Goal: Information Seeking & Learning: Learn about a topic

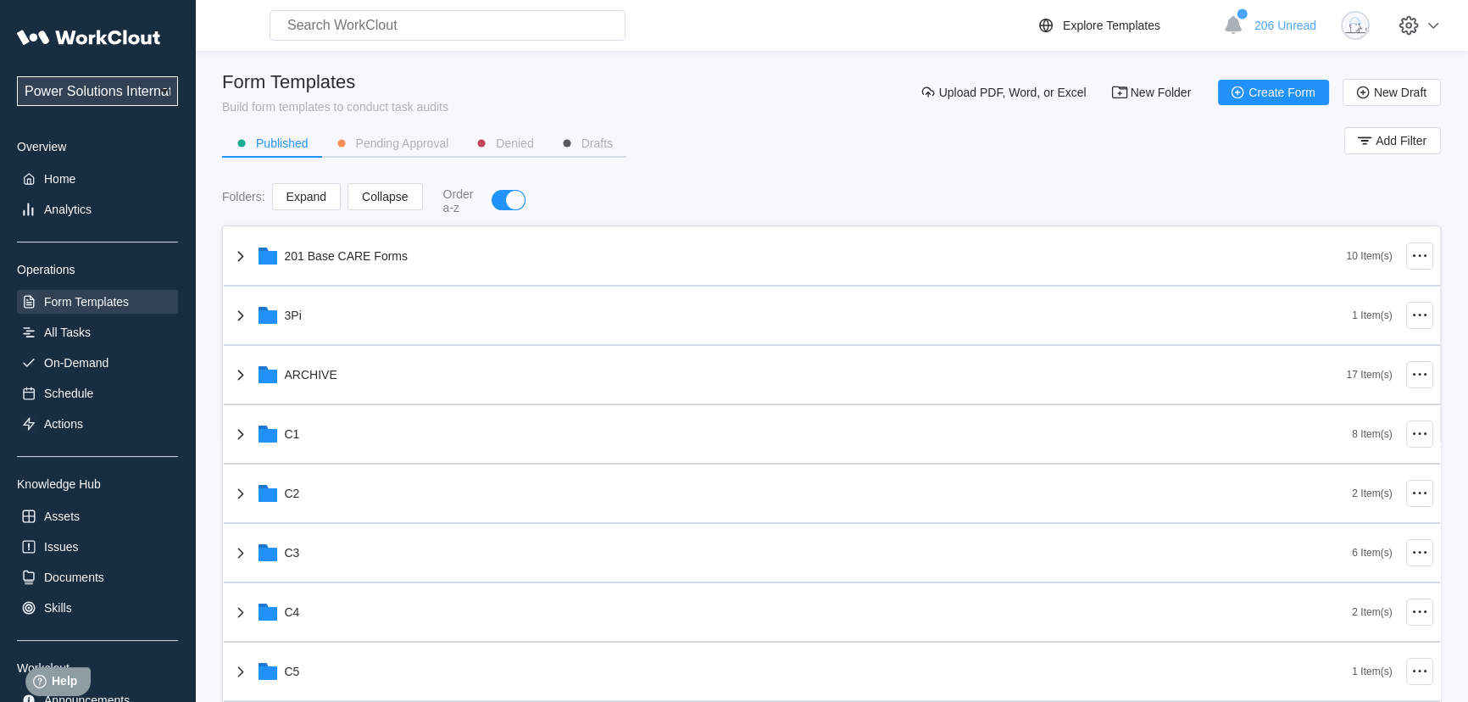
scroll to position [693, 0]
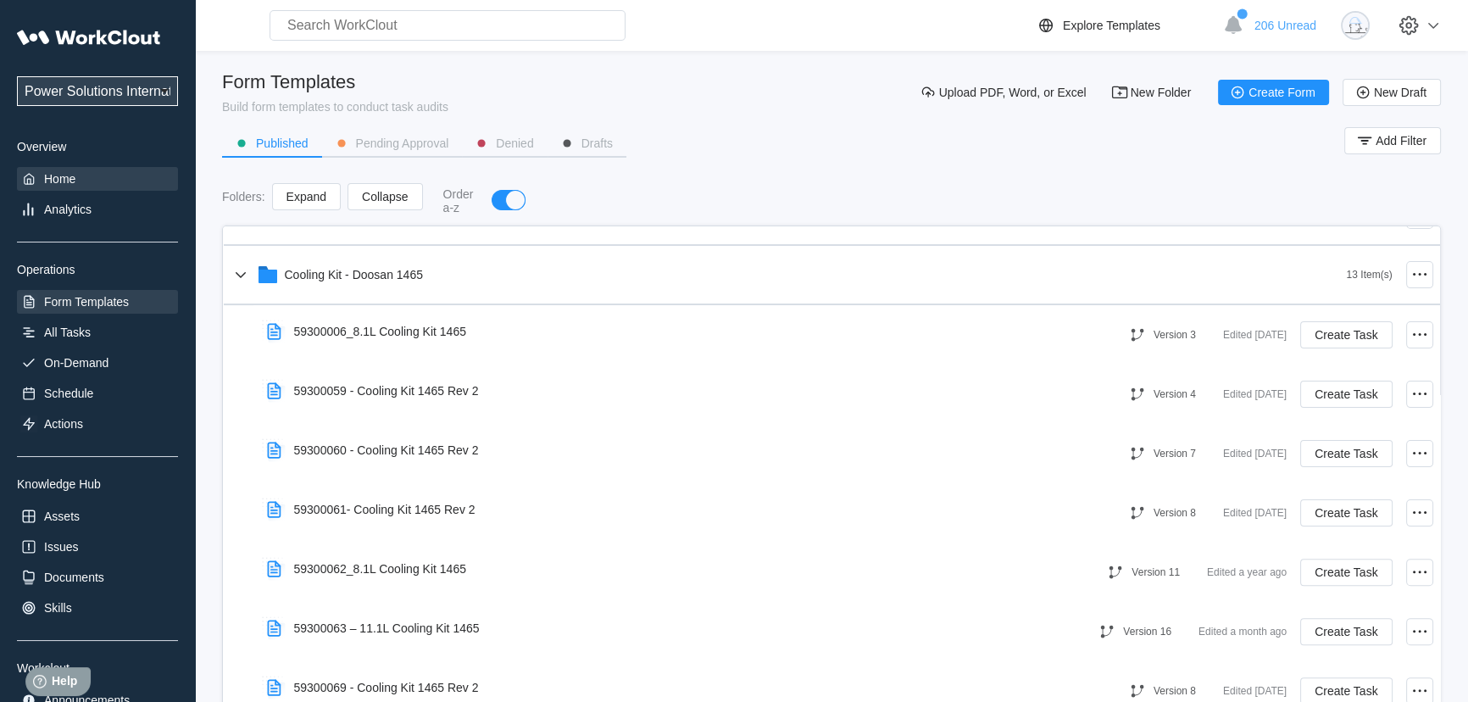
click at [56, 185] on div "Home" at bounding box center [59, 179] width 31 height 14
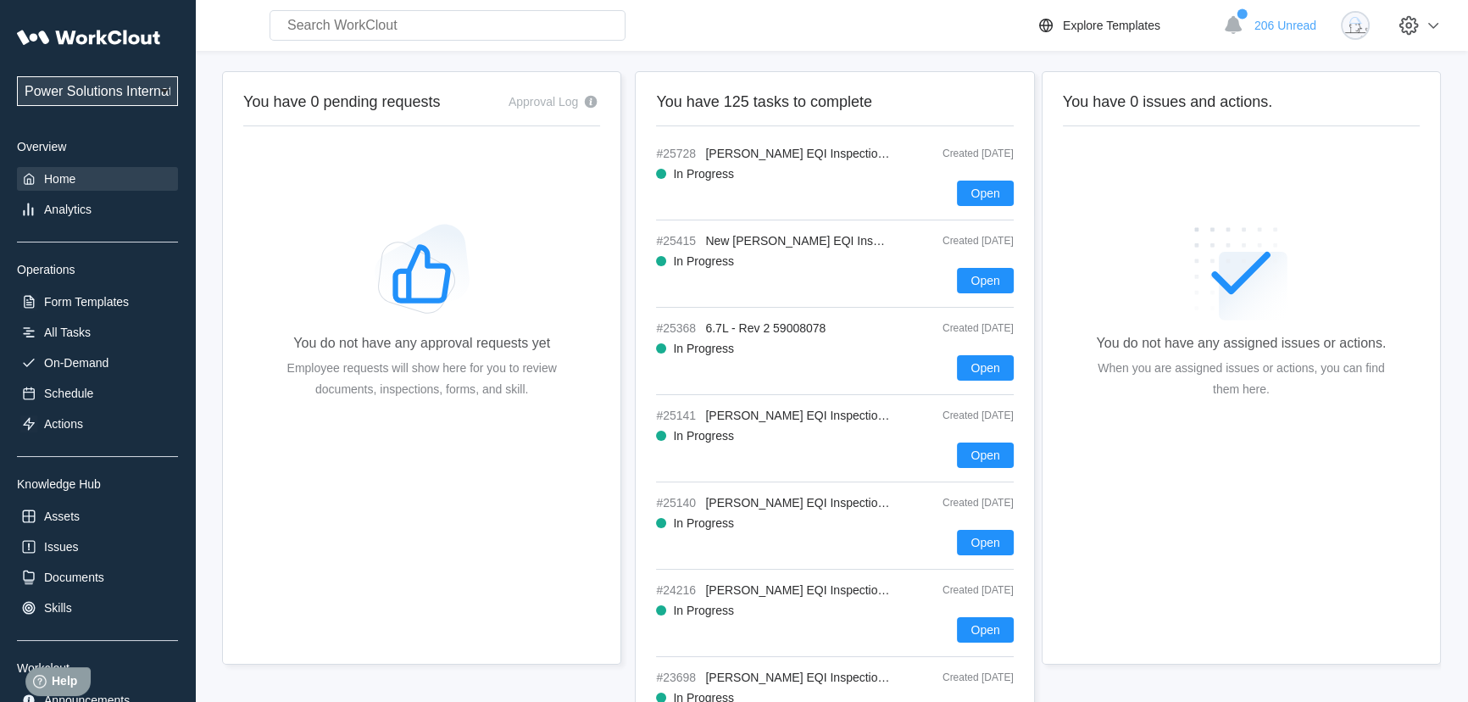
click at [441, 42] on div "Search for anything... Assets • Employees • Skills • Documents • Issues • Tasks…" at bounding box center [831, 25] width 1273 height 51
click at [438, 31] on input "text" at bounding box center [448, 25] width 356 height 31
type input "5"
click at [314, 34] on input "text" at bounding box center [448, 25] width 356 height 31
type input "5"
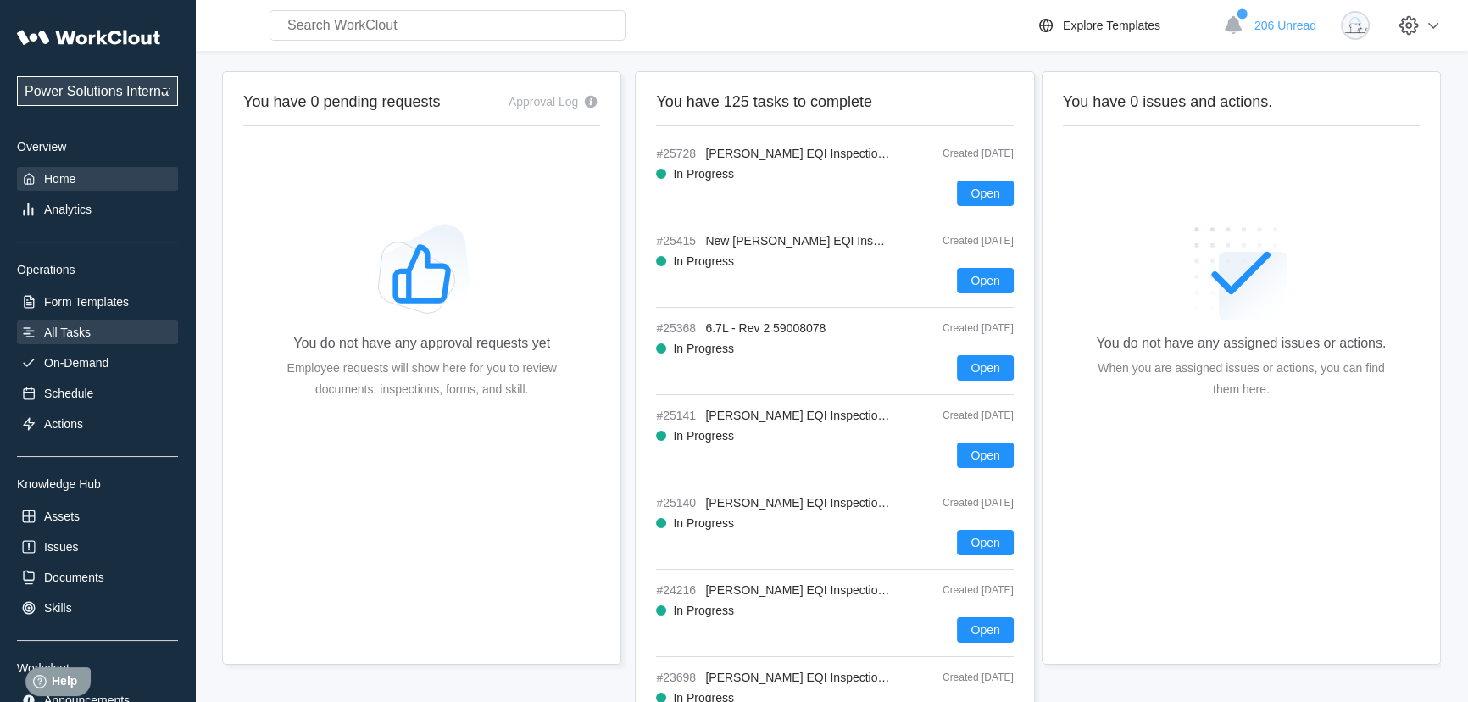
click at [59, 335] on div "All Tasks" at bounding box center [67, 332] width 47 height 14
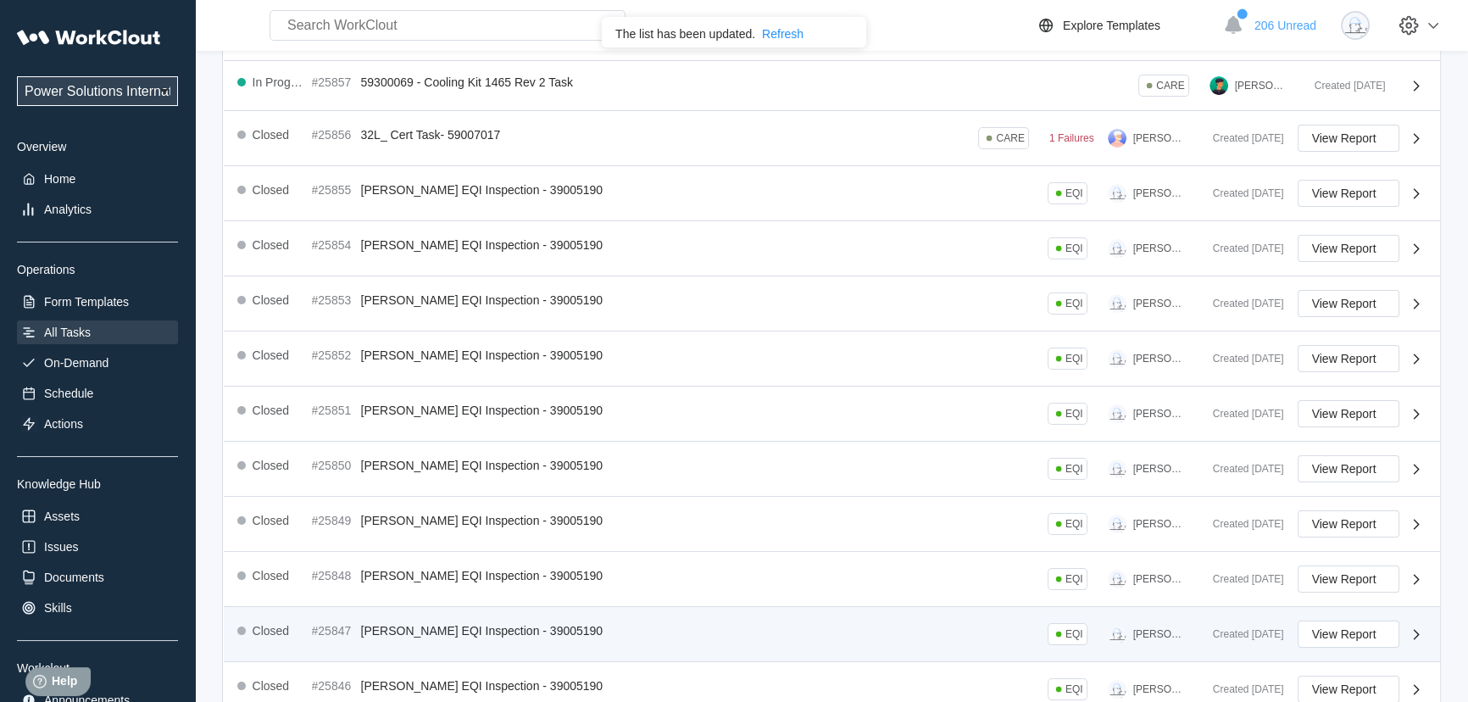
scroll to position [370, 0]
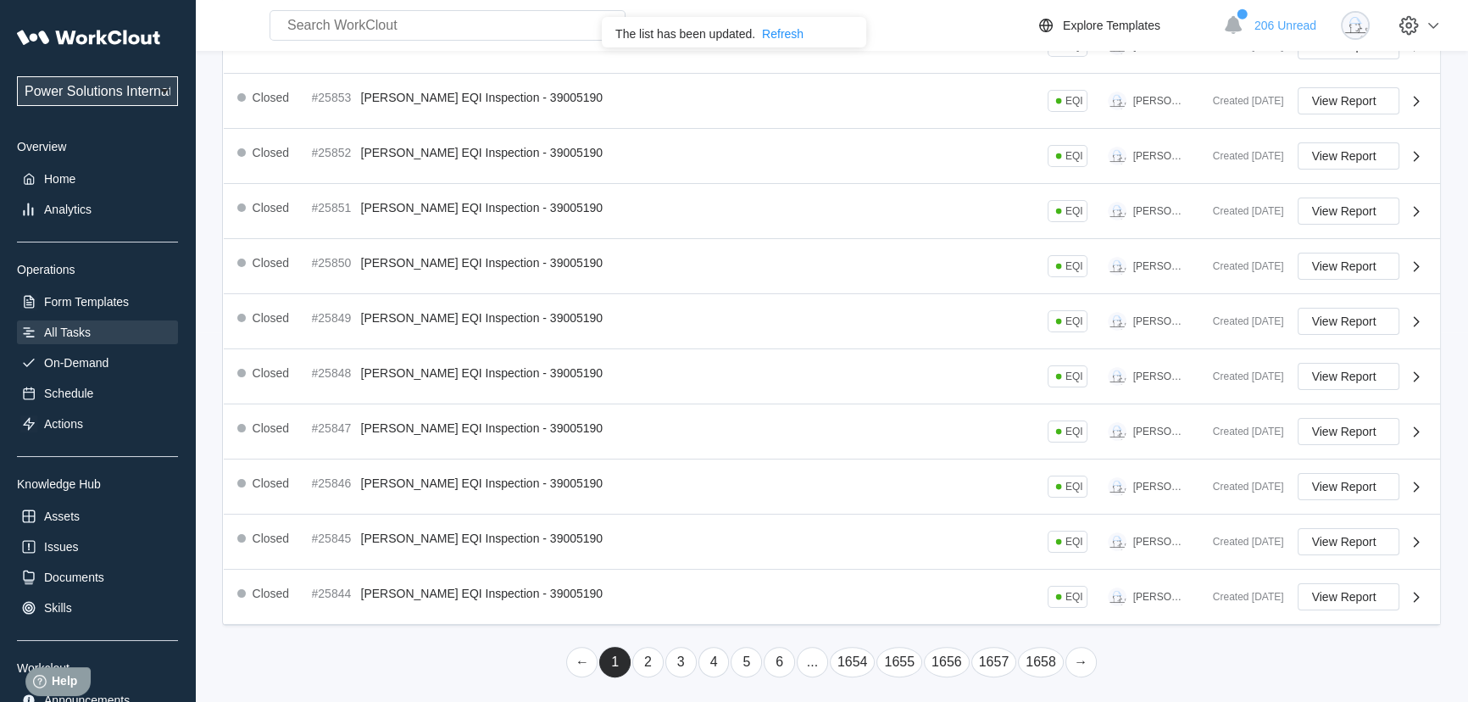
click at [808, 665] on link "..." at bounding box center [812, 662] width 31 height 31
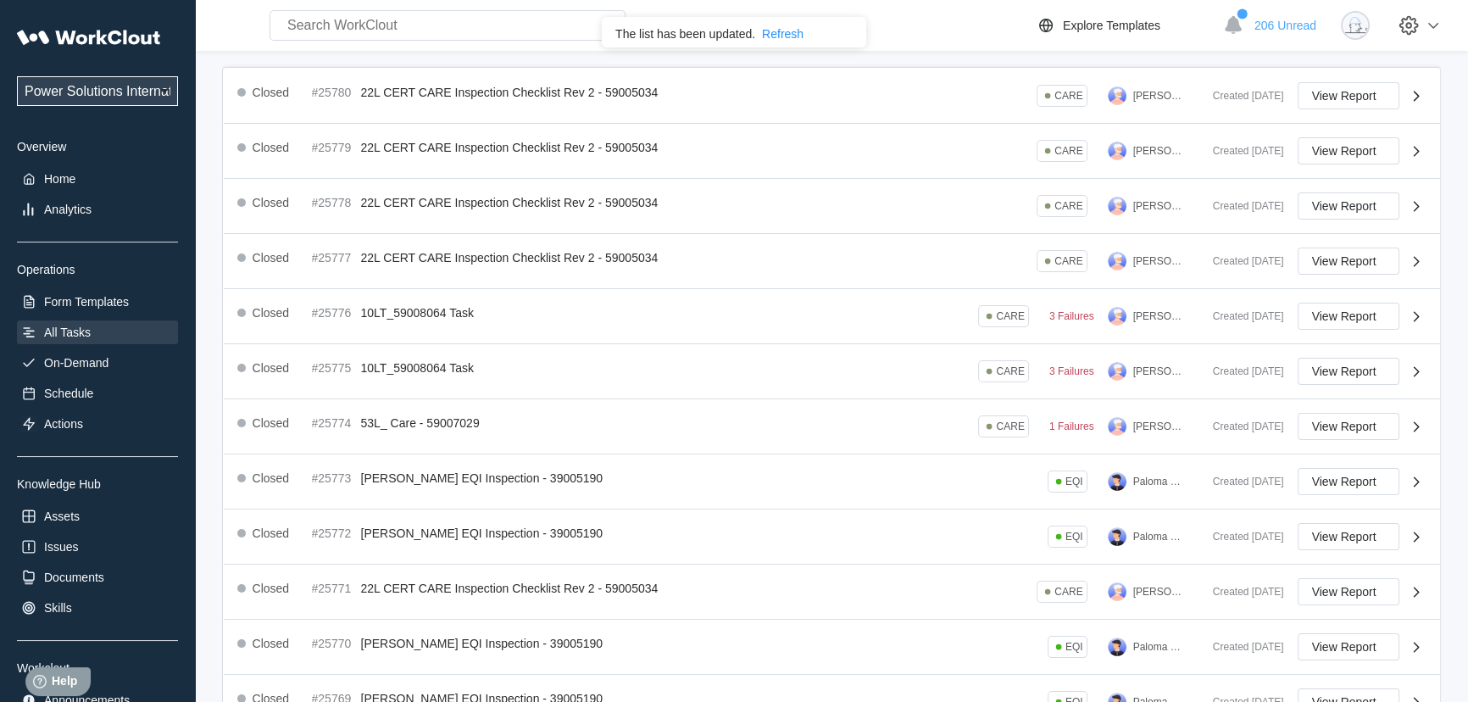
scroll to position [380, 0]
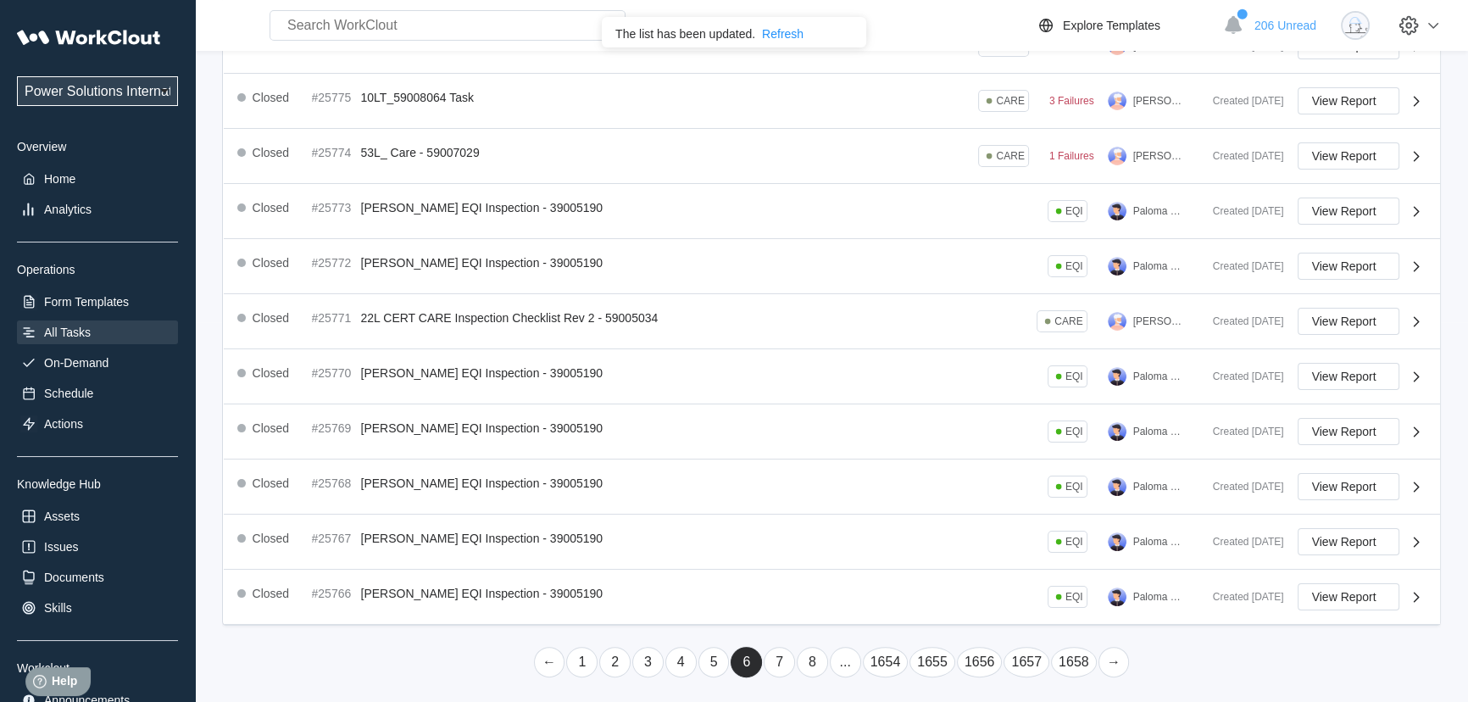
click at [855, 655] on link "..." at bounding box center [845, 662] width 31 height 31
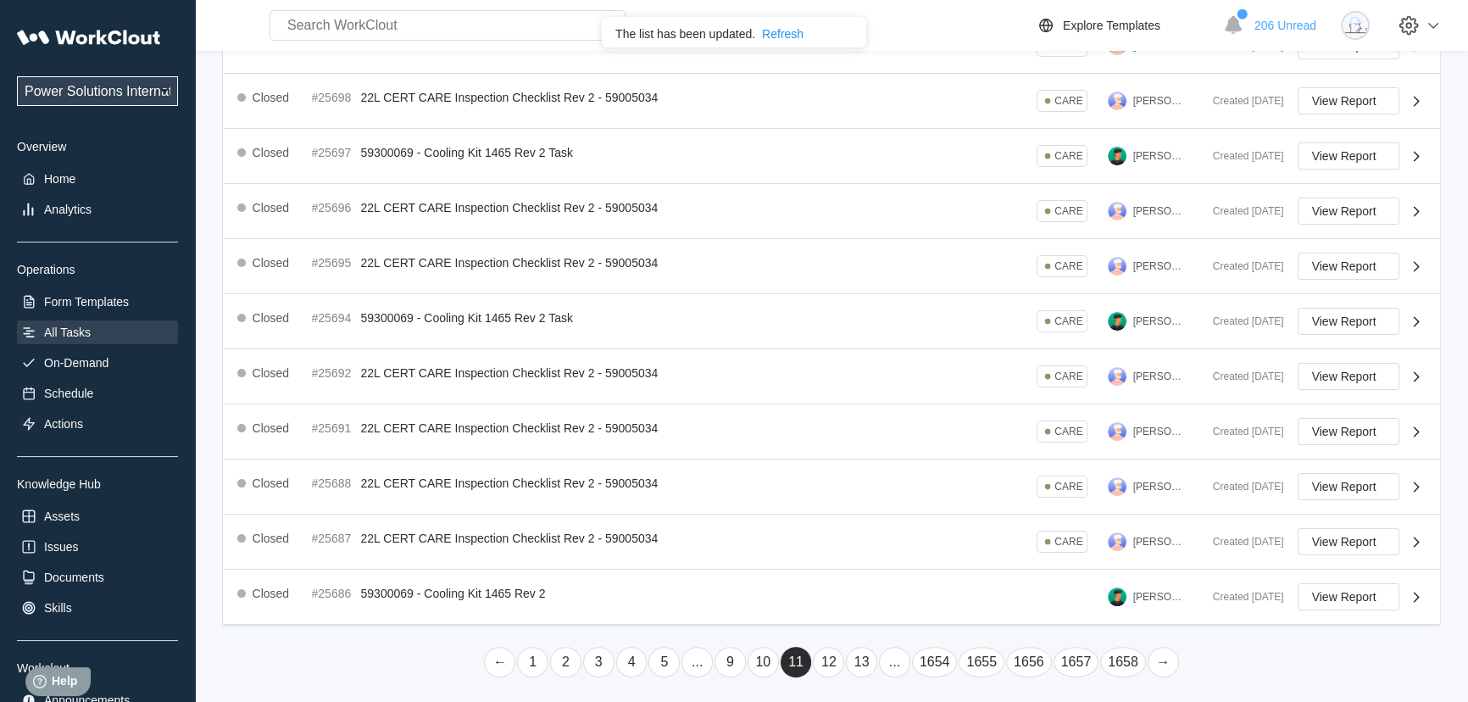
click at [888, 658] on link "..." at bounding box center [894, 662] width 31 height 31
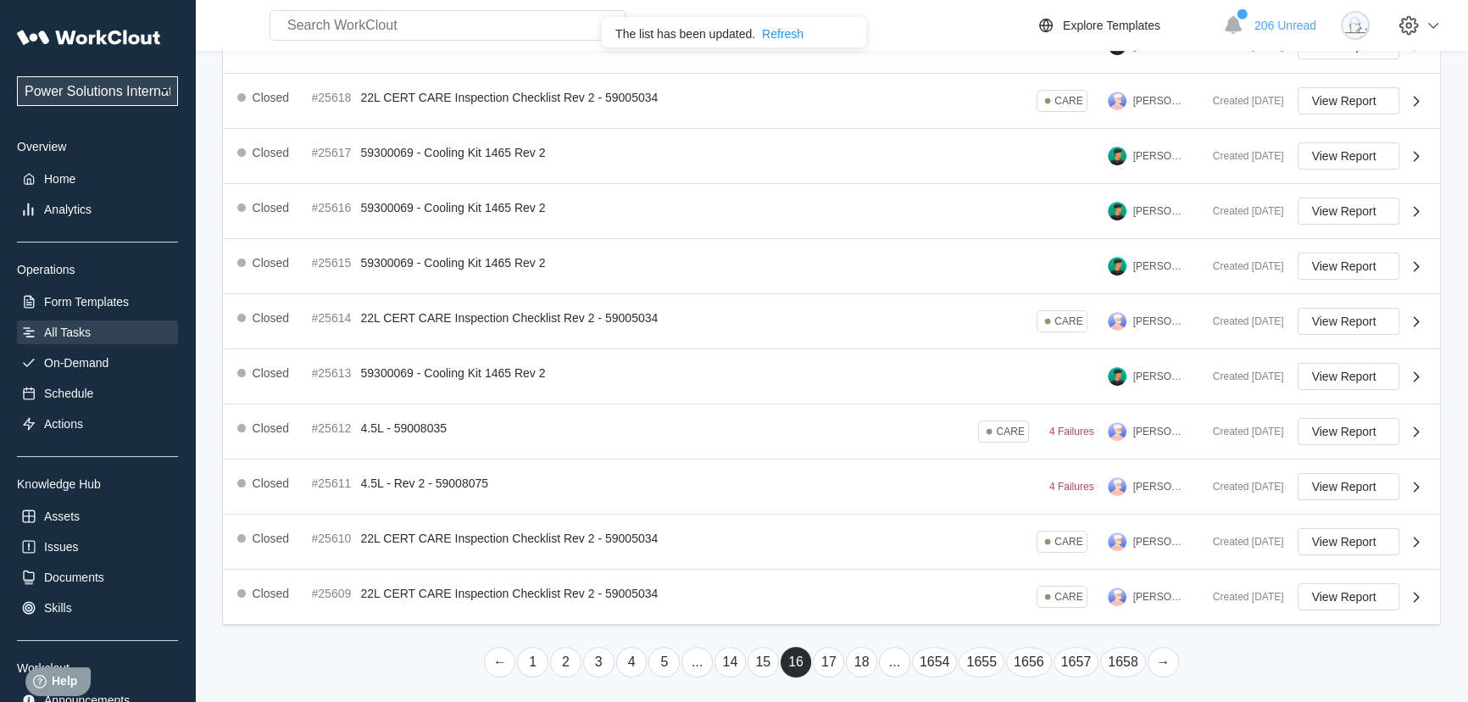
click at [898, 660] on link "..." at bounding box center [894, 662] width 31 height 31
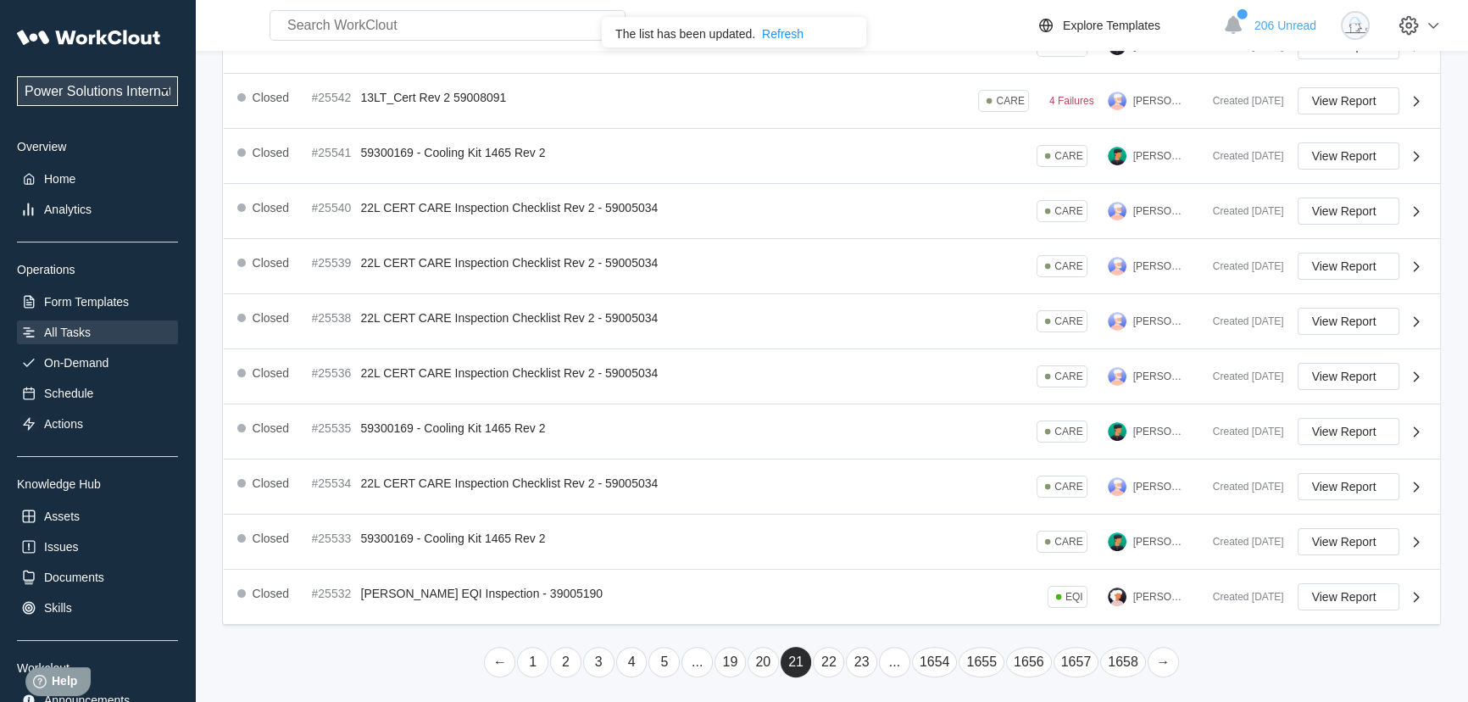
click at [898, 660] on link "..." at bounding box center [894, 662] width 31 height 31
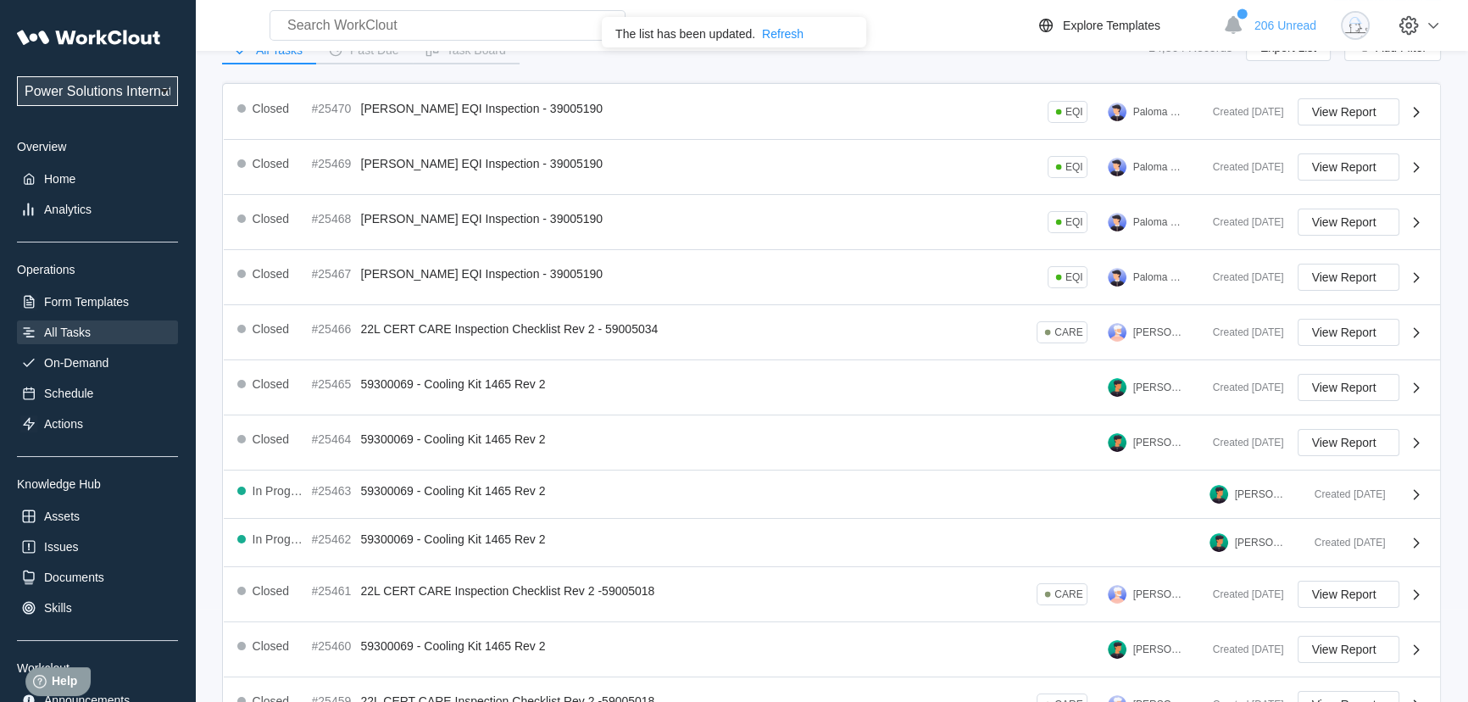
scroll to position [362, 0]
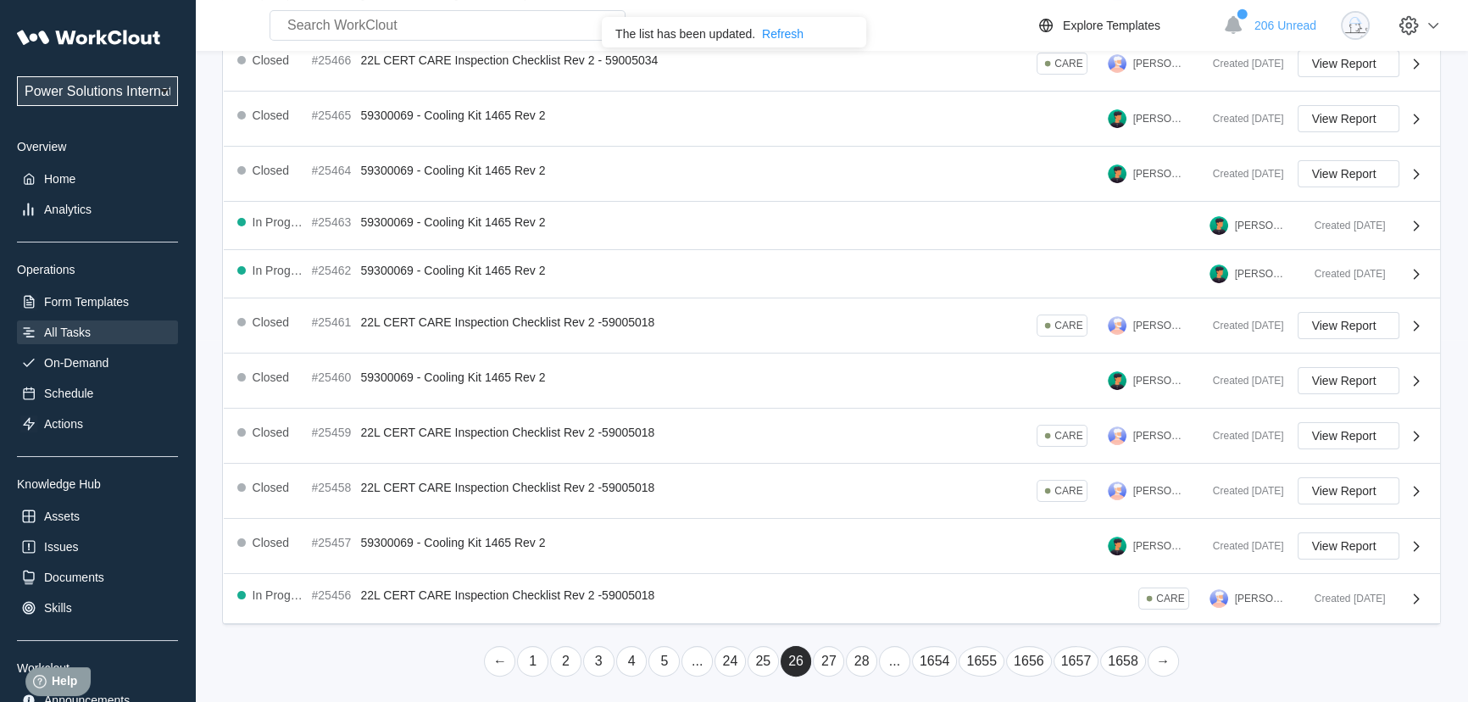
click at [890, 667] on link "..." at bounding box center [894, 661] width 31 height 31
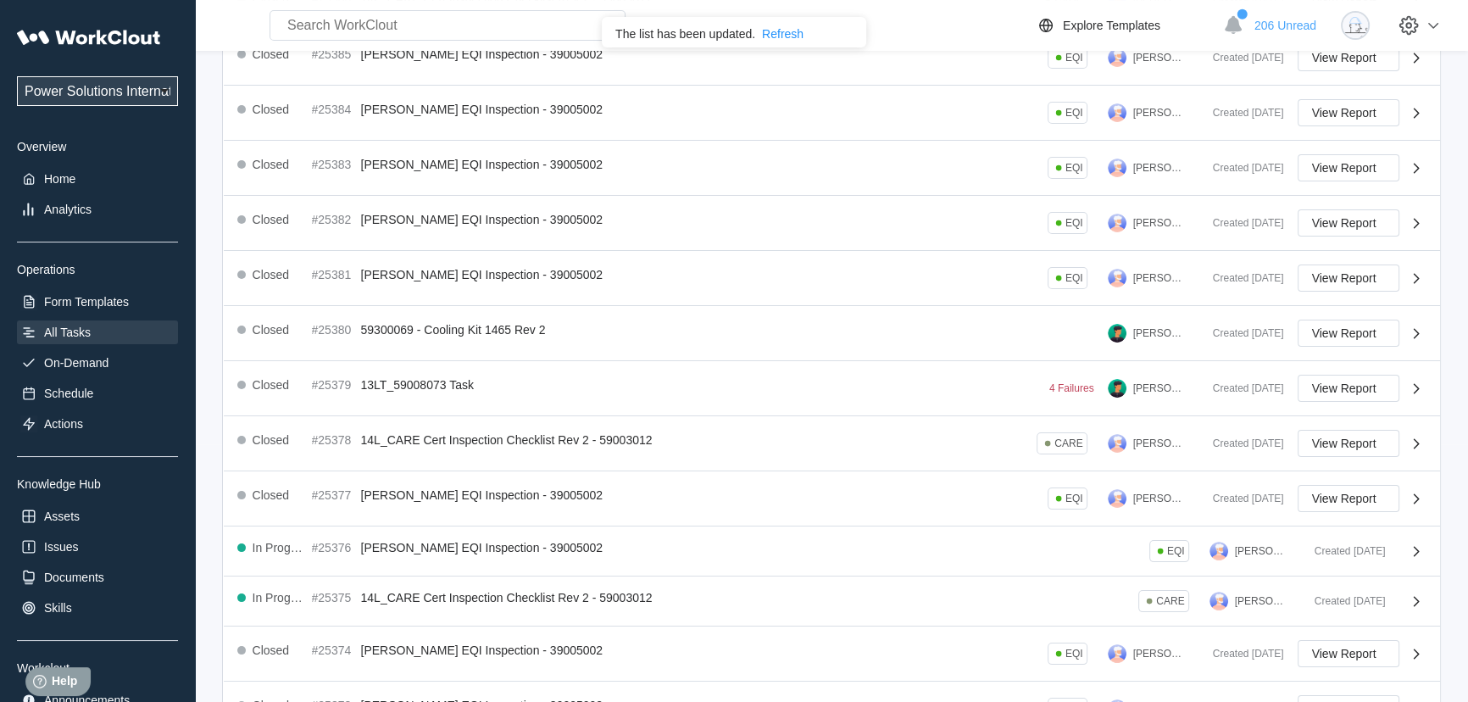
scroll to position [370, 0]
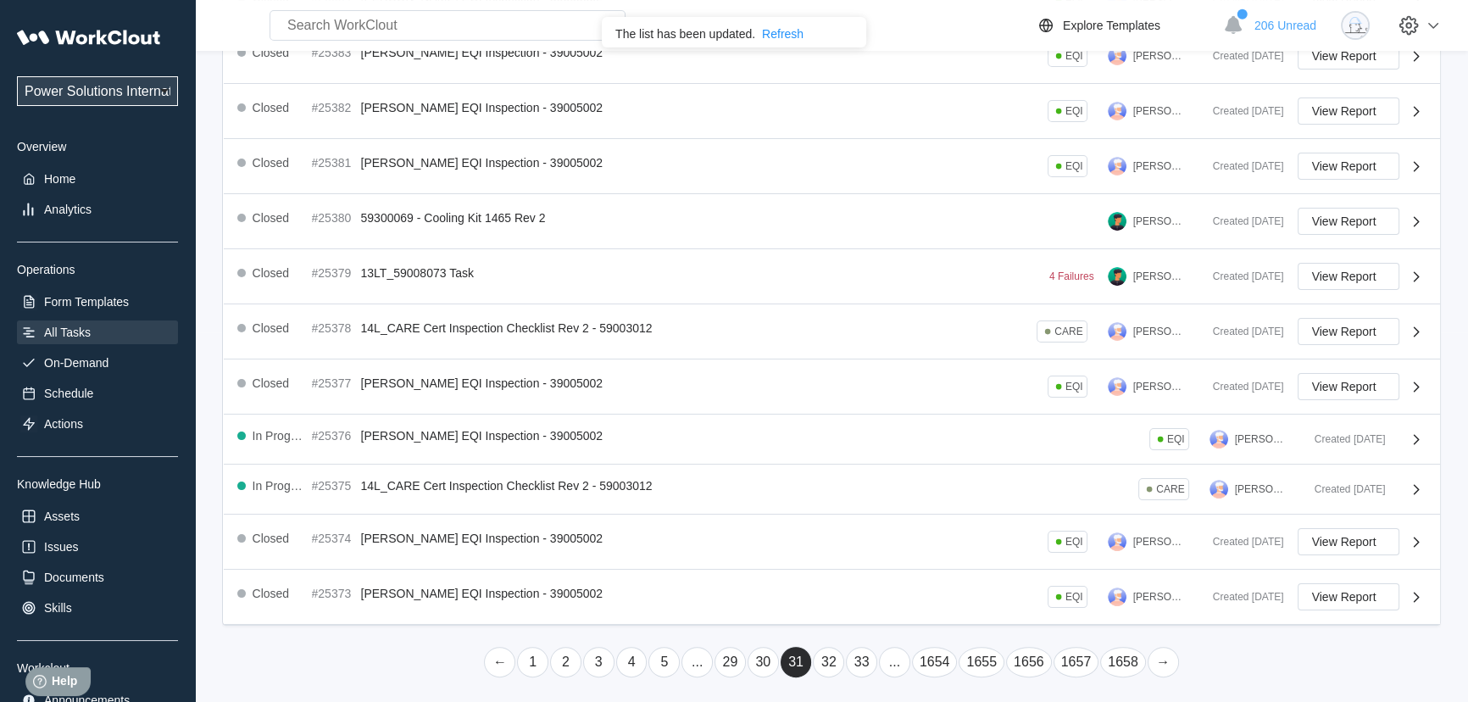
click at [890, 667] on link "..." at bounding box center [894, 662] width 31 height 31
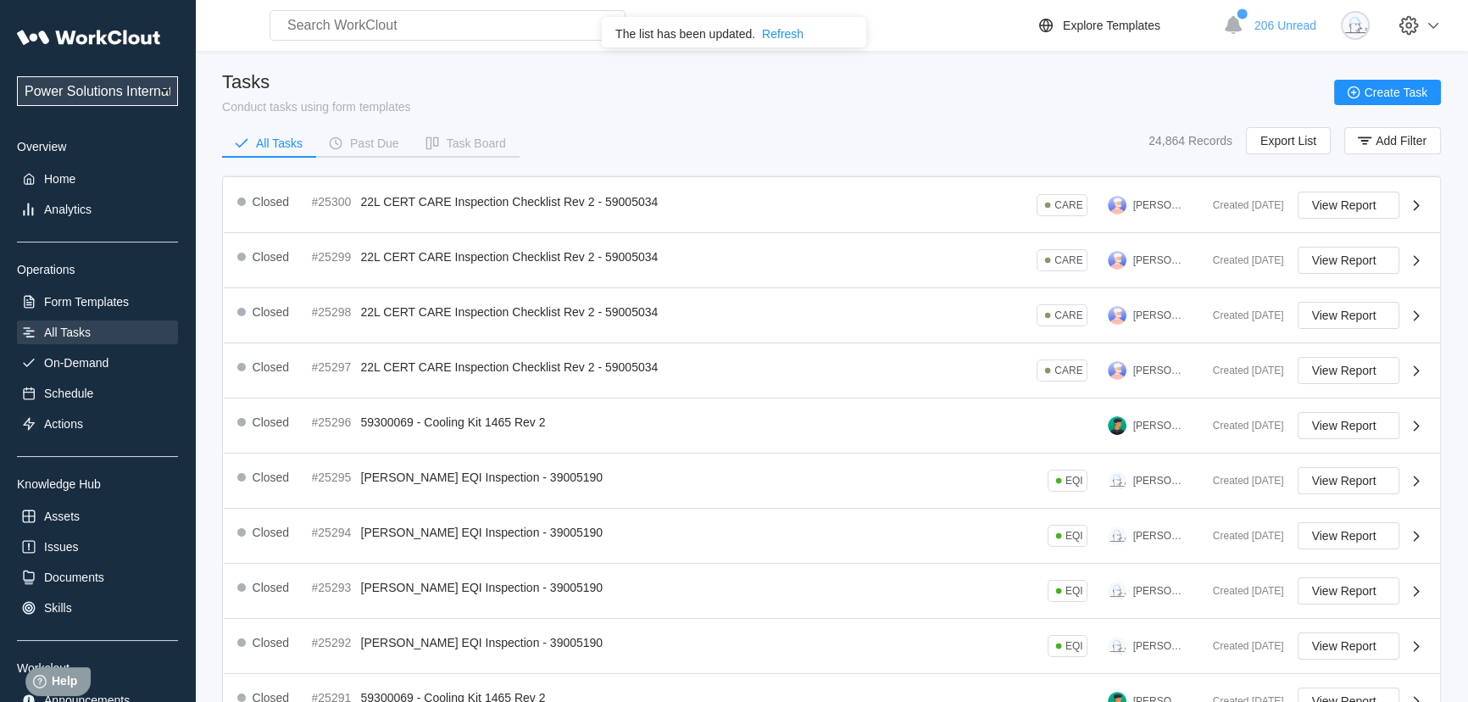
scroll to position [380, 0]
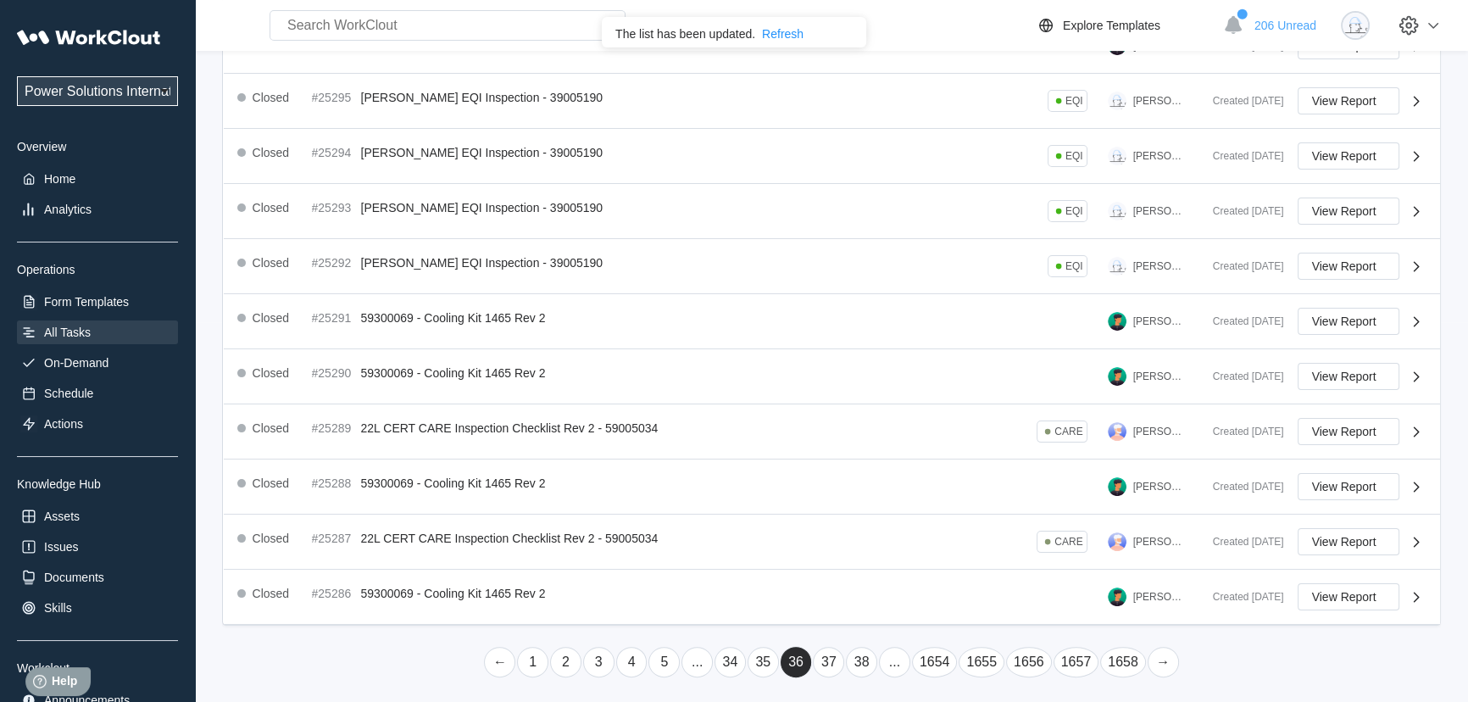
click at [890, 667] on link "..." at bounding box center [894, 662] width 31 height 31
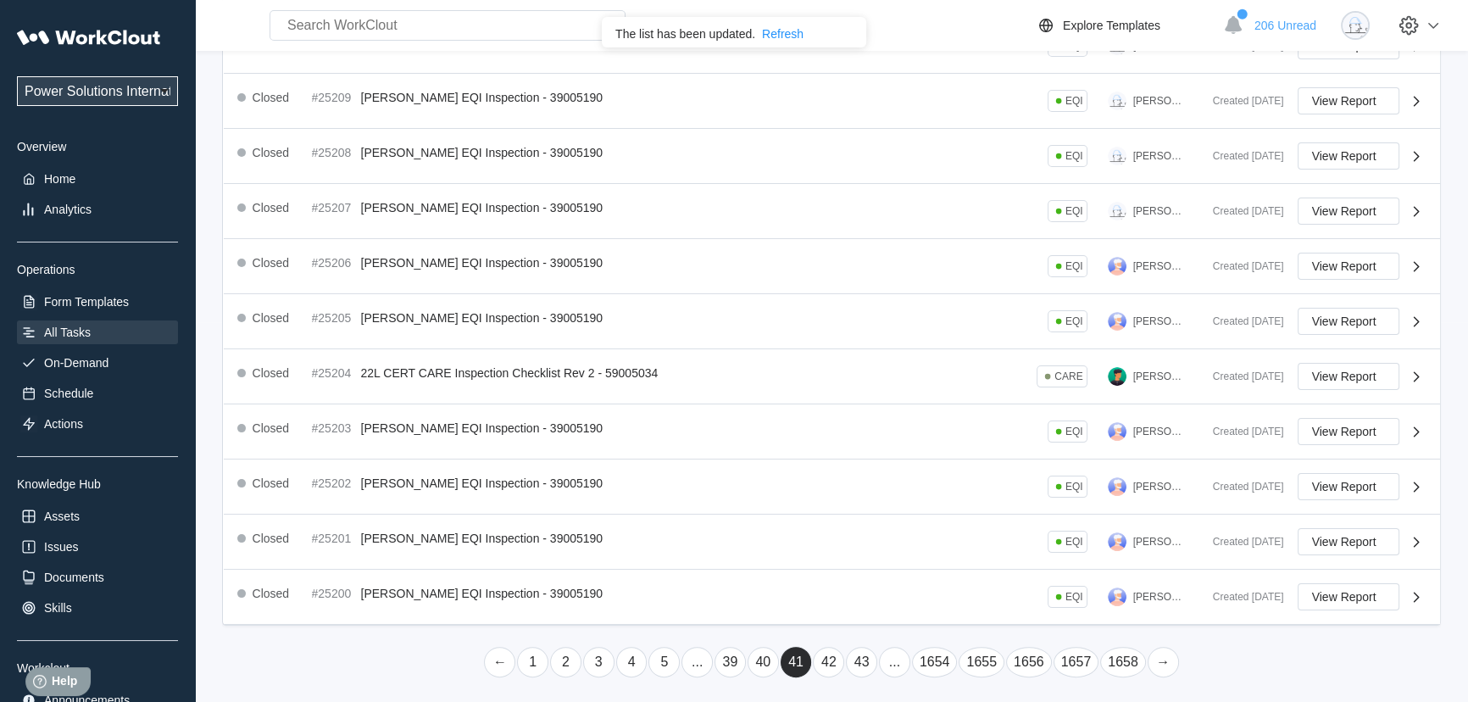
click at [889, 661] on link "..." at bounding box center [894, 662] width 31 height 31
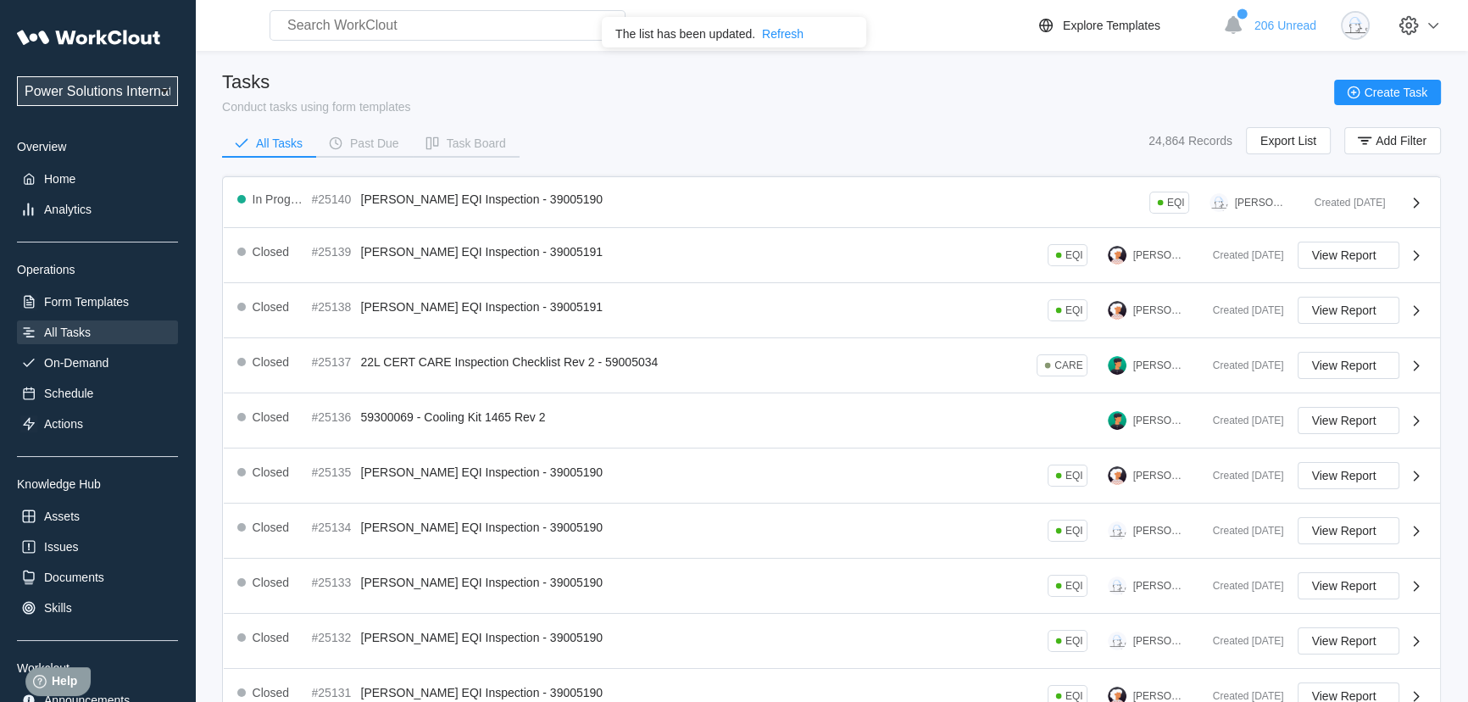
scroll to position [375, 0]
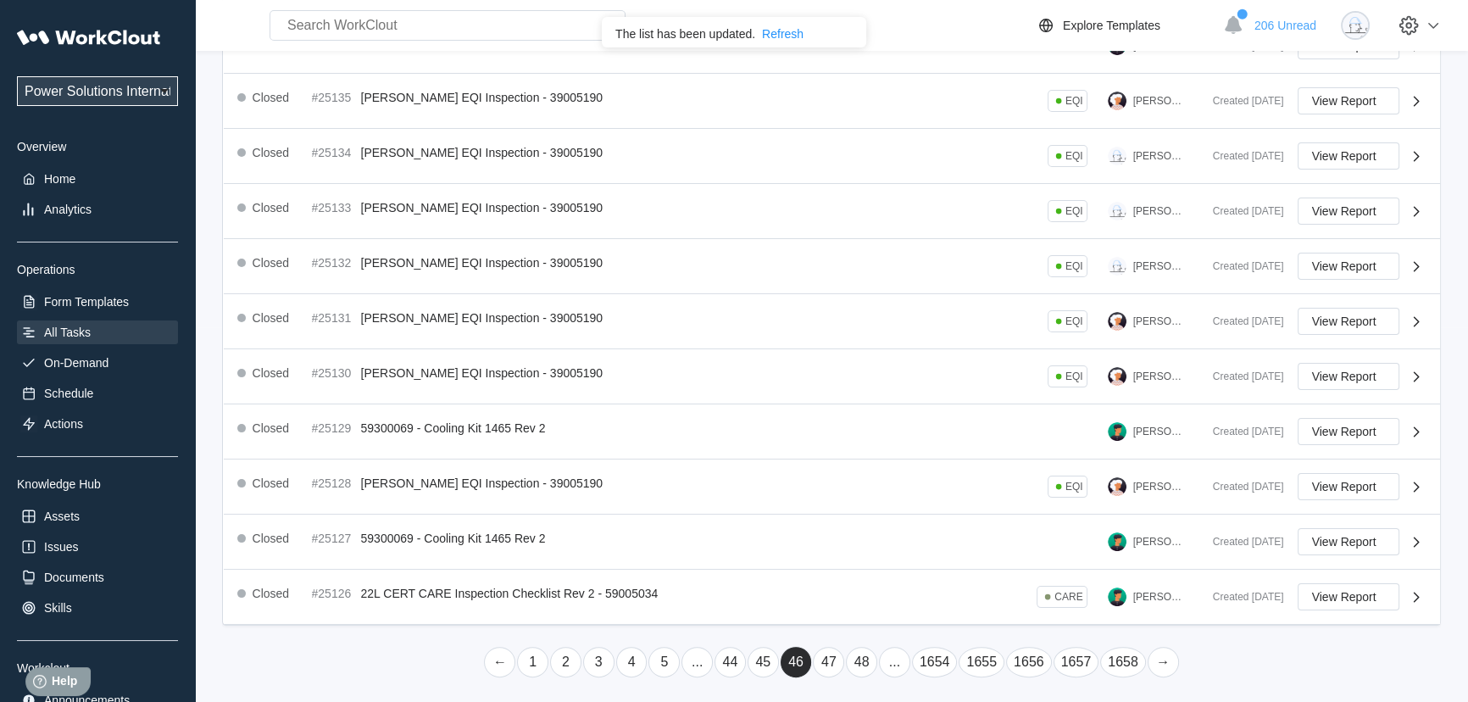
click at [889, 655] on link "..." at bounding box center [894, 662] width 31 height 31
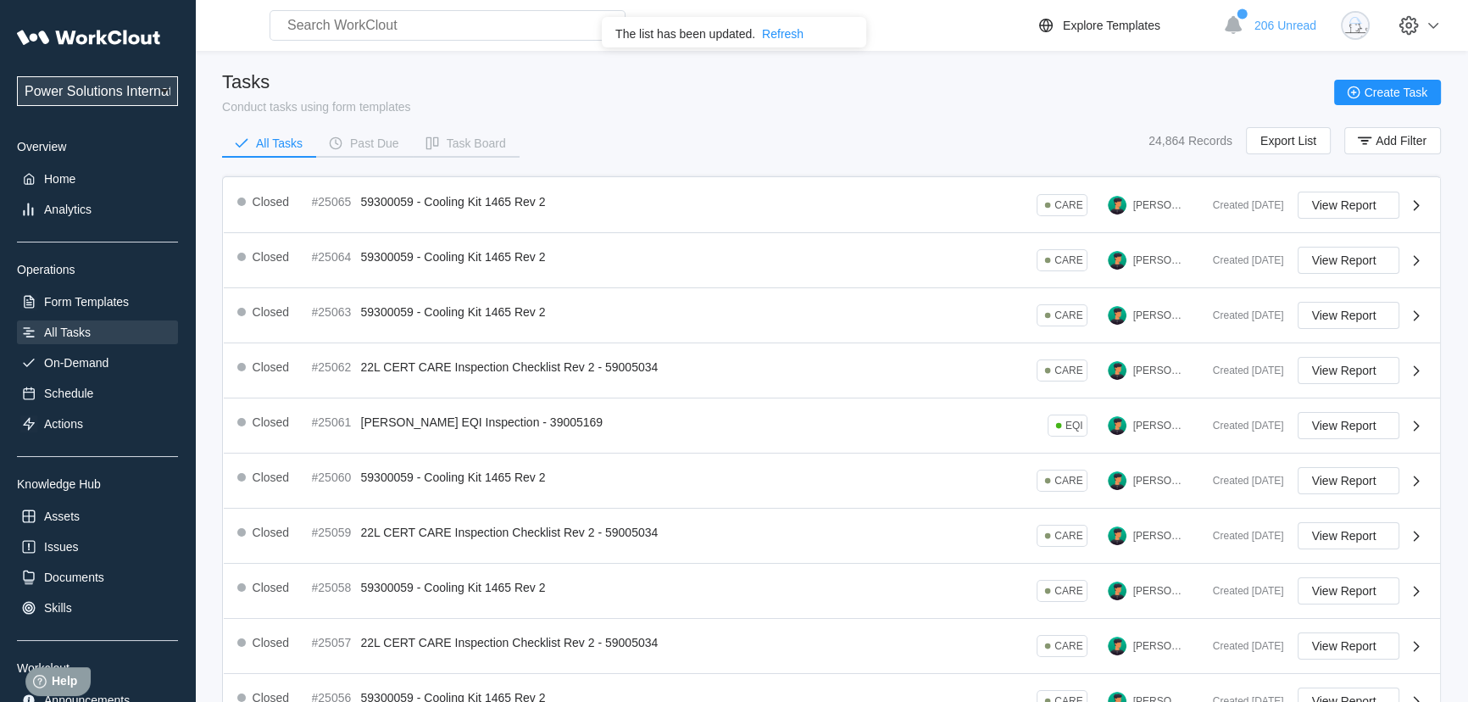
scroll to position [380, 0]
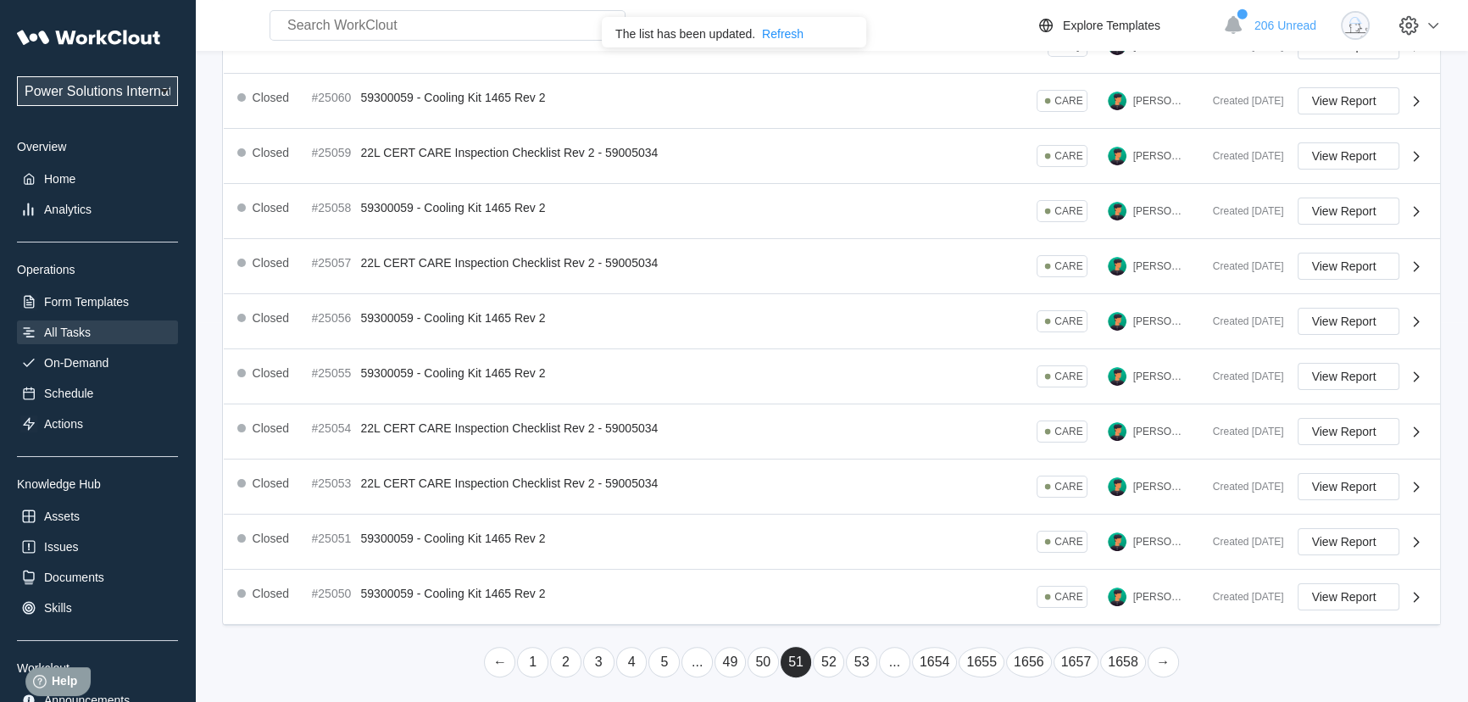
click at [888, 651] on link "..." at bounding box center [894, 662] width 31 height 31
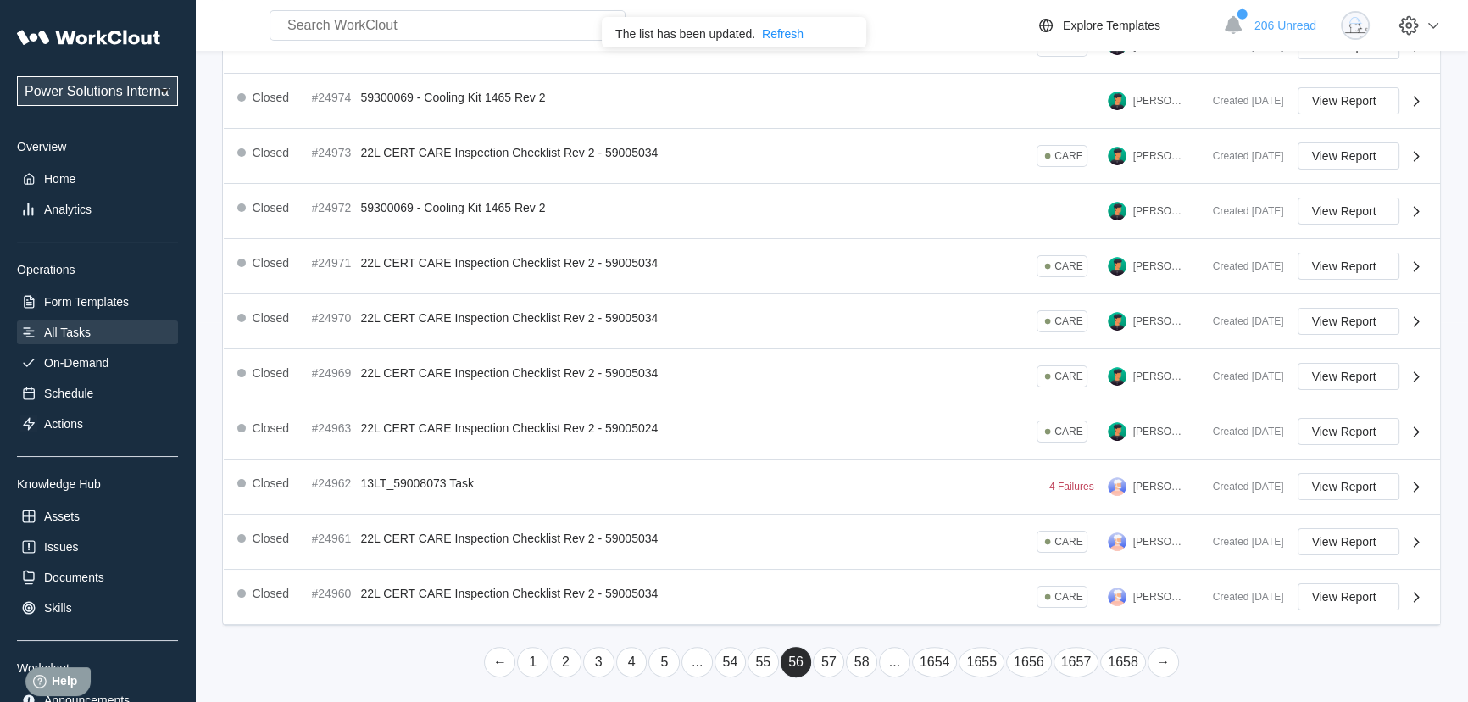
click at [888, 651] on link "..." at bounding box center [894, 662] width 31 height 31
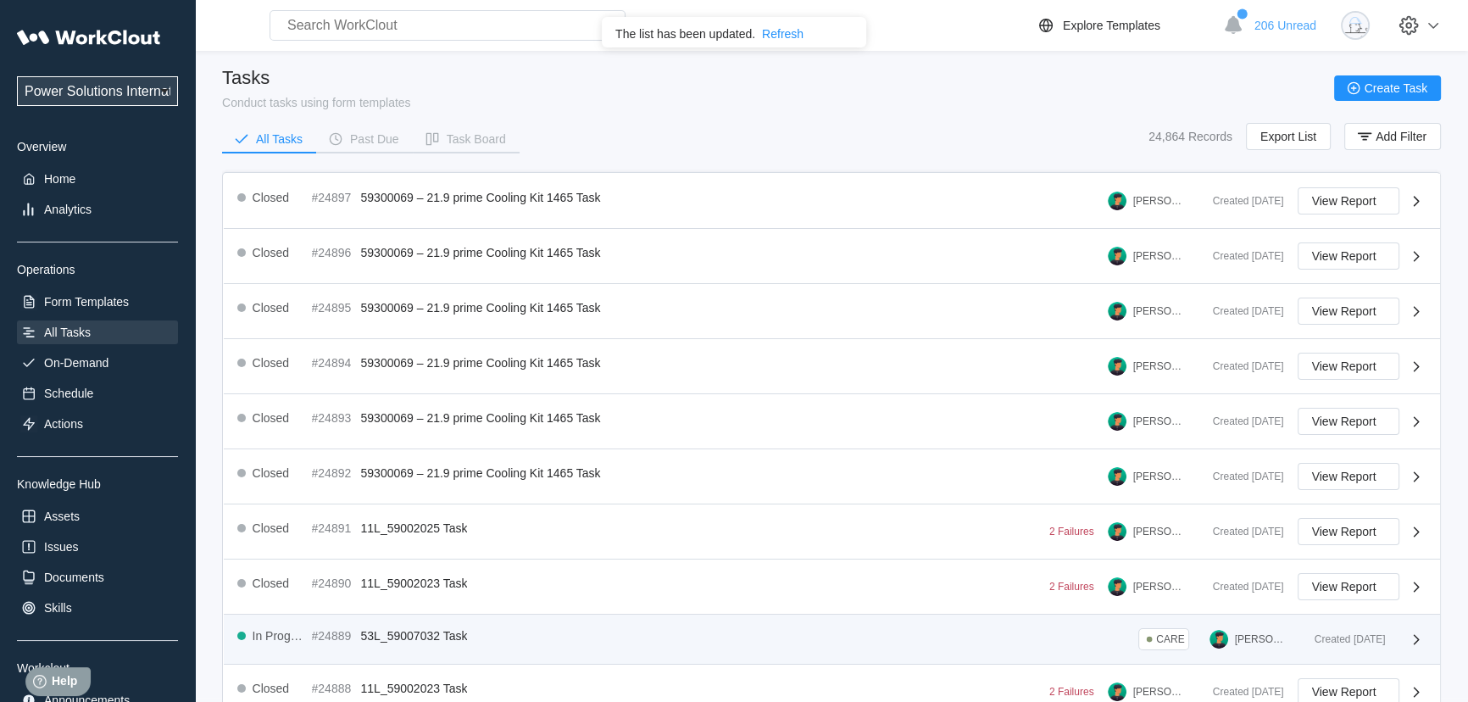
scroll to position [370, 0]
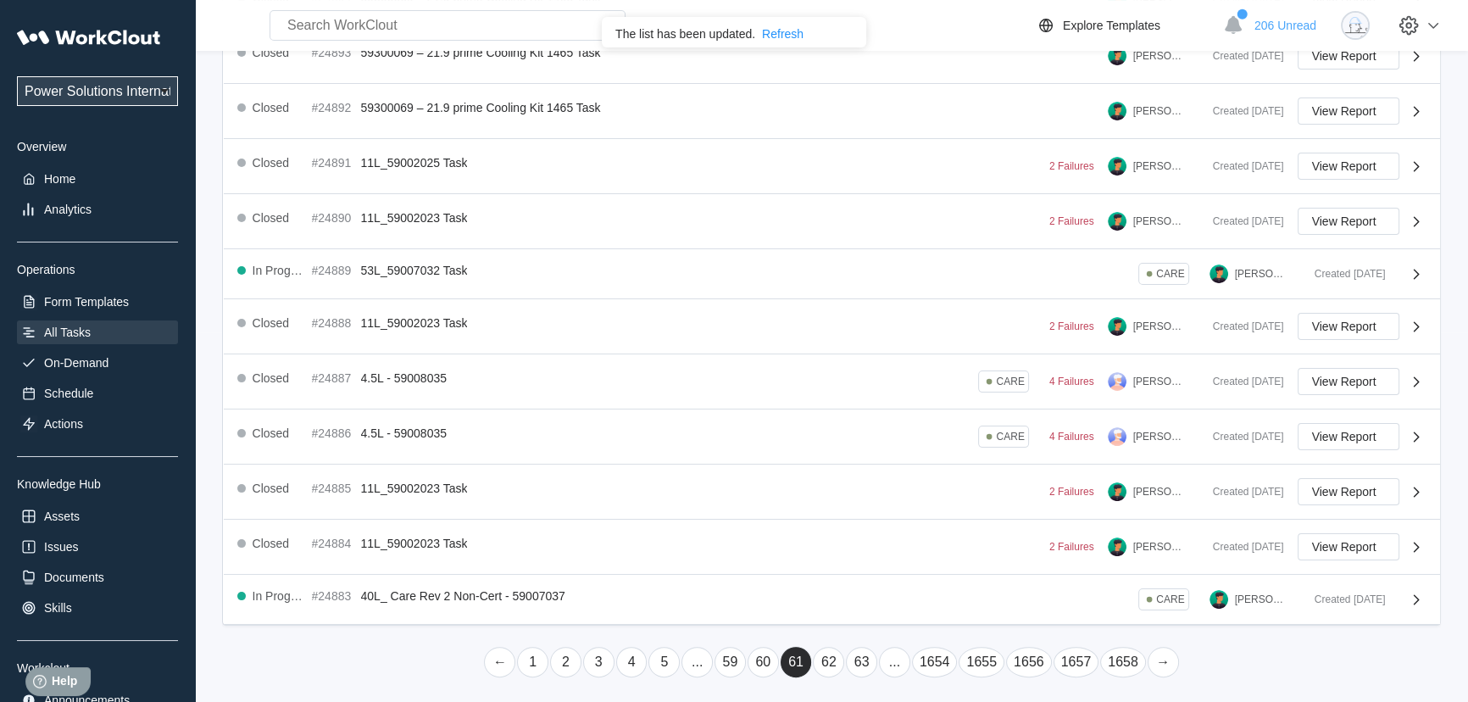
click at [888, 647] on link "..." at bounding box center [894, 662] width 31 height 31
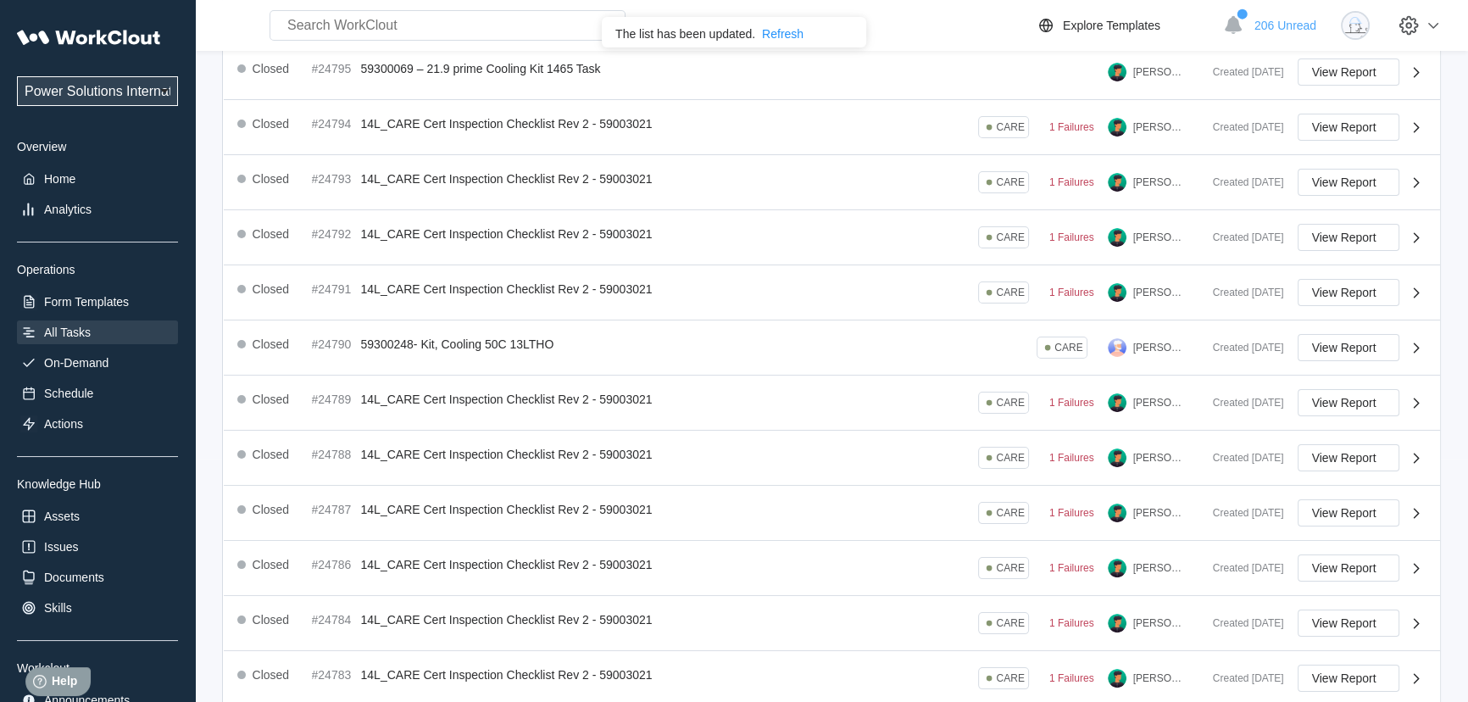
scroll to position [380, 0]
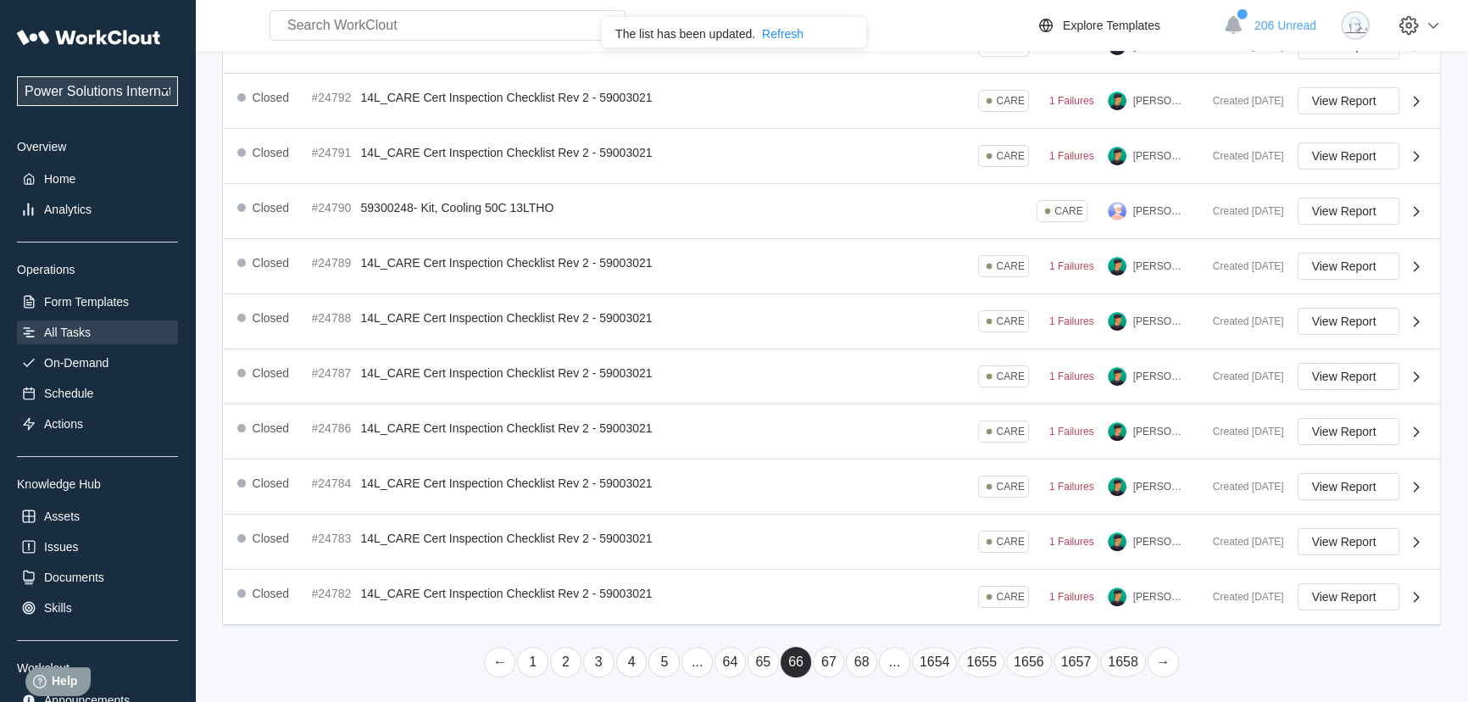
click at [895, 648] on link "..." at bounding box center [894, 662] width 31 height 31
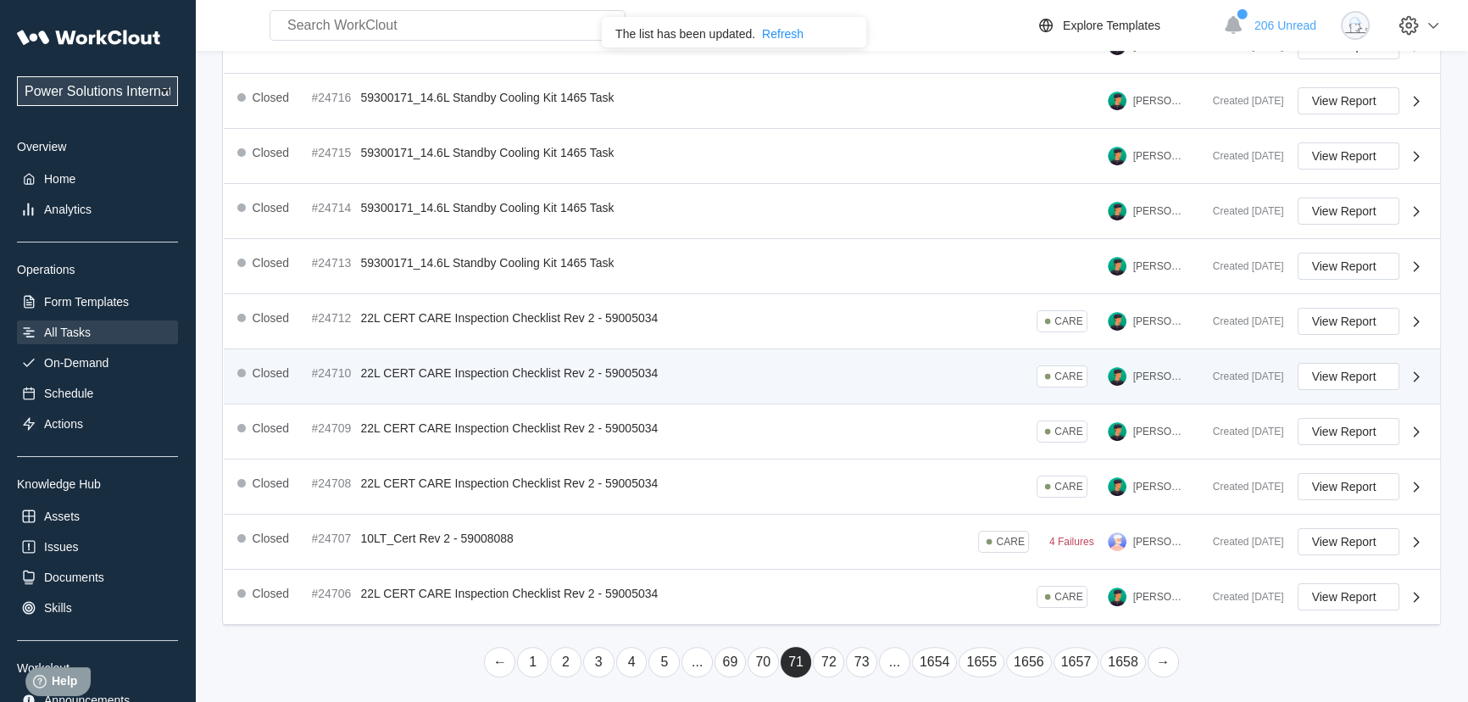
click at [893, 648] on link "..." at bounding box center [894, 662] width 31 height 31
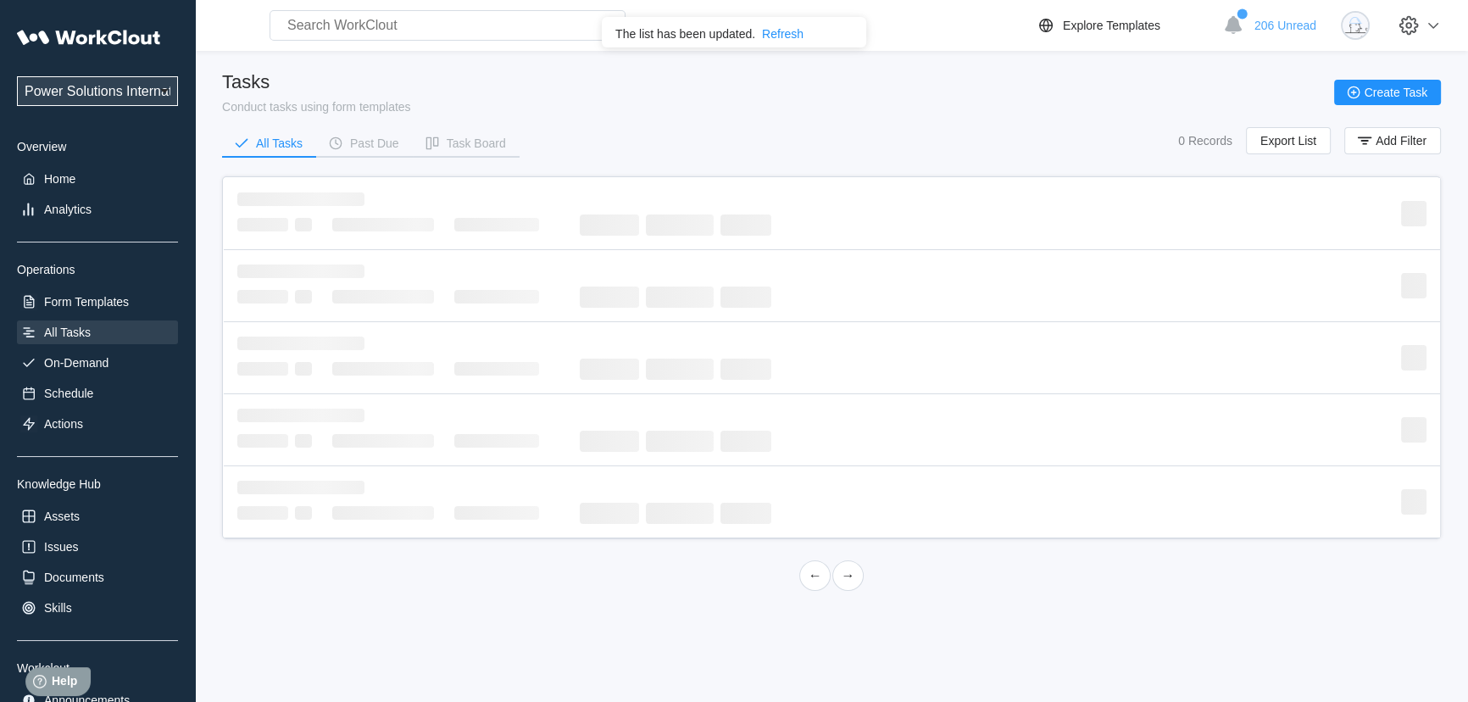
scroll to position [0, 0]
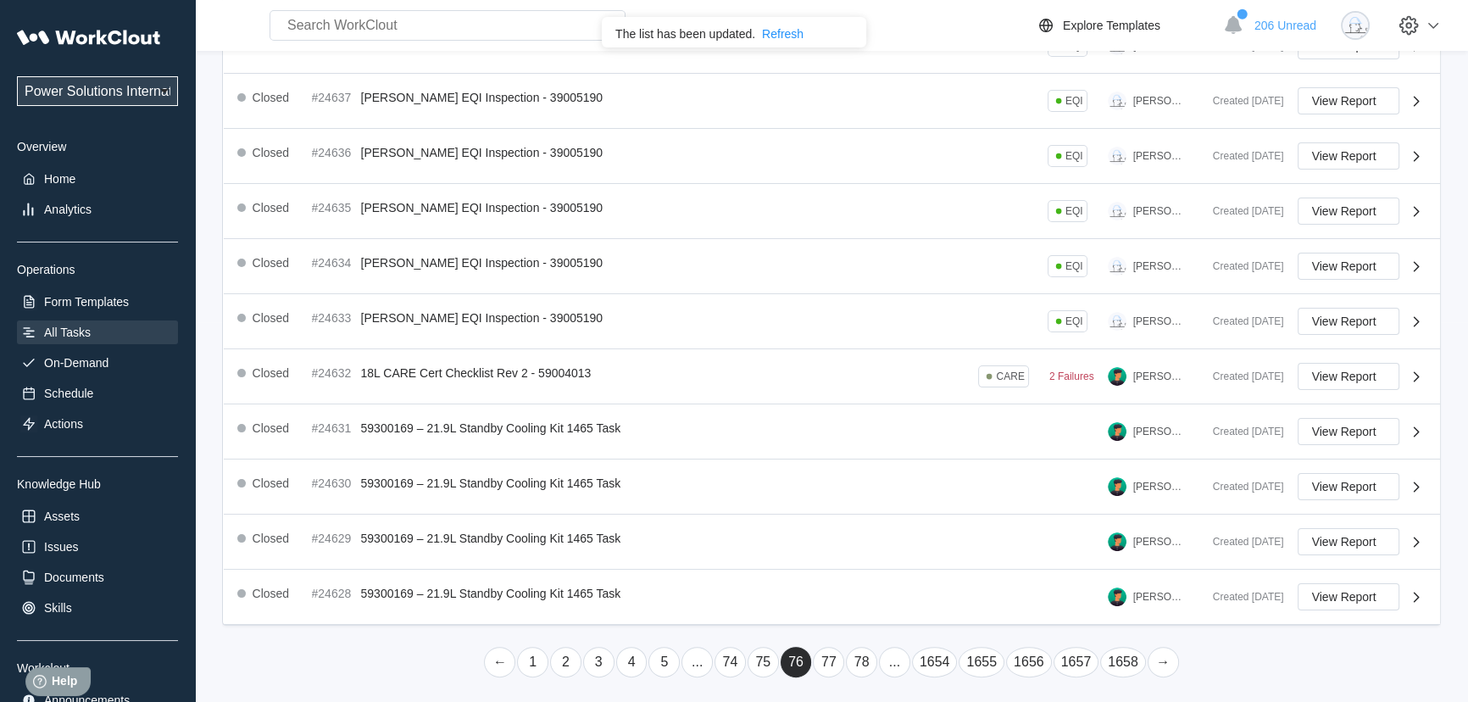
click at [893, 647] on link "..." at bounding box center [894, 662] width 31 height 31
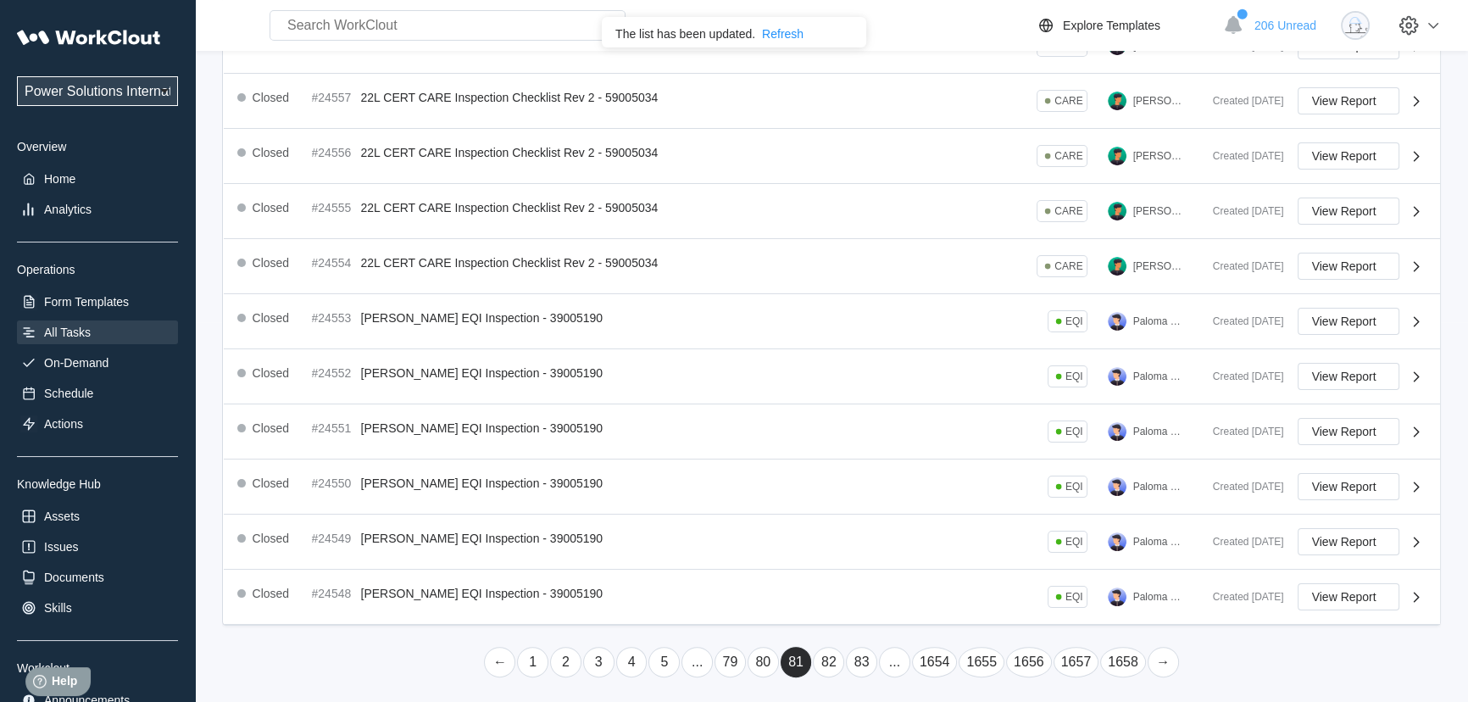
click at [893, 647] on link "..." at bounding box center [894, 662] width 31 height 31
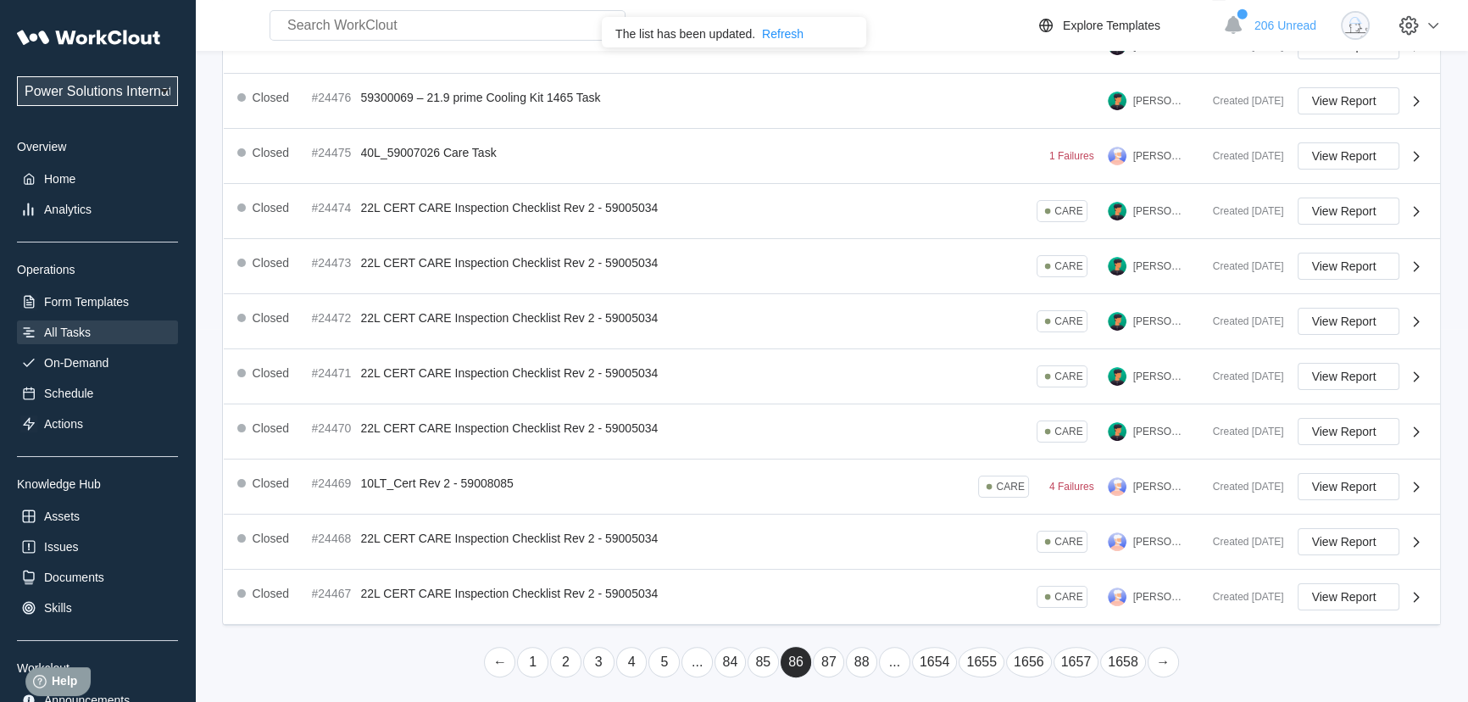
click at [893, 647] on link "..." at bounding box center [894, 662] width 31 height 31
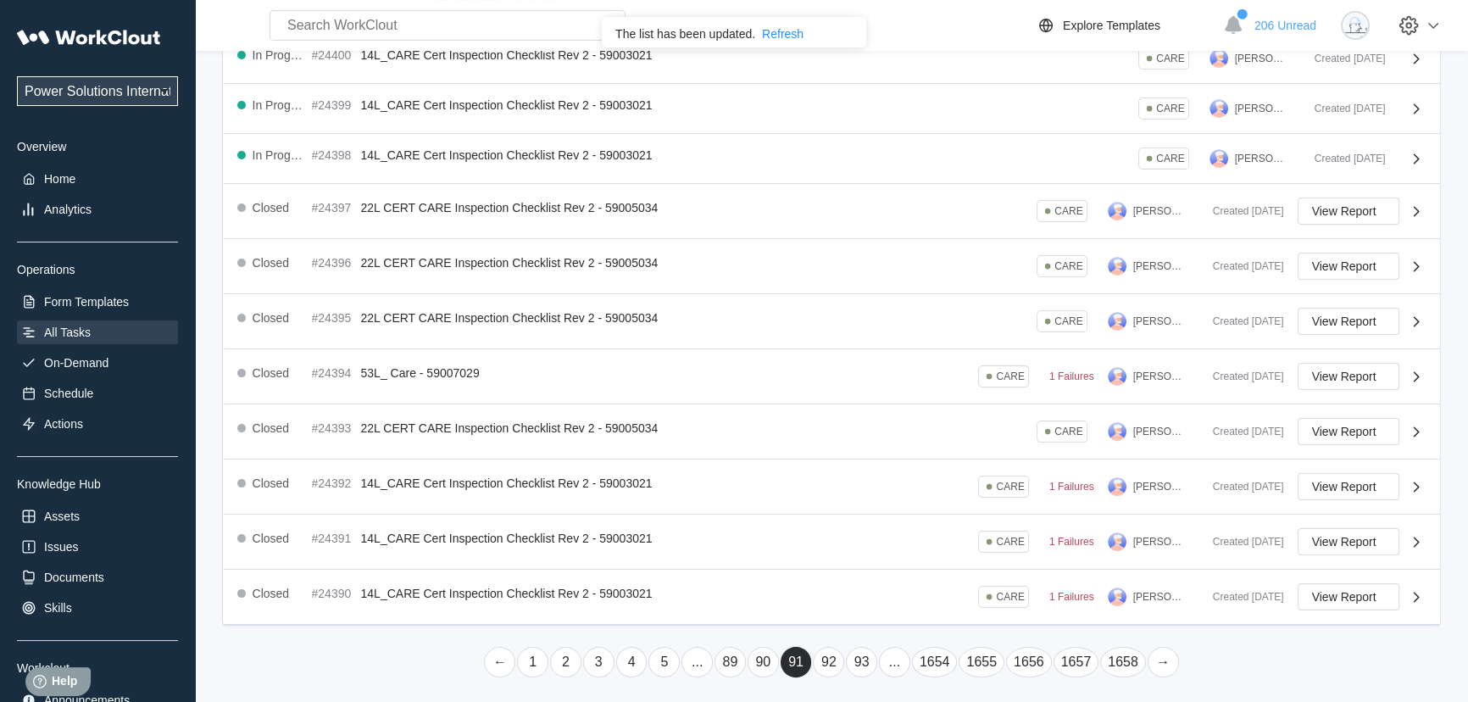
click at [893, 646] on li "..." at bounding box center [894, 662] width 33 height 32
click at [889, 656] on link "..." at bounding box center [894, 662] width 31 height 31
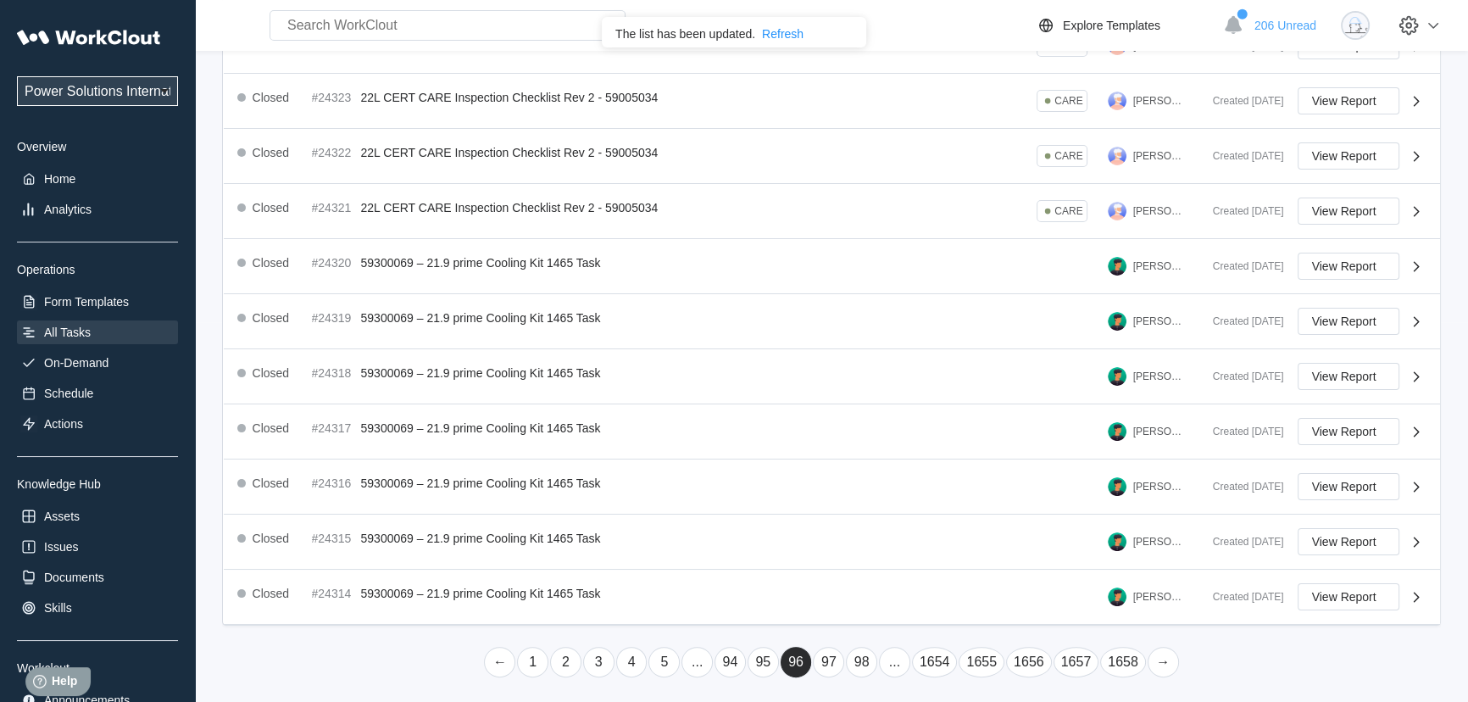
click at [889, 653] on link "..." at bounding box center [894, 662] width 31 height 31
click at [889, 653] on link "103" at bounding box center [872, 662] width 38 height 31
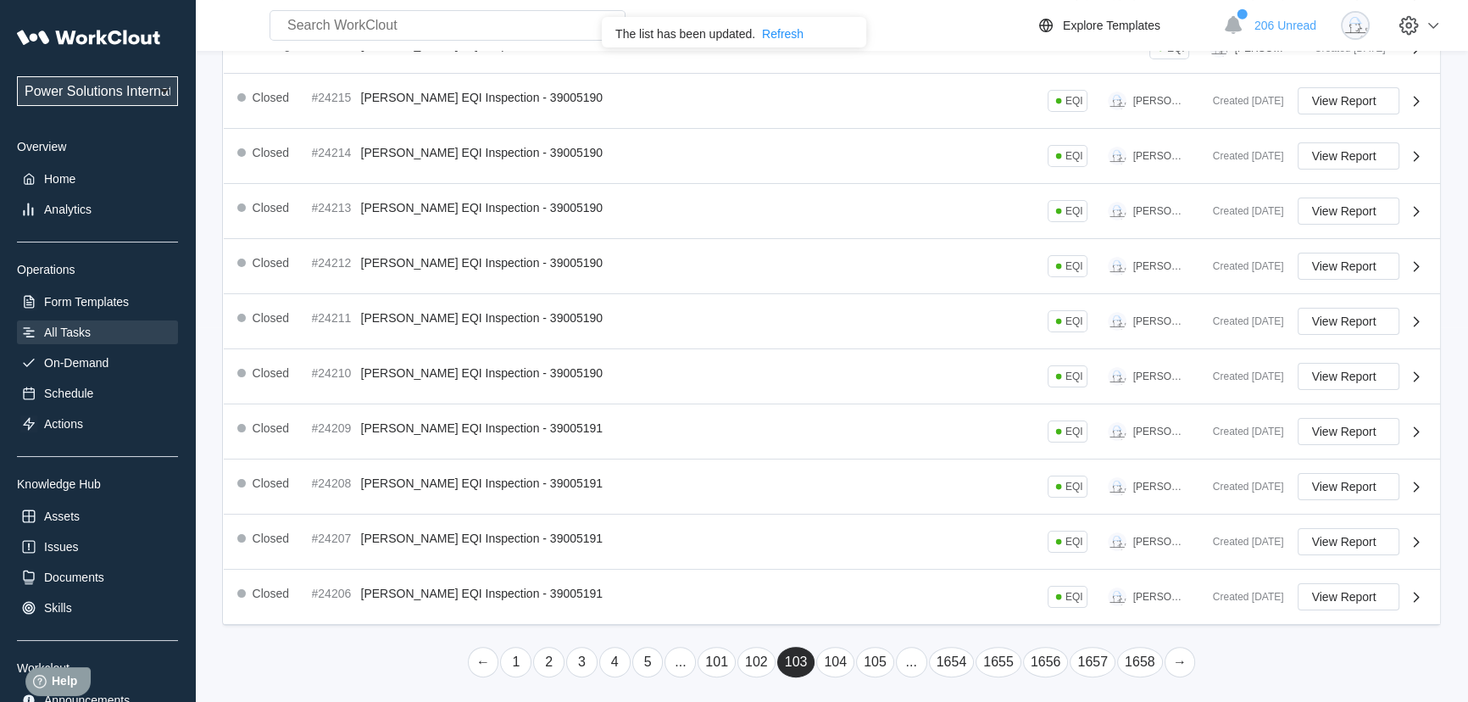
click at [905, 654] on link "..." at bounding box center [911, 662] width 31 height 31
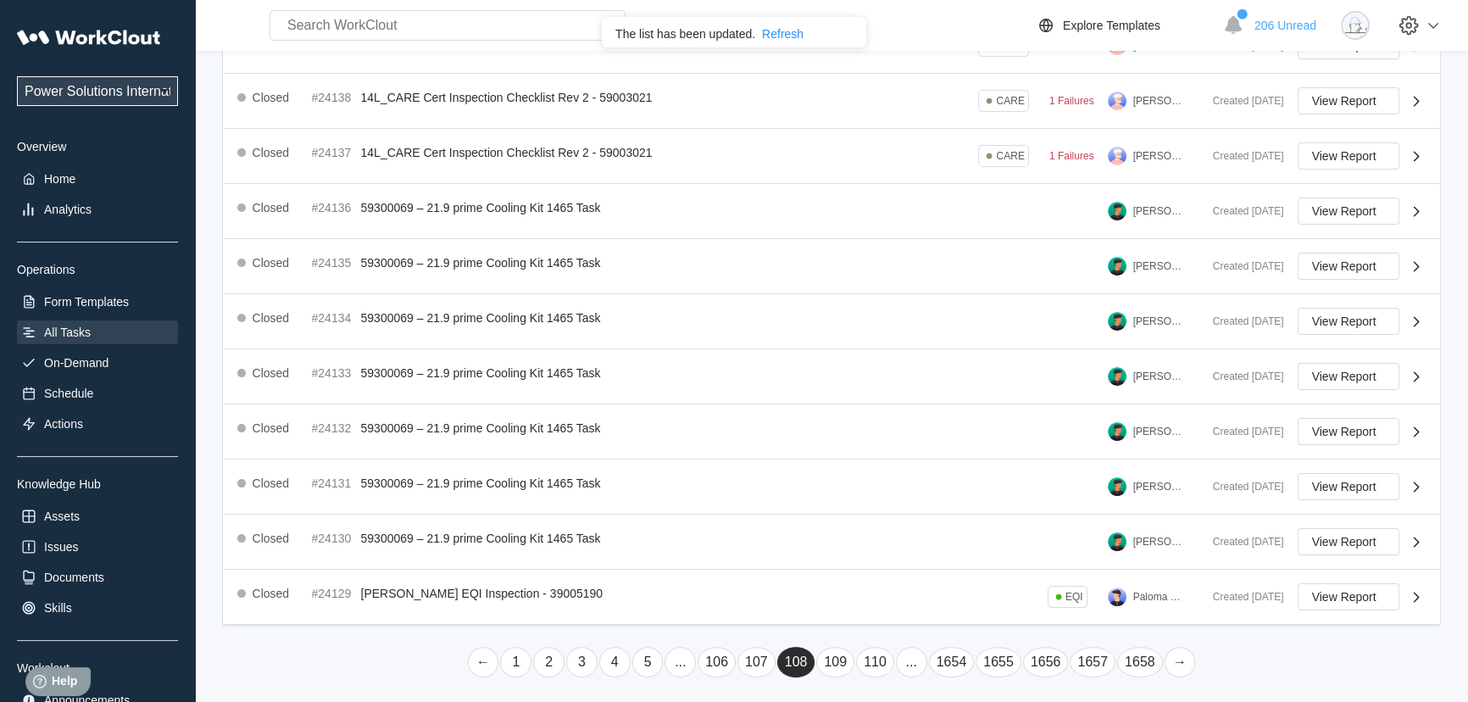
click at [904, 651] on link "..." at bounding box center [911, 662] width 31 height 31
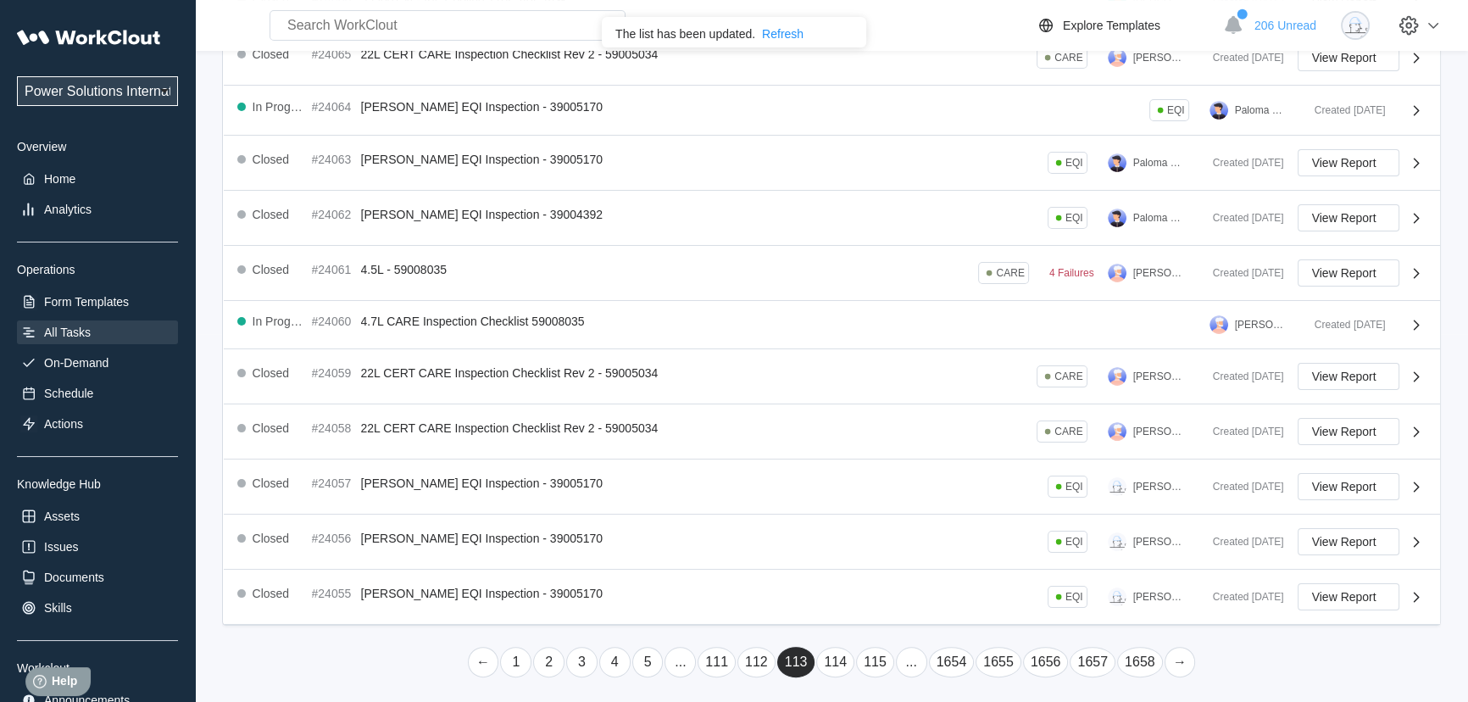
click at [905, 647] on link "..." at bounding box center [911, 662] width 31 height 31
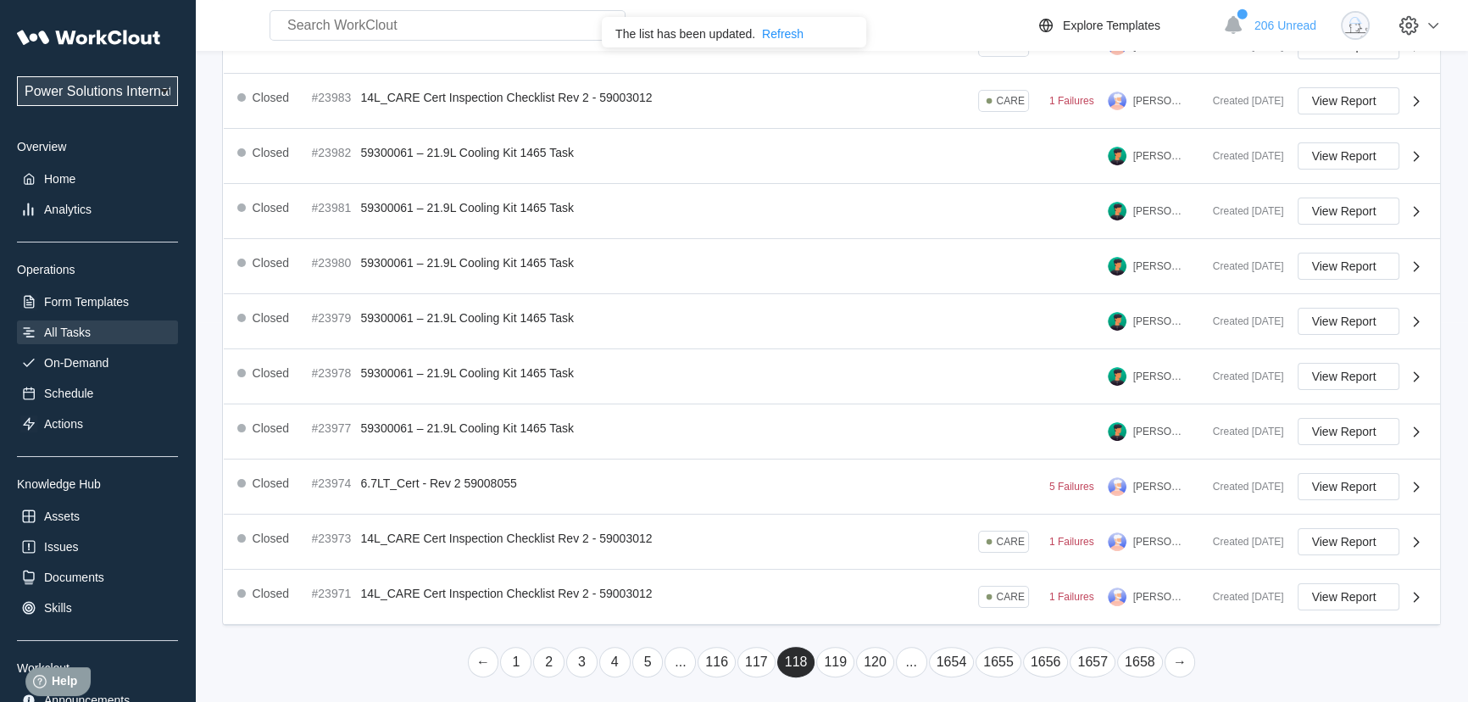
click at [905, 647] on link "..." at bounding box center [911, 662] width 31 height 31
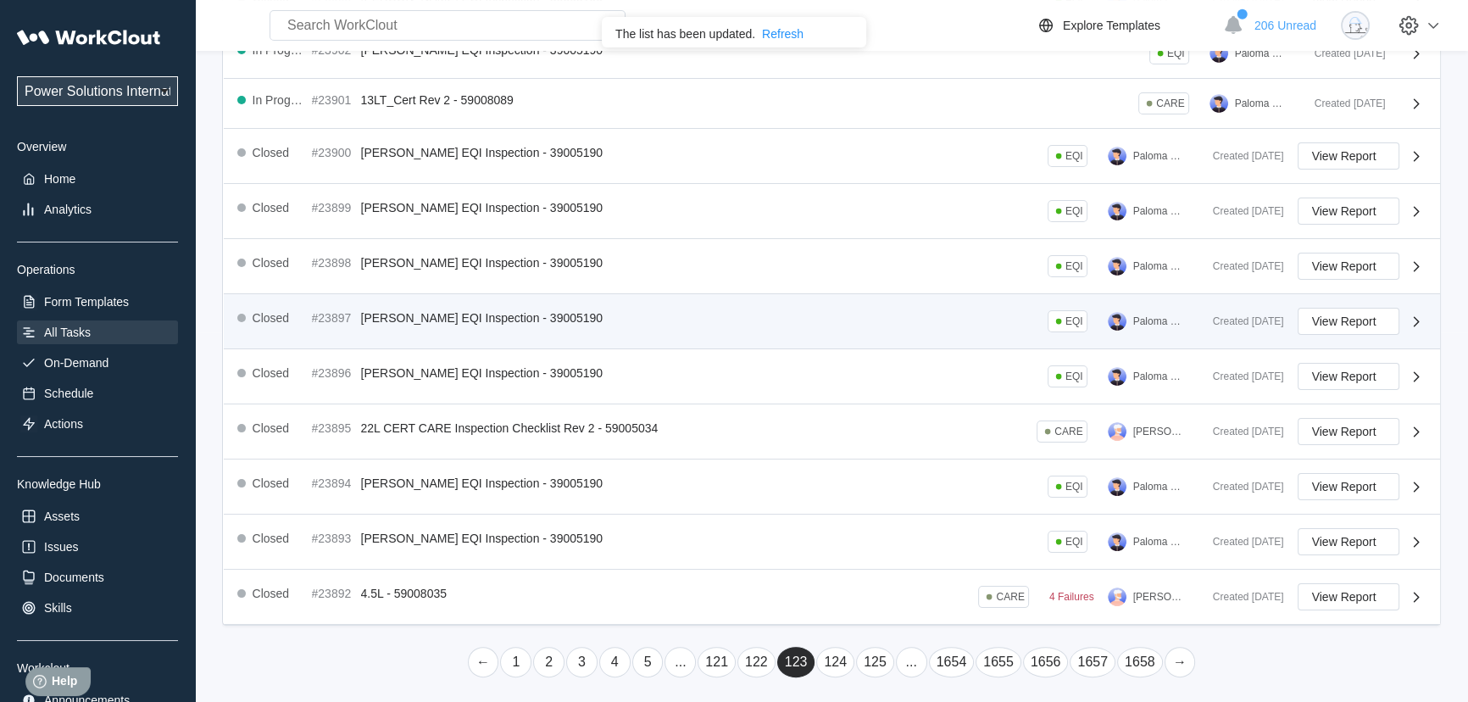
click at [909, 675] on main "Tasks Conduct tasks using form templates Create Task All Tasks Past Due Task Bo…" at bounding box center [831, 193] width 1219 height 1024
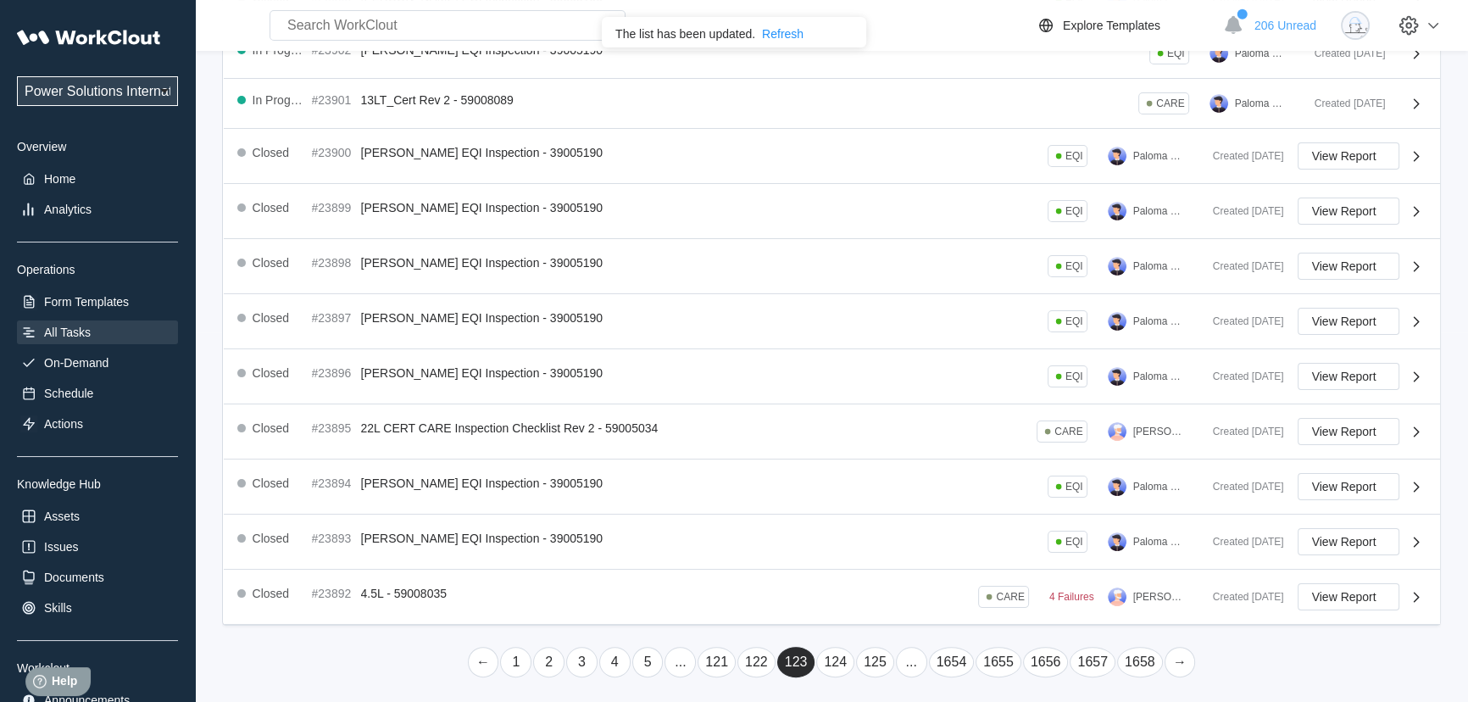
click at [909, 660] on link "..." at bounding box center [911, 662] width 31 height 31
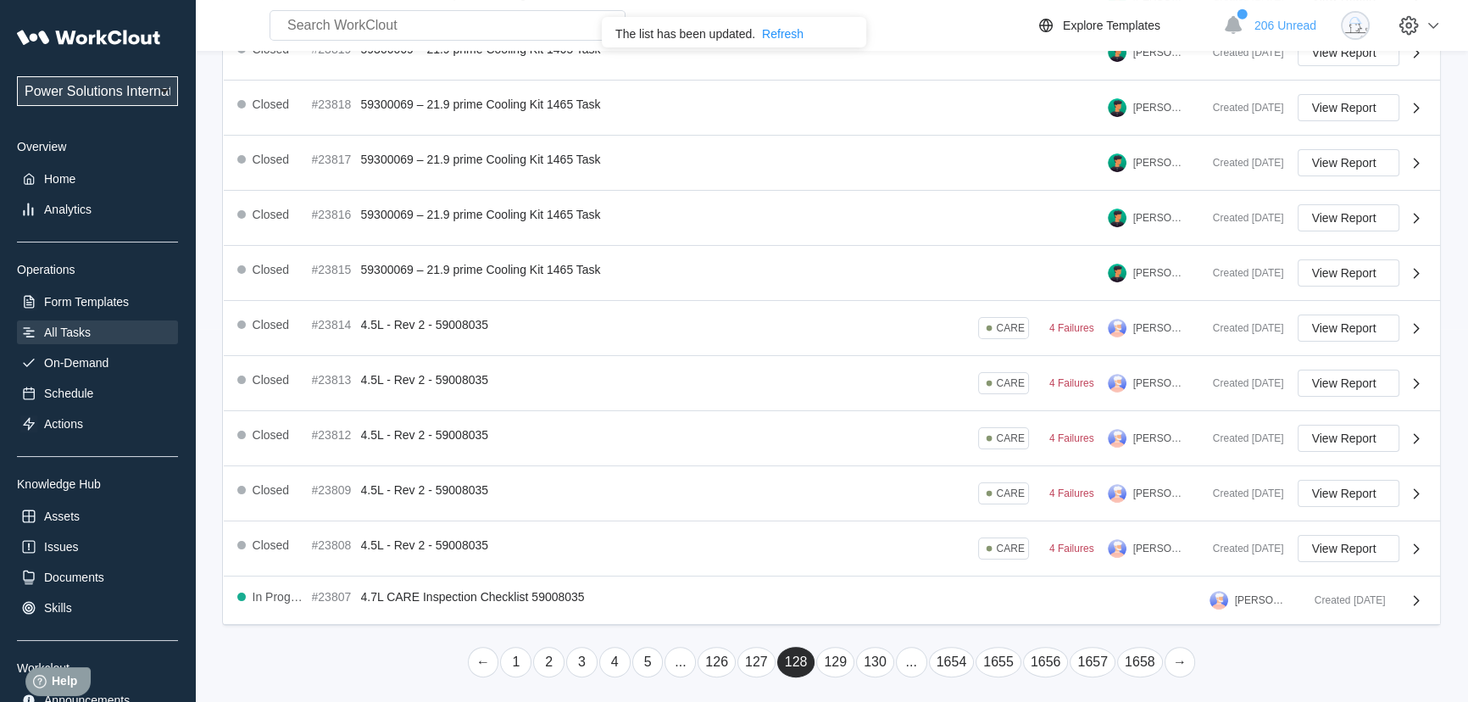
click at [909, 660] on link "..." at bounding box center [911, 662] width 31 height 31
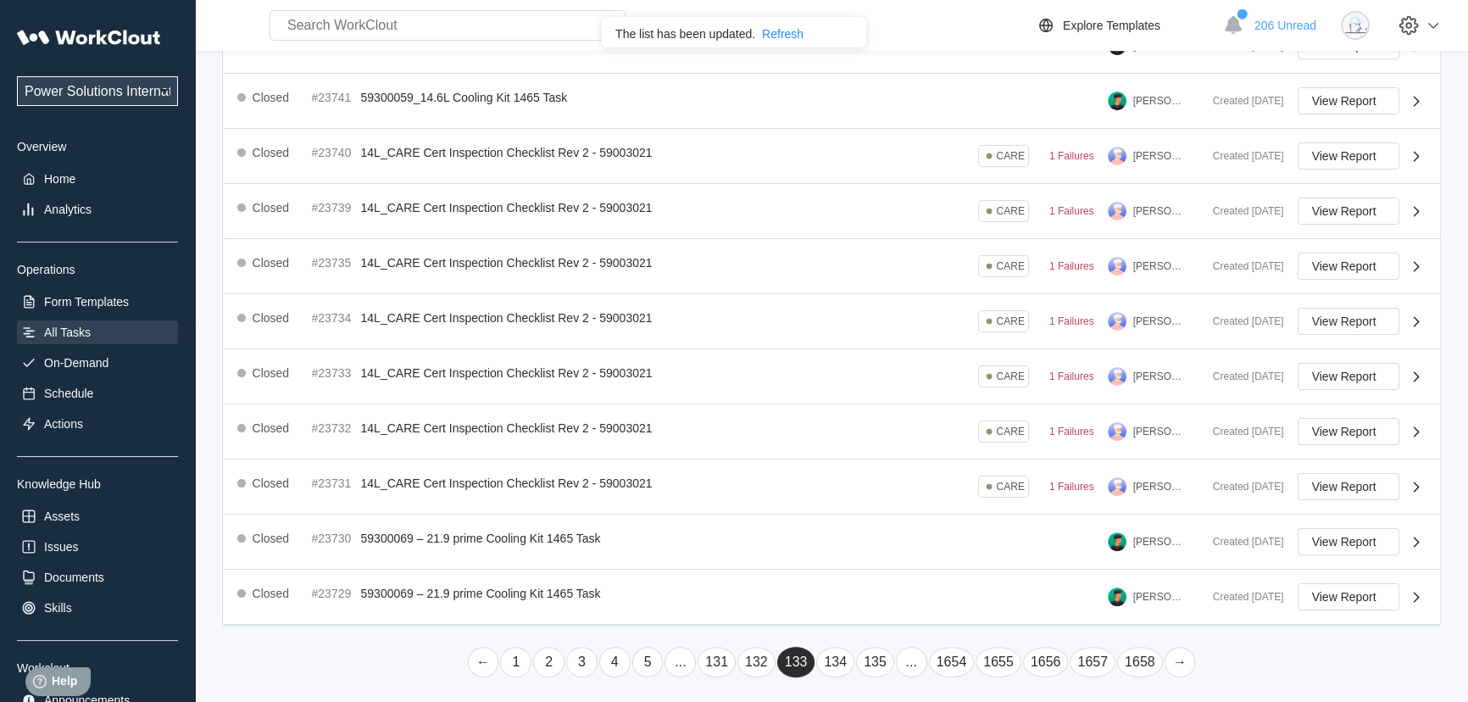
click at [909, 660] on link "..." at bounding box center [911, 662] width 31 height 31
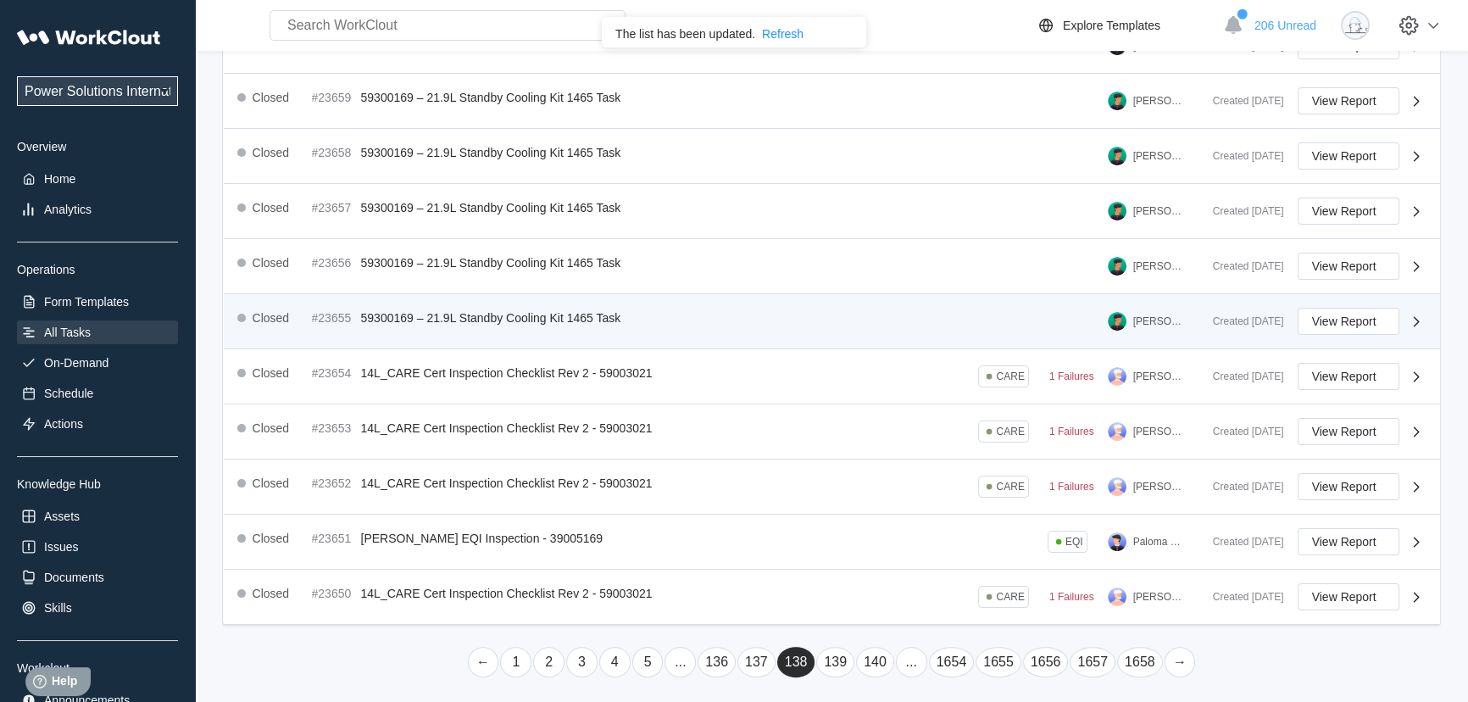
click at [908, 660] on link "..." at bounding box center [911, 662] width 31 height 31
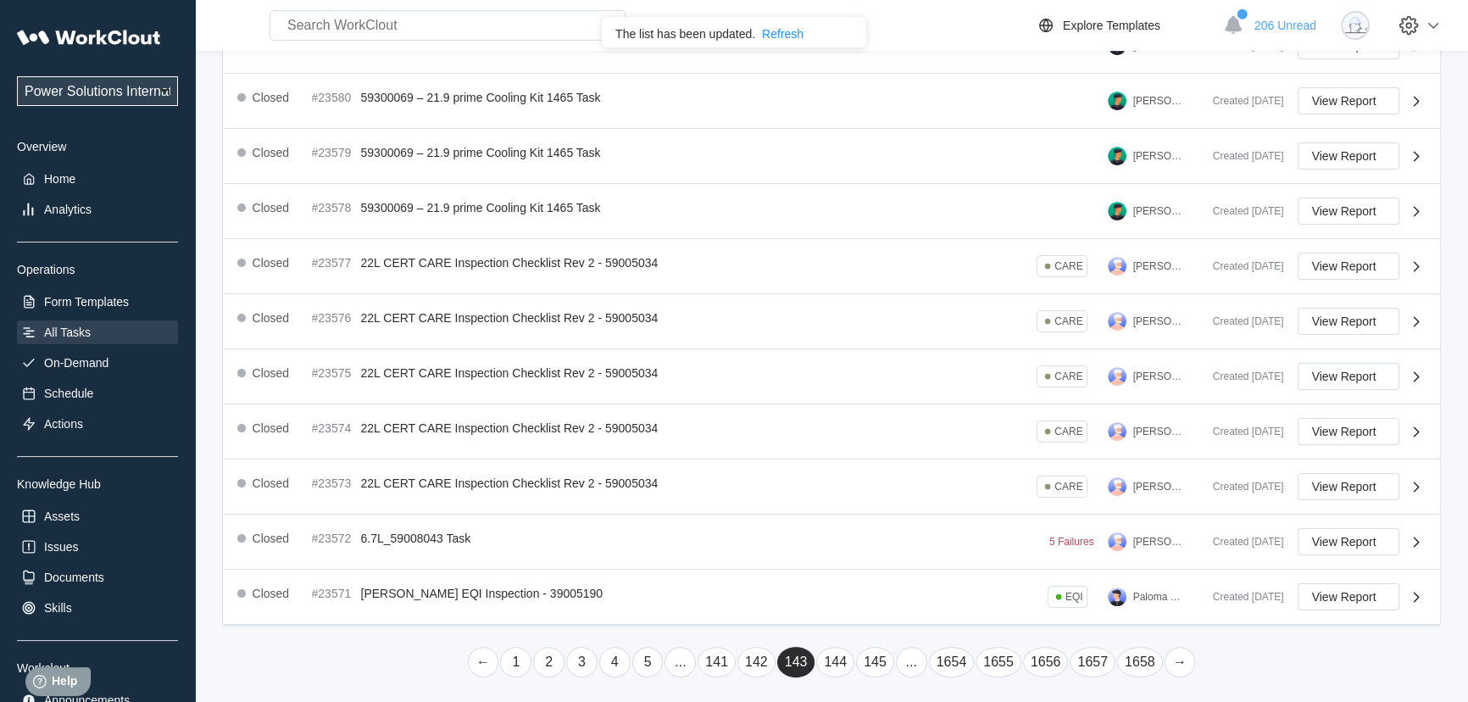
click at [905, 659] on link "..." at bounding box center [911, 662] width 31 height 31
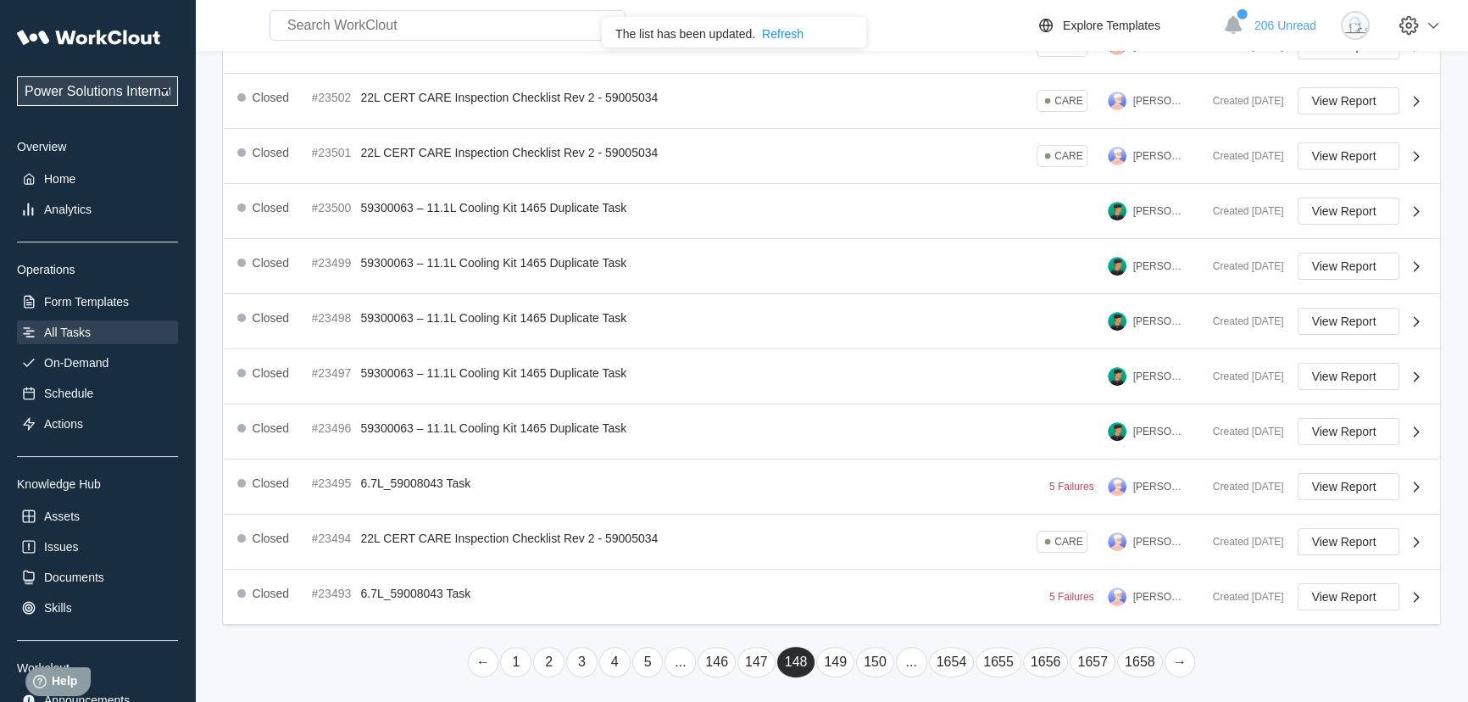
click at [901, 659] on link "..." at bounding box center [911, 662] width 31 height 31
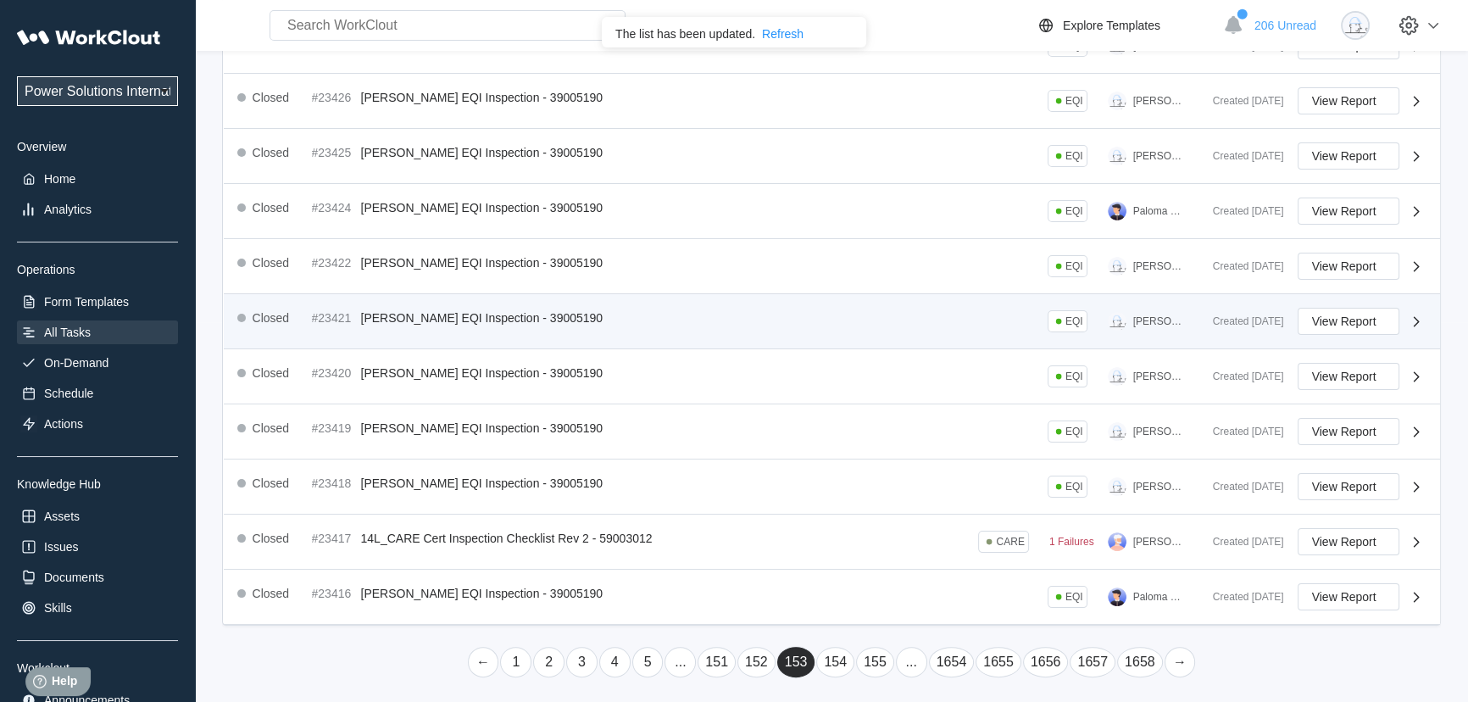
click at [904, 661] on link "..." at bounding box center [911, 662] width 31 height 31
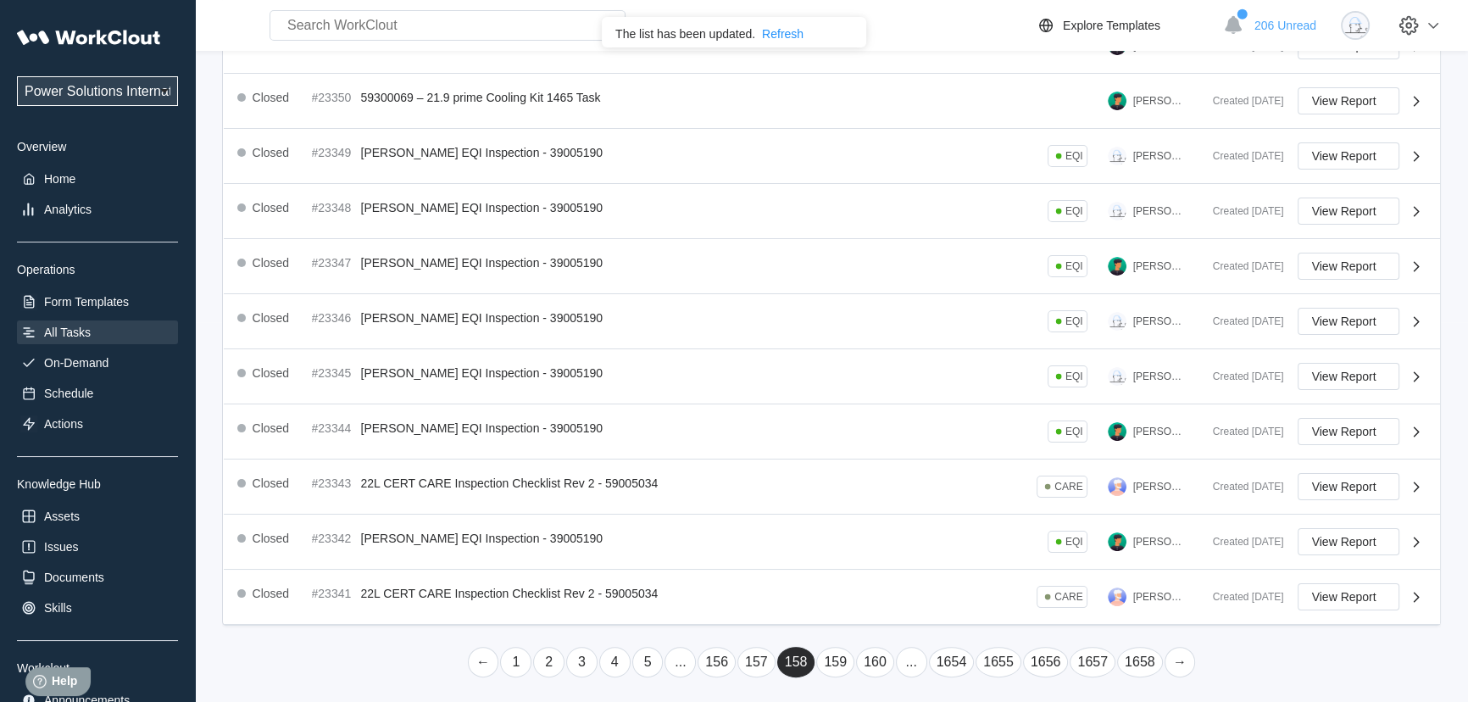
click at [904, 661] on link "..." at bounding box center [911, 662] width 31 height 31
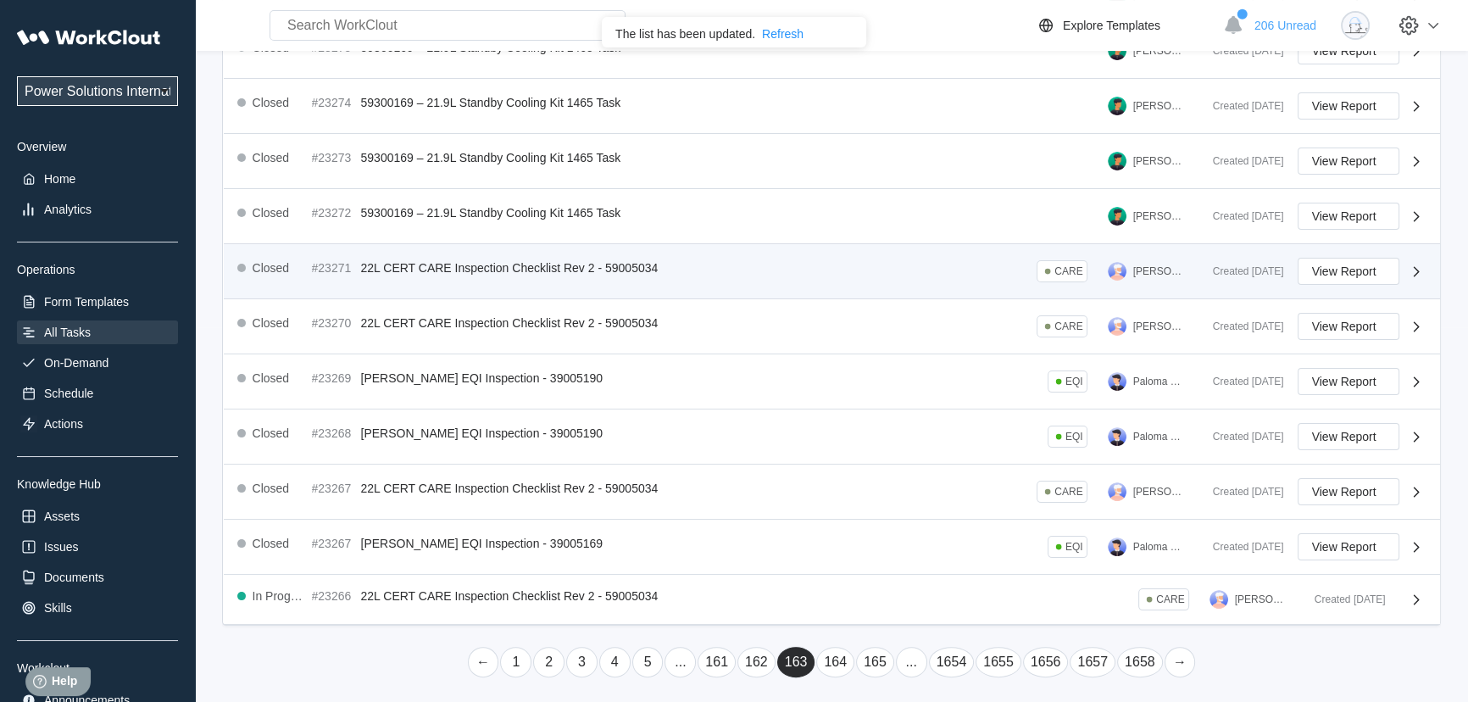
click at [903, 661] on link "..." at bounding box center [911, 662] width 31 height 31
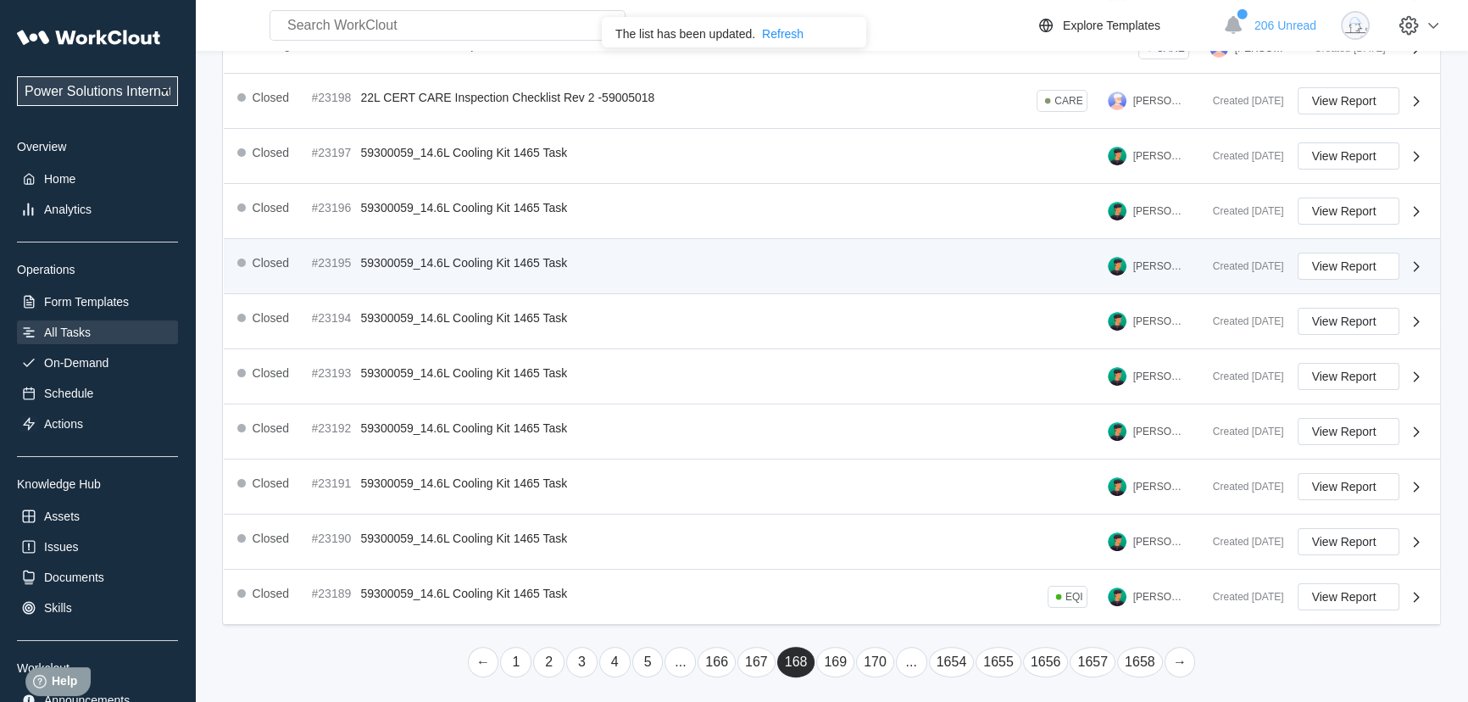
click at [902, 661] on link "..." at bounding box center [911, 662] width 31 height 31
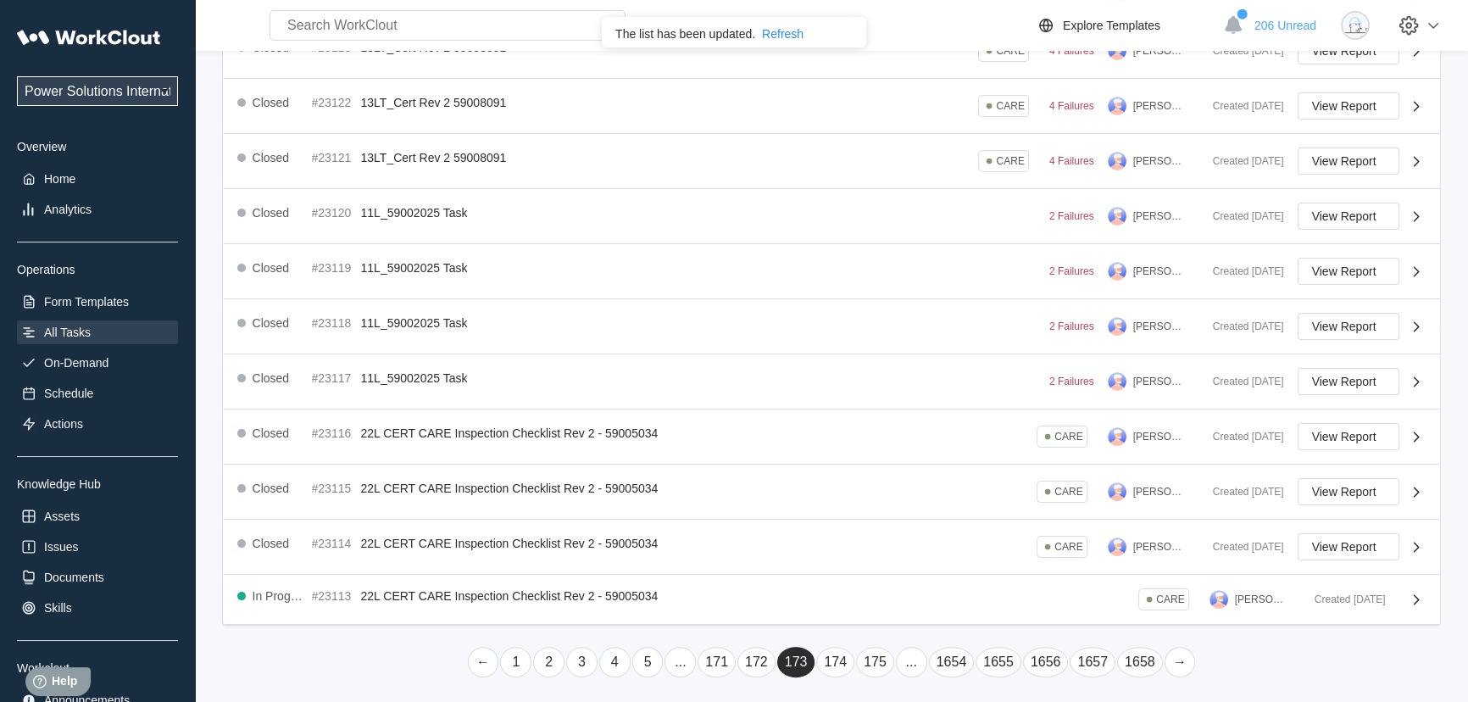
click at [902, 661] on link "..." at bounding box center [911, 662] width 31 height 31
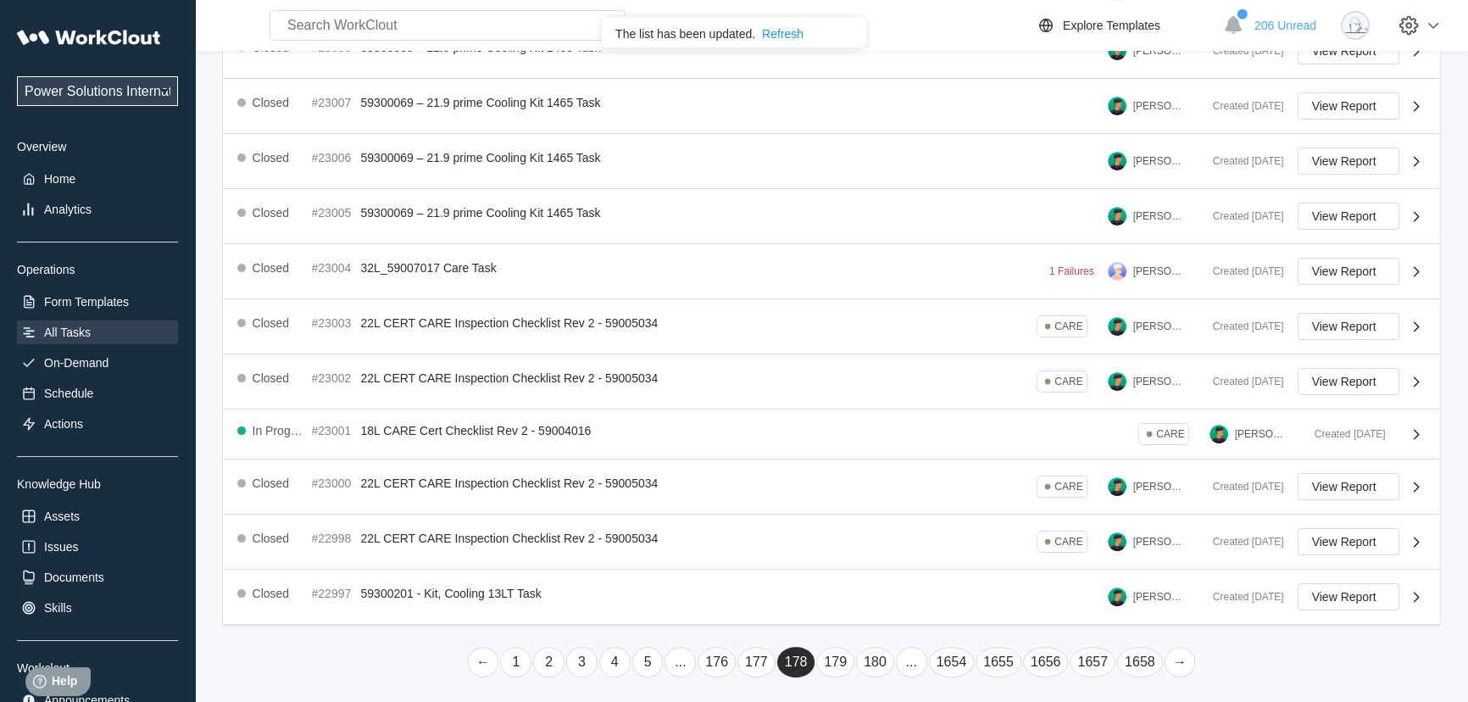
click at [902, 661] on link "..." at bounding box center [911, 662] width 31 height 31
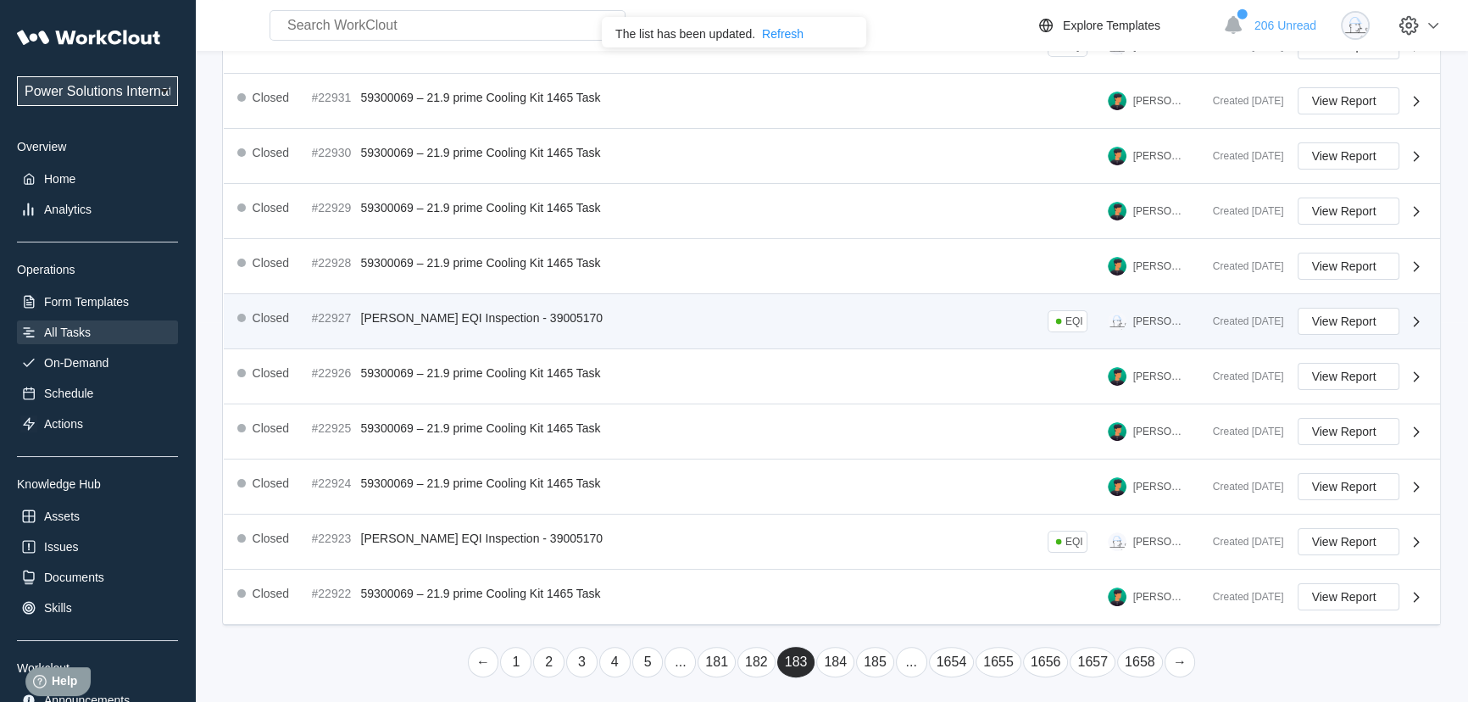
click at [900, 661] on link "..." at bounding box center [911, 662] width 31 height 31
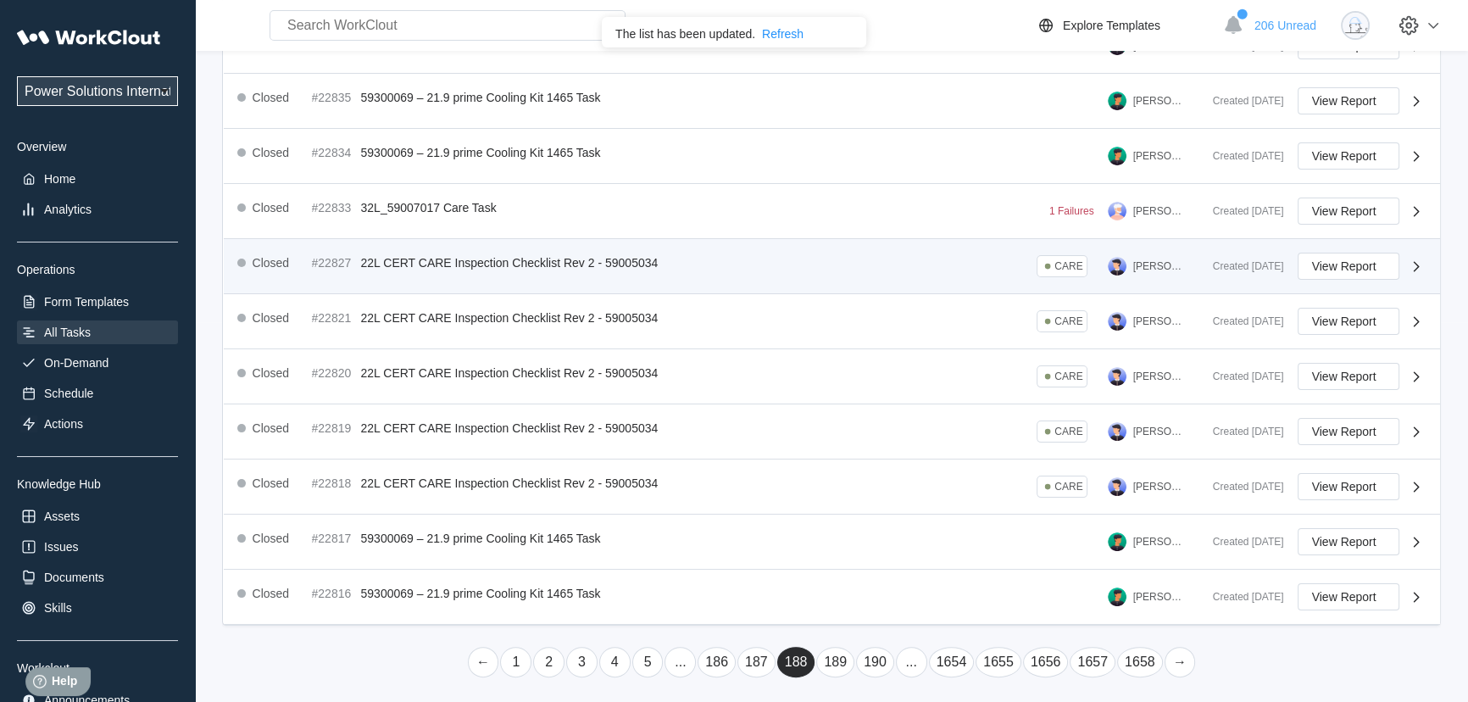
click at [907, 664] on link "..." at bounding box center [911, 662] width 31 height 31
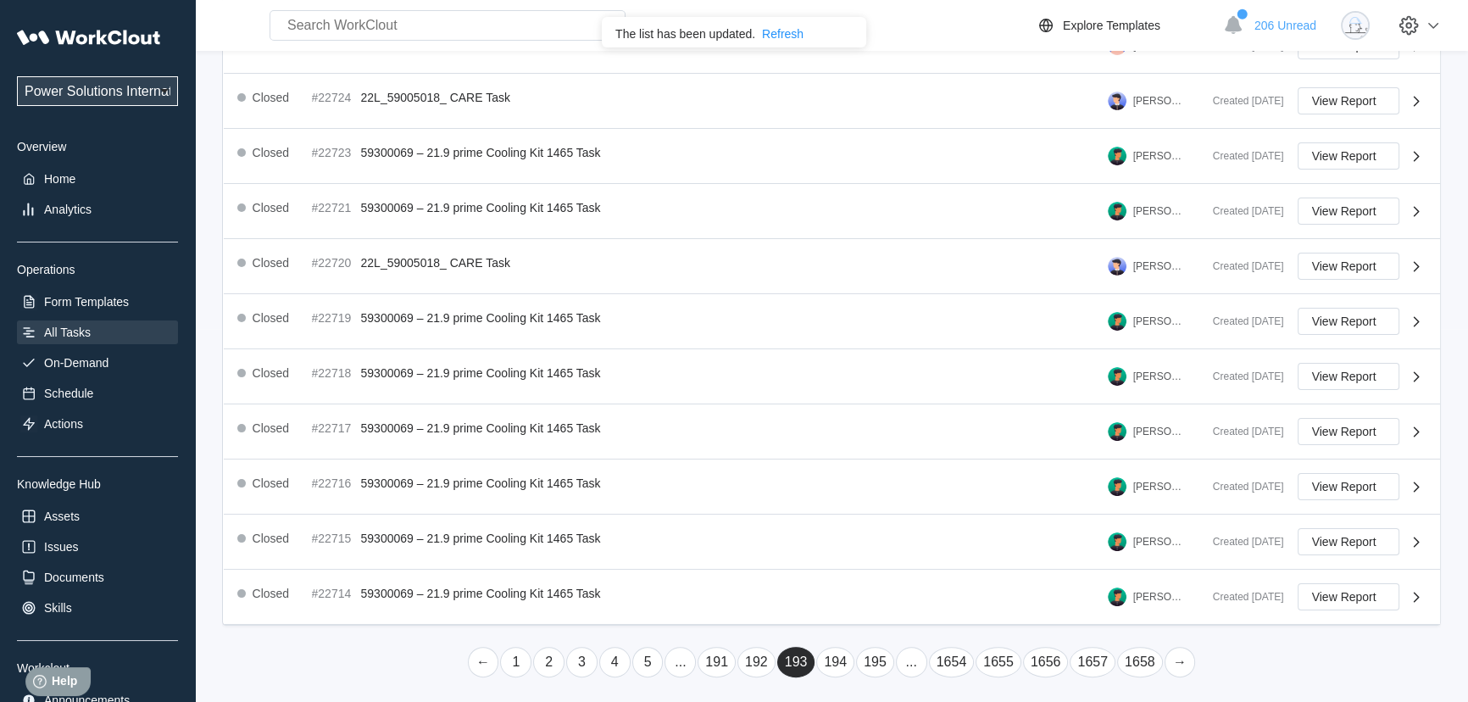
click at [907, 664] on link "..." at bounding box center [911, 662] width 31 height 31
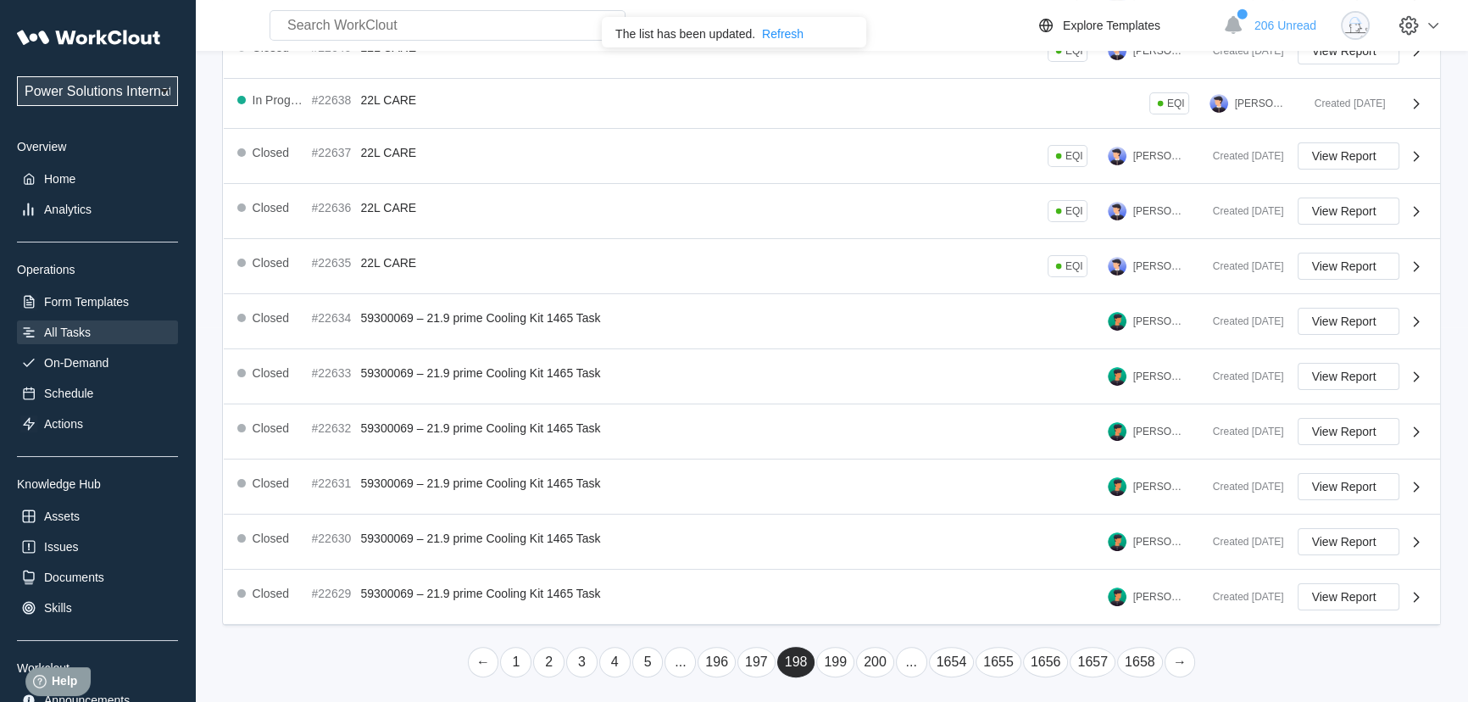
click at [907, 664] on link "..." at bounding box center [911, 662] width 31 height 31
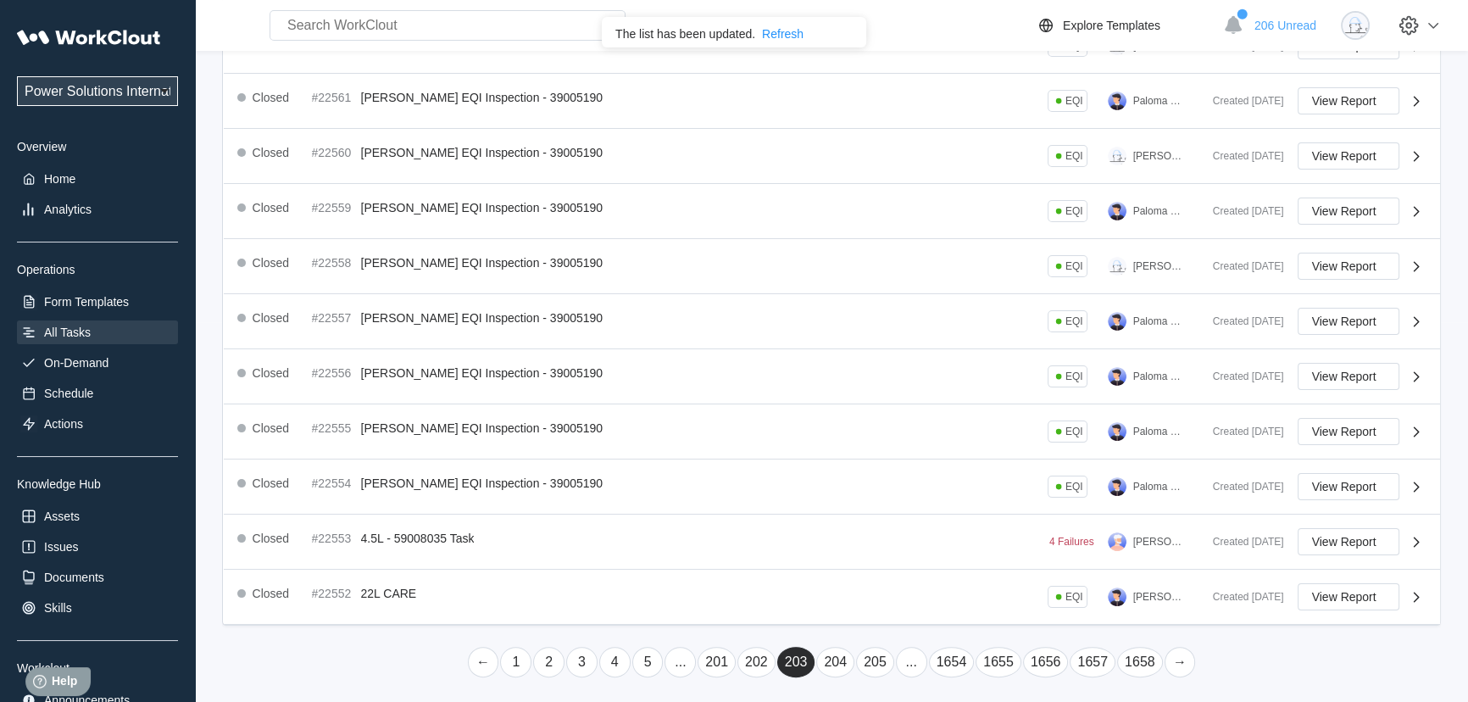
click at [907, 664] on link "..." at bounding box center [911, 662] width 31 height 31
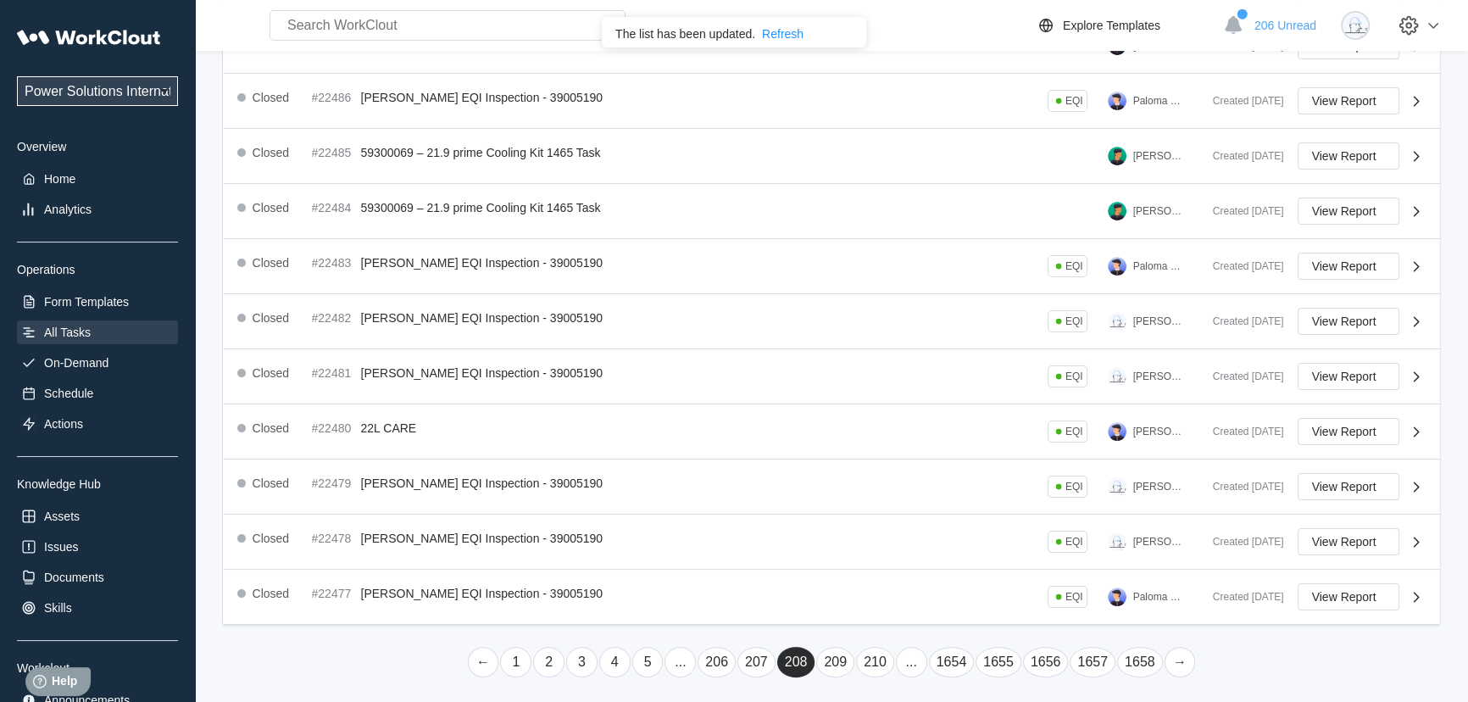
click at [909, 661] on link "..." at bounding box center [911, 662] width 31 height 31
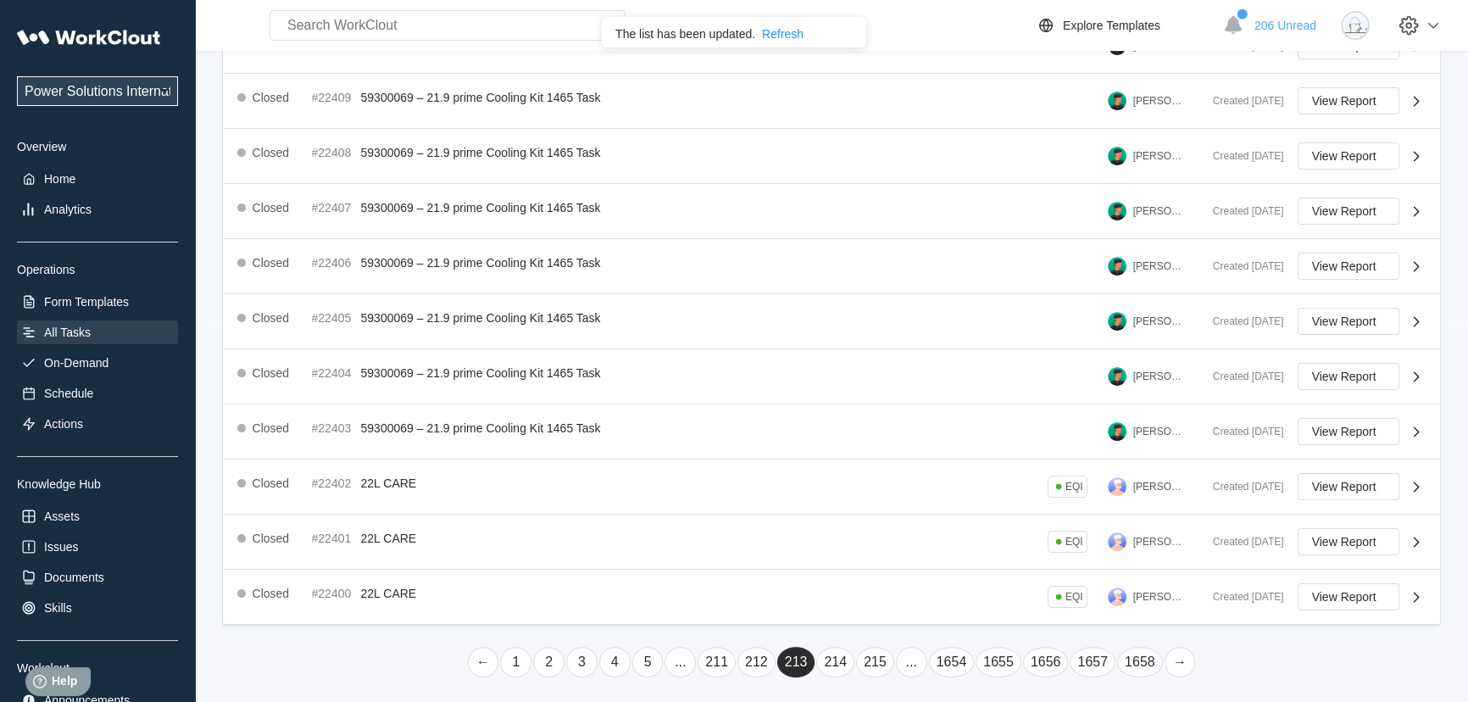
click at [909, 661] on link "..." at bounding box center [911, 662] width 31 height 31
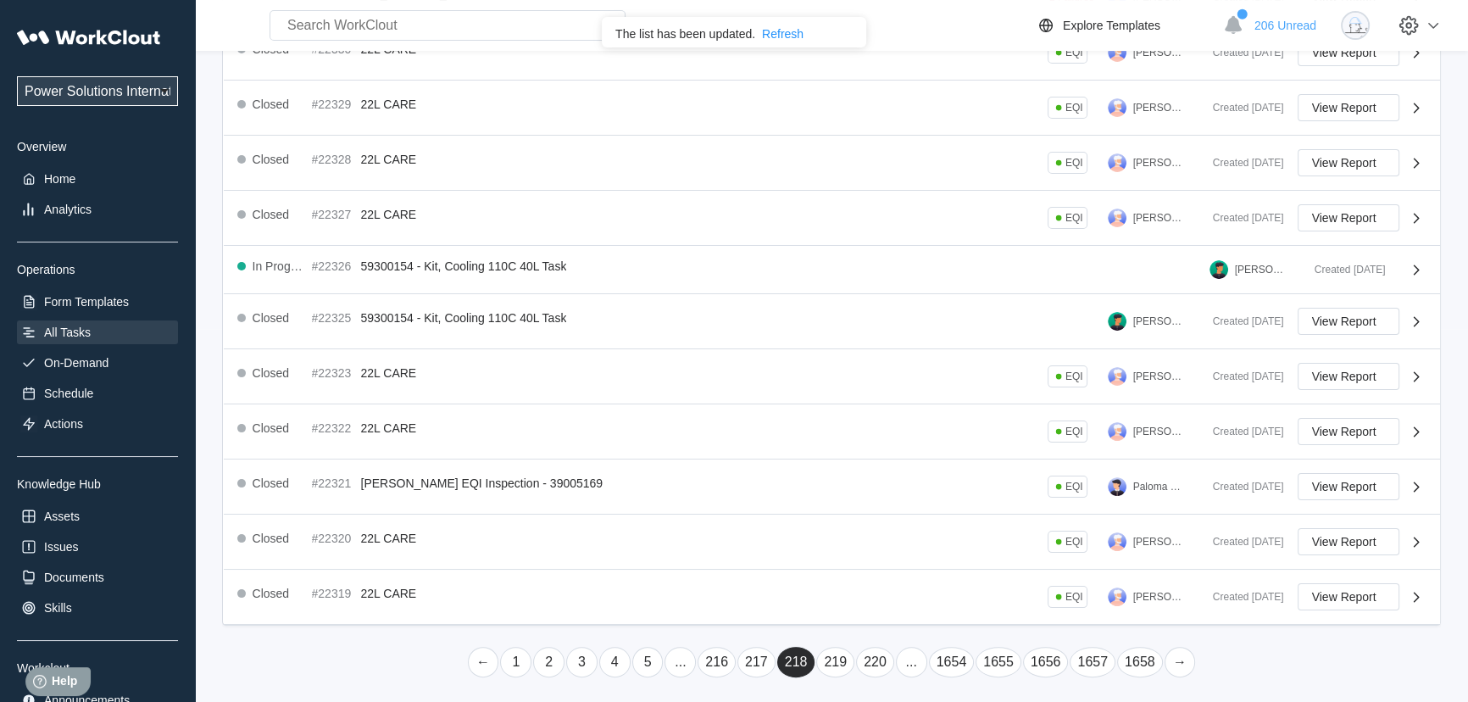
click at [911, 661] on link "..." at bounding box center [911, 662] width 31 height 31
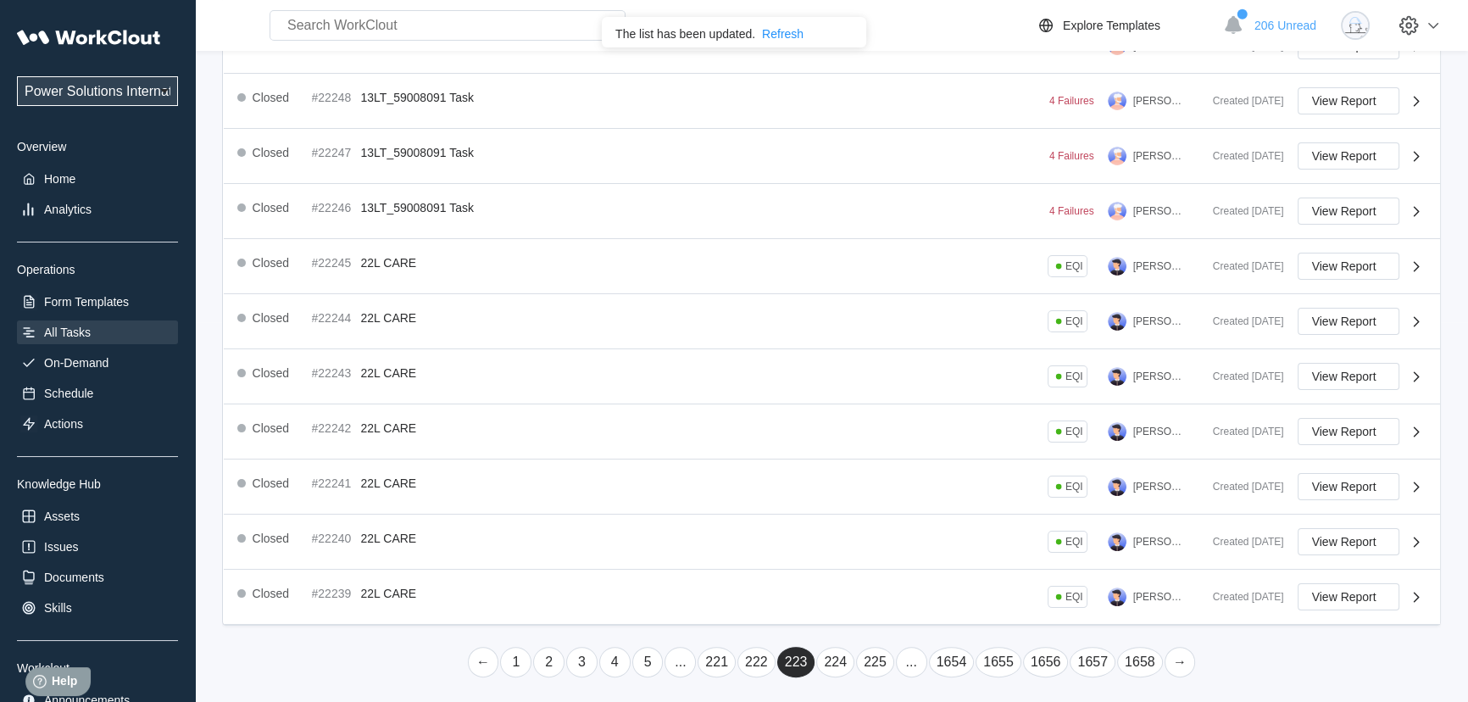
click at [910, 662] on link "..." at bounding box center [911, 662] width 31 height 31
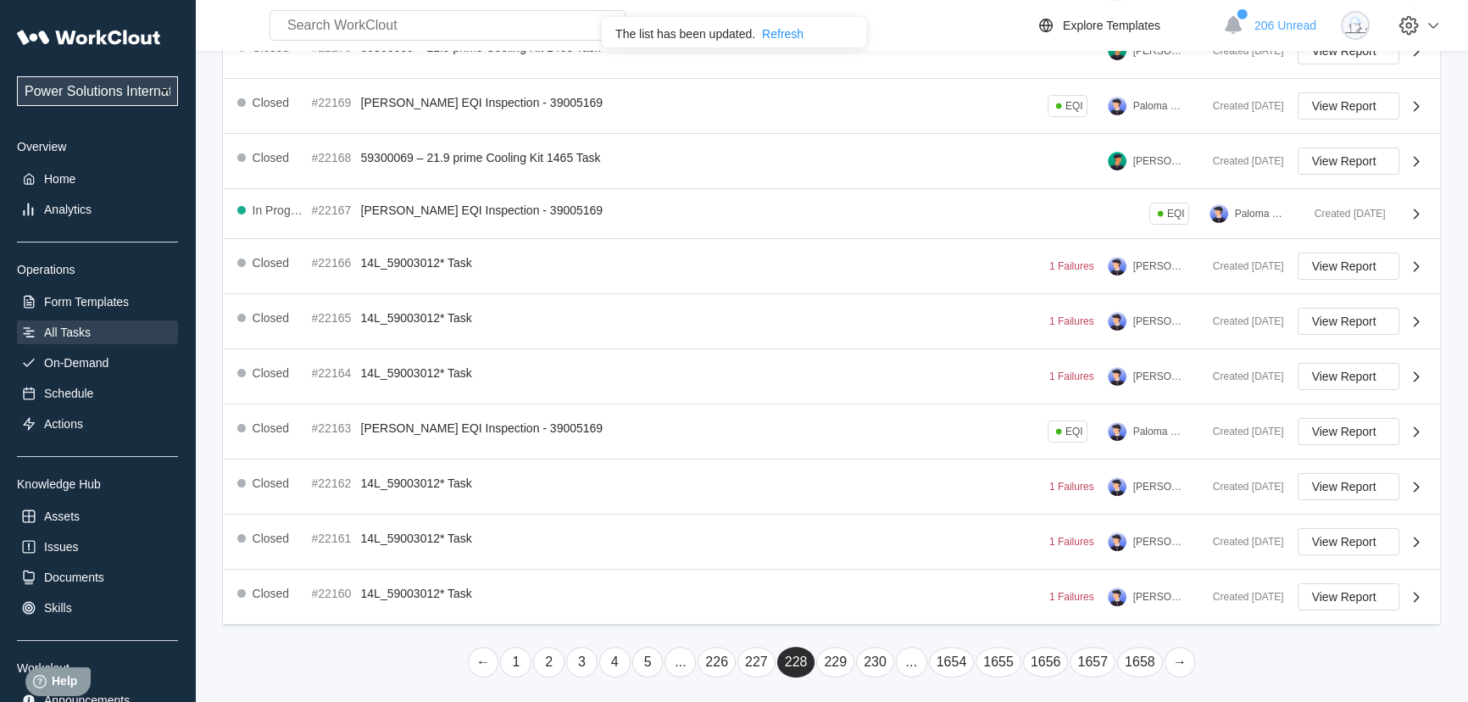
click at [914, 665] on link "..." at bounding box center [911, 662] width 31 height 31
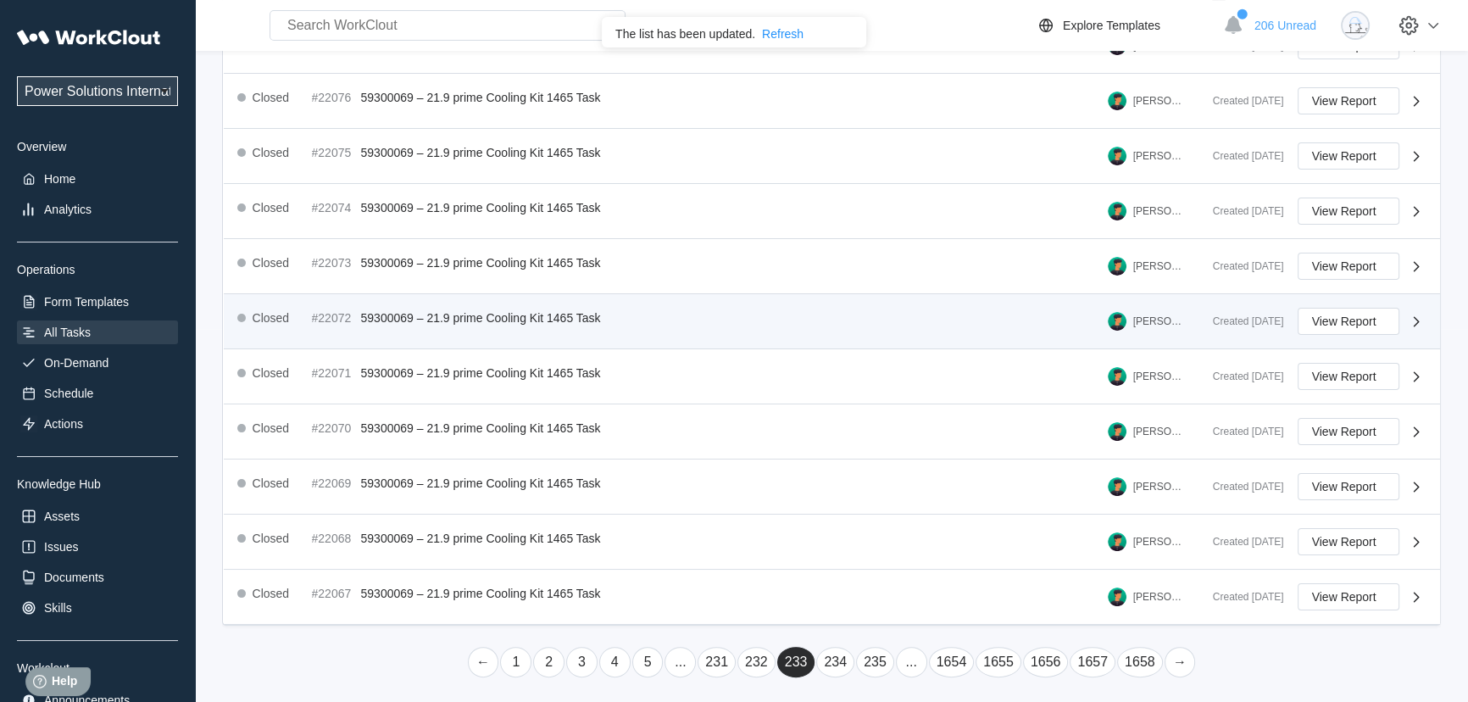
click at [911, 666] on link "..." at bounding box center [911, 662] width 31 height 31
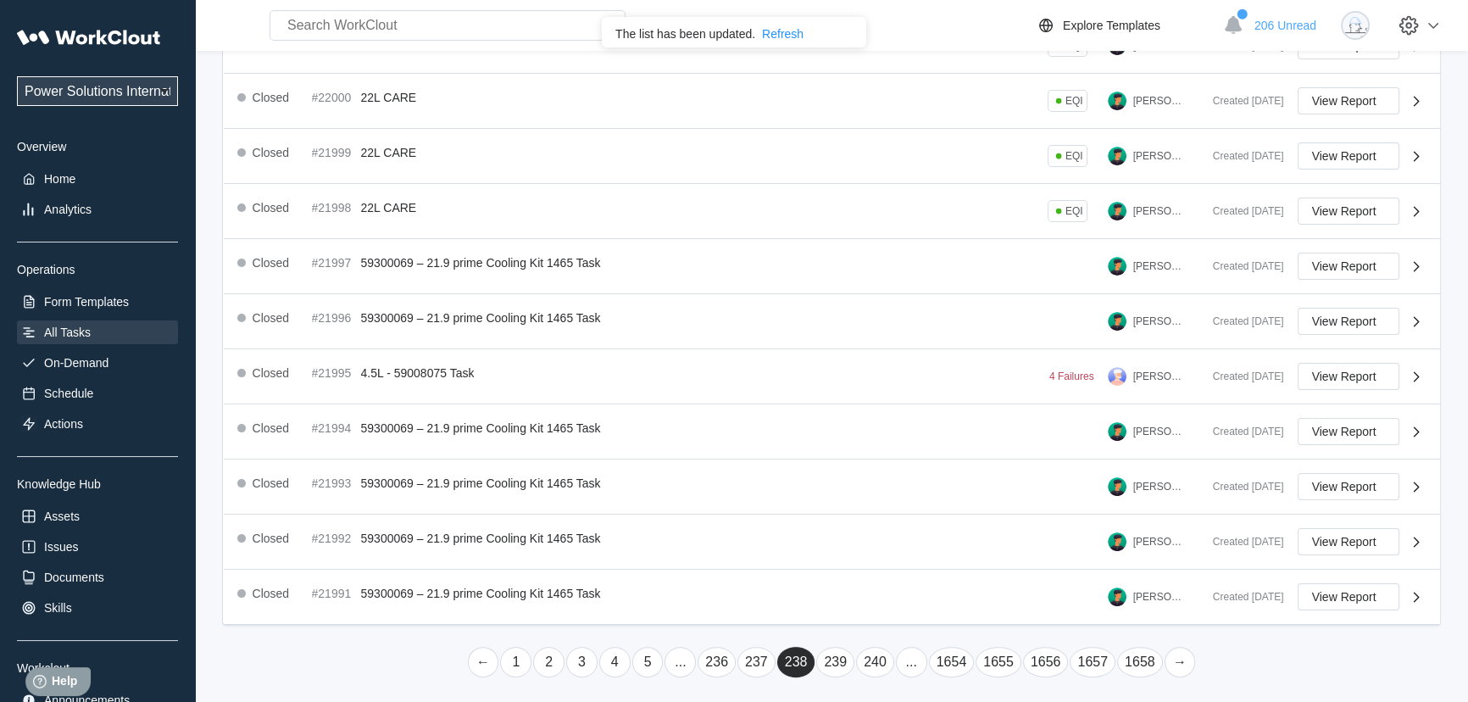
click at [911, 666] on link "..." at bounding box center [911, 662] width 31 height 31
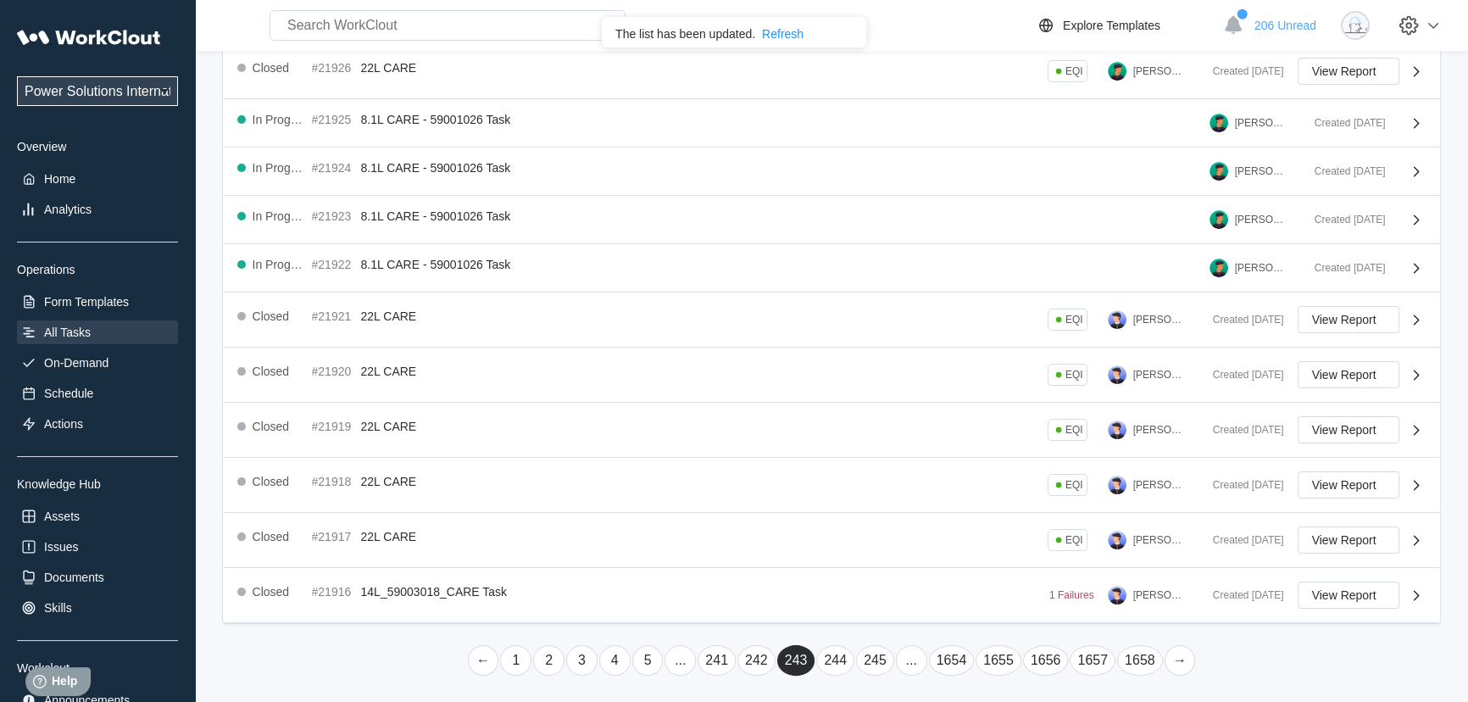
click at [911, 666] on link "..." at bounding box center [911, 660] width 31 height 31
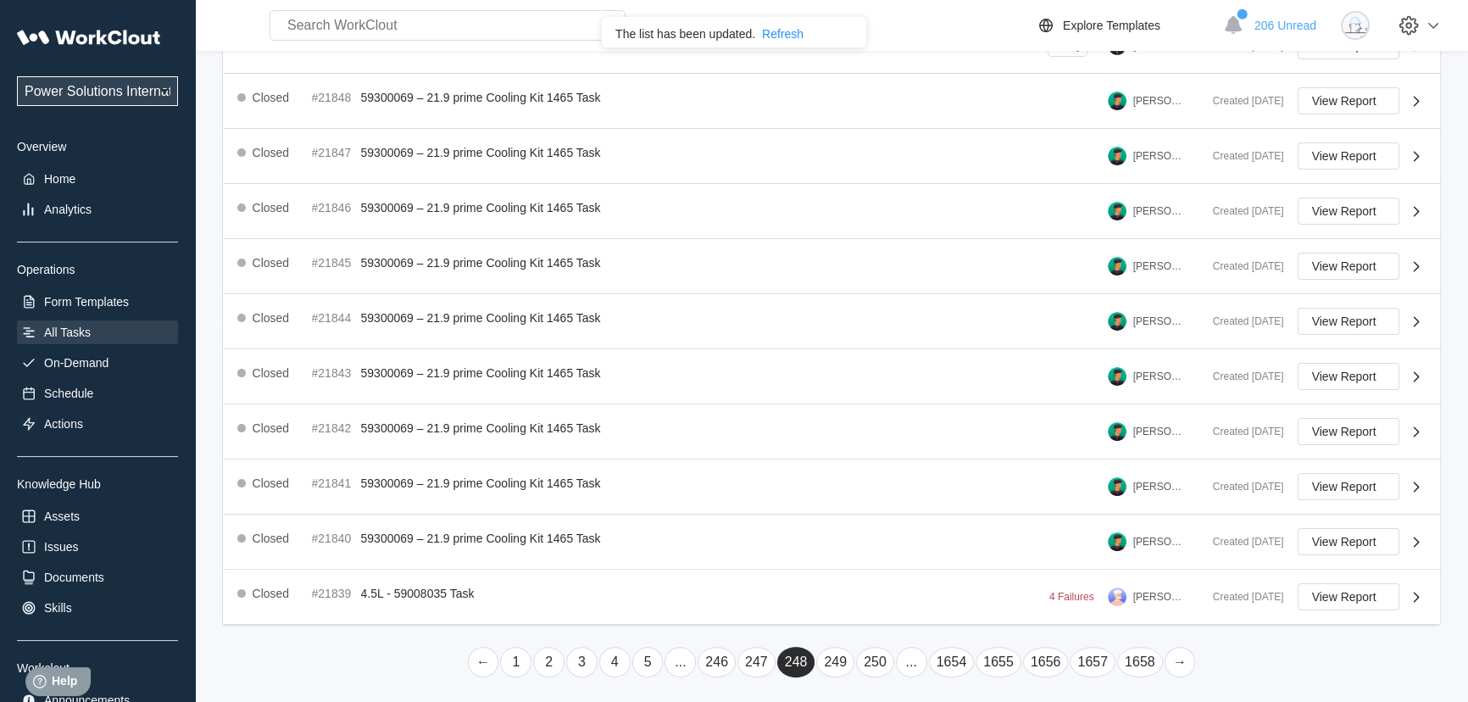
click at [907, 654] on link "..." at bounding box center [911, 662] width 31 height 31
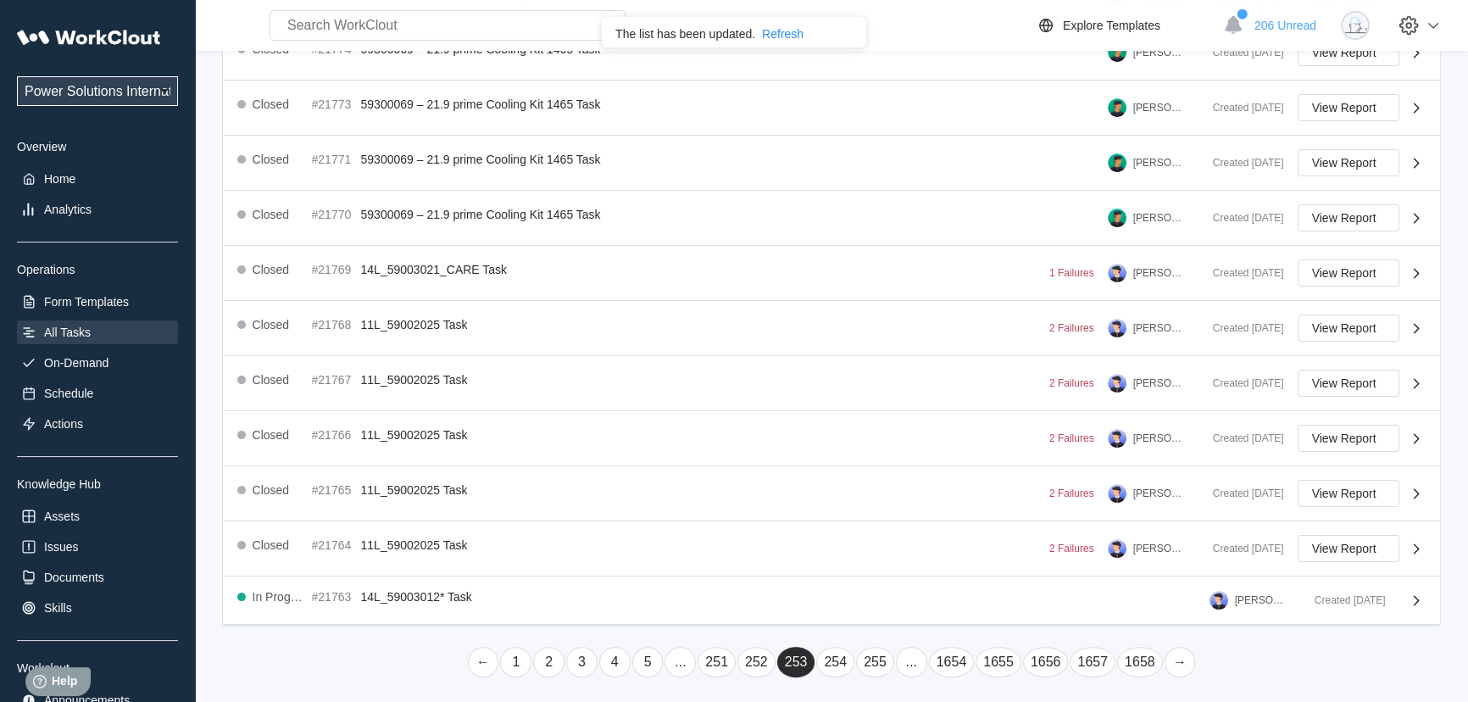
click at [754, 663] on link "252" at bounding box center [756, 662] width 38 height 31
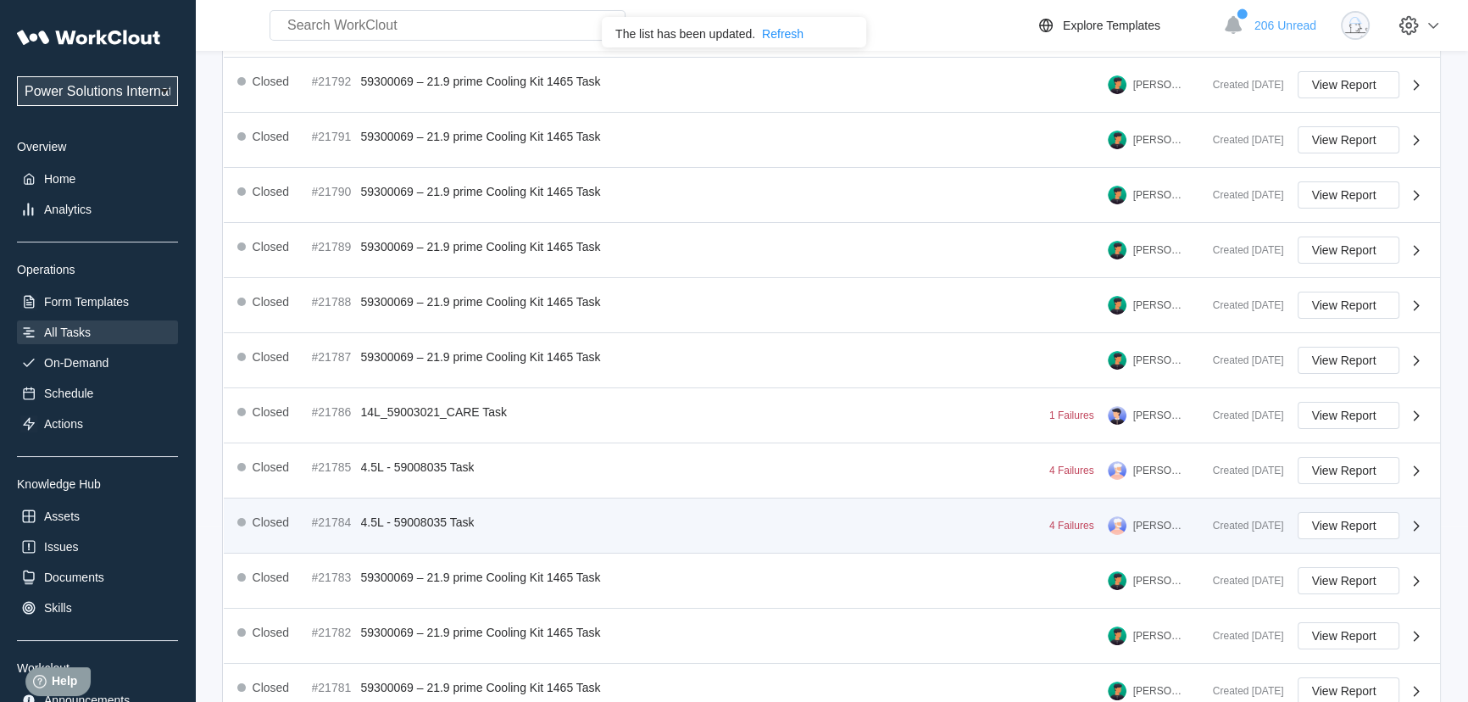
scroll to position [380, 0]
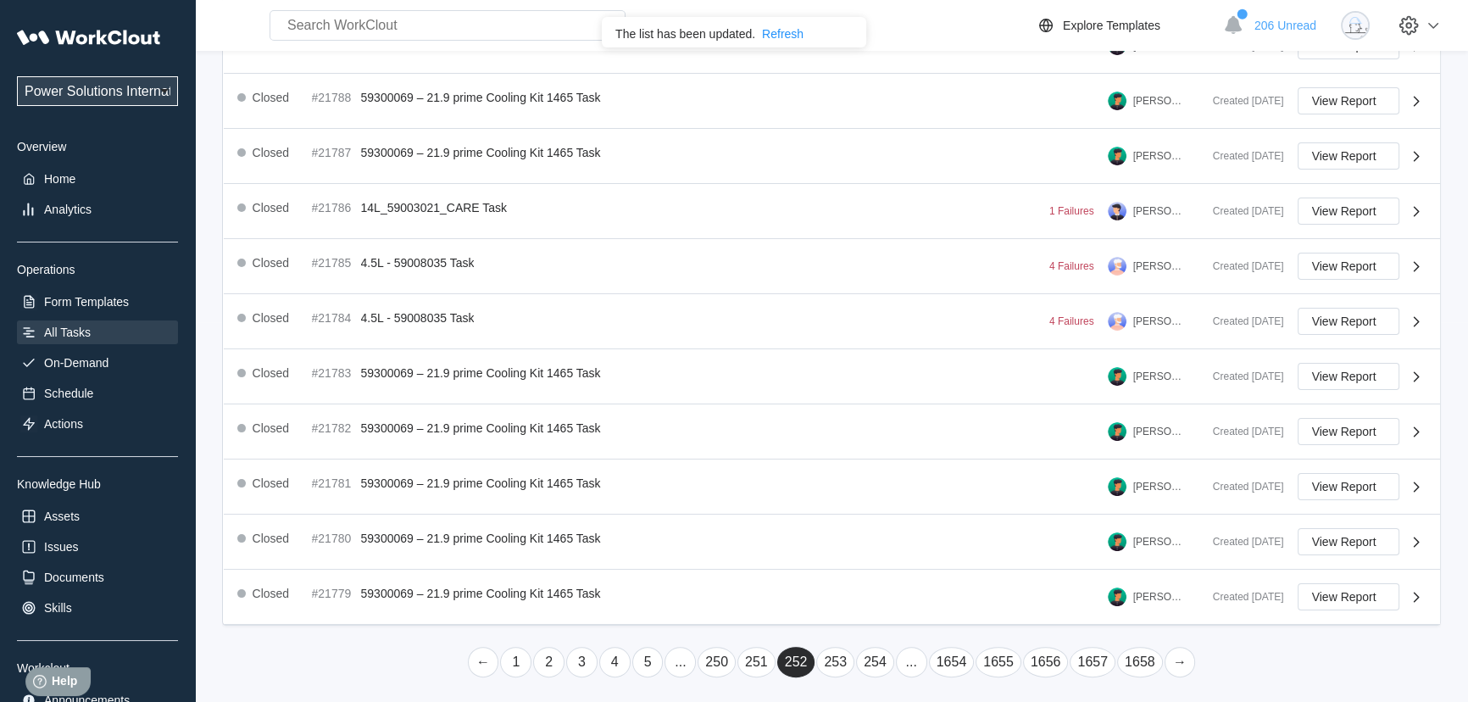
click at [757, 656] on link "251" at bounding box center [756, 662] width 38 height 31
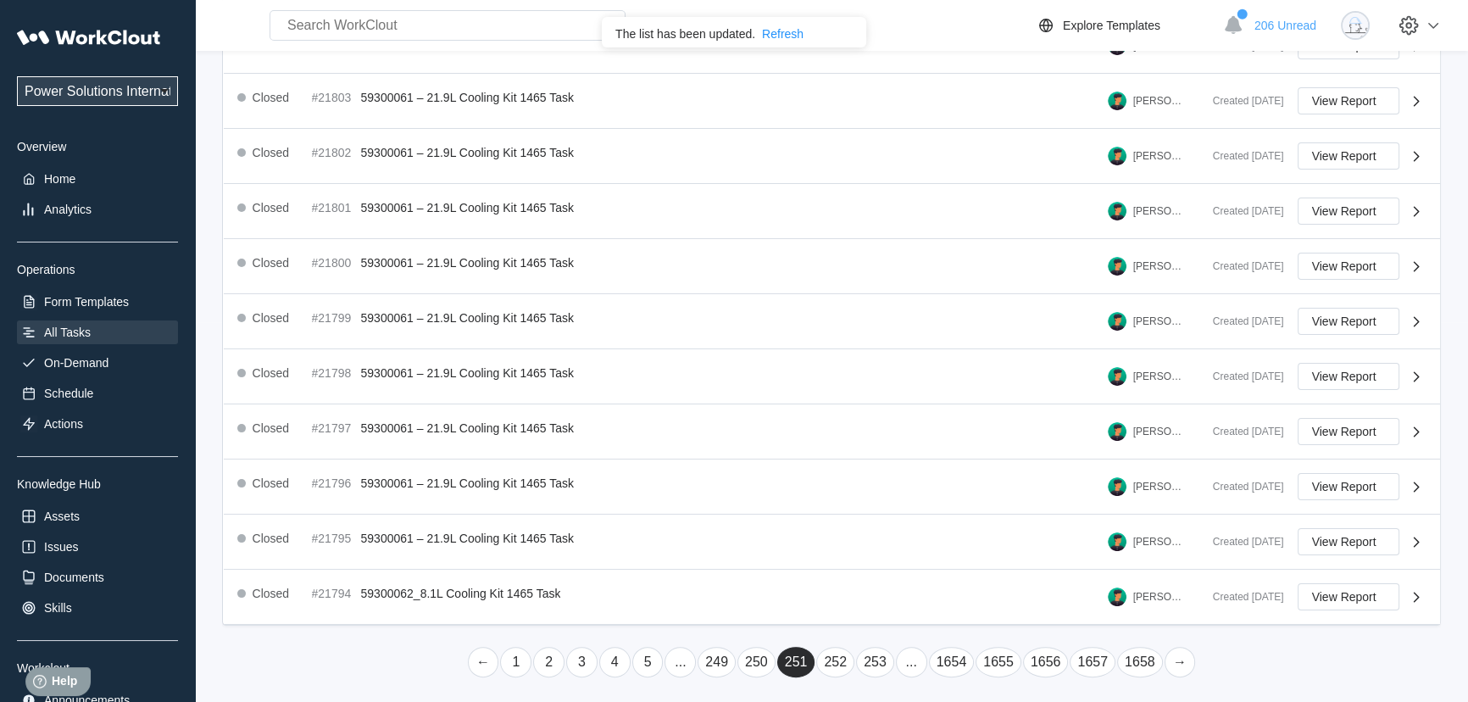
click at [836, 657] on link "252" at bounding box center [835, 662] width 38 height 31
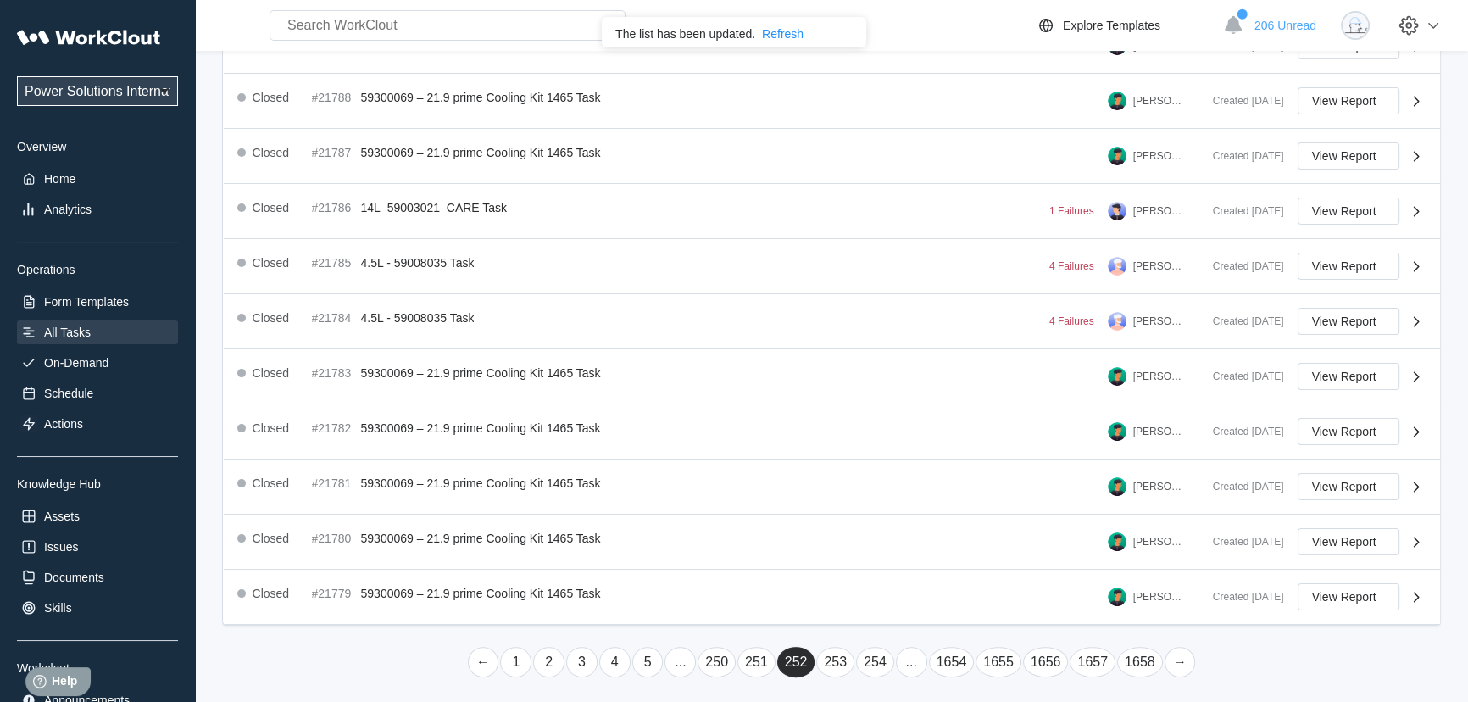
click at [753, 651] on link "251" at bounding box center [756, 662] width 38 height 31
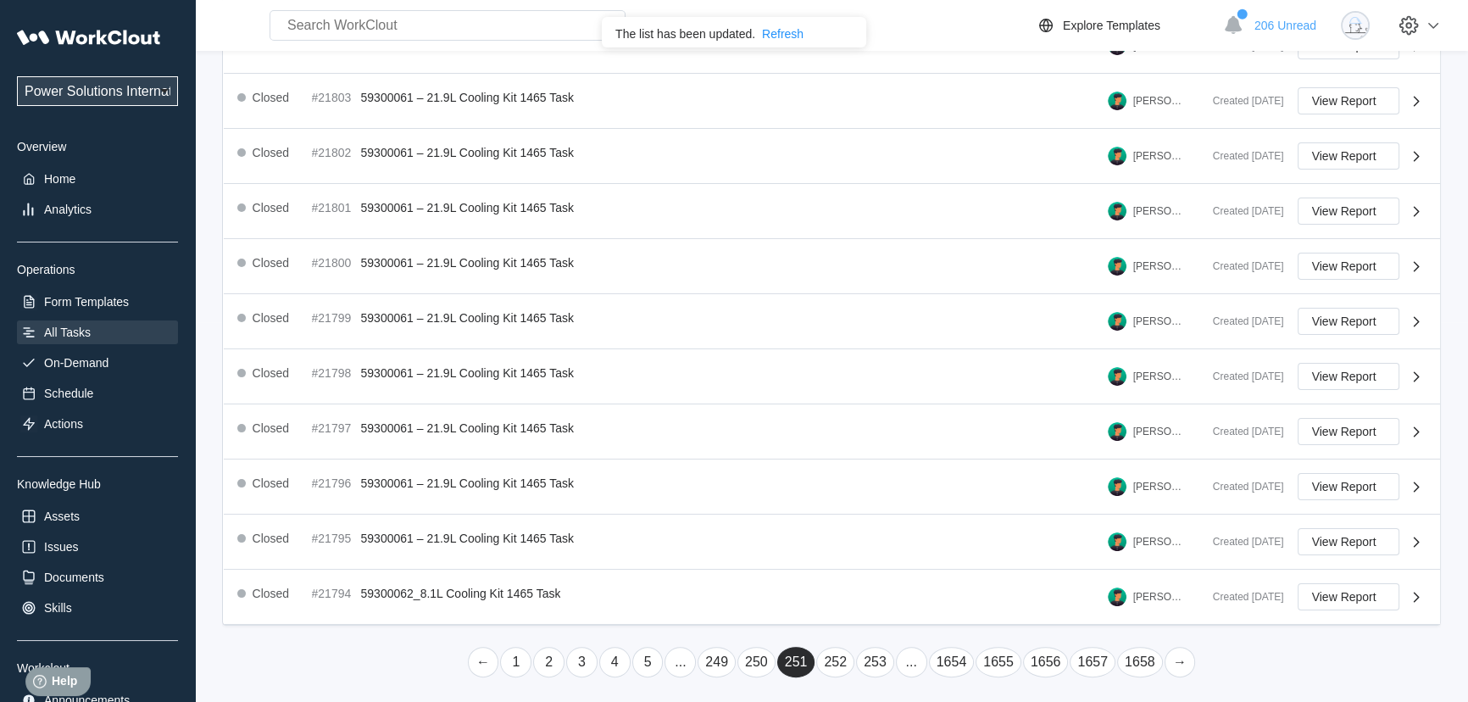
click at [759, 656] on link "250" at bounding box center [756, 662] width 38 height 31
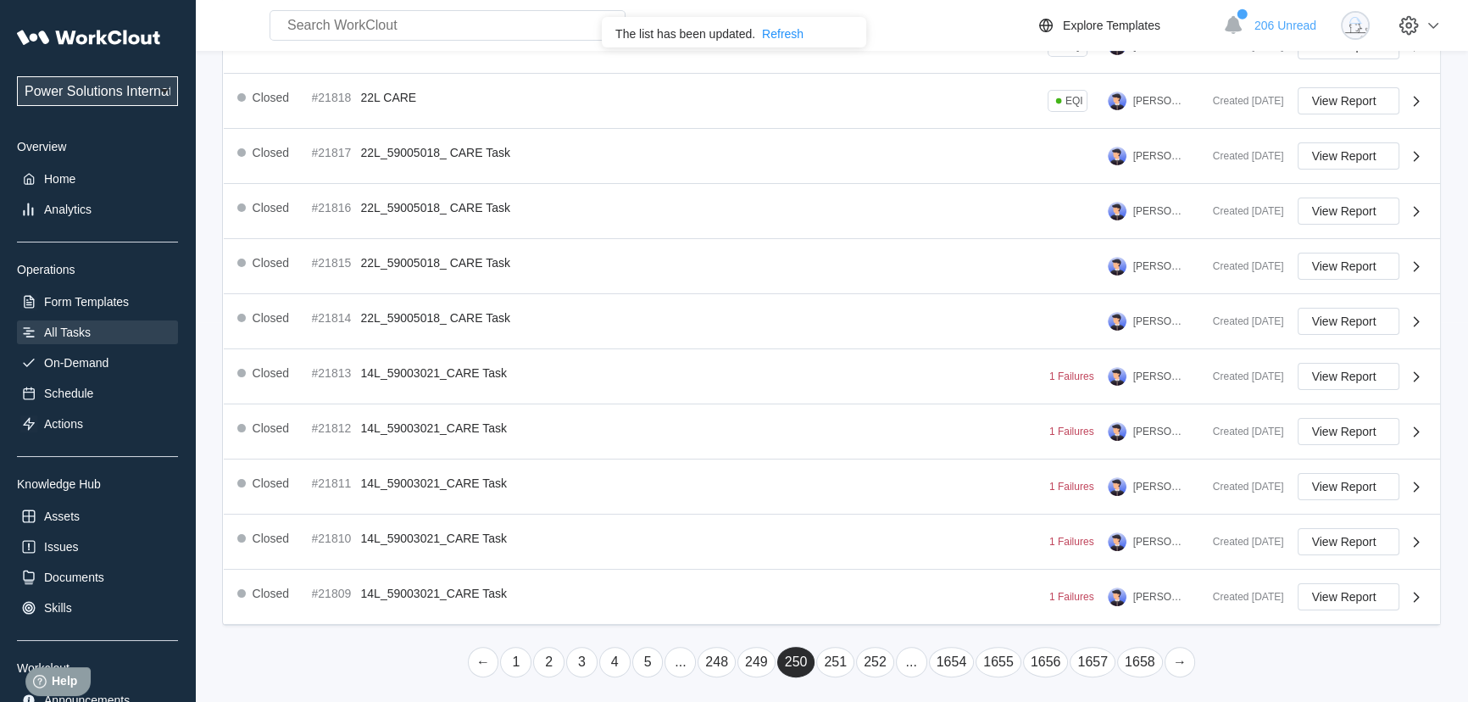
click at [759, 661] on link "249" at bounding box center [756, 662] width 38 height 31
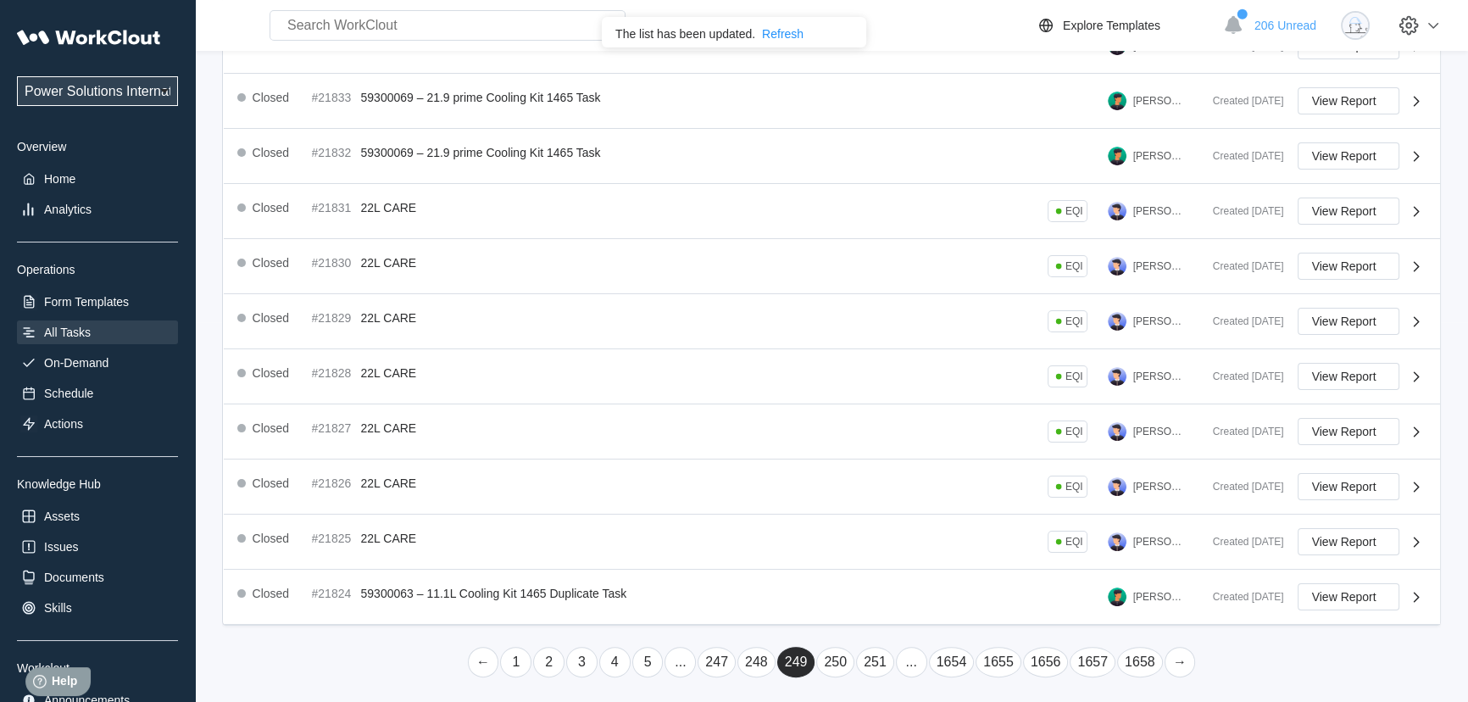
click at [750, 660] on link "248" at bounding box center [756, 662] width 38 height 31
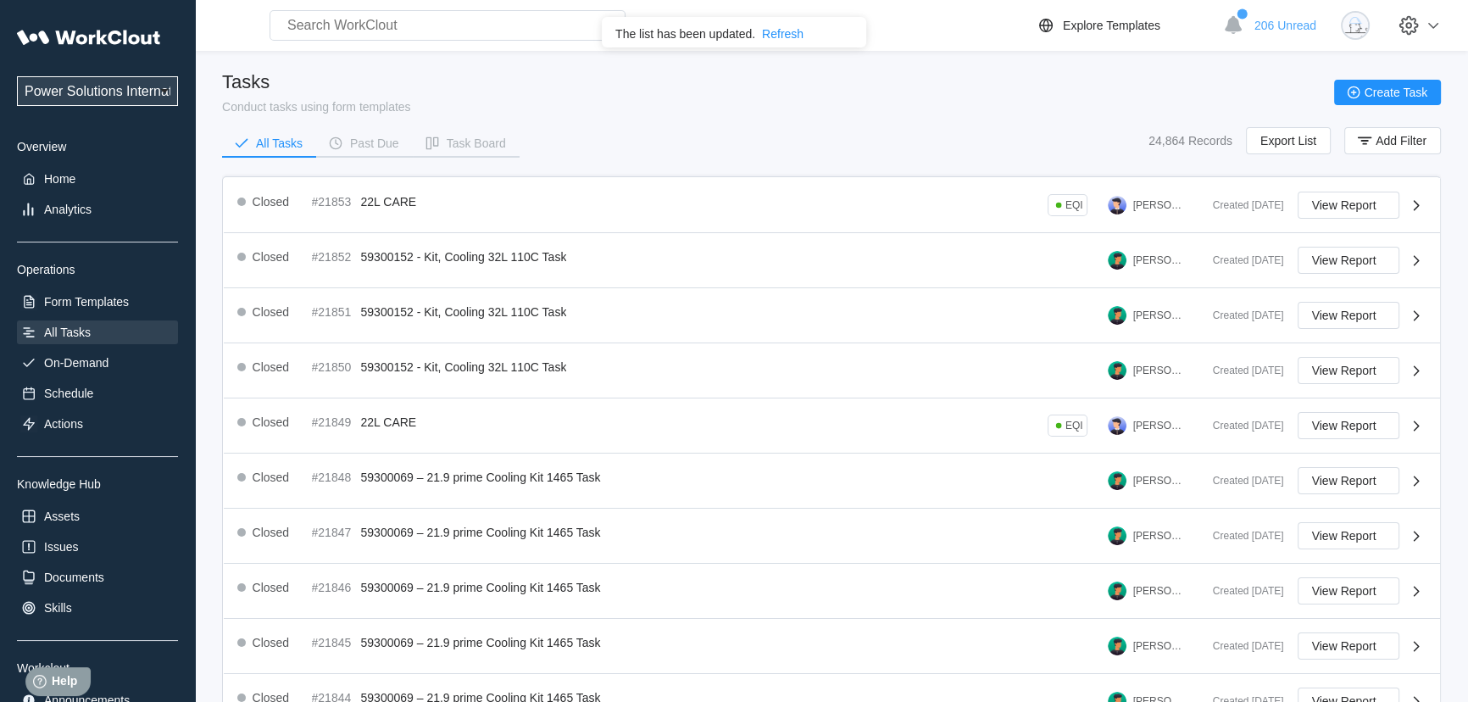
scroll to position [308, 0]
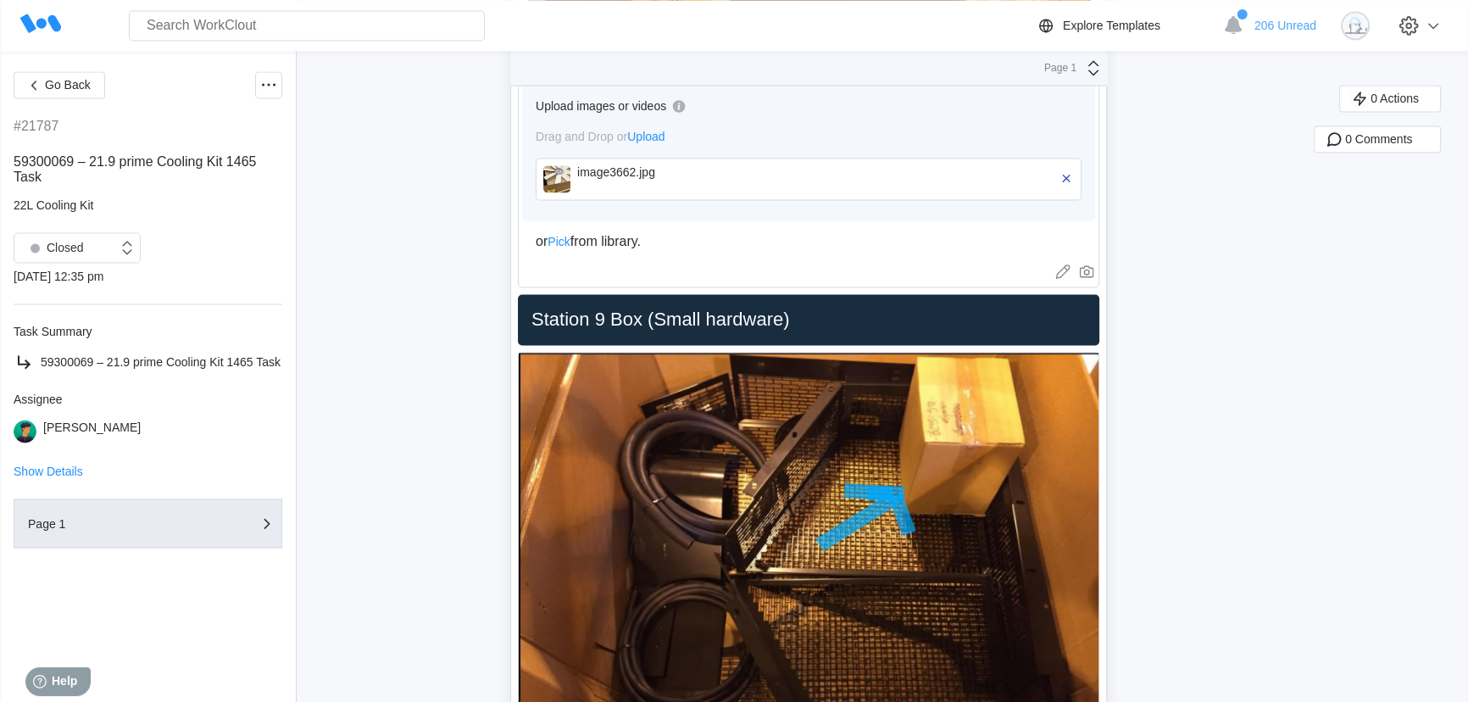
scroll to position [3914, 0]
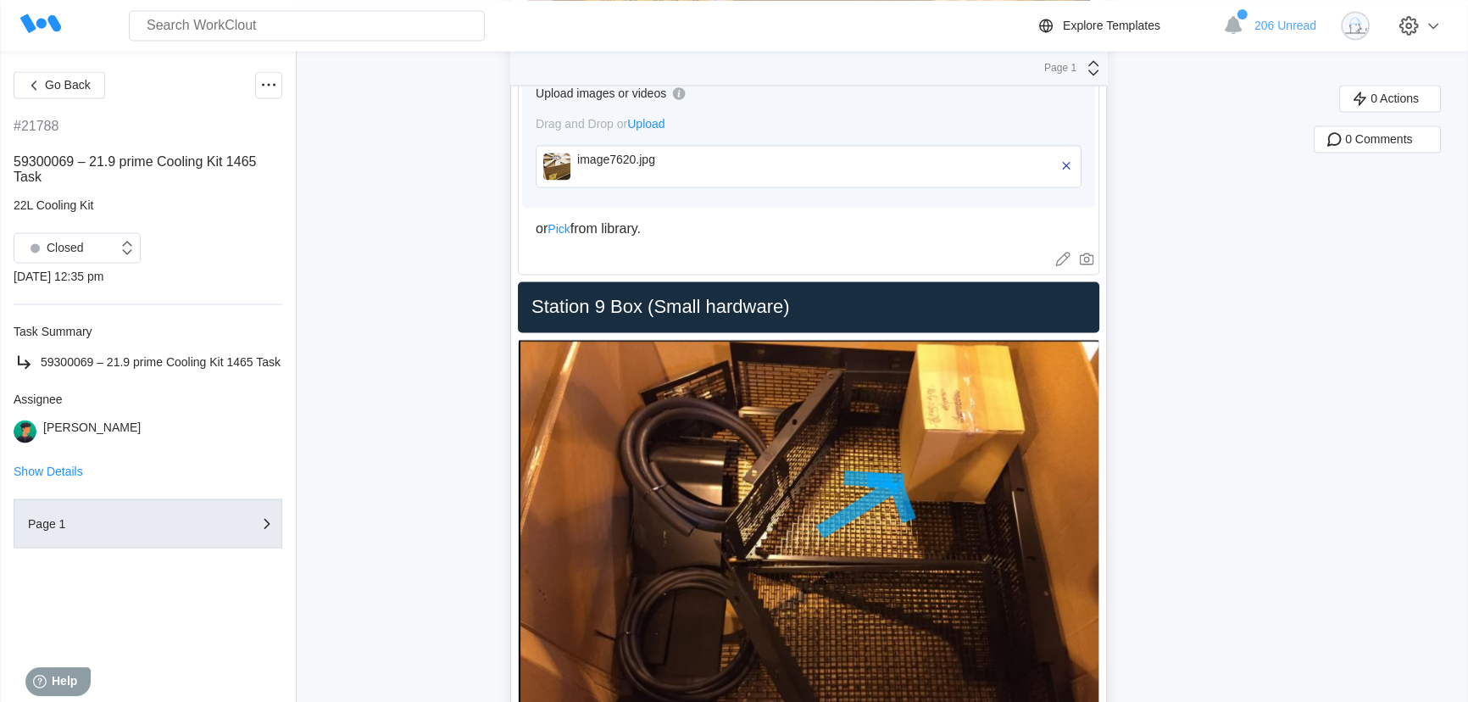
scroll to position [3914, 0]
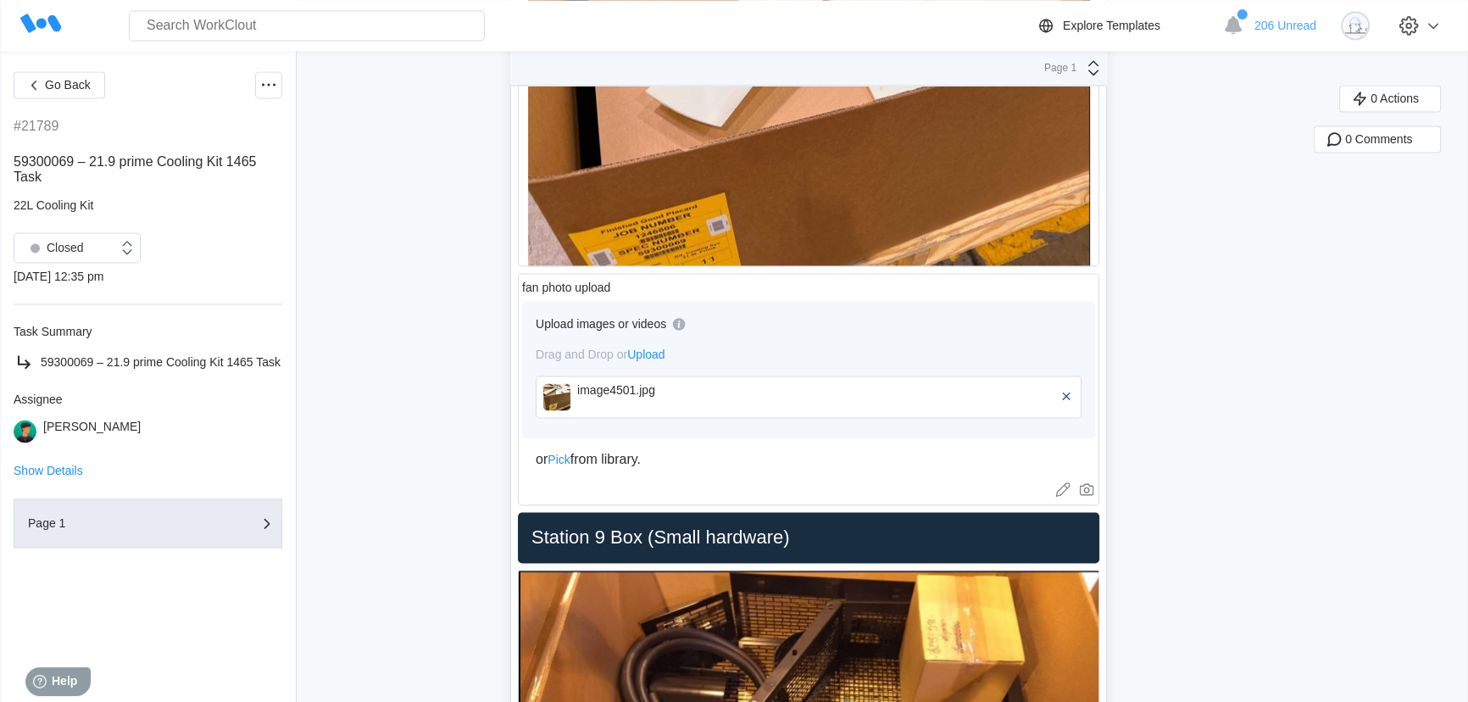
scroll to position [3914, 0]
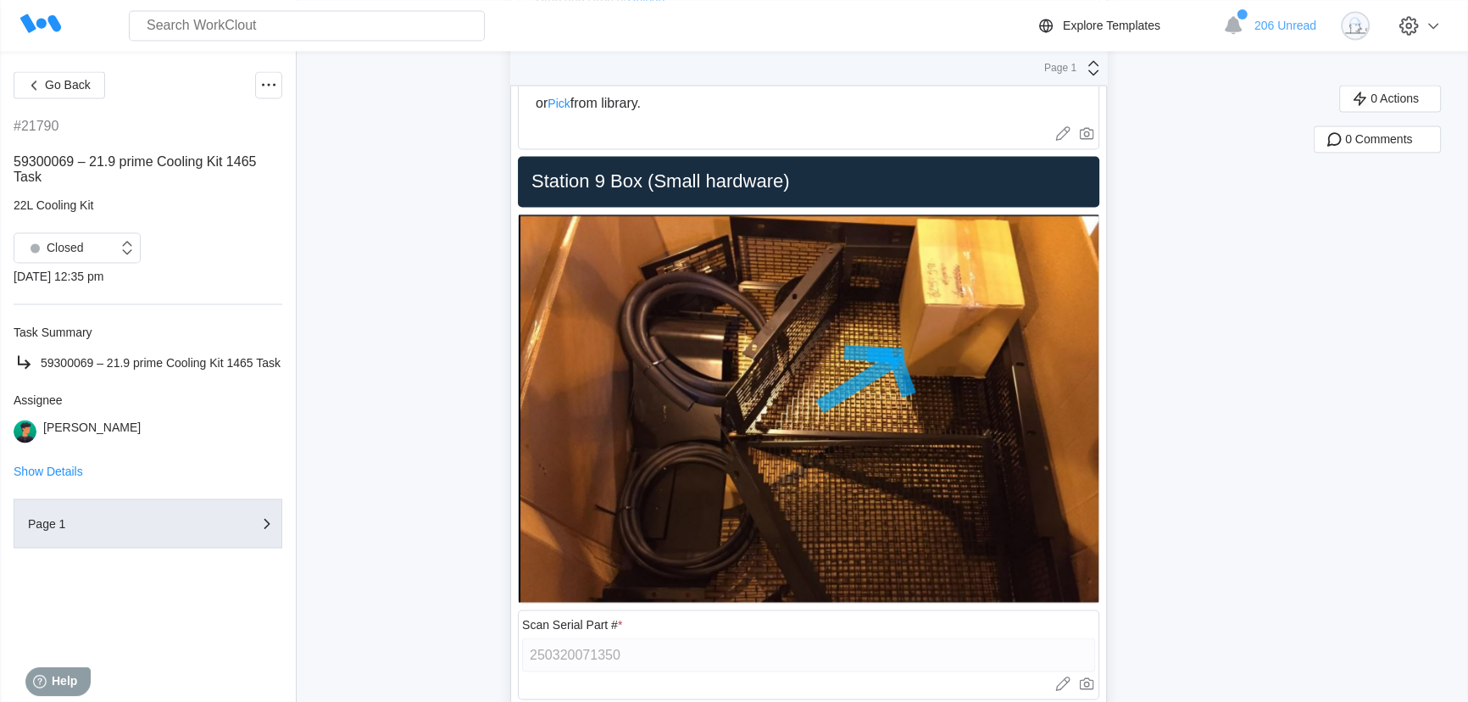
scroll to position [3914, 0]
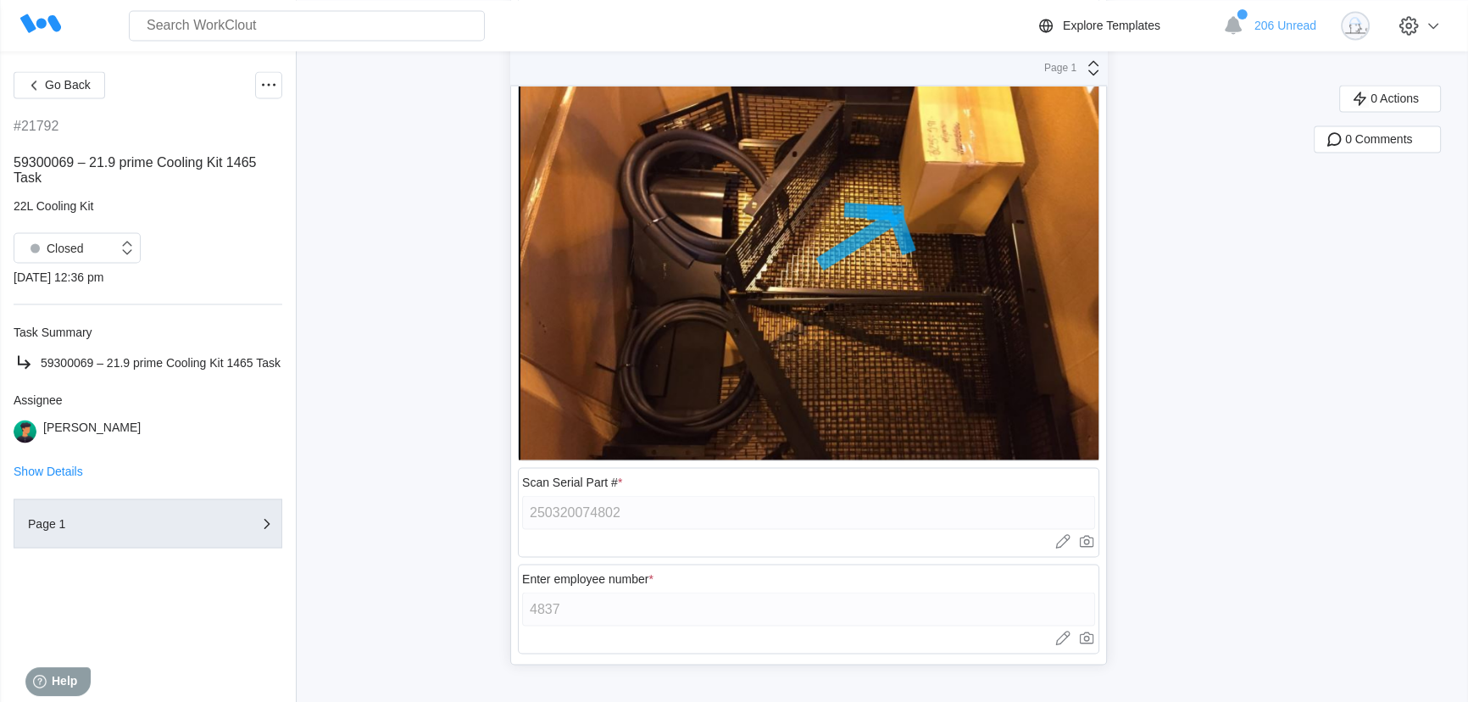
scroll to position [3914, 0]
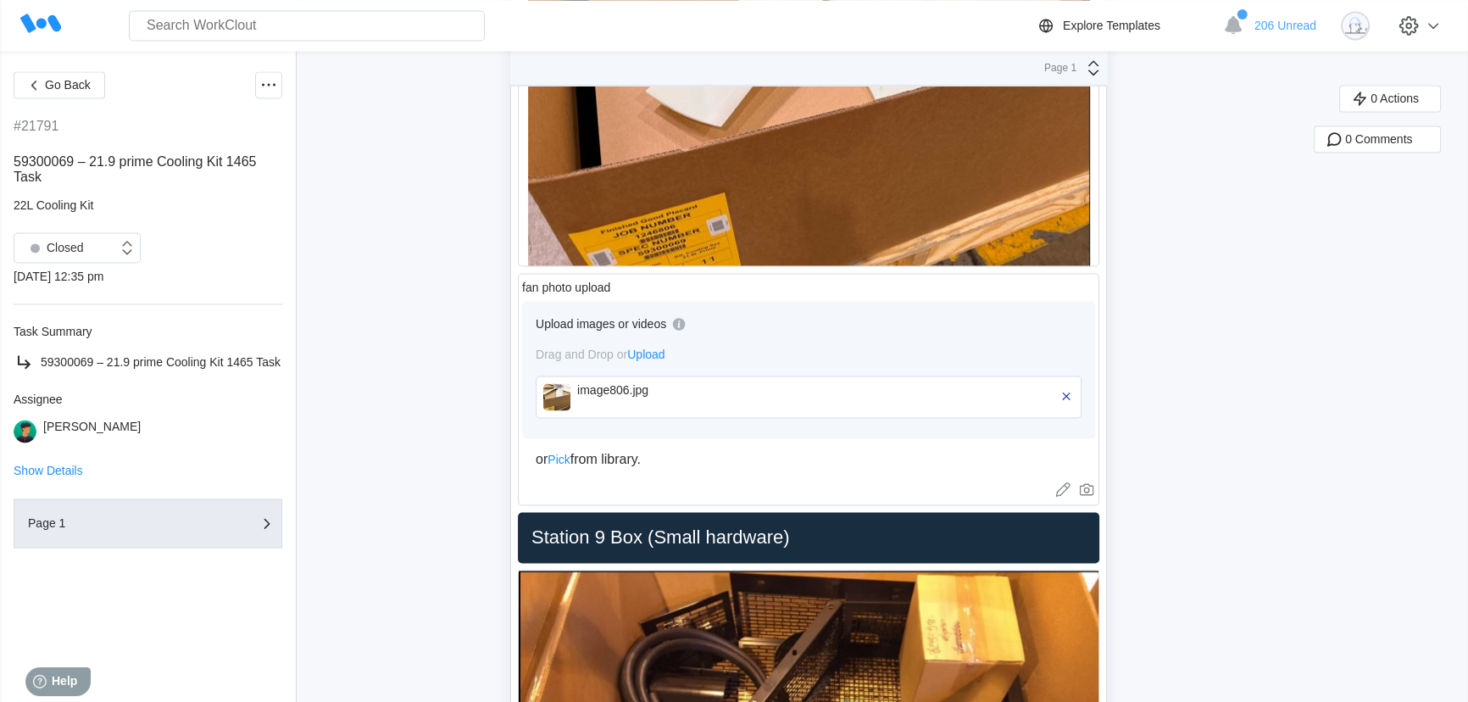
scroll to position [3914, 0]
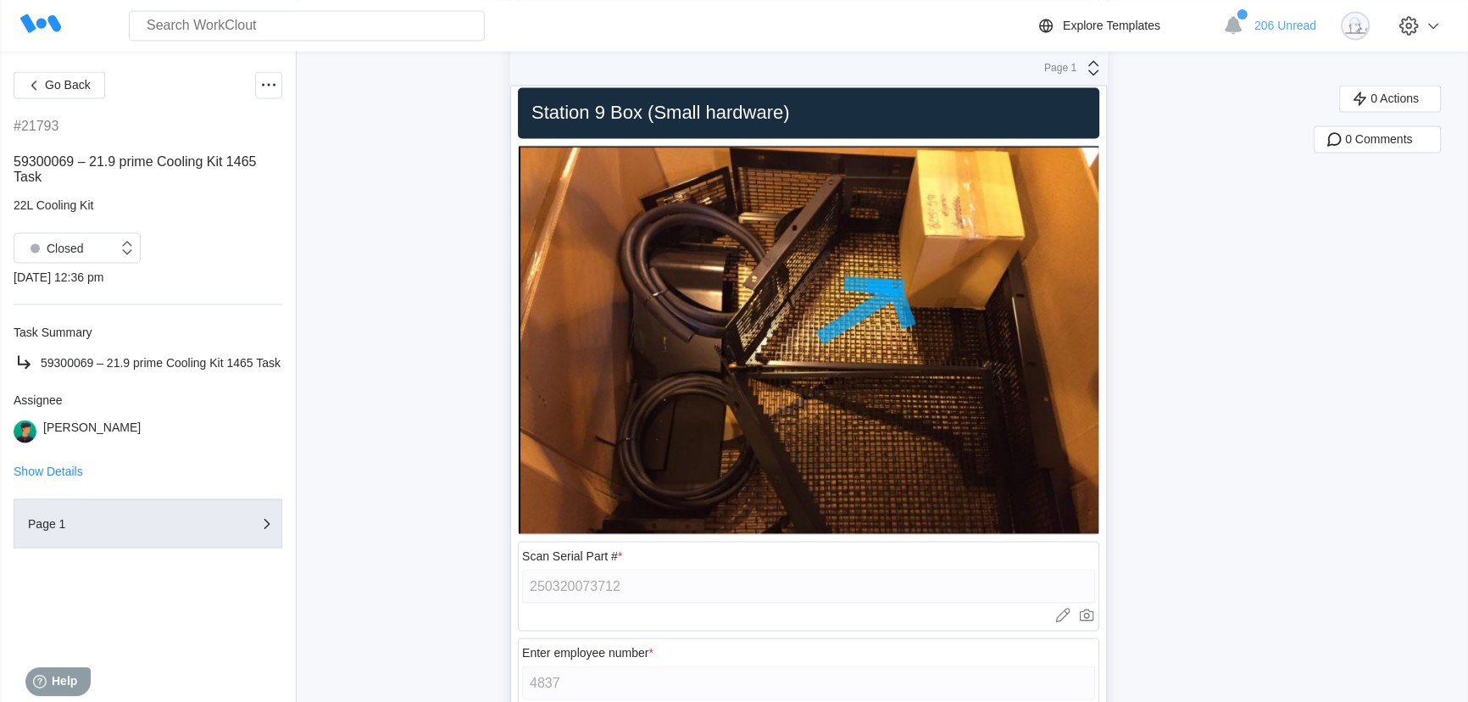
scroll to position [3914, 0]
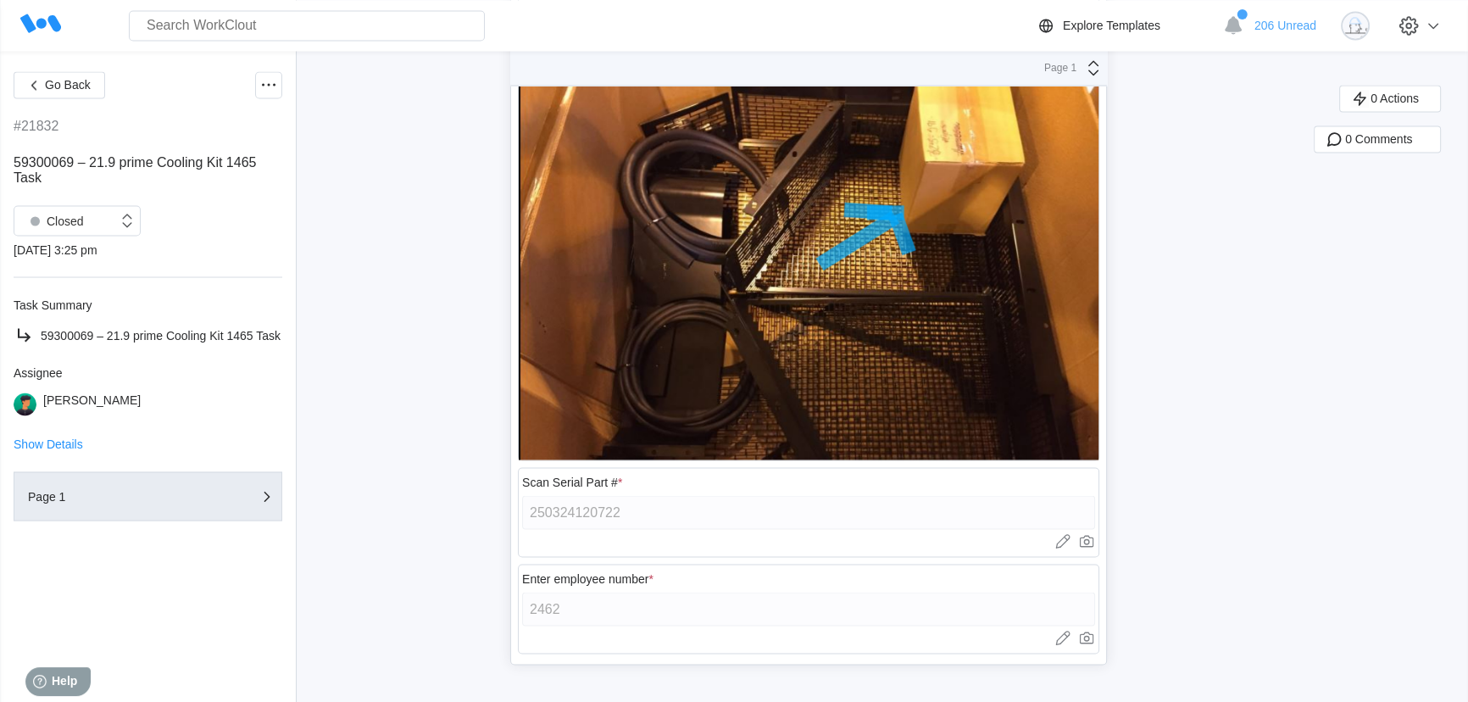
scroll to position [3914, 0]
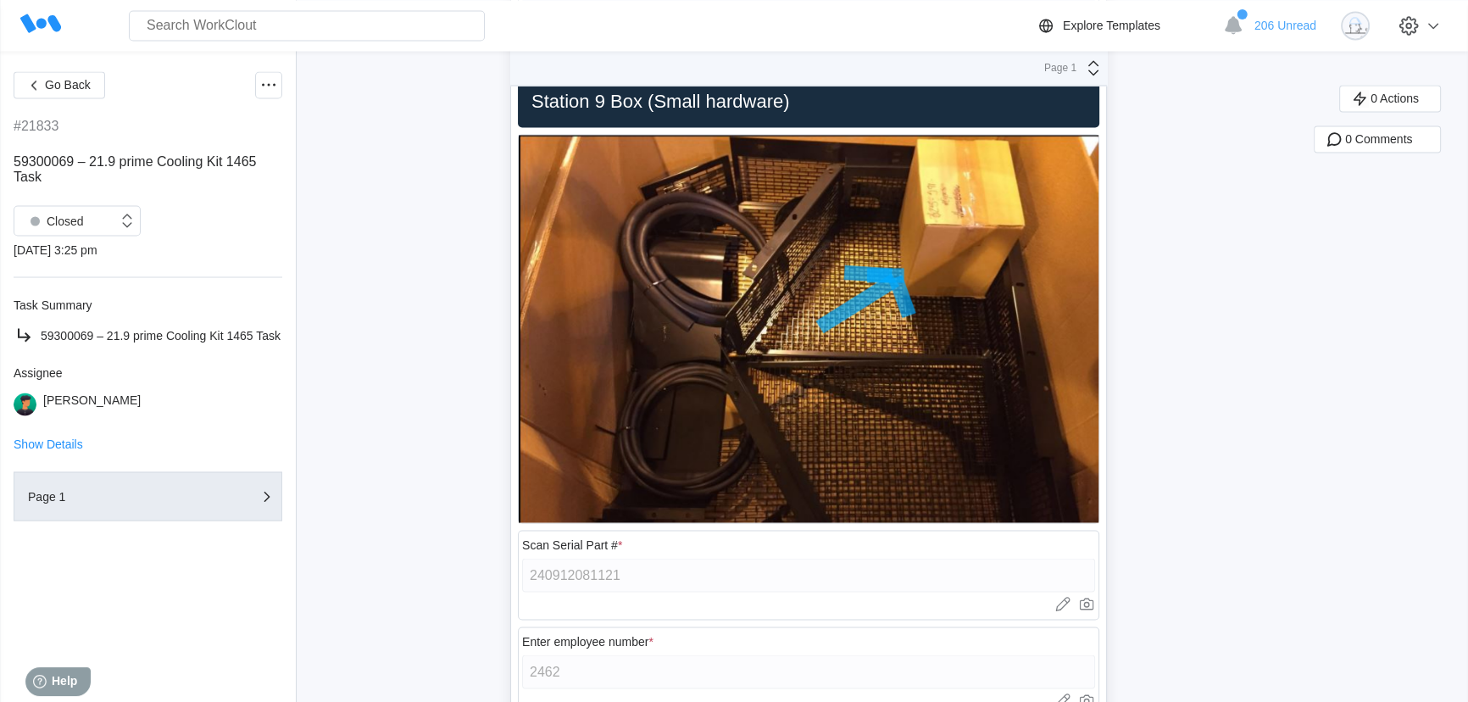
scroll to position [3914, 0]
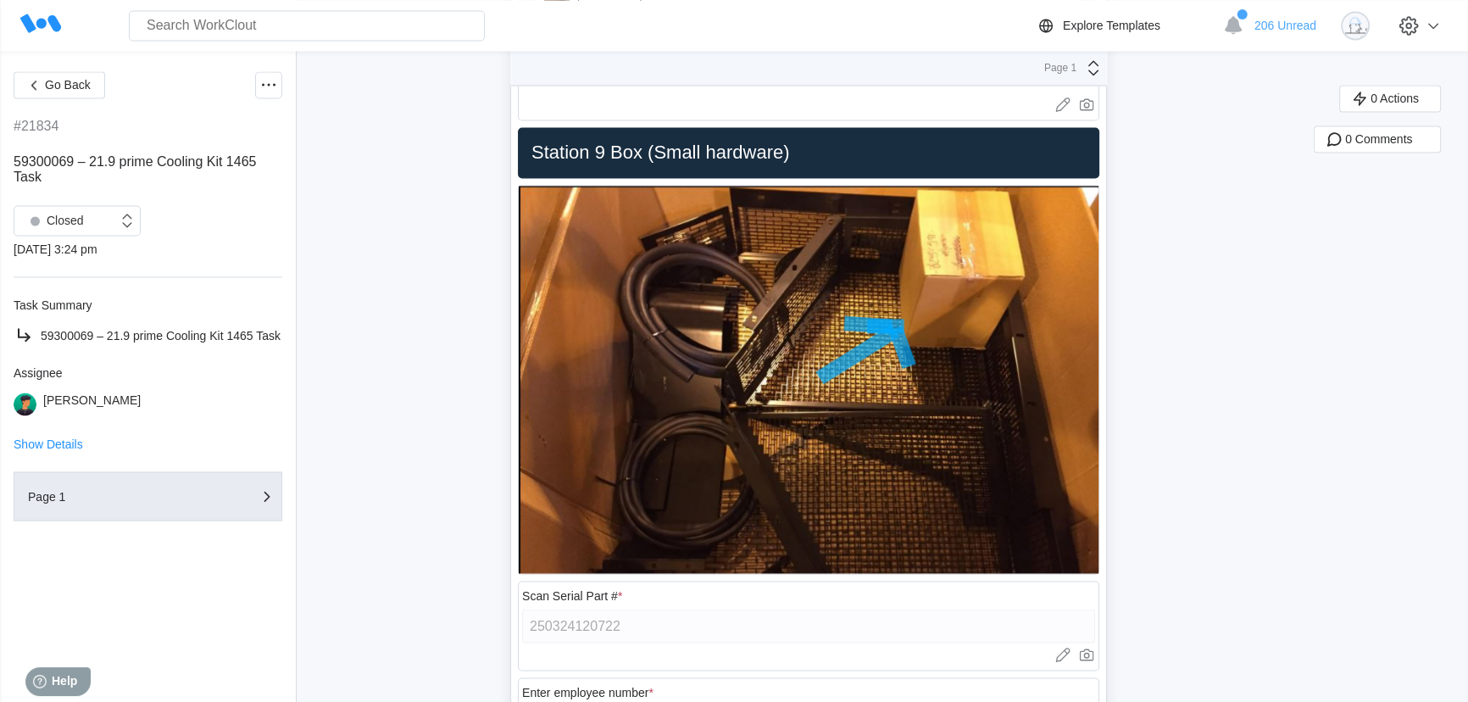
scroll to position [3914, 0]
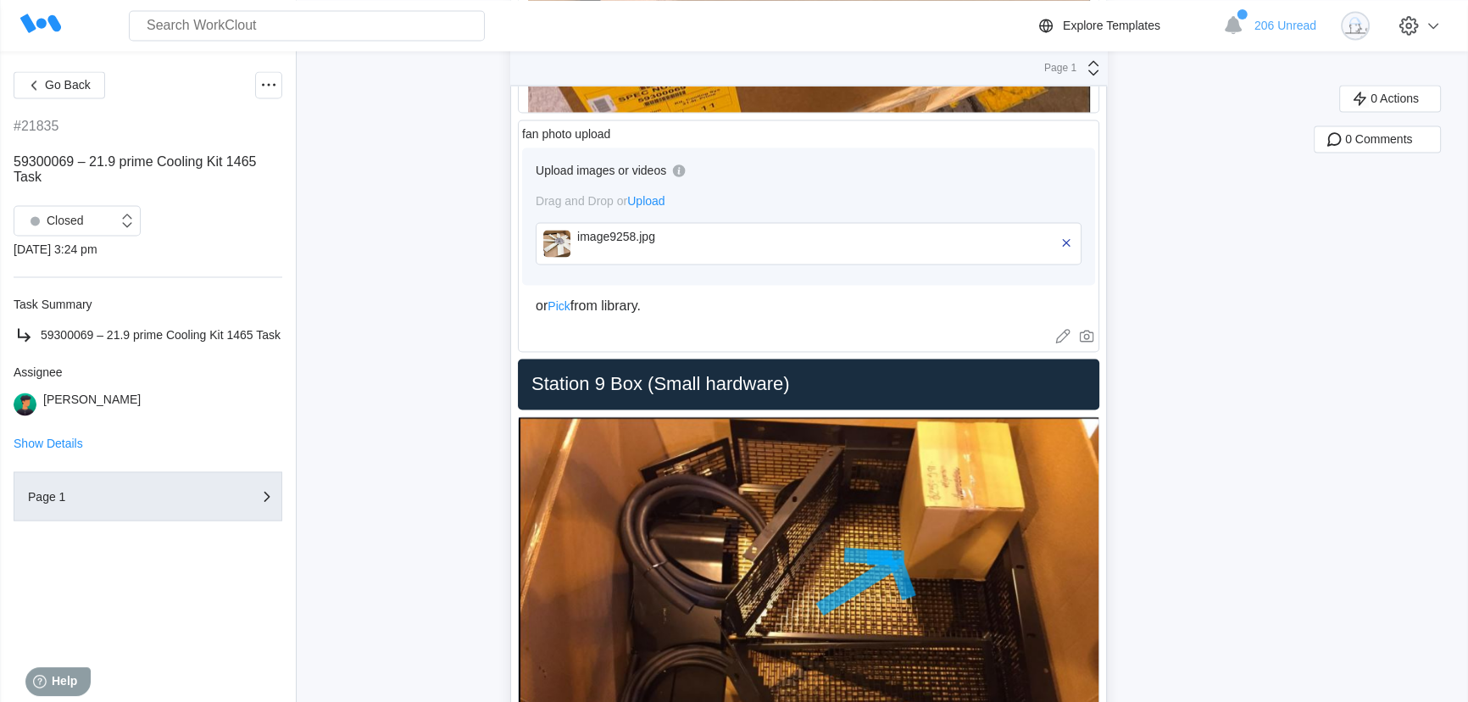
scroll to position [3914, 0]
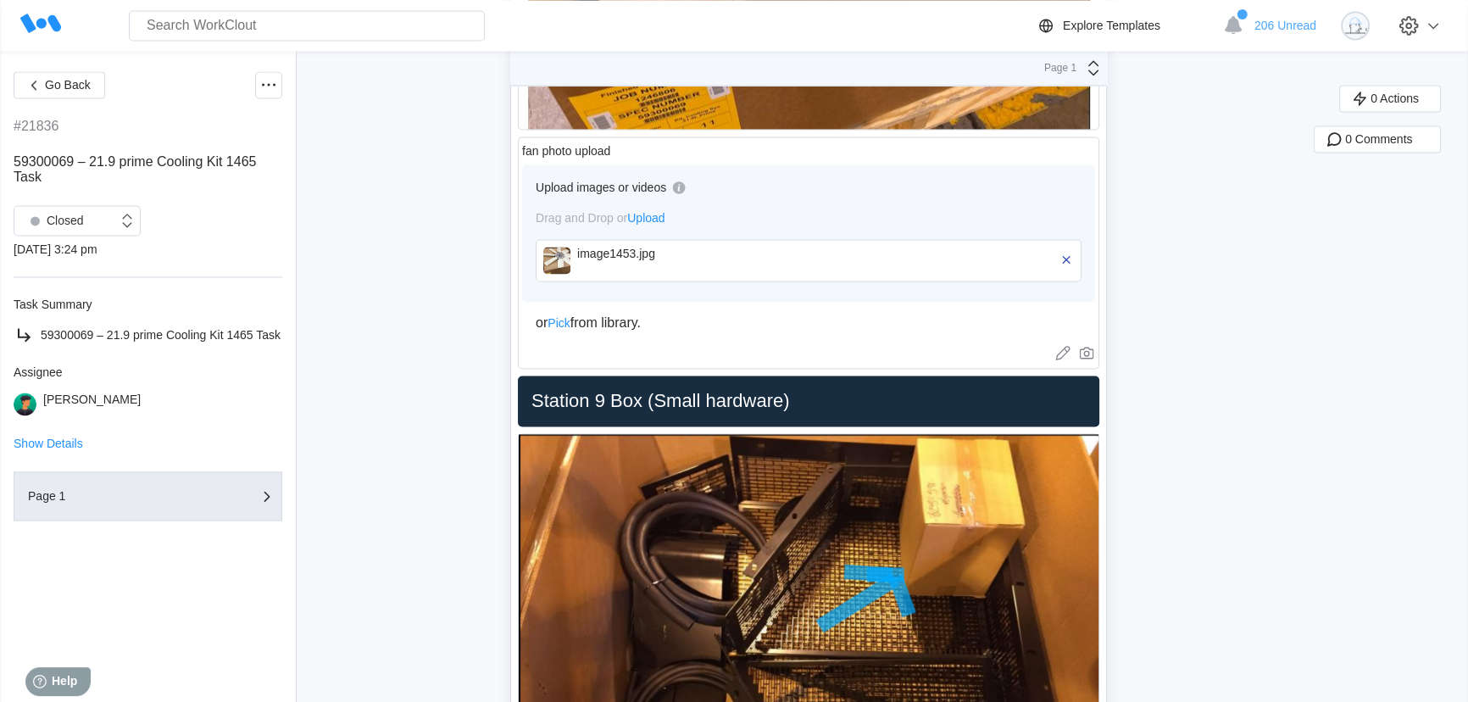
scroll to position [3914, 0]
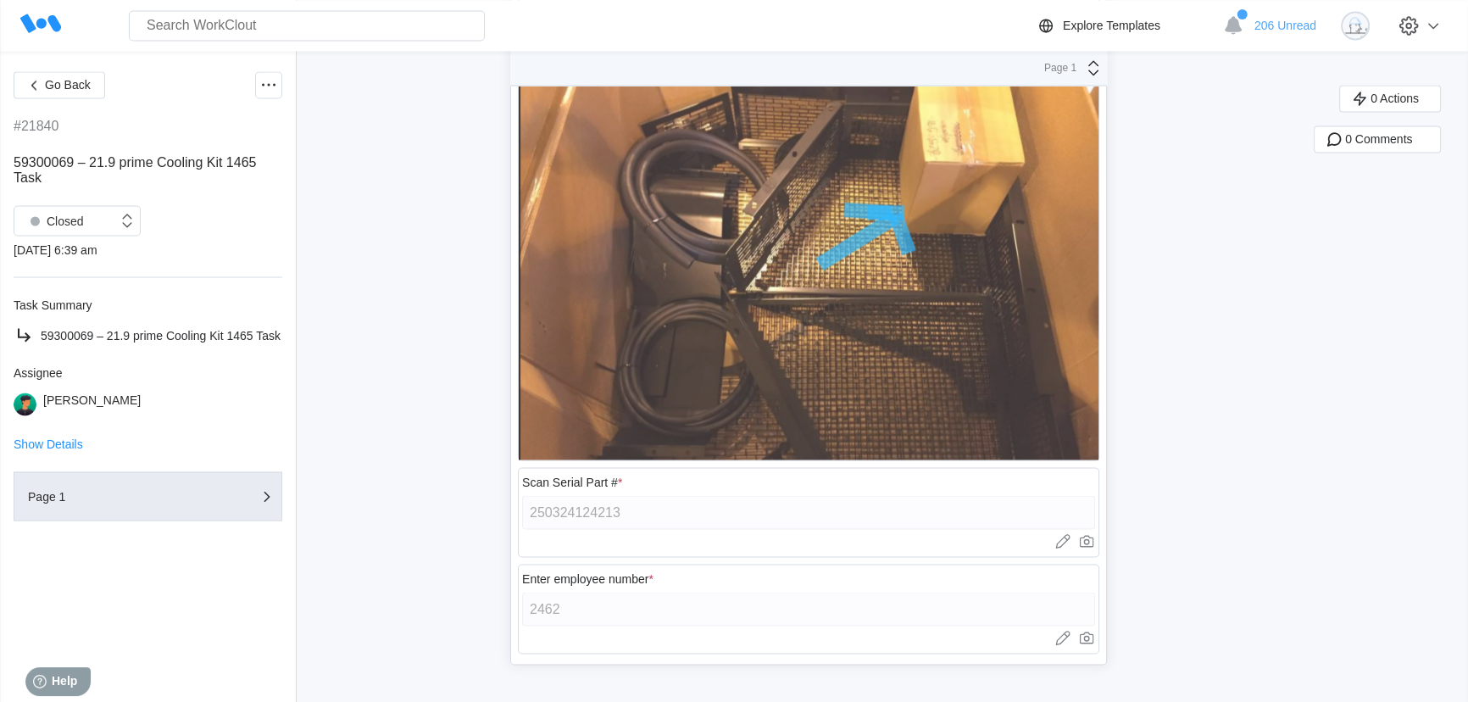
scroll to position [3914, 0]
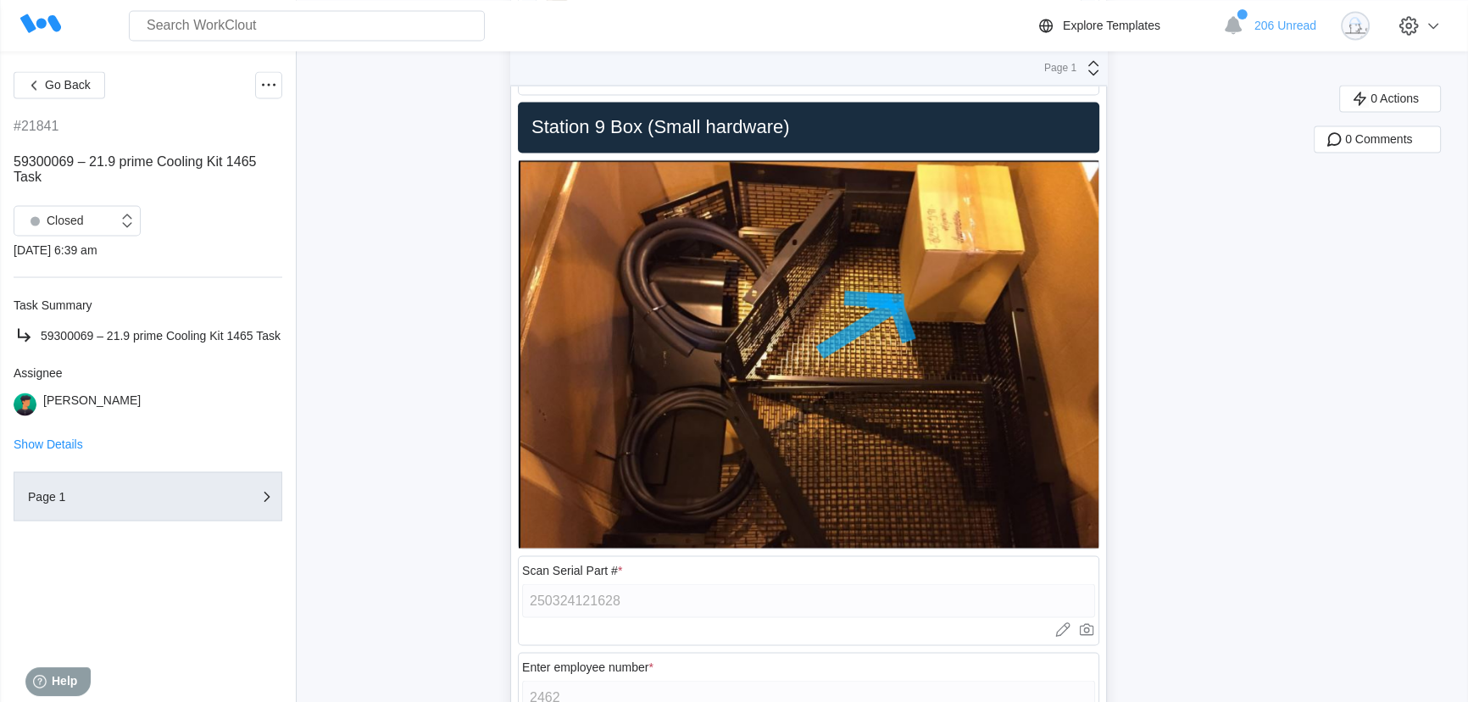
scroll to position [3914, 0]
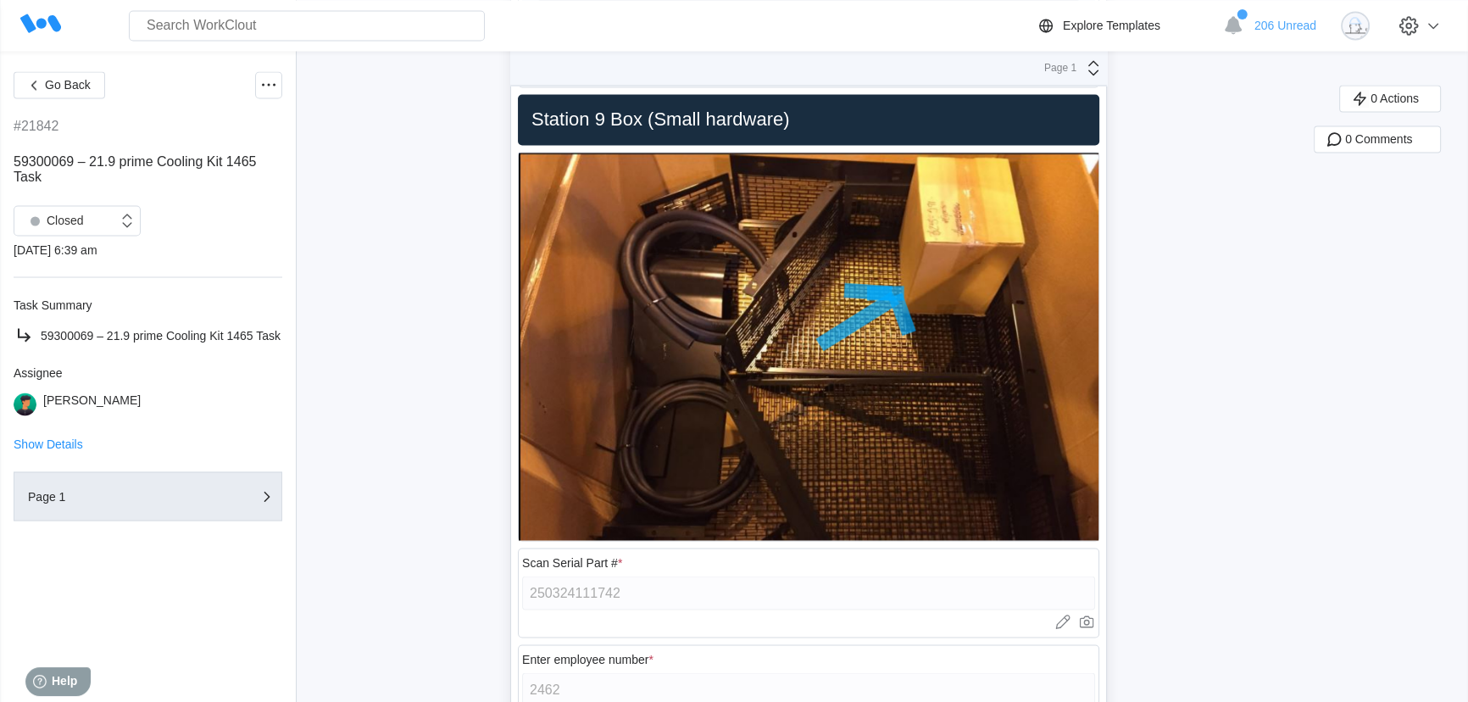
scroll to position [3914, 0]
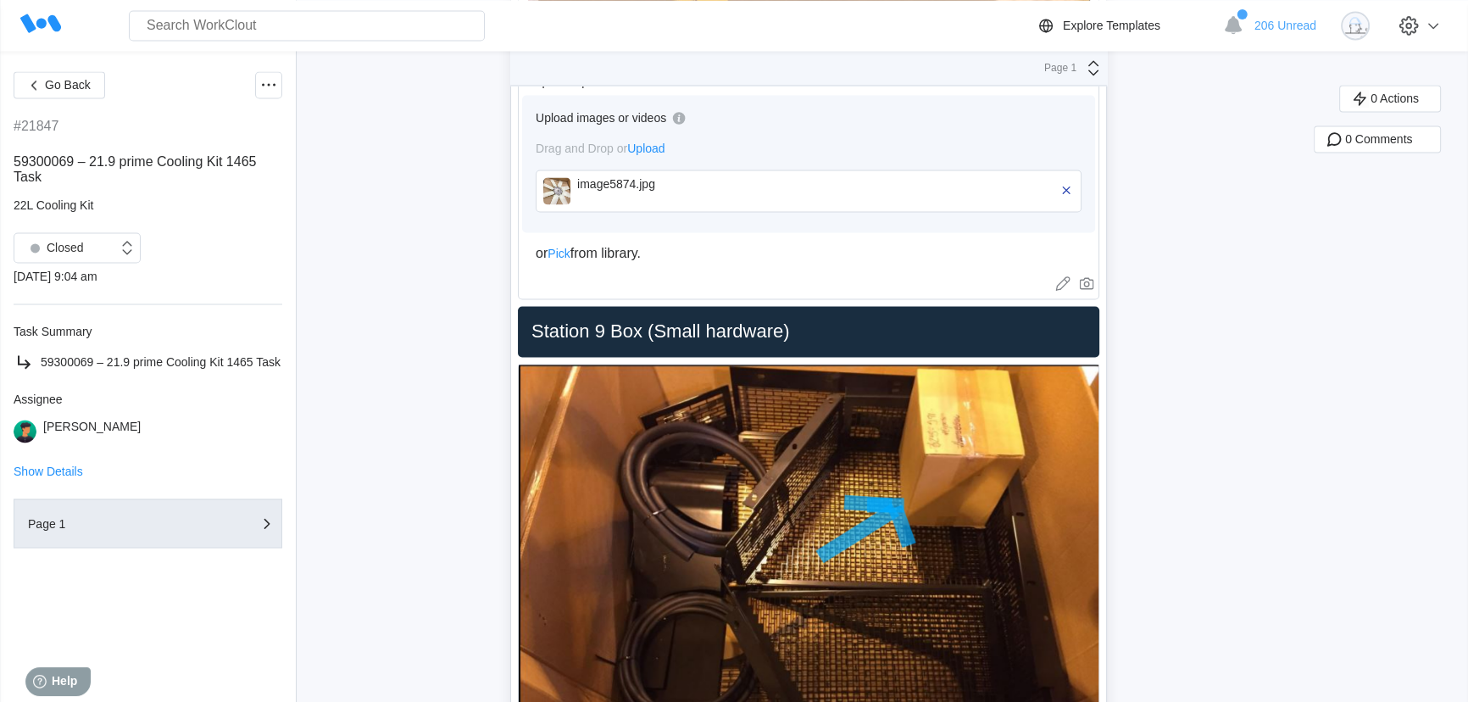
scroll to position [3914, 0]
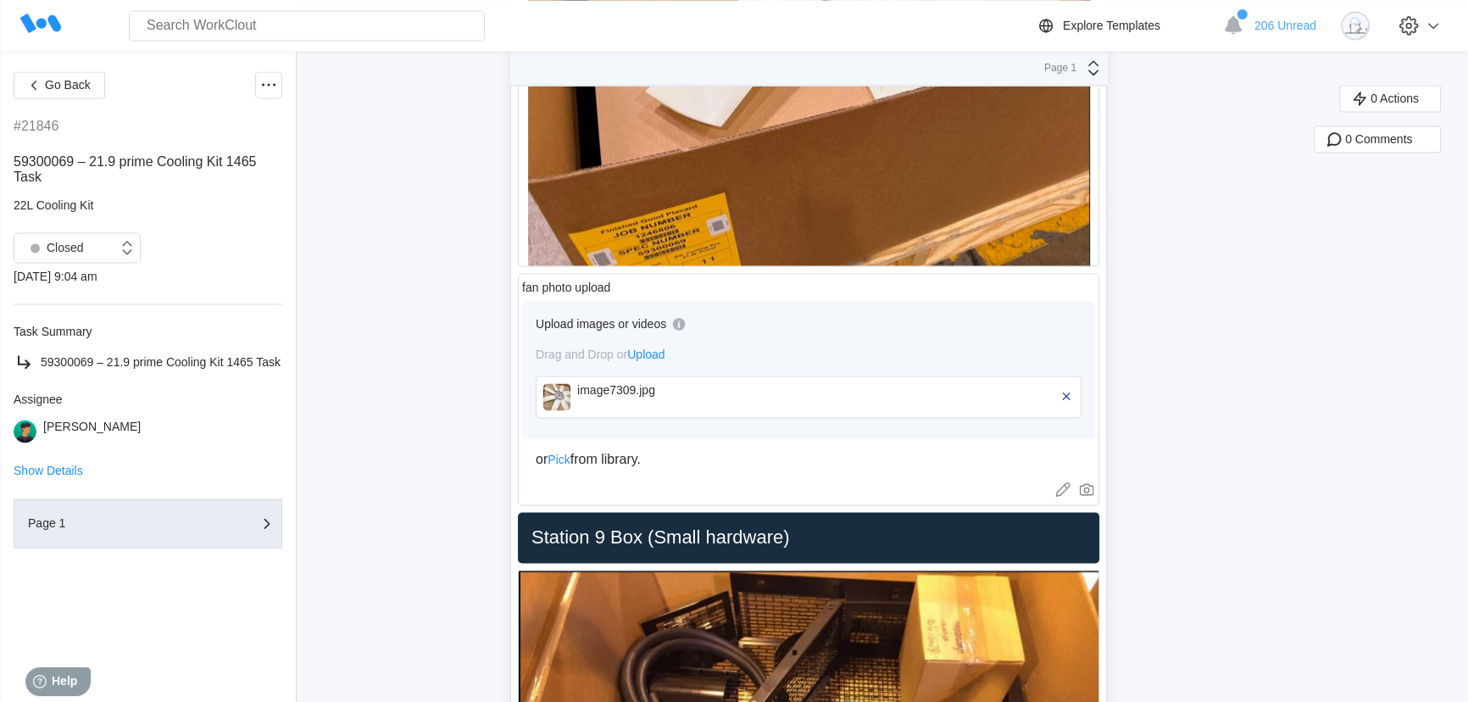
scroll to position [3914, 0]
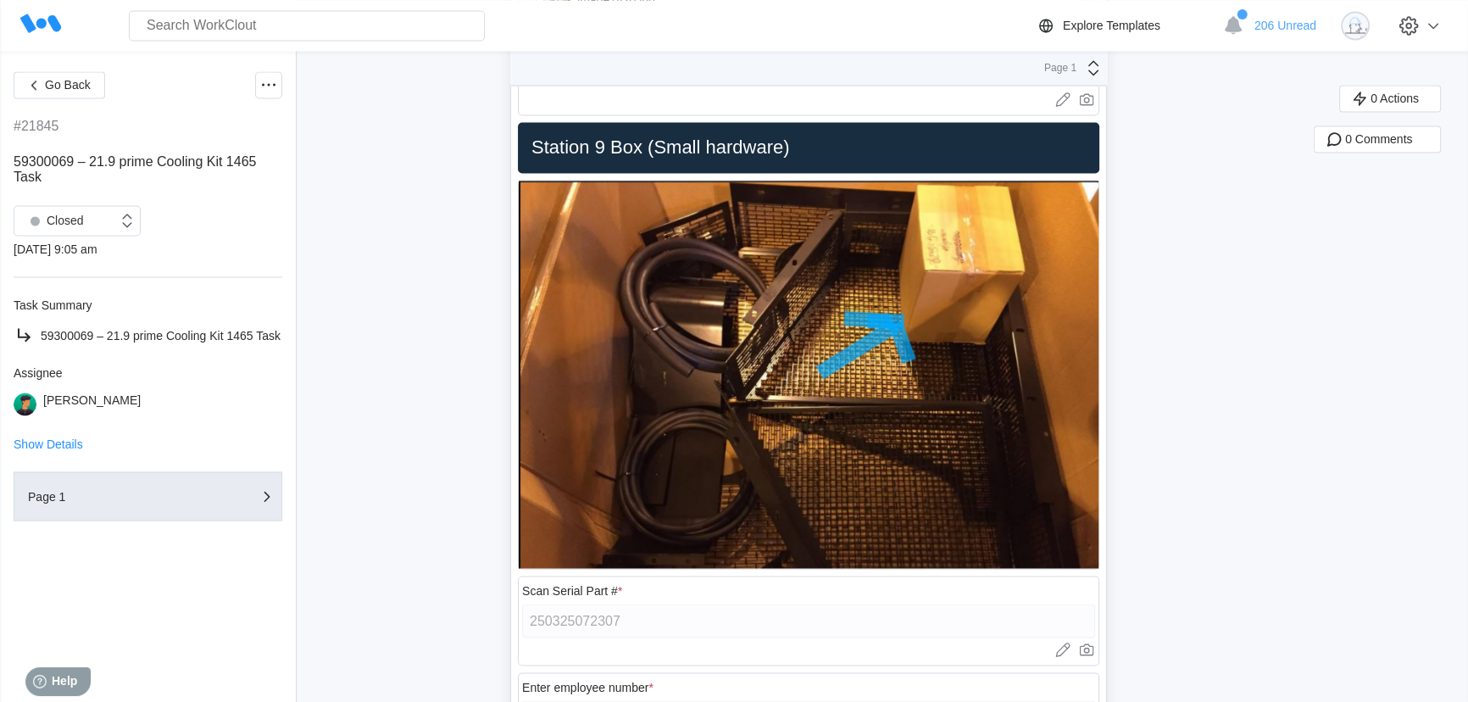
scroll to position [3914, 0]
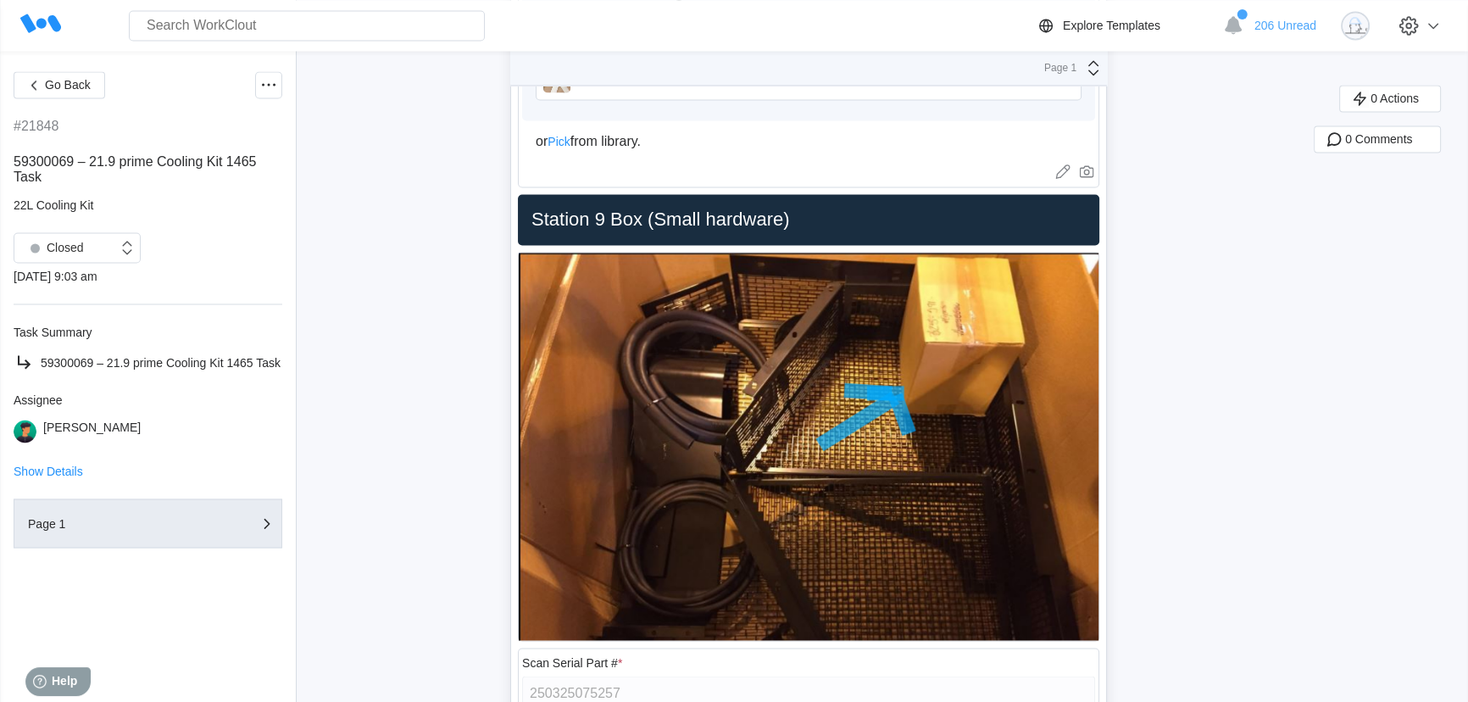
scroll to position [3914, 0]
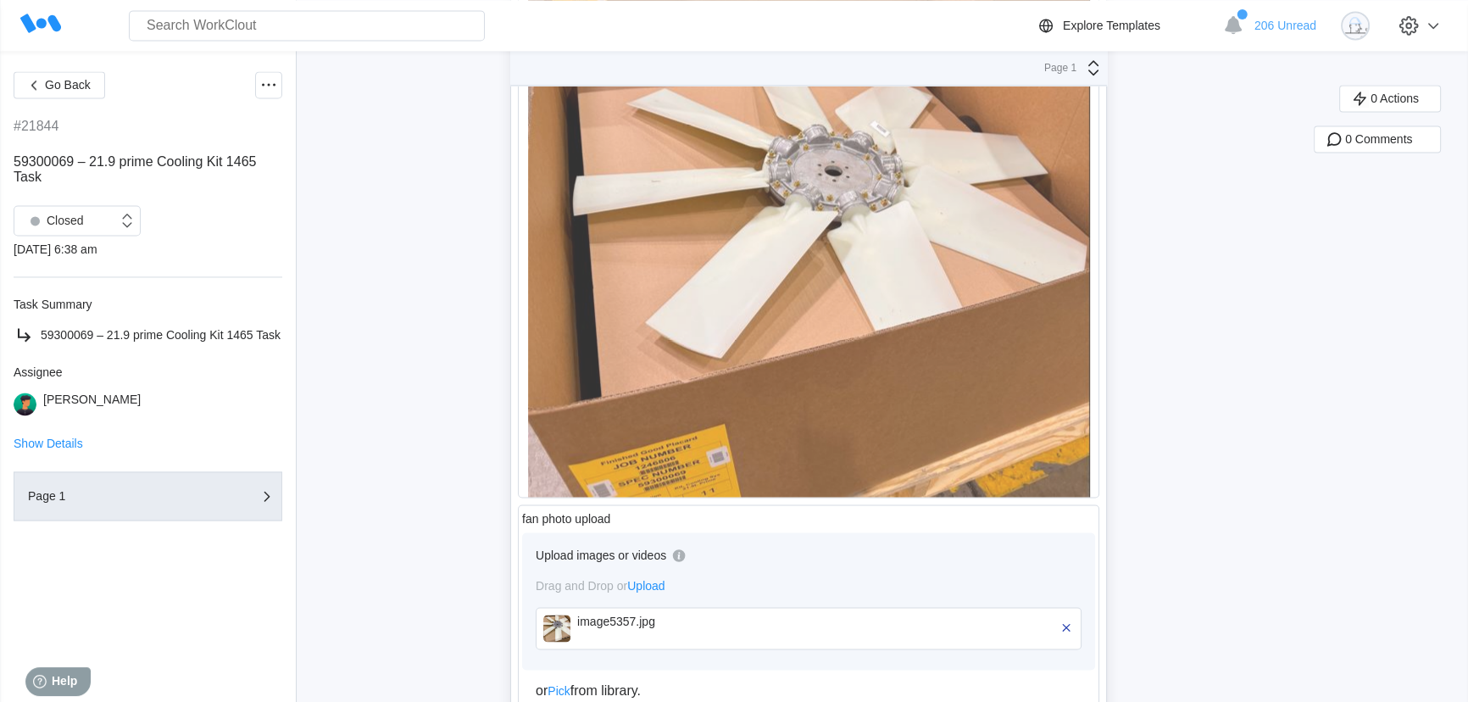
scroll to position [3914, 0]
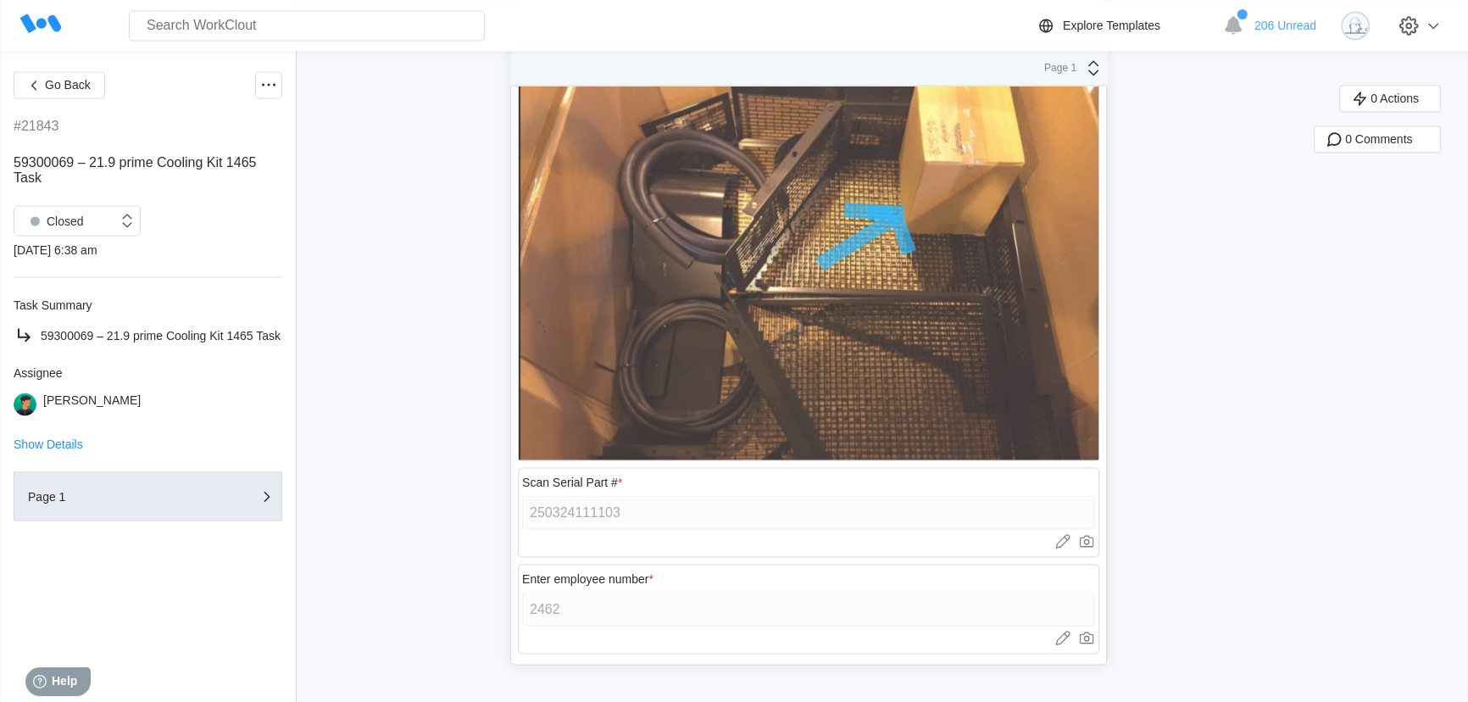
scroll to position [3914, 0]
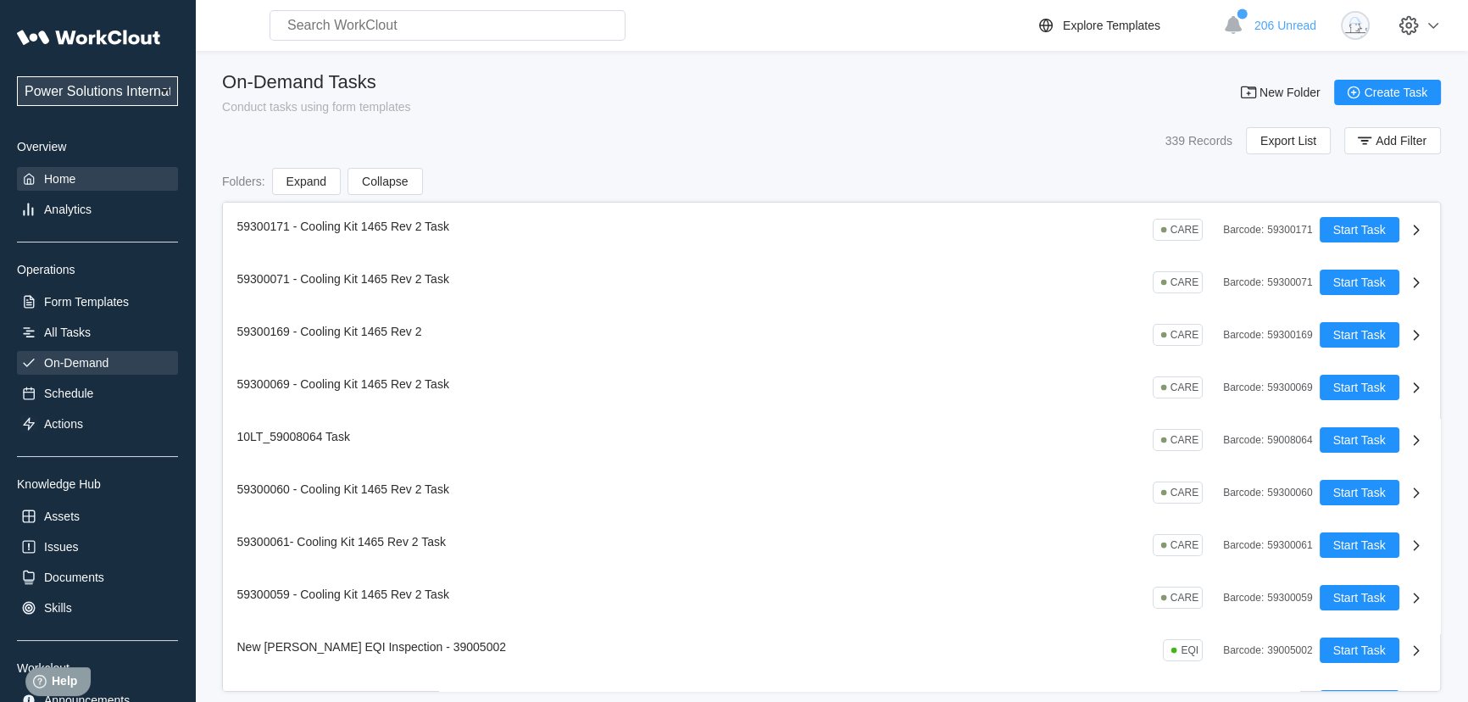
click at [75, 182] on div "Home" at bounding box center [59, 179] width 31 height 14
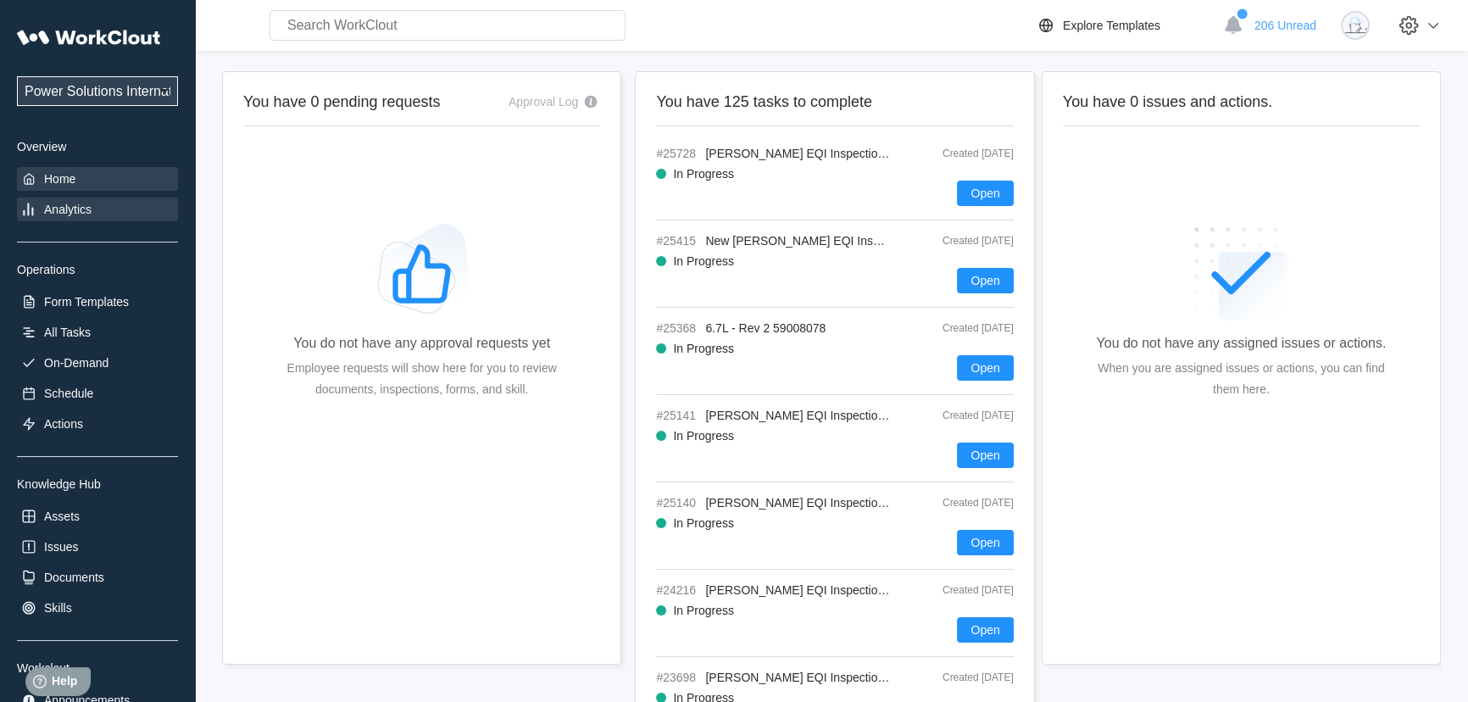
click at [75, 205] on div "Analytics" at bounding box center [67, 210] width 47 height 14
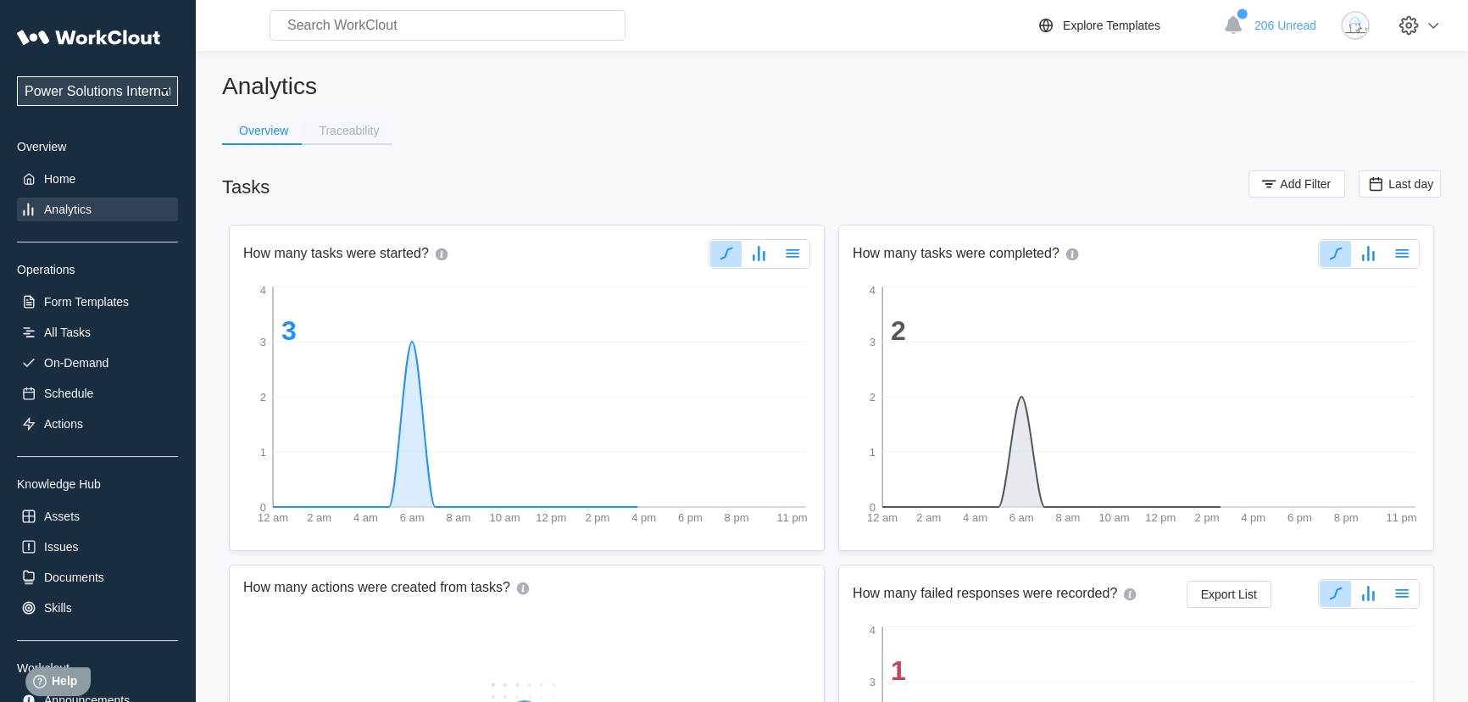
click at [344, 136] on button "Traceability" at bounding box center [347, 130] width 91 height 25
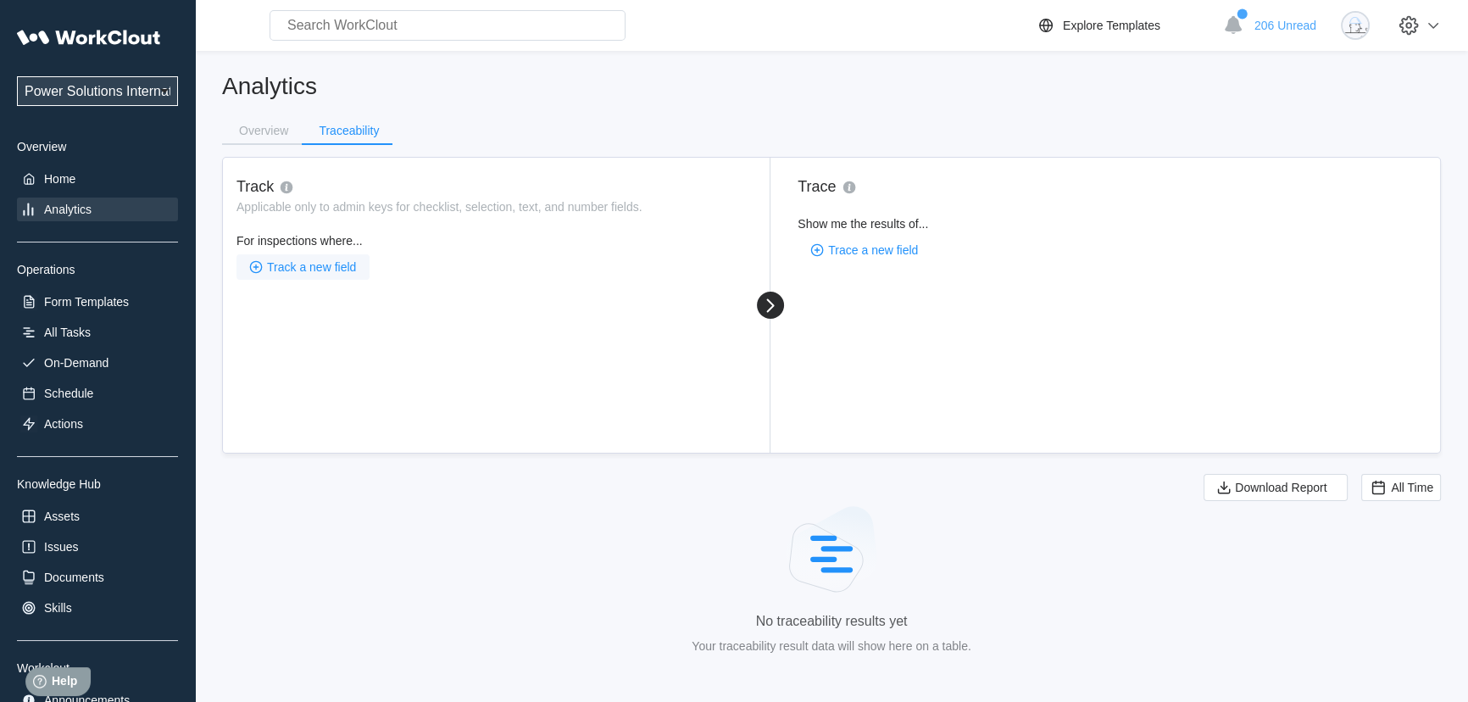
click at [284, 268] on span "Track a new field" at bounding box center [311, 267] width 89 height 12
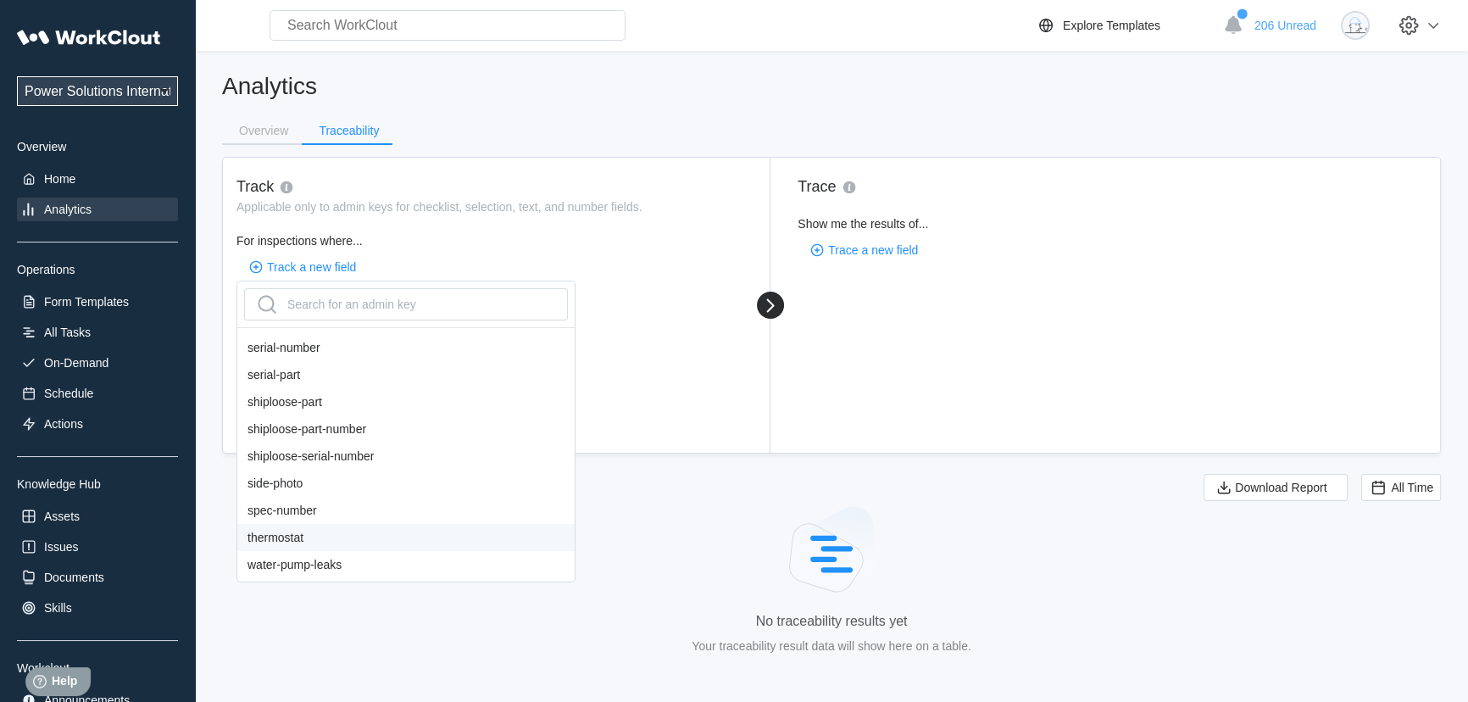
scroll to position [1398, 0]
click at [342, 455] on div "shiploose-serial-number" at bounding box center [405, 455] width 337 height 27
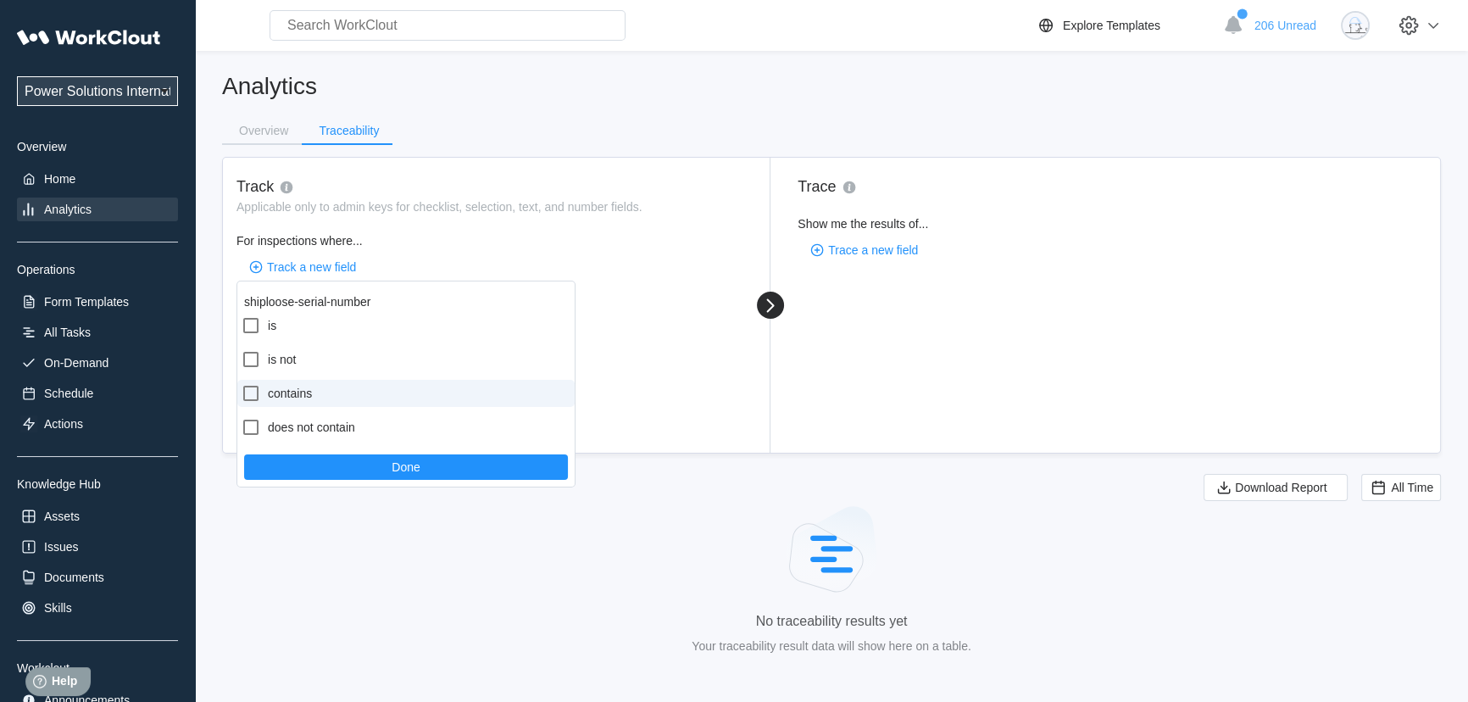
click at [254, 396] on icon at bounding box center [251, 393] width 20 height 20
click at [242, 384] on input "contains" at bounding box center [241, 383] width 1 height 1
checkbox input "true"
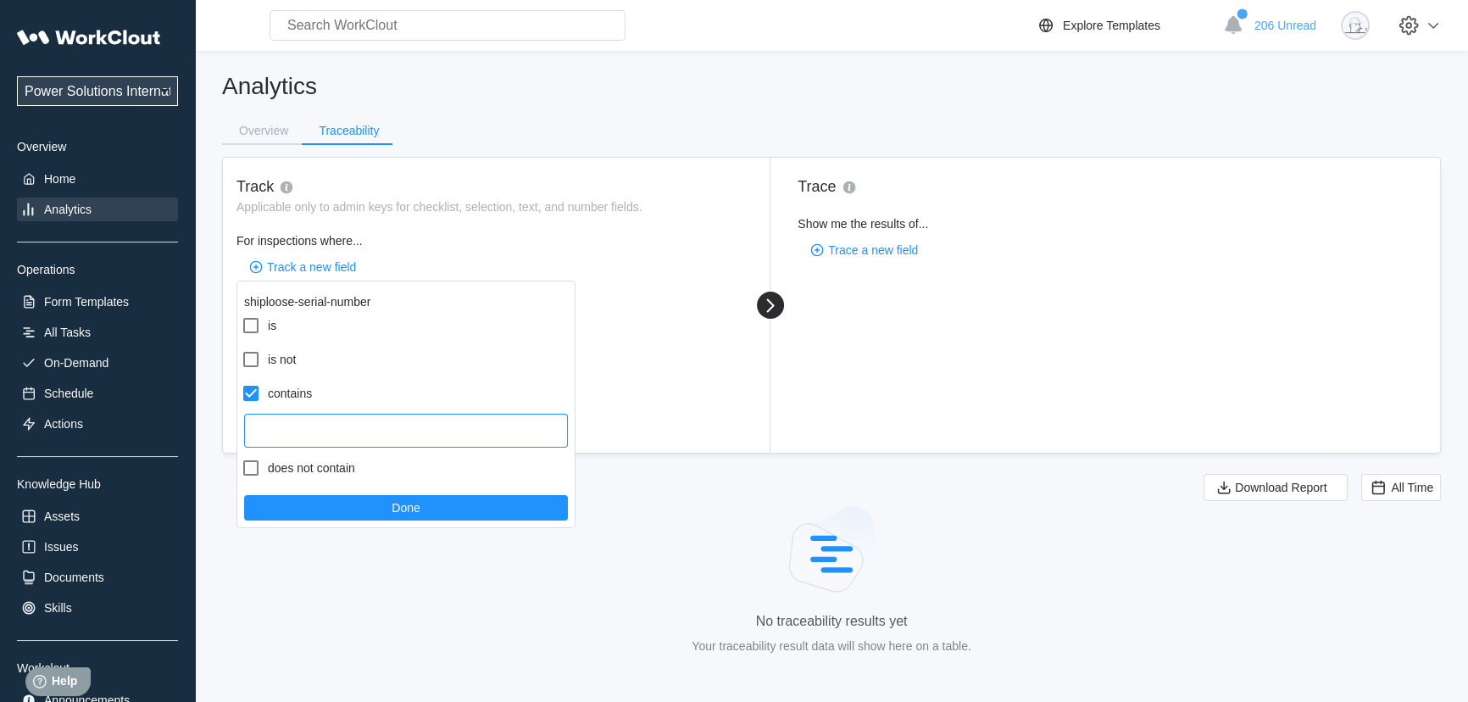
click at [291, 438] on input "text" at bounding box center [406, 431] width 324 height 34
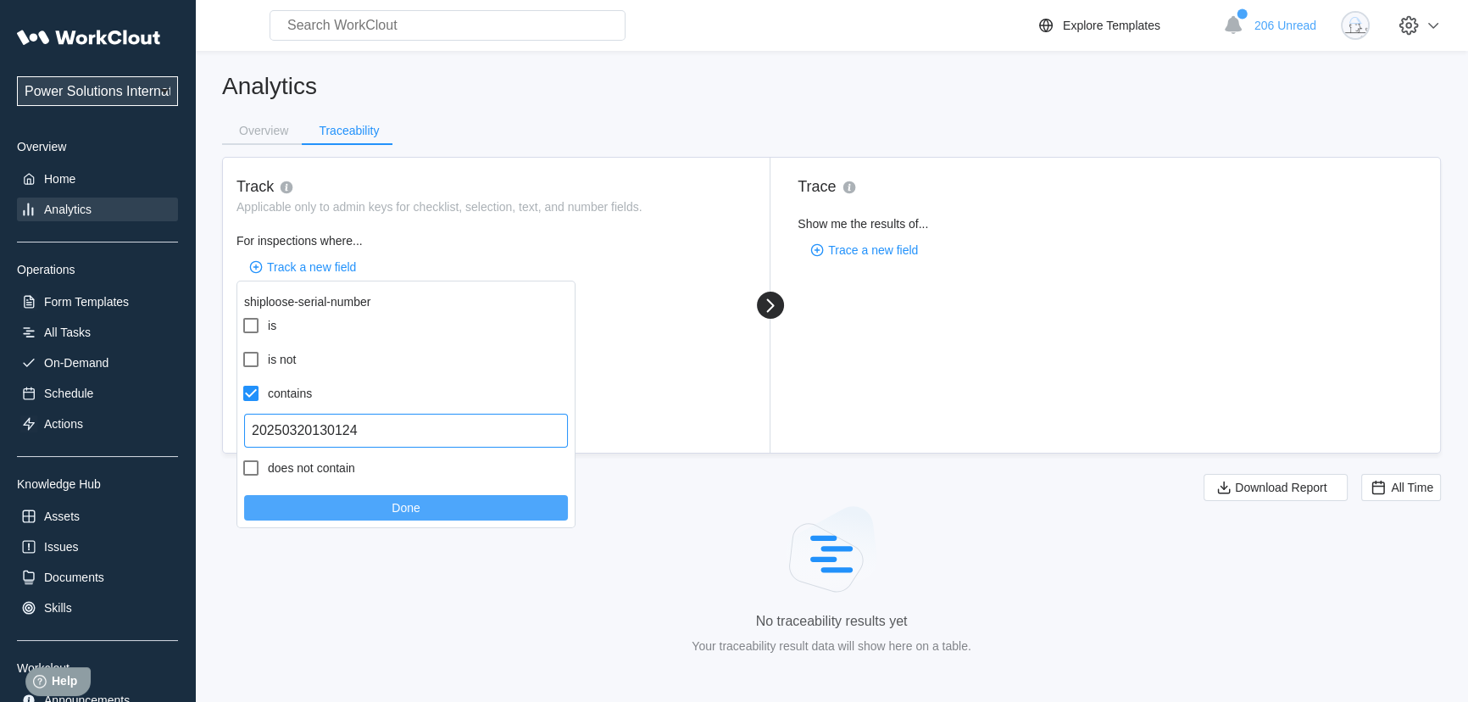
type input "20250320130124"
click at [460, 502] on button "Done" at bounding box center [406, 507] width 324 height 25
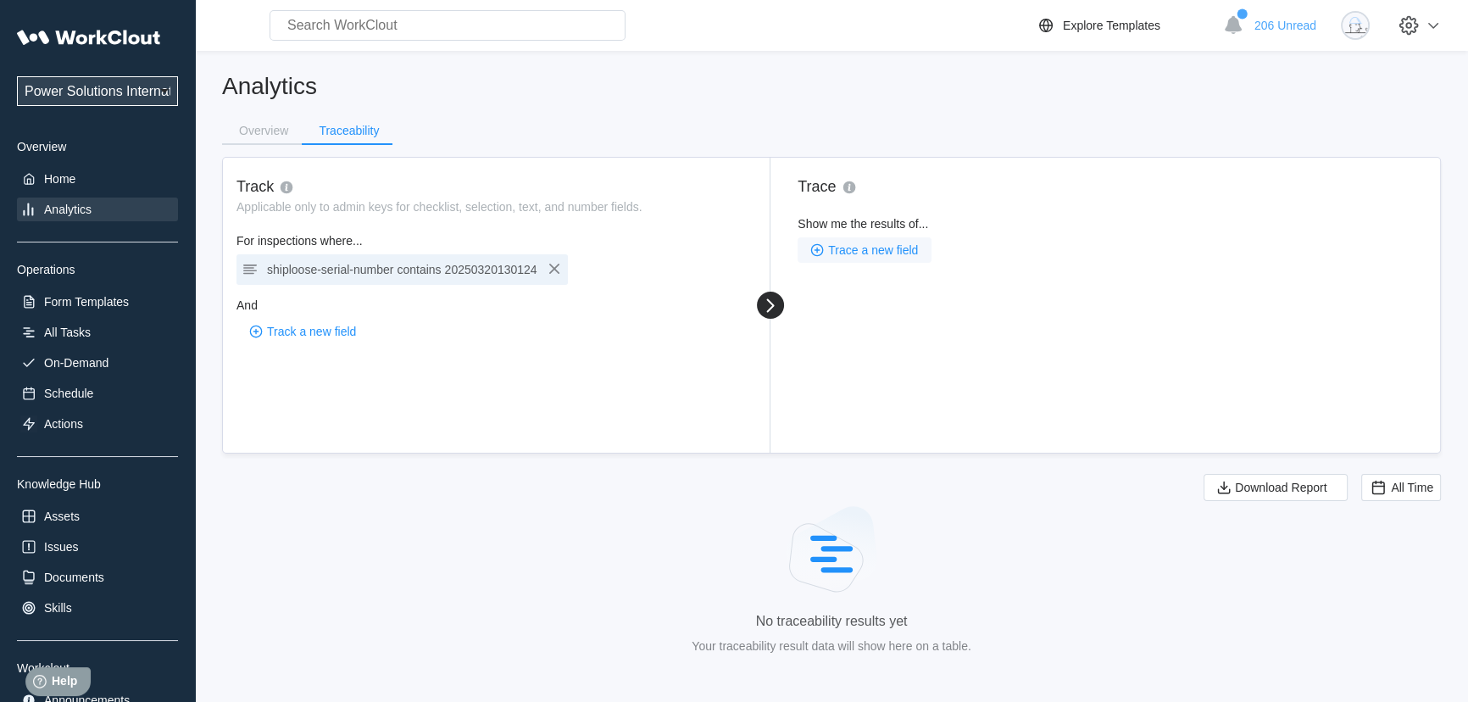
click at [895, 254] on span "Trace a new field" at bounding box center [873, 250] width 90 height 12
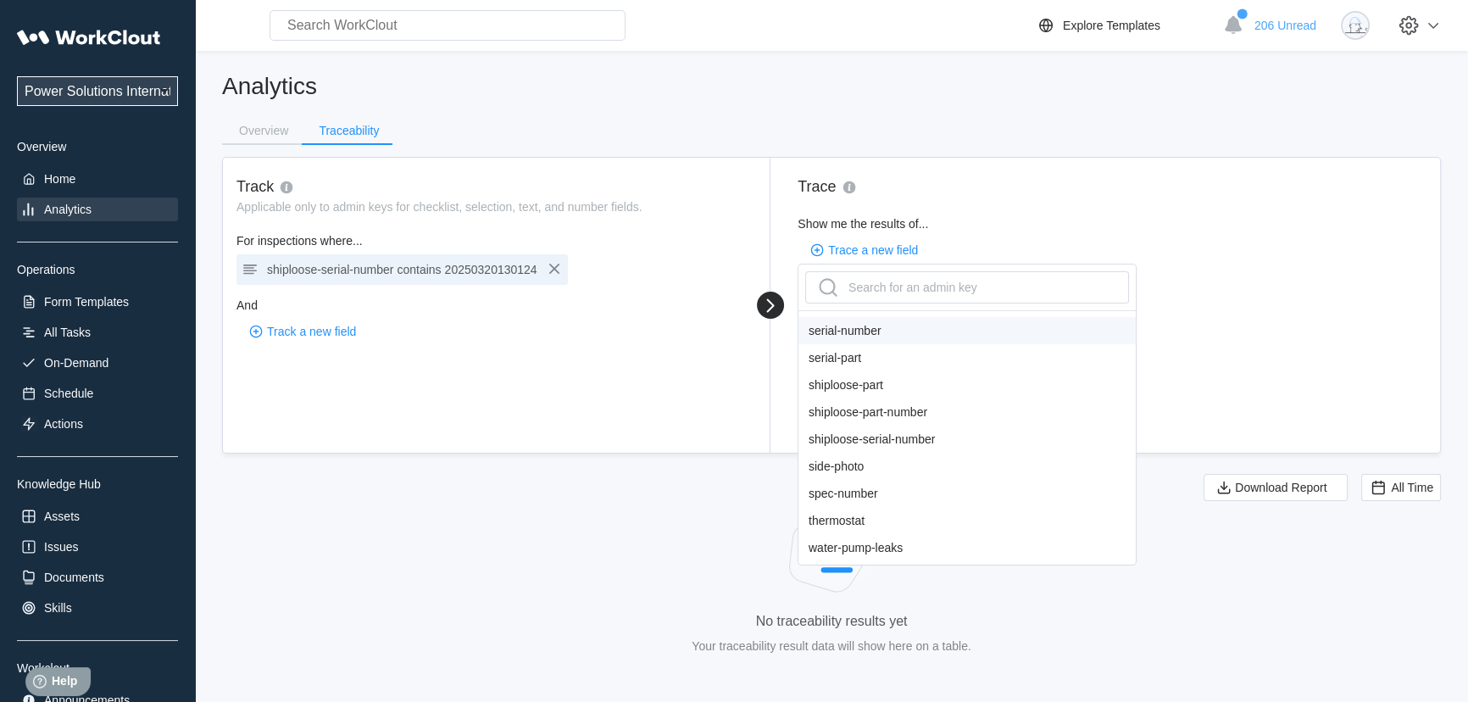
click at [859, 334] on div "serial-number" at bounding box center [966, 330] width 337 height 27
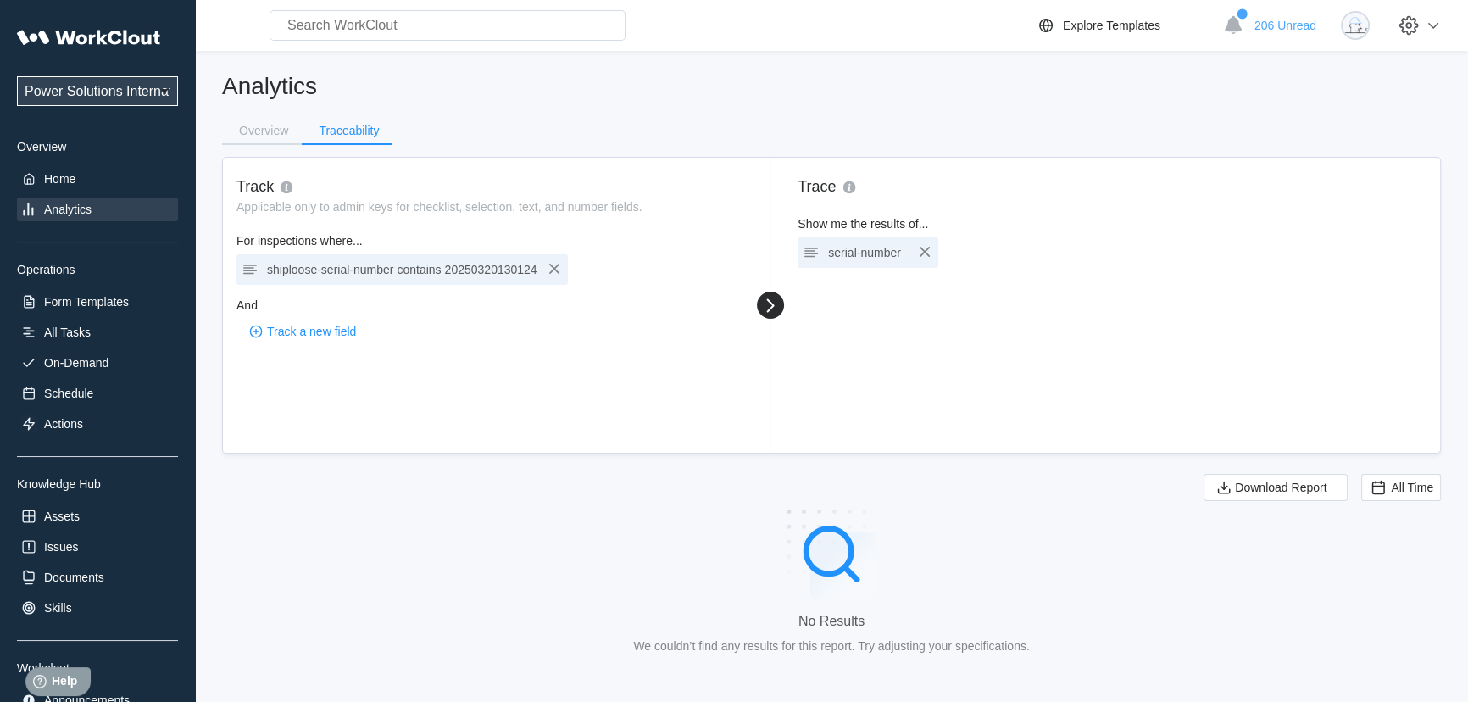
click at [883, 251] on div "serial-number" at bounding box center [868, 253] width 80 height 24
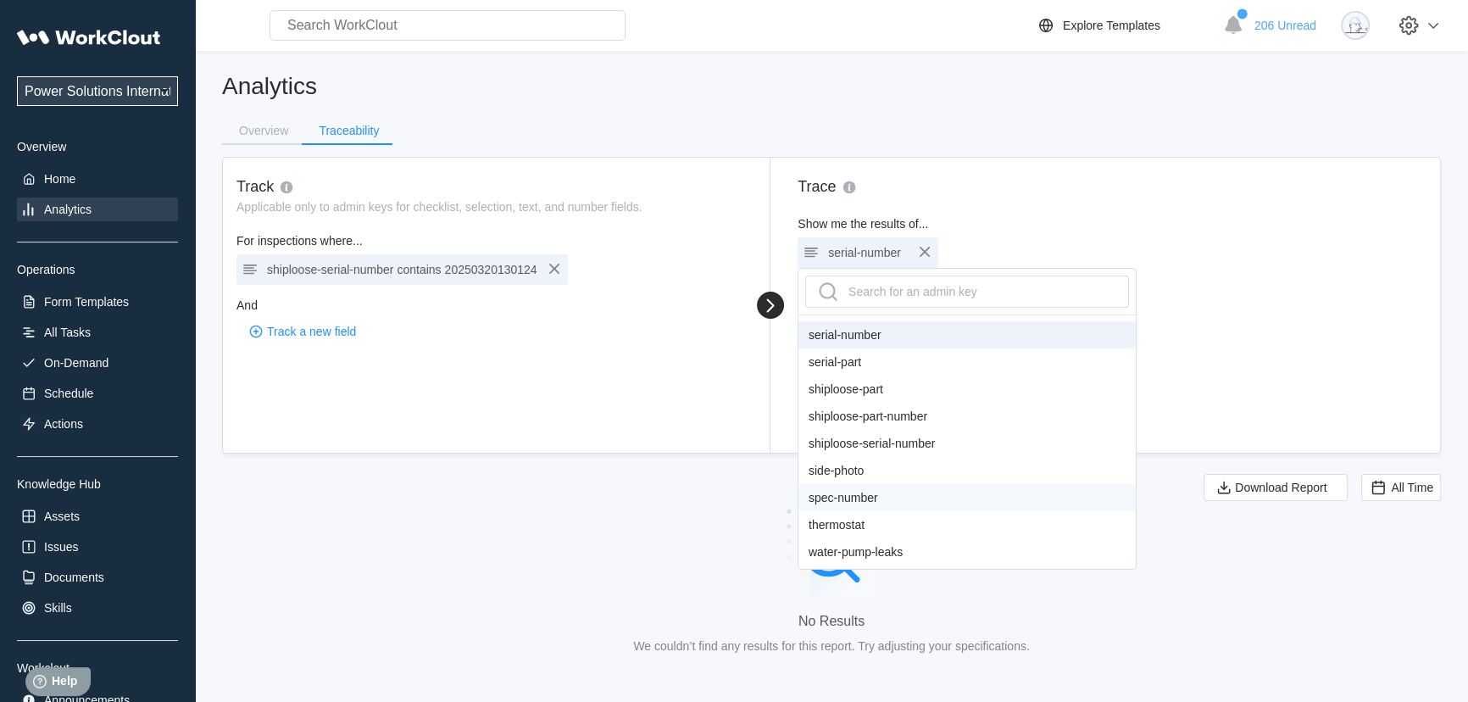
click at [864, 504] on div "spec-number" at bounding box center [966, 497] width 337 height 27
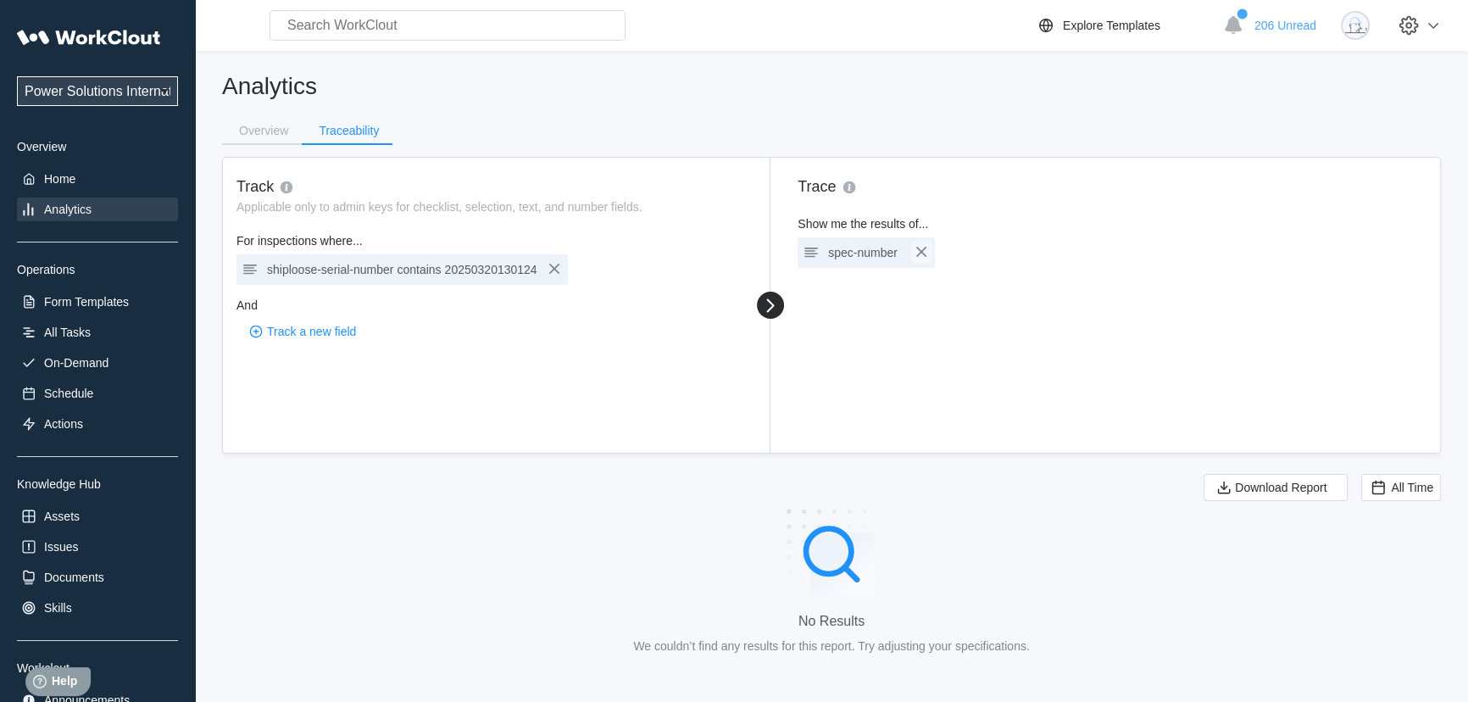
click at [926, 257] on icon "button" at bounding box center [921, 252] width 20 height 20
click at [905, 251] on span "Trace a new field" at bounding box center [873, 250] width 90 height 12
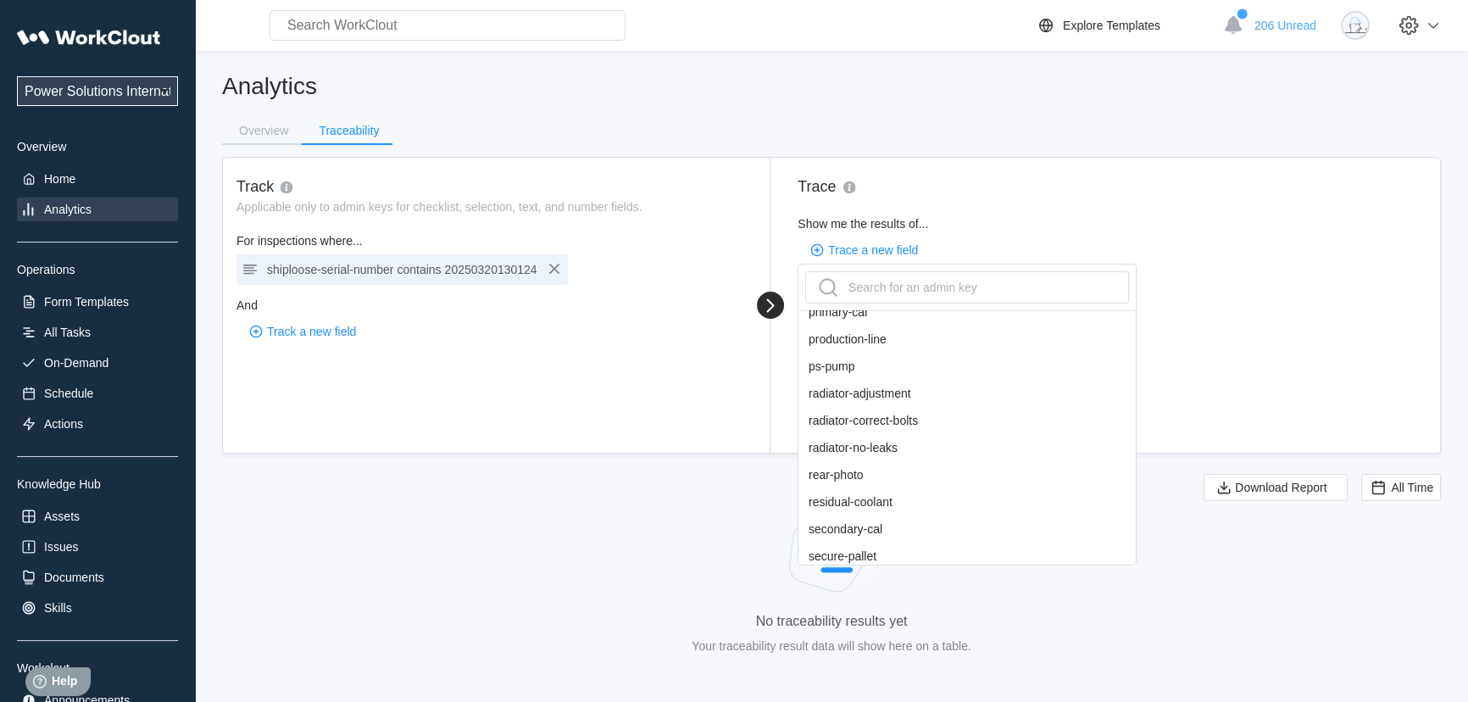
scroll to position [1155, 0]
click at [44, 186] on div "Home" at bounding box center [59, 179] width 31 height 14
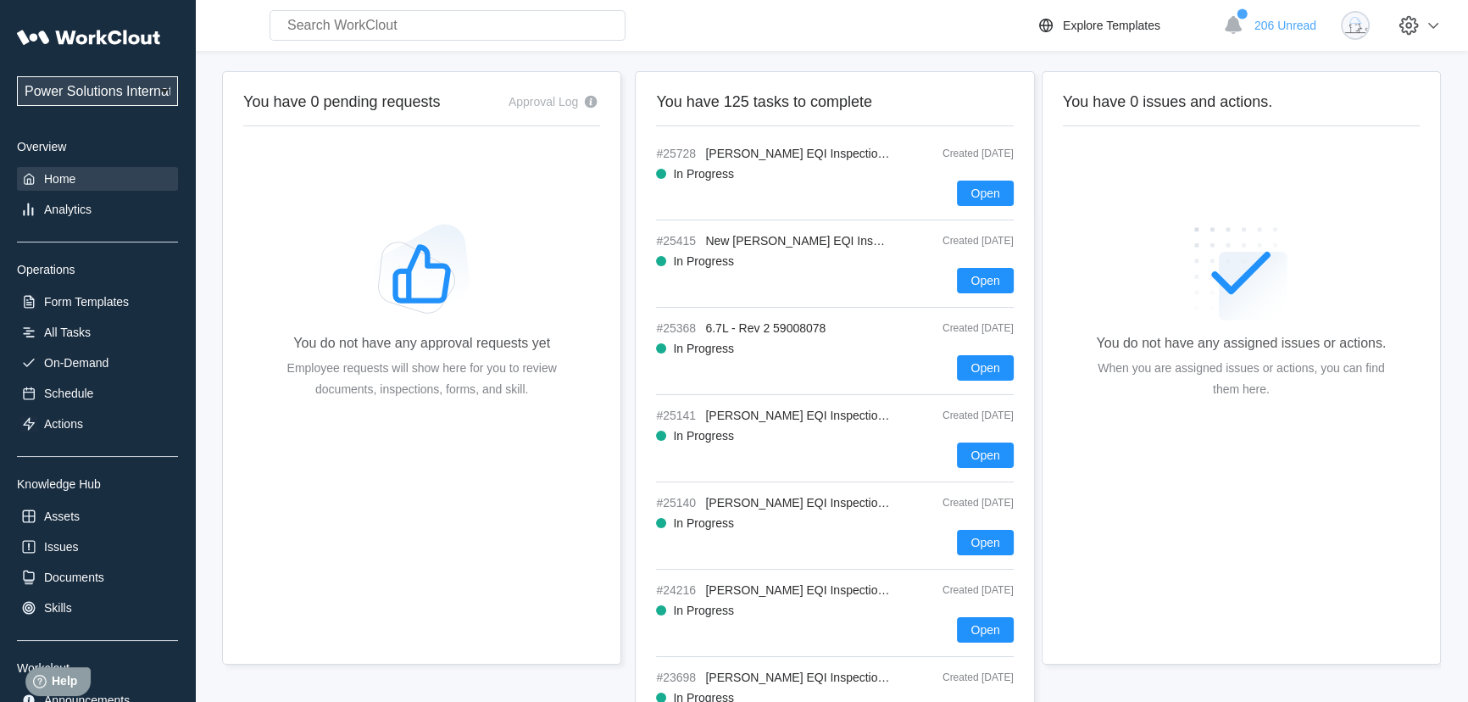
click at [405, 26] on input "text" at bounding box center [448, 25] width 356 height 31
type input "5"
click at [33, 335] on icon at bounding box center [28, 332] width 17 height 17
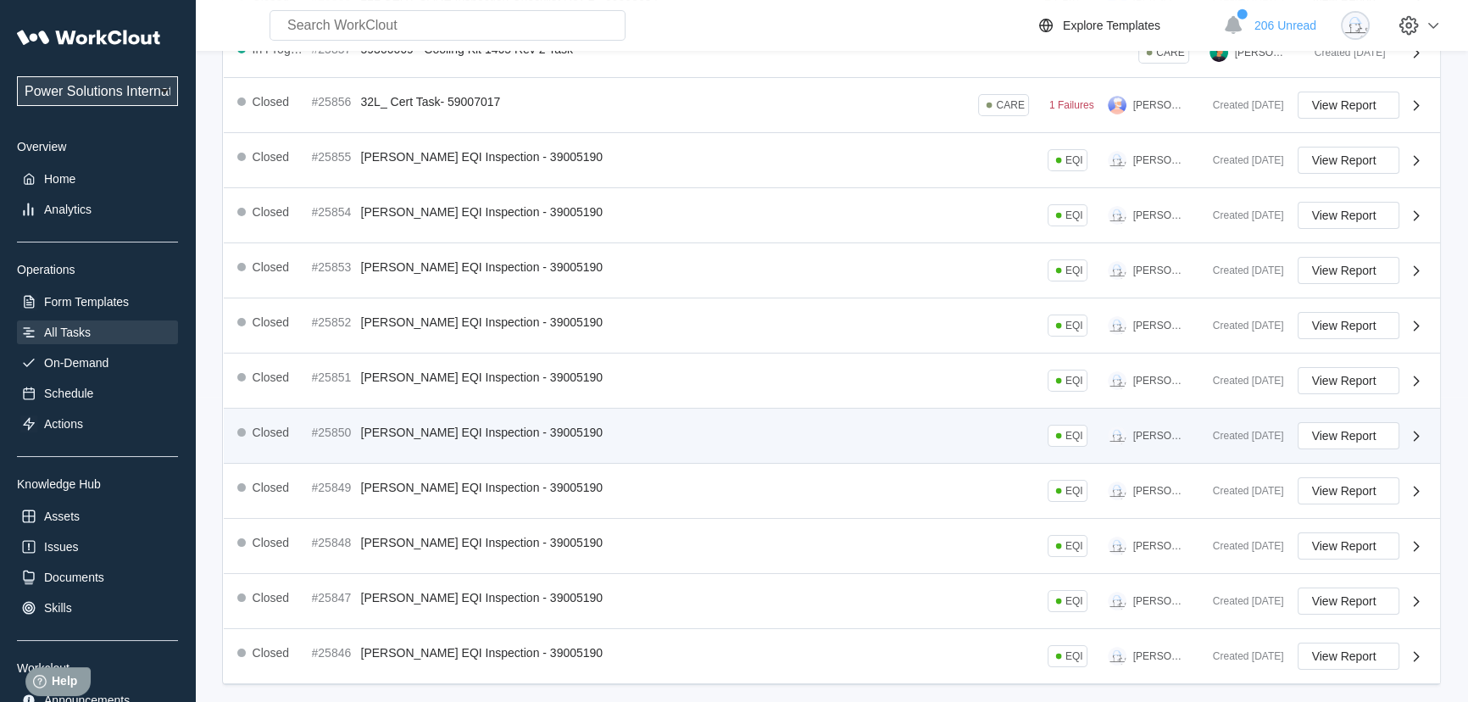
scroll to position [364, 0]
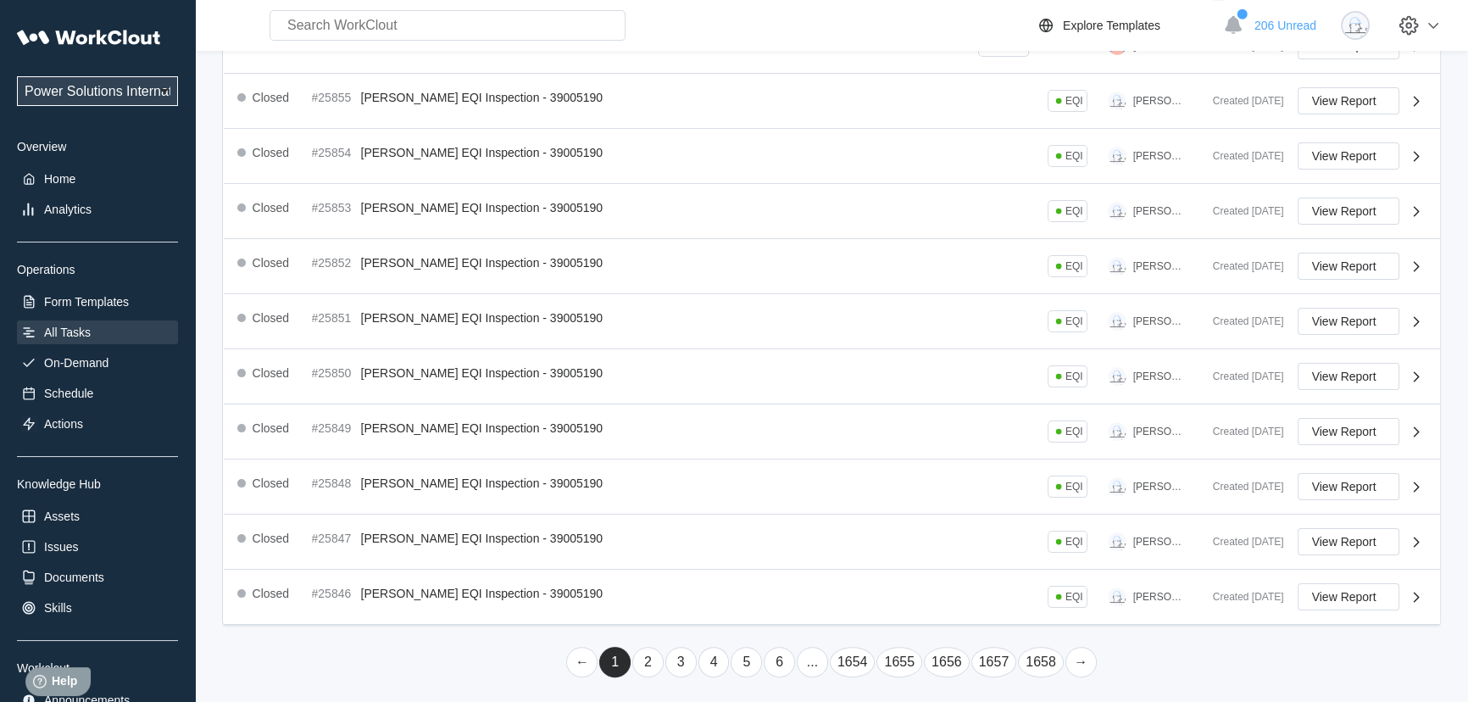
click at [810, 659] on link "..." at bounding box center [812, 662] width 31 height 31
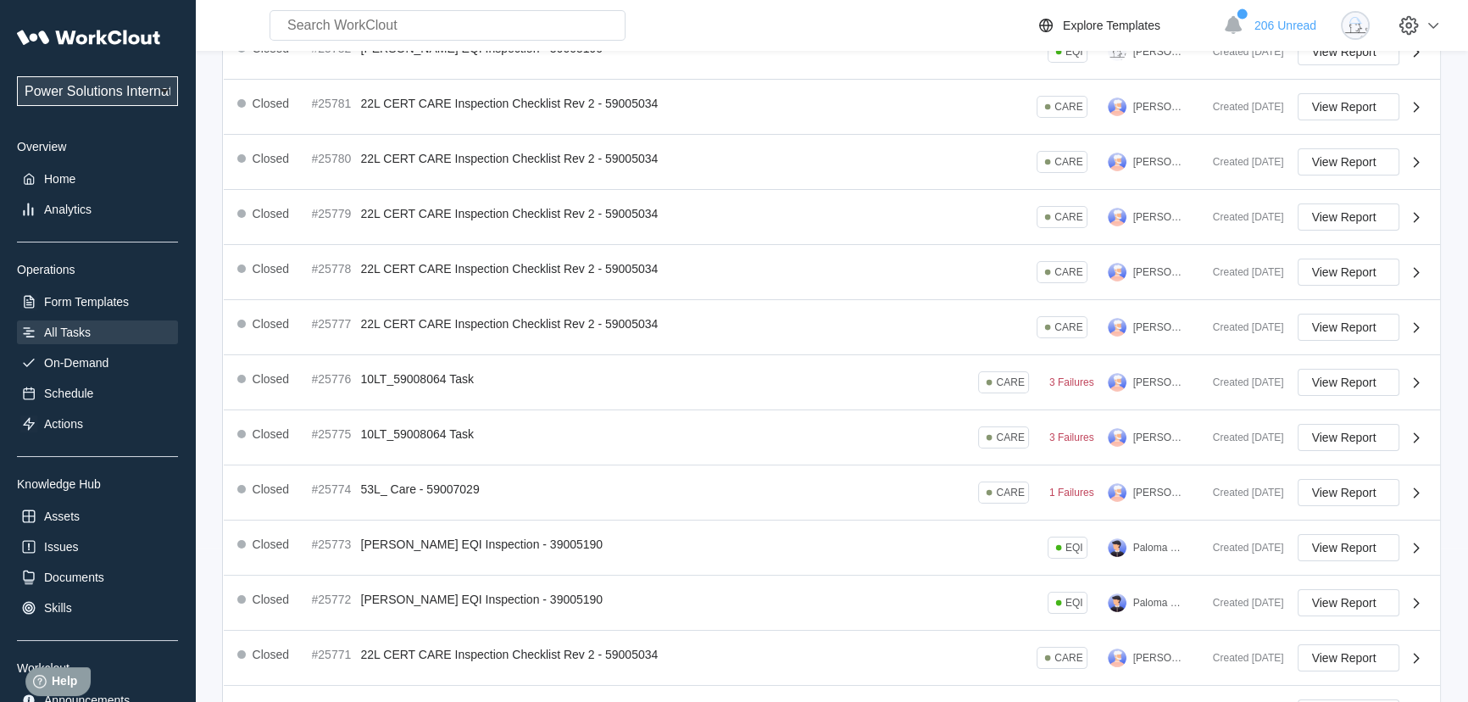
scroll to position [380, 0]
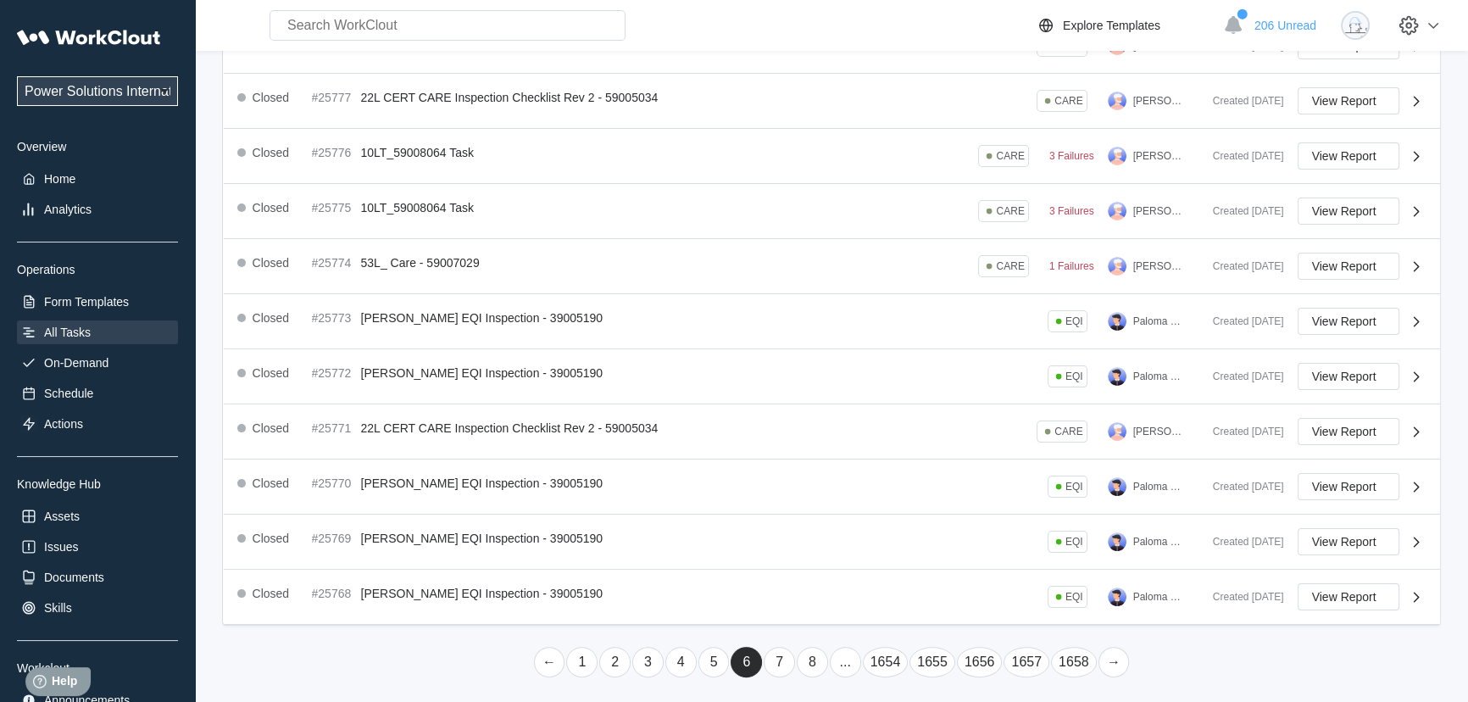
click at [857, 663] on link "..." at bounding box center [845, 662] width 31 height 31
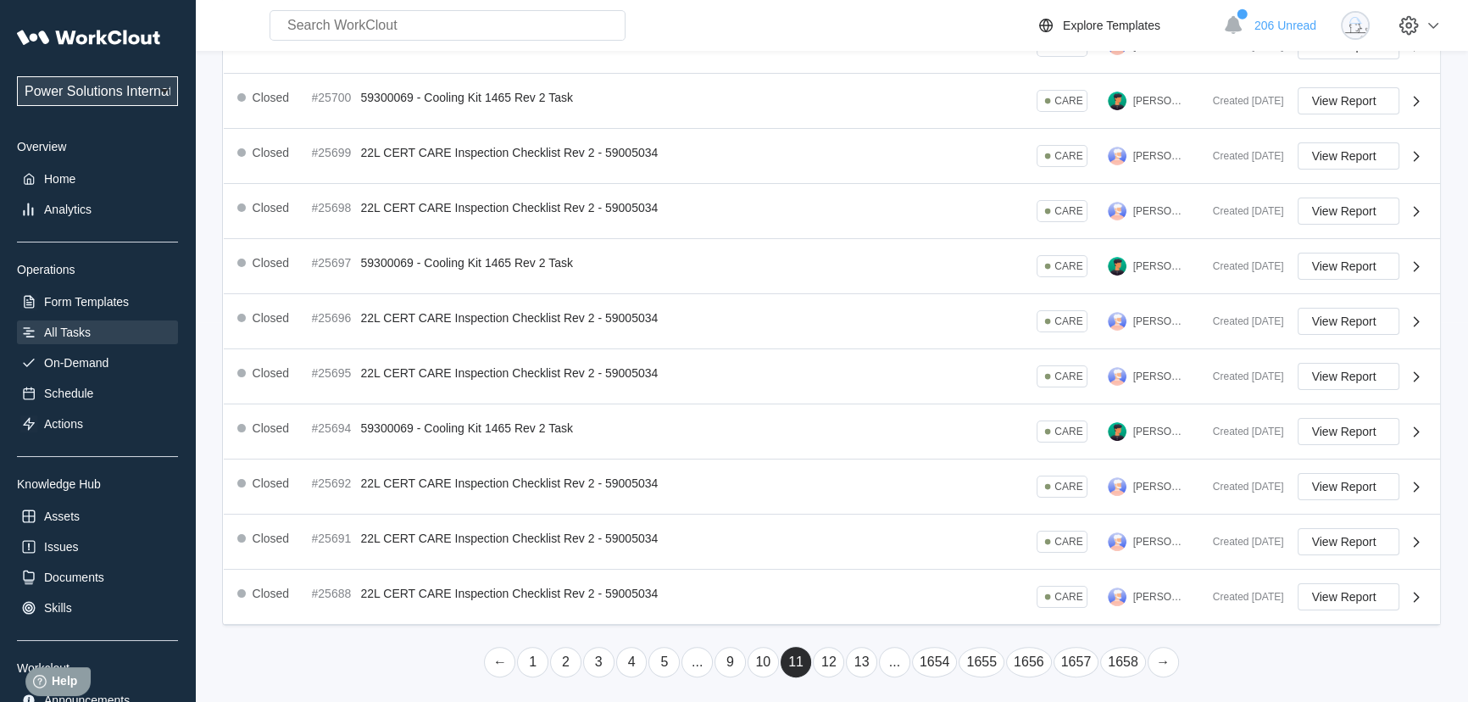
click at [895, 661] on link "..." at bounding box center [894, 662] width 31 height 31
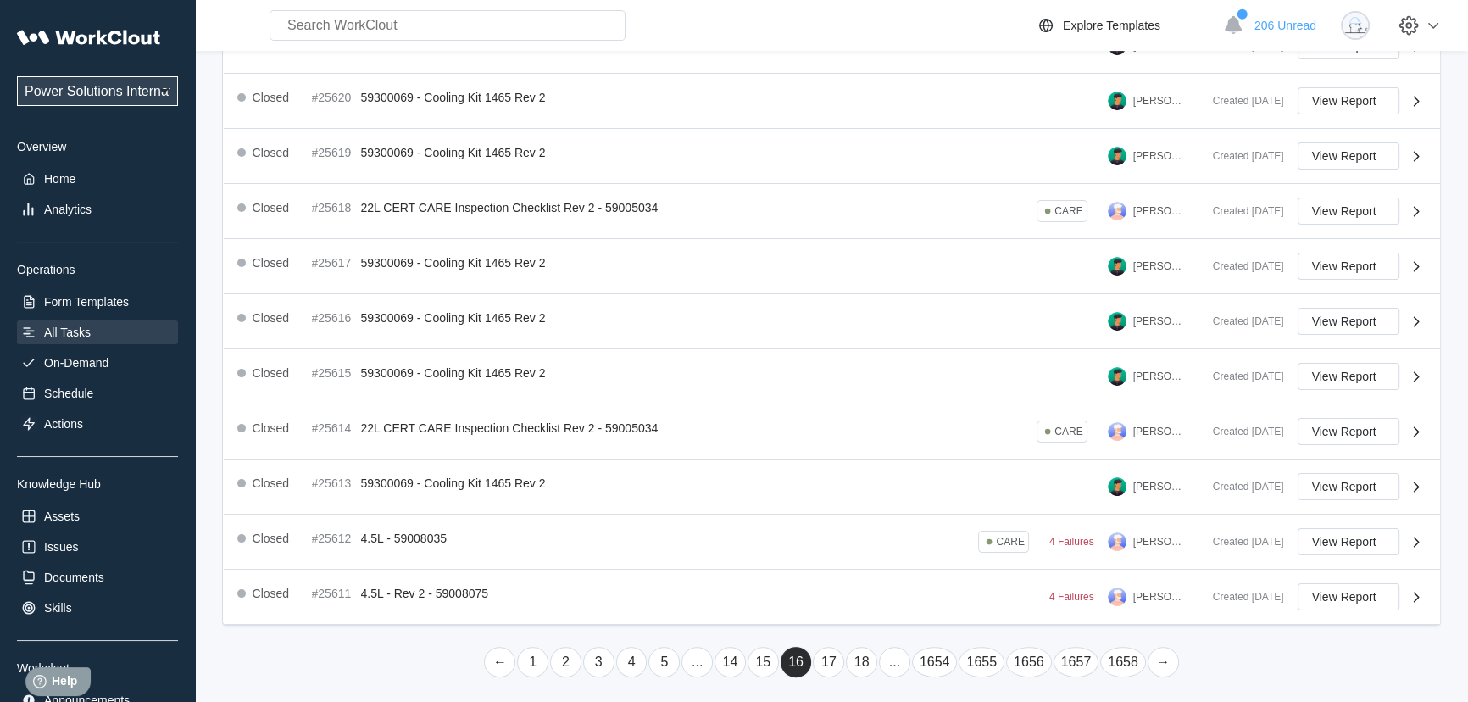
click at [895, 661] on link "..." at bounding box center [894, 662] width 31 height 31
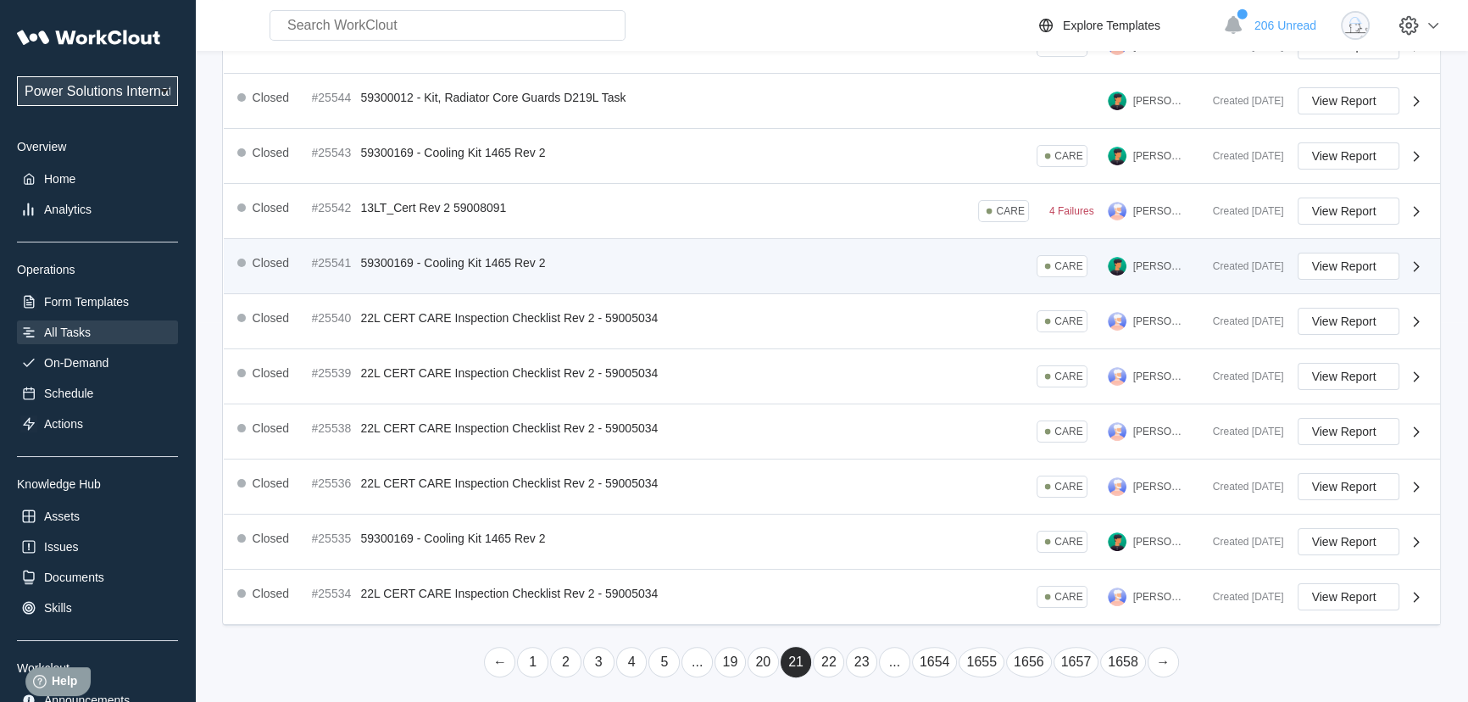
click at [895, 660] on link "..." at bounding box center [894, 662] width 31 height 31
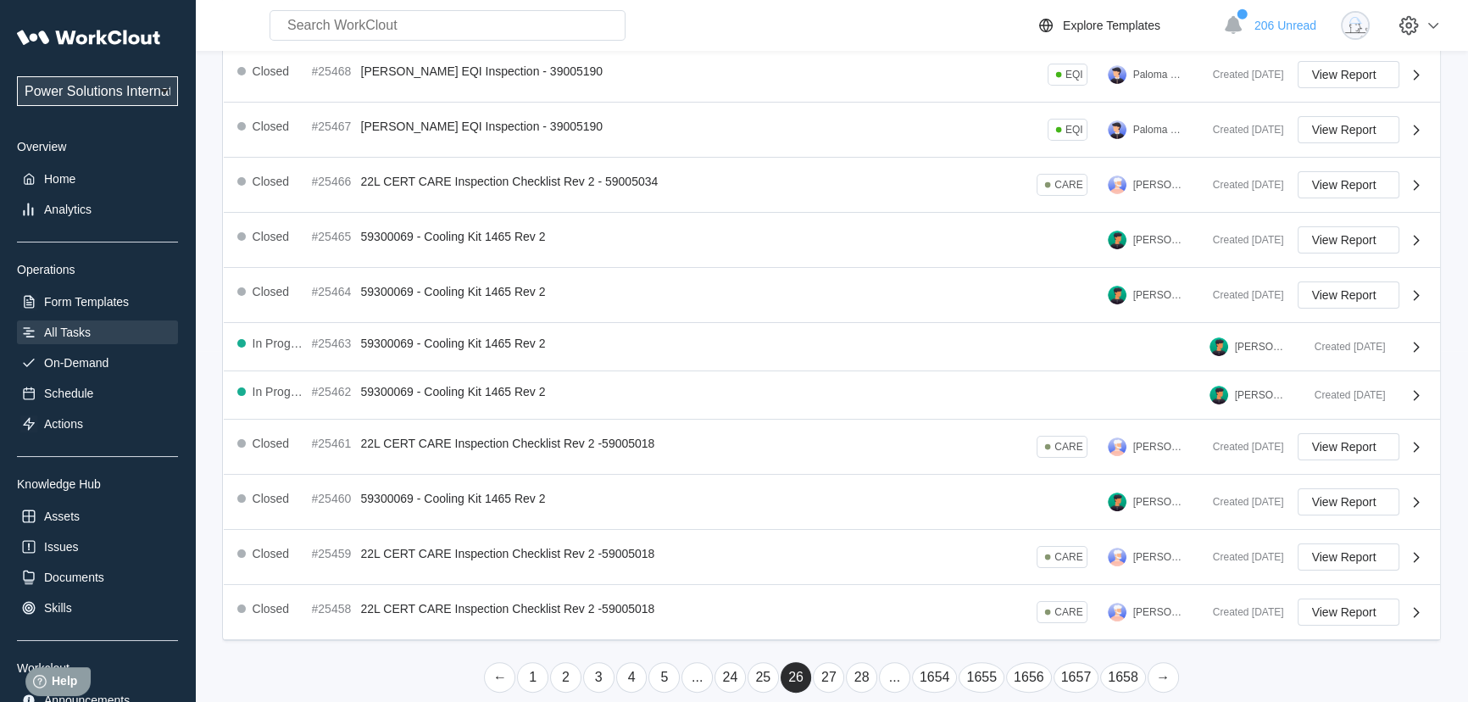
scroll to position [367, 0]
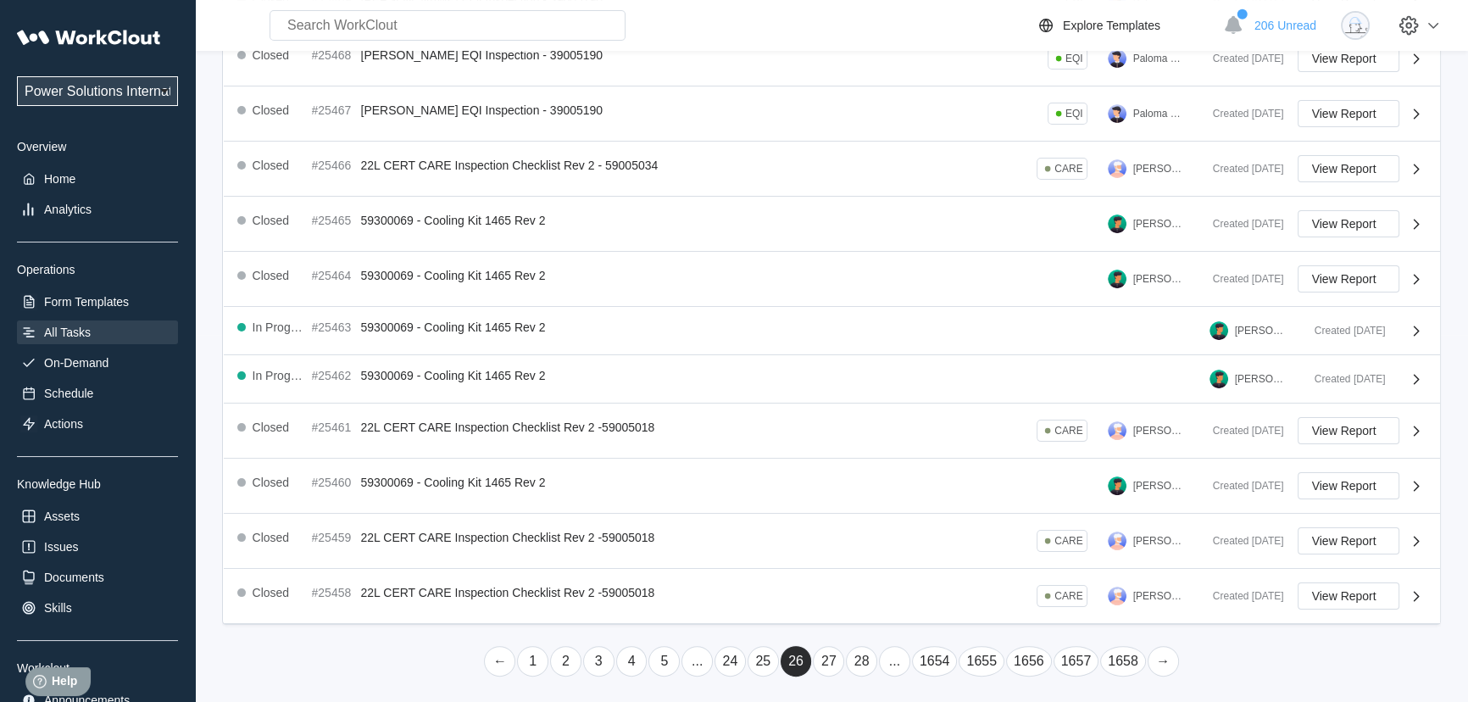
click at [891, 652] on link "..." at bounding box center [894, 661] width 31 height 31
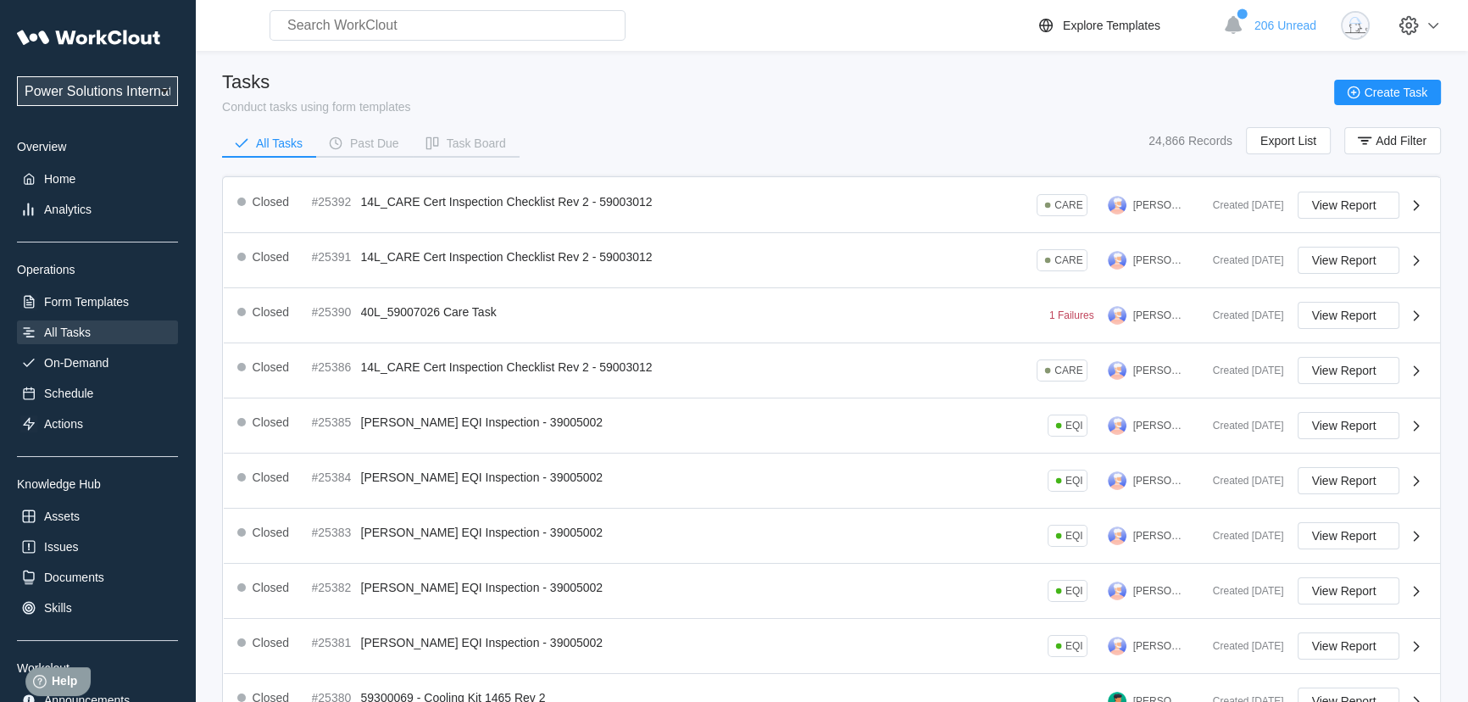
scroll to position [370, 0]
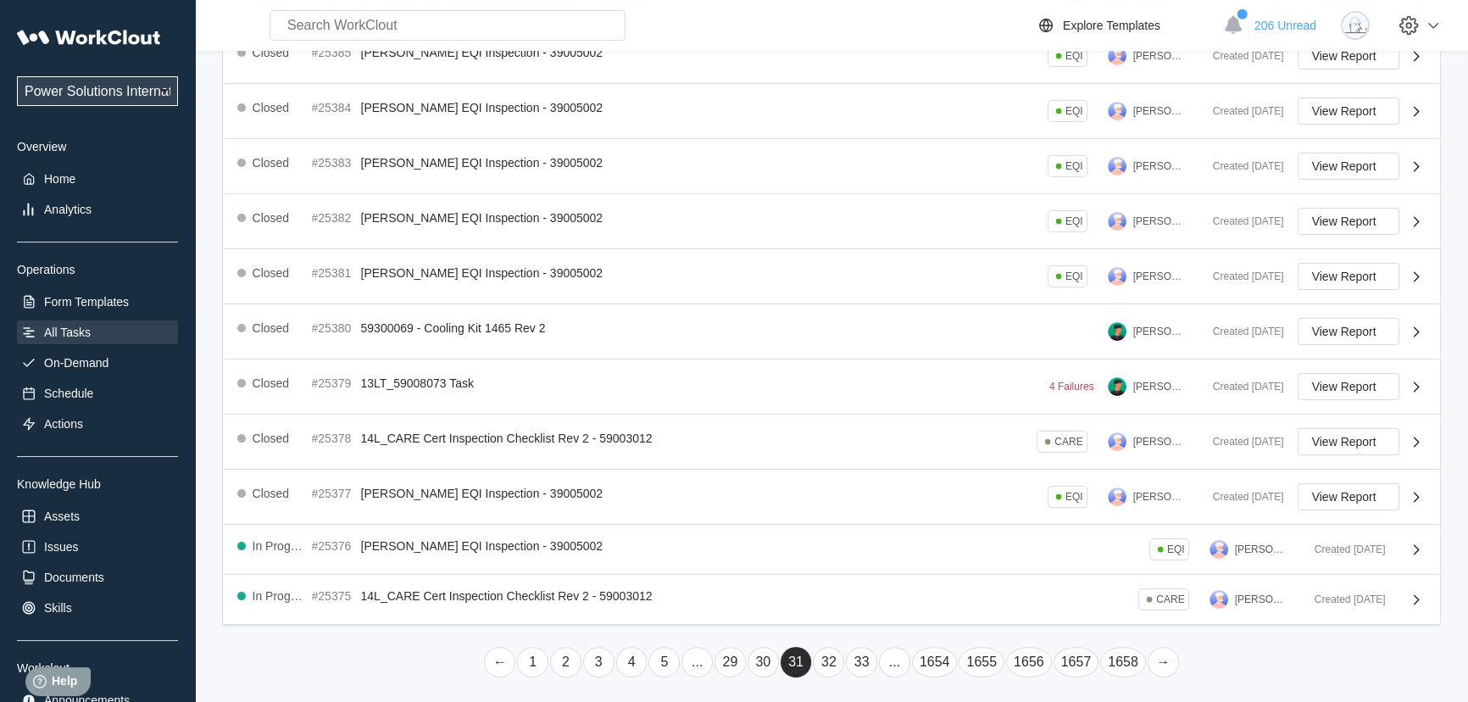
click at [891, 649] on link "..." at bounding box center [894, 662] width 31 height 31
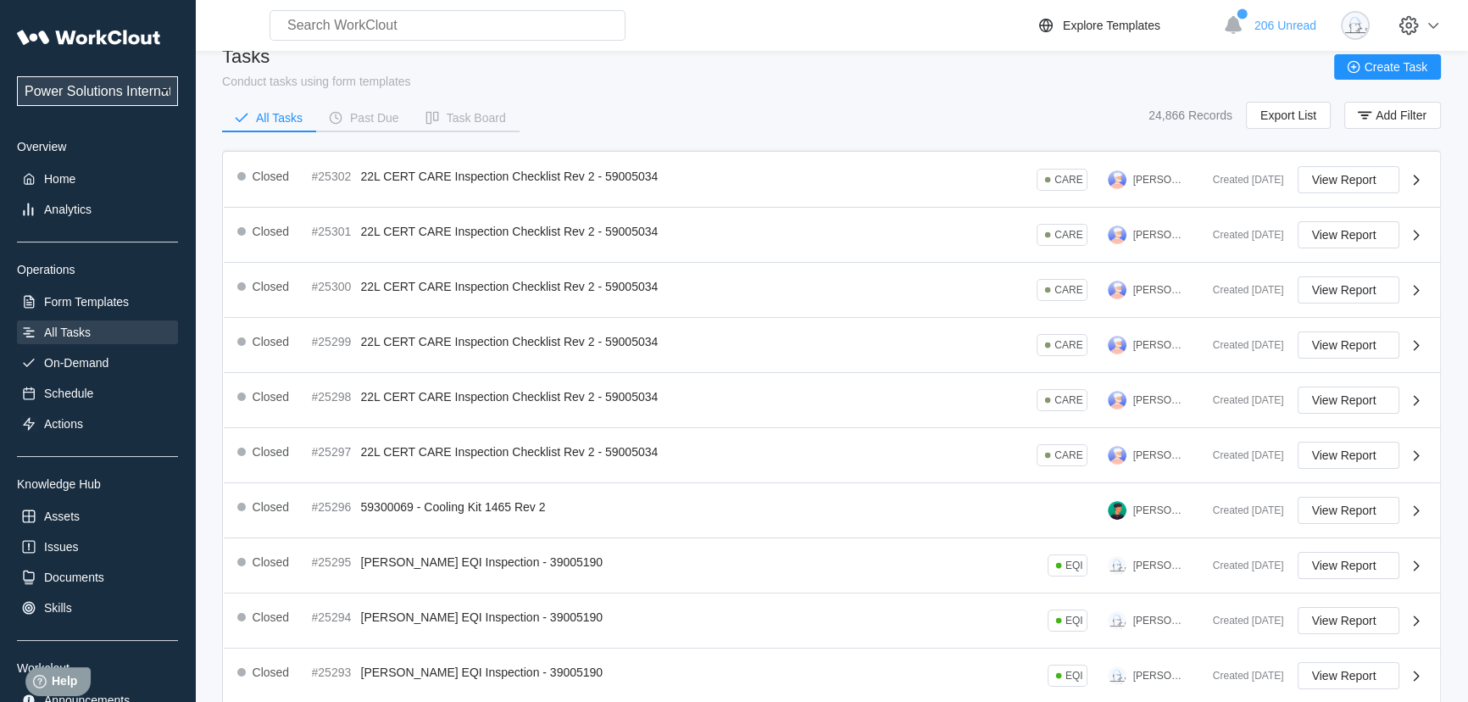
scroll to position [380, 0]
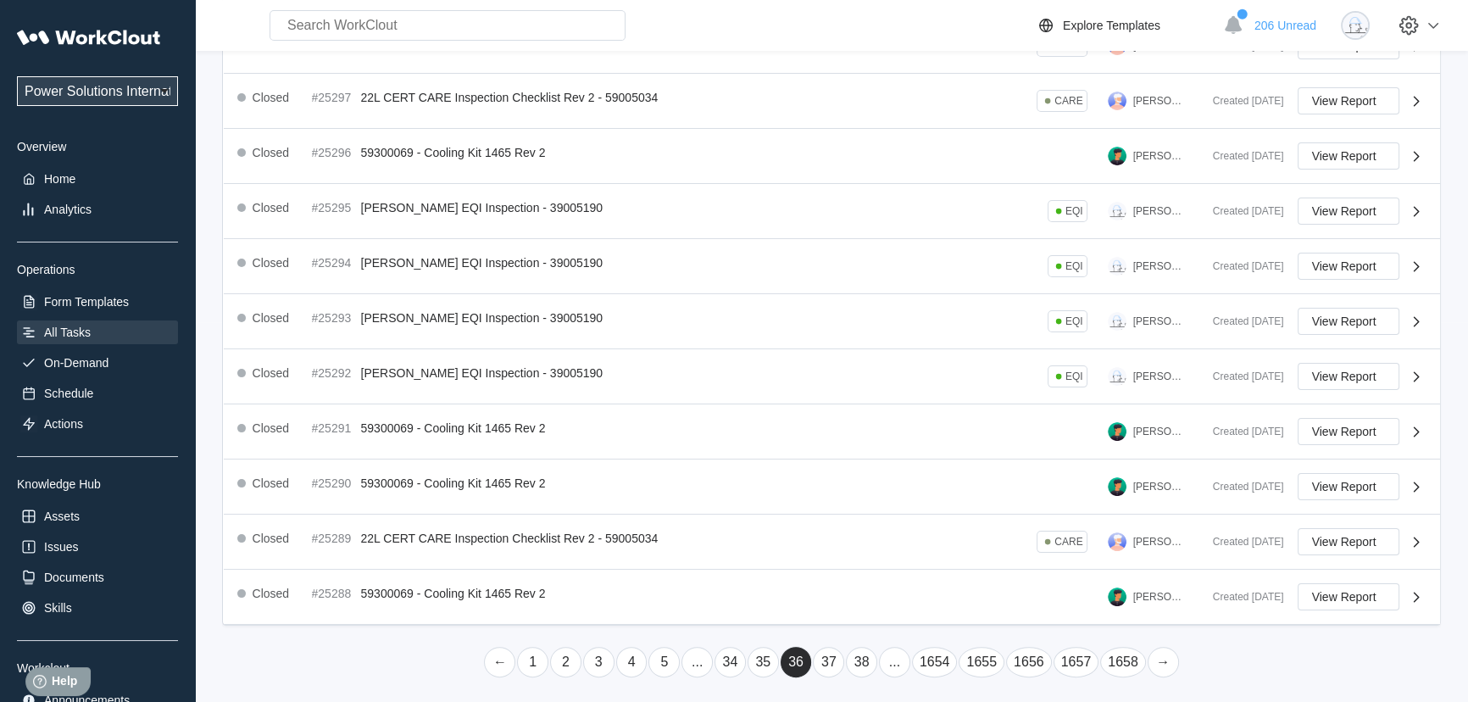
click at [890, 649] on link "..." at bounding box center [894, 662] width 31 height 31
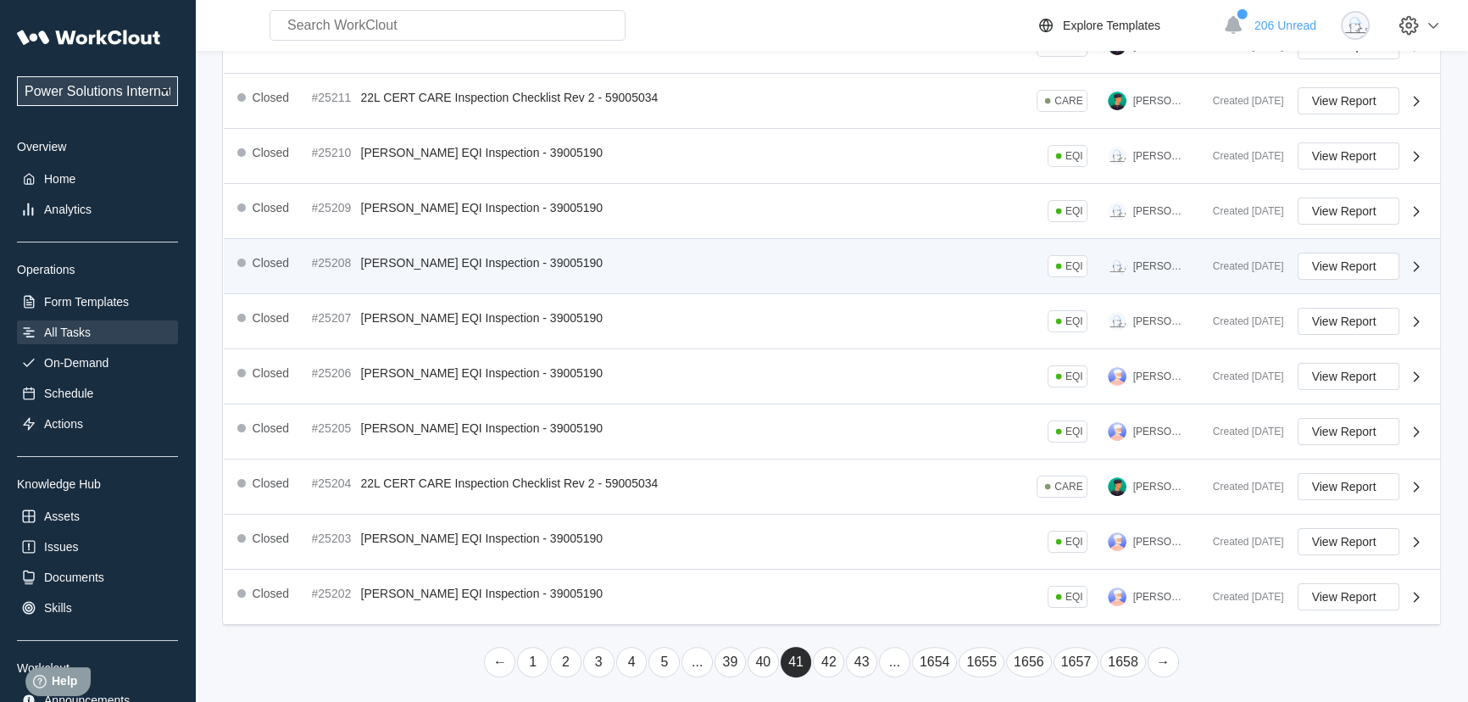
click at [890, 649] on link "..." at bounding box center [894, 662] width 31 height 31
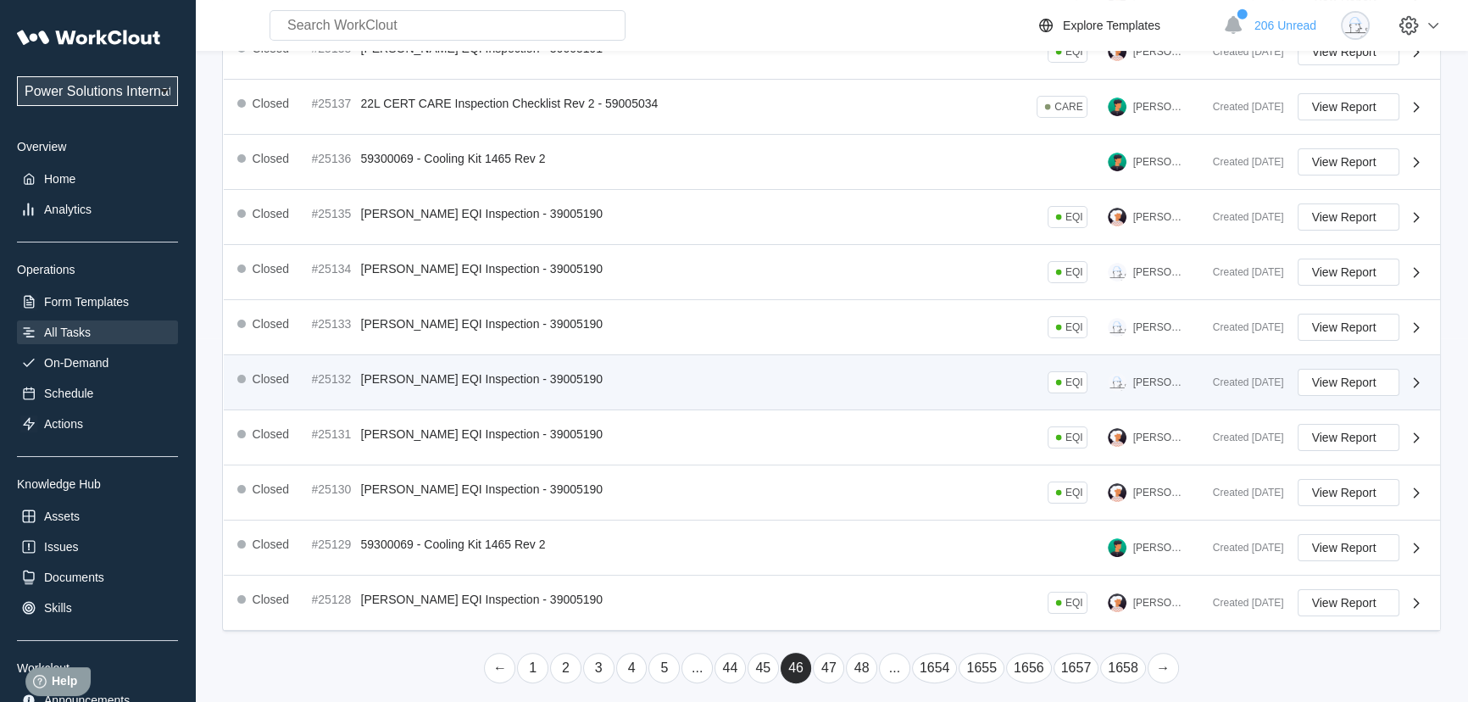
scroll to position [370, 0]
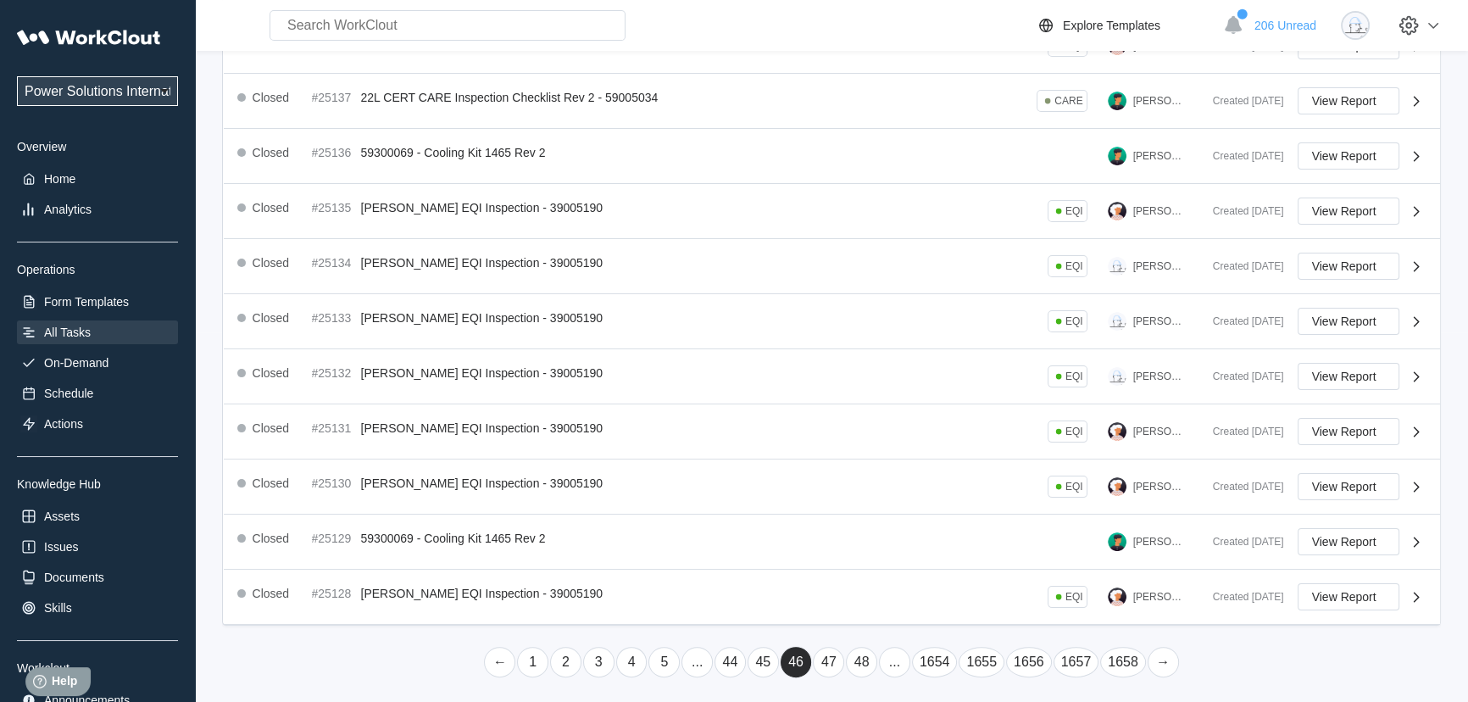
click at [887, 648] on link "..." at bounding box center [894, 662] width 31 height 31
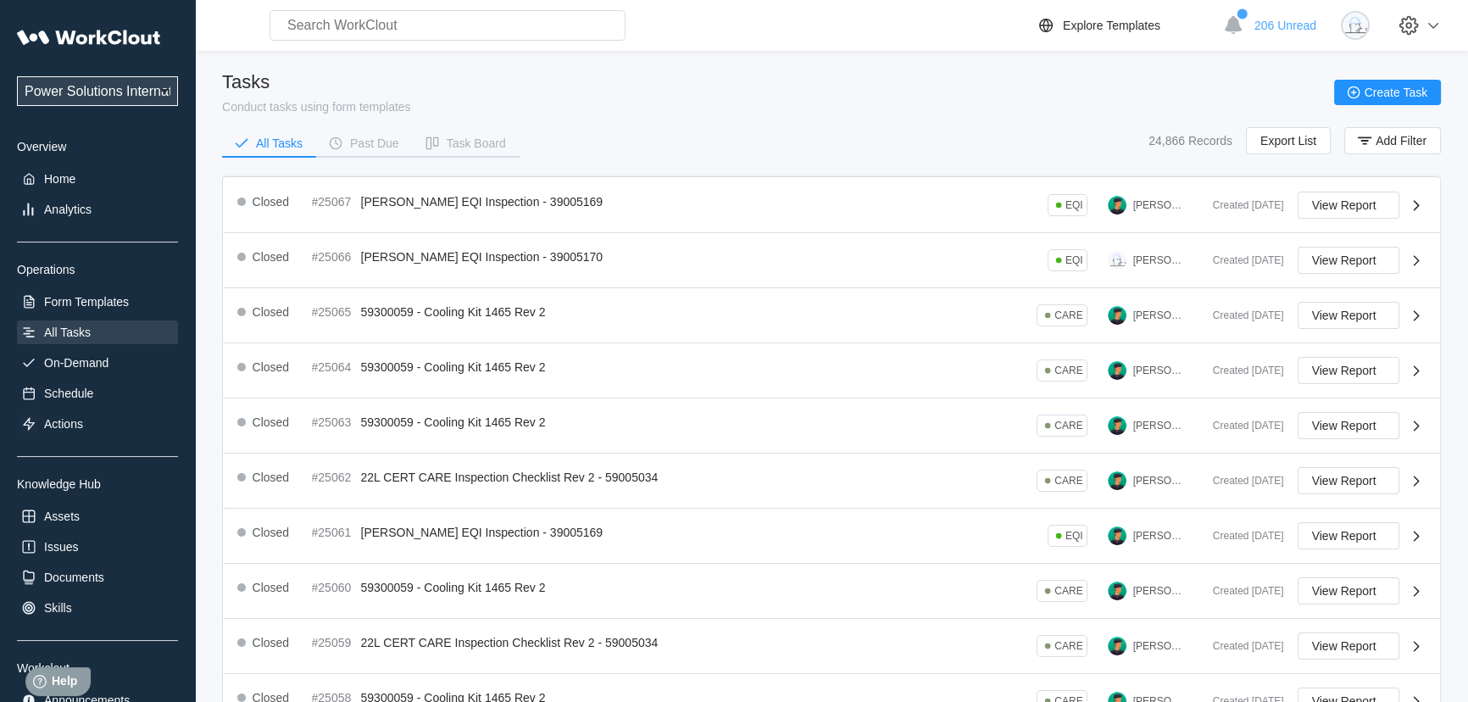
scroll to position [380, 0]
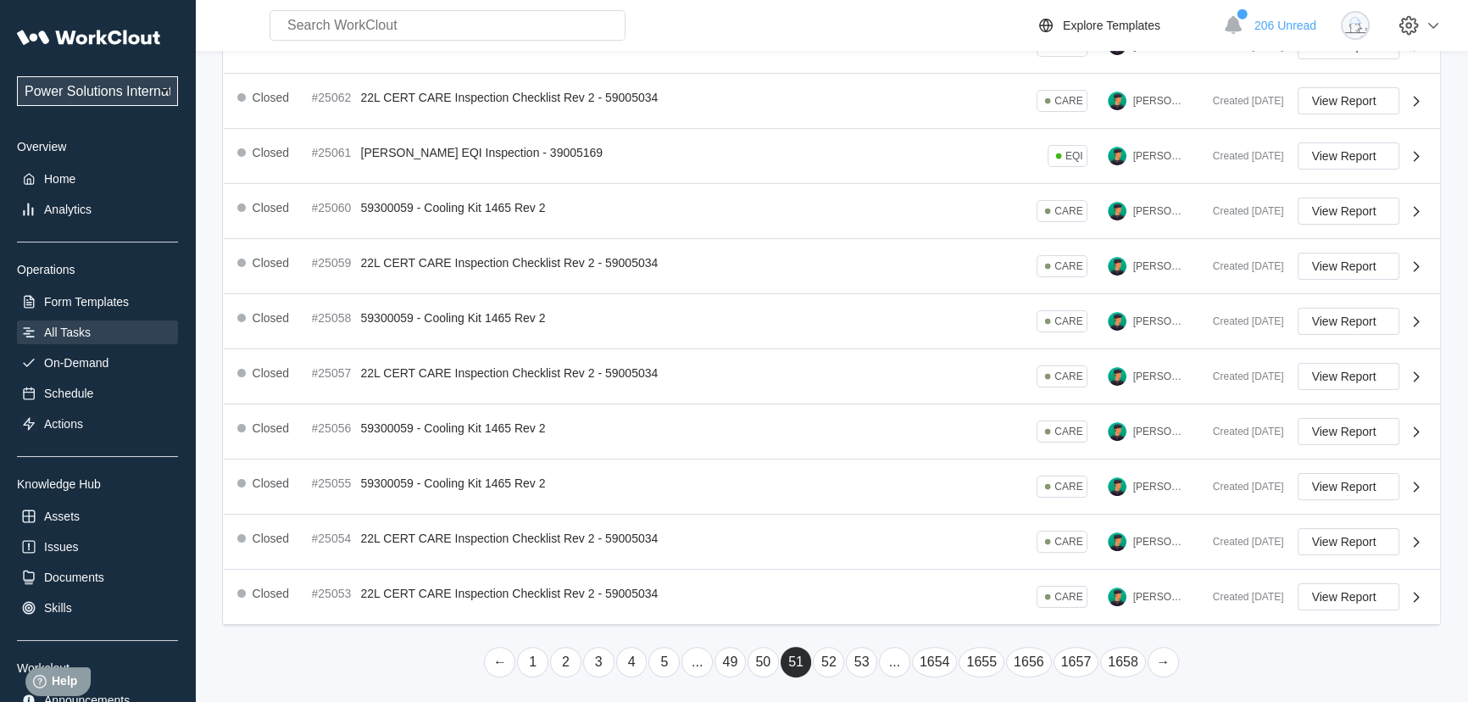
click at [887, 648] on link "..." at bounding box center [894, 662] width 31 height 31
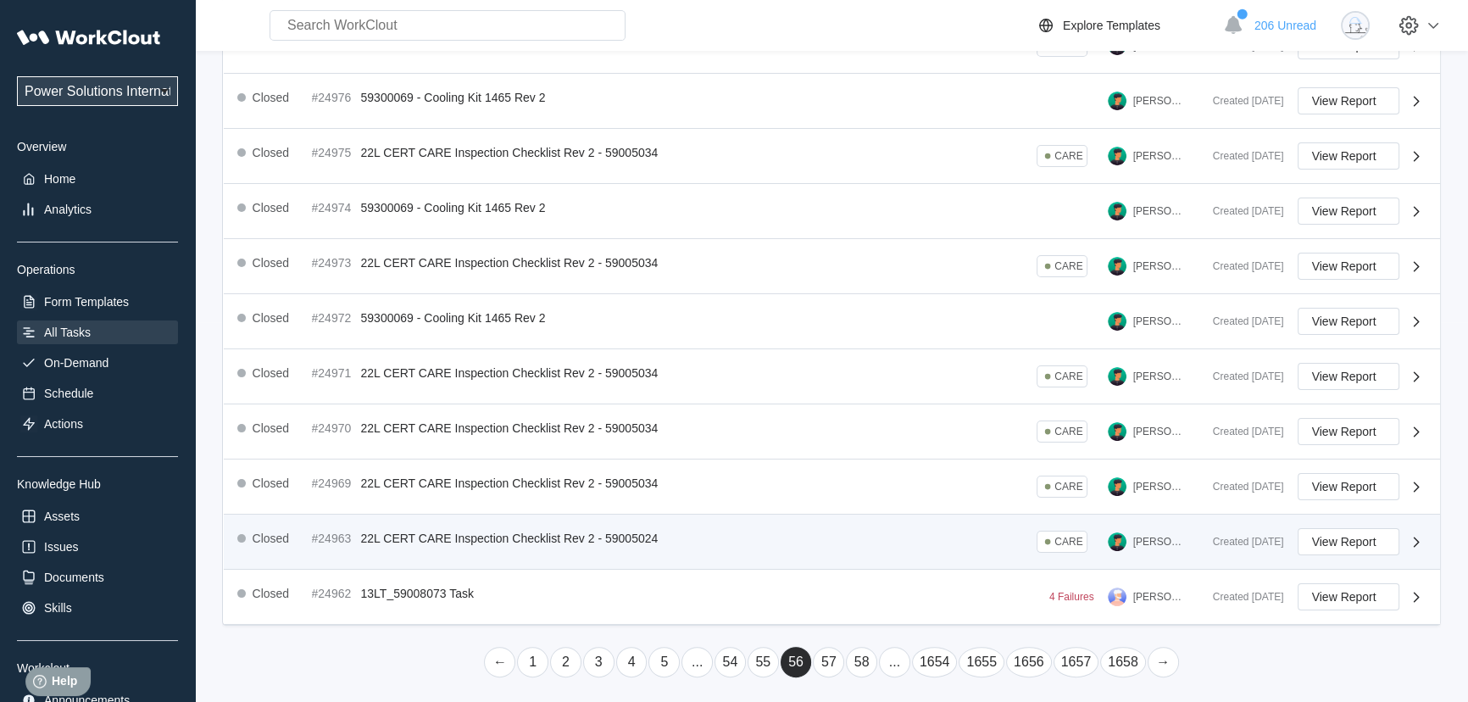
click at [884, 650] on link "..." at bounding box center [894, 662] width 31 height 31
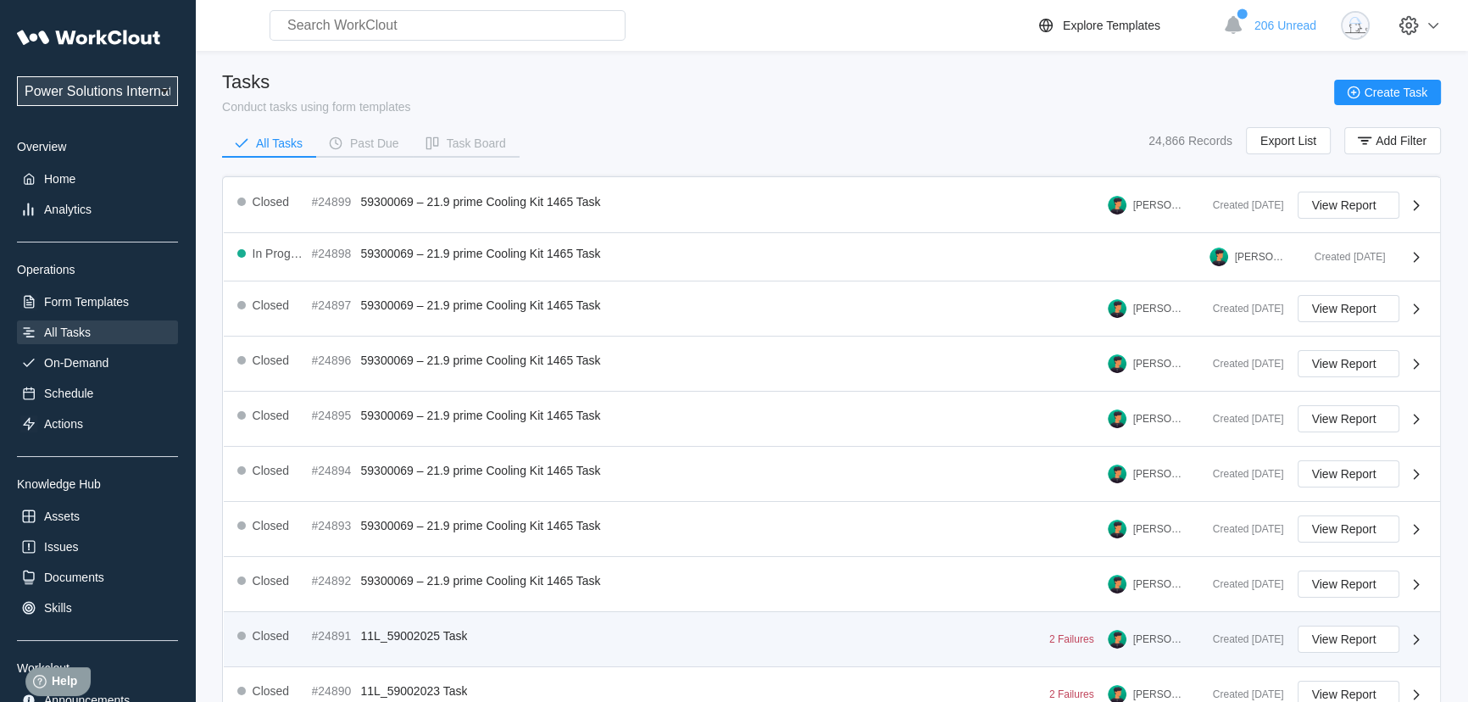
scroll to position [368, 0]
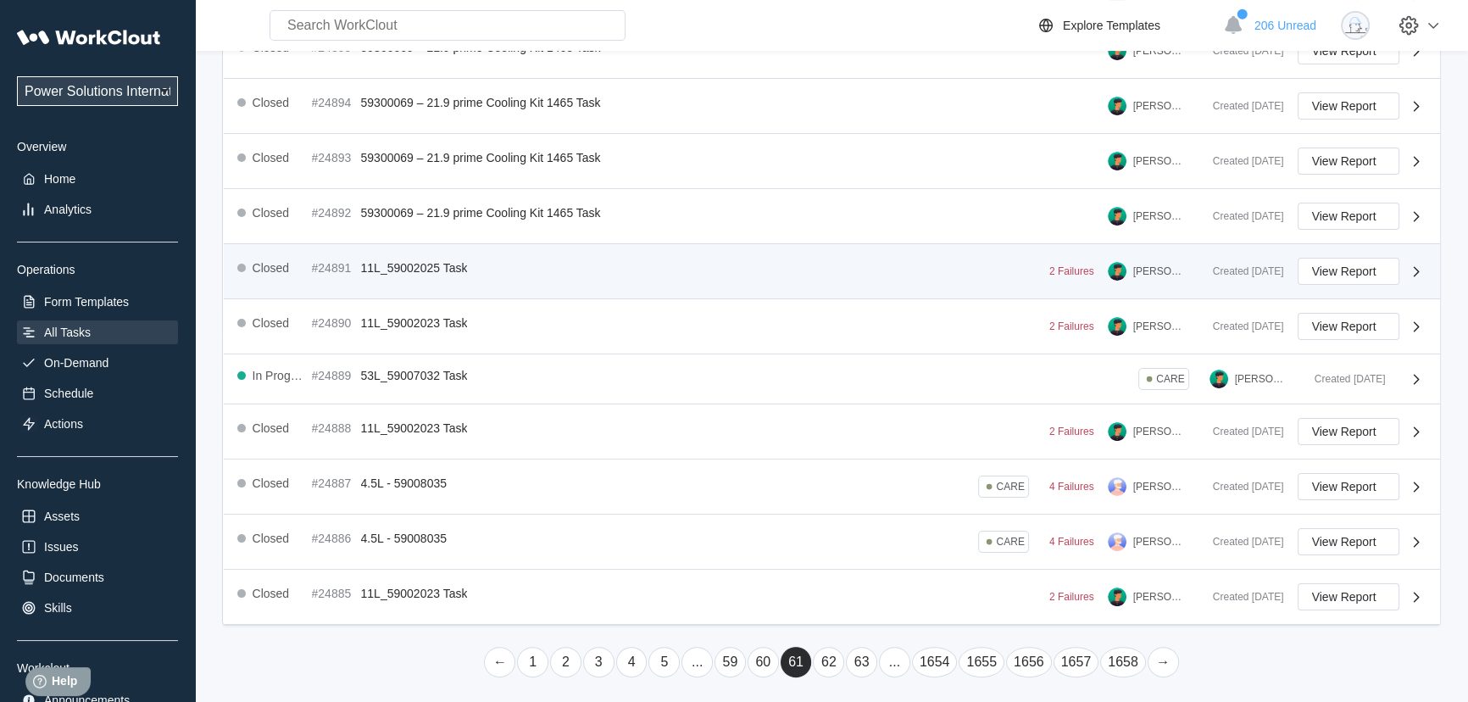
click at [883, 650] on link "..." at bounding box center [894, 662] width 31 height 31
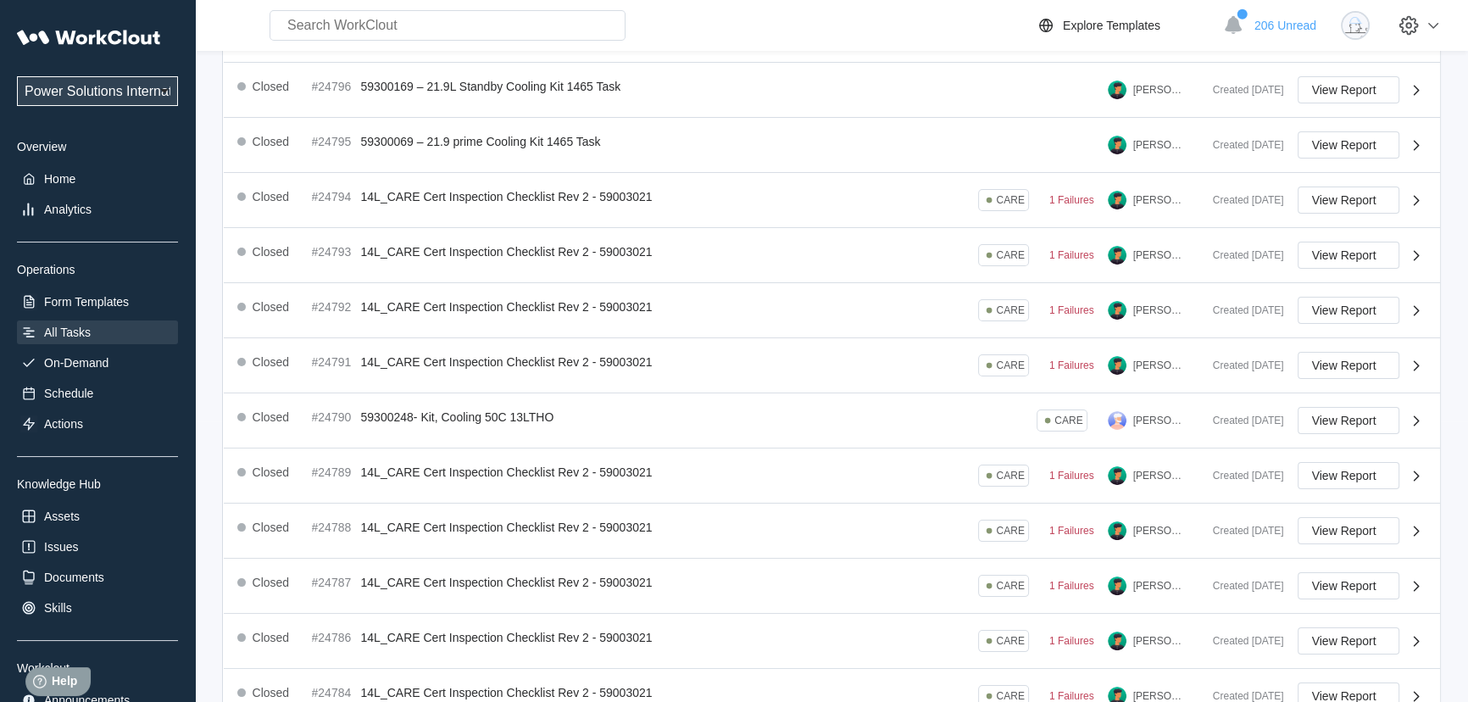
scroll to position [0, 0]
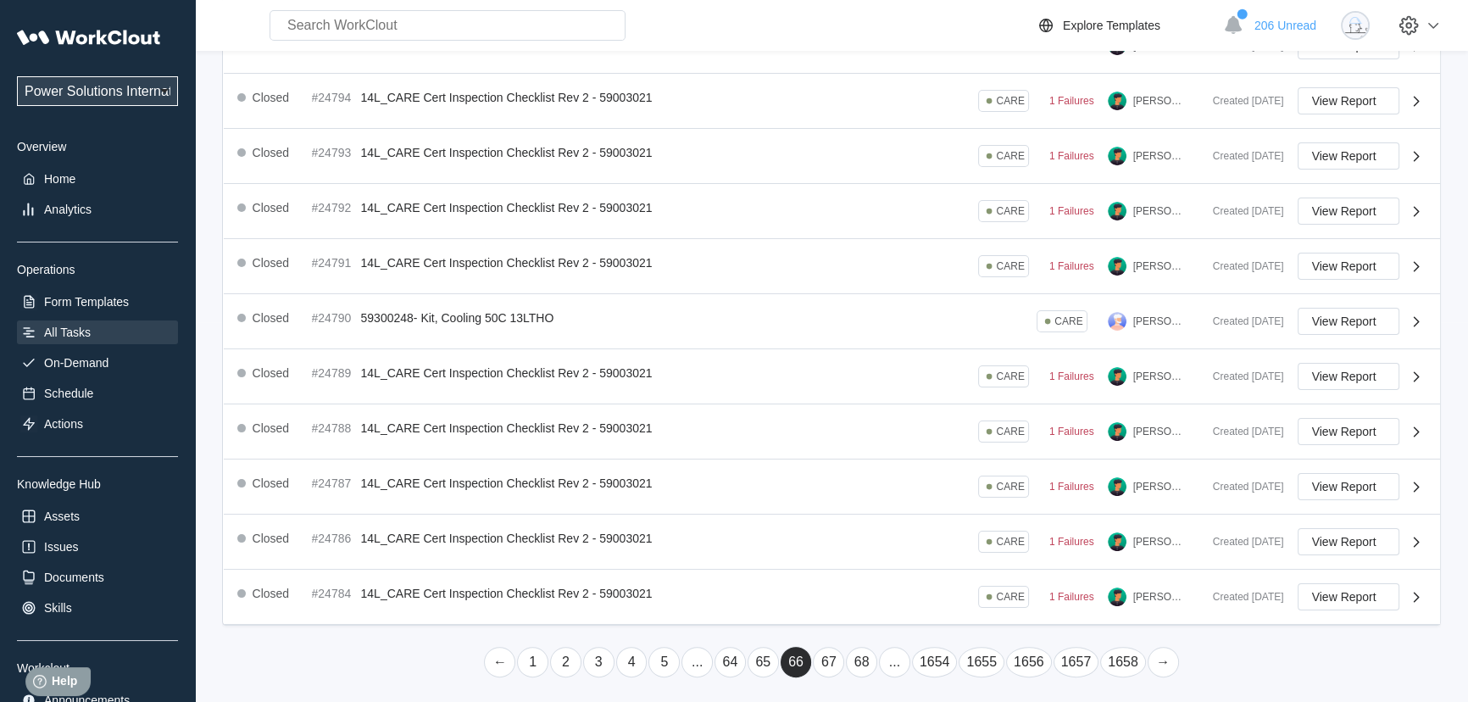
click at [883, 650] on link "..." at bounding box center [894, 662] width 31 height 31
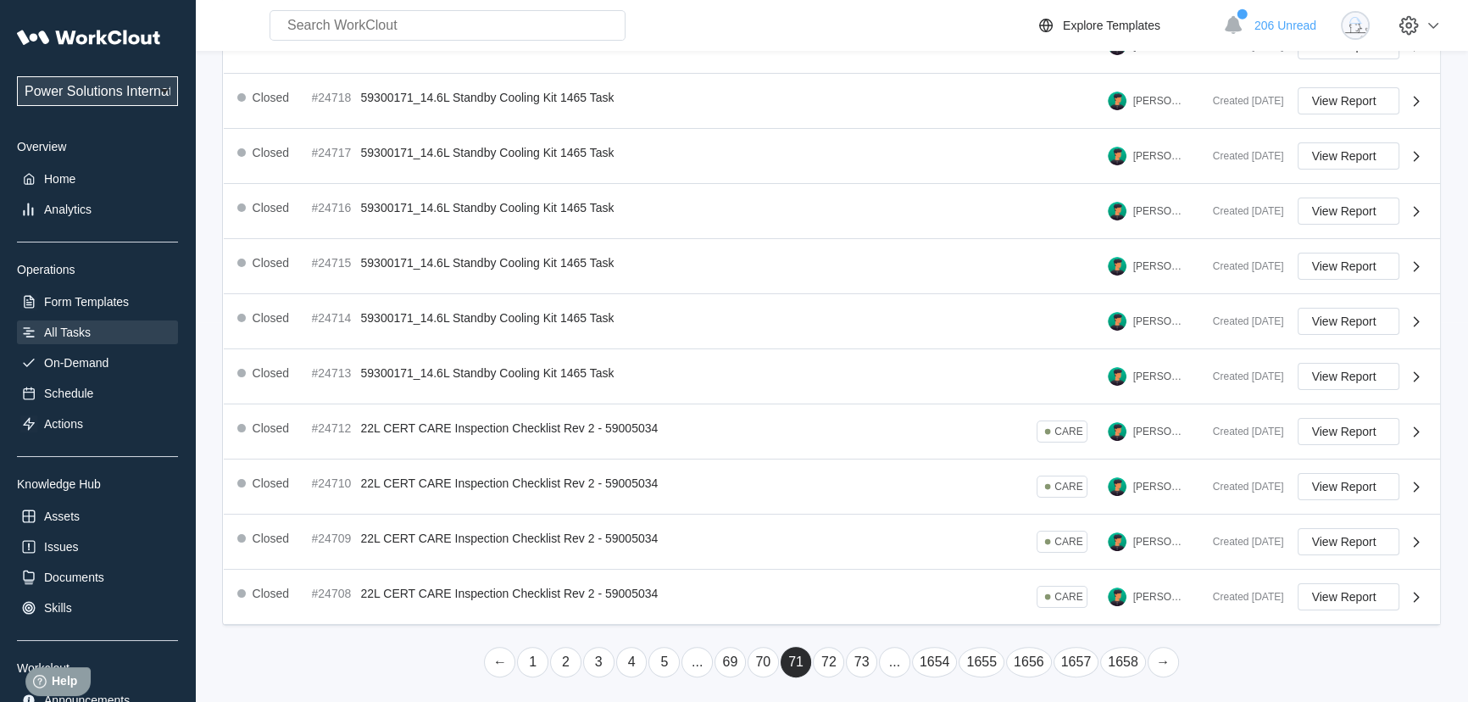
click at [882, 648] on link "..." at bounding box center [894, 662] width 31 height 31
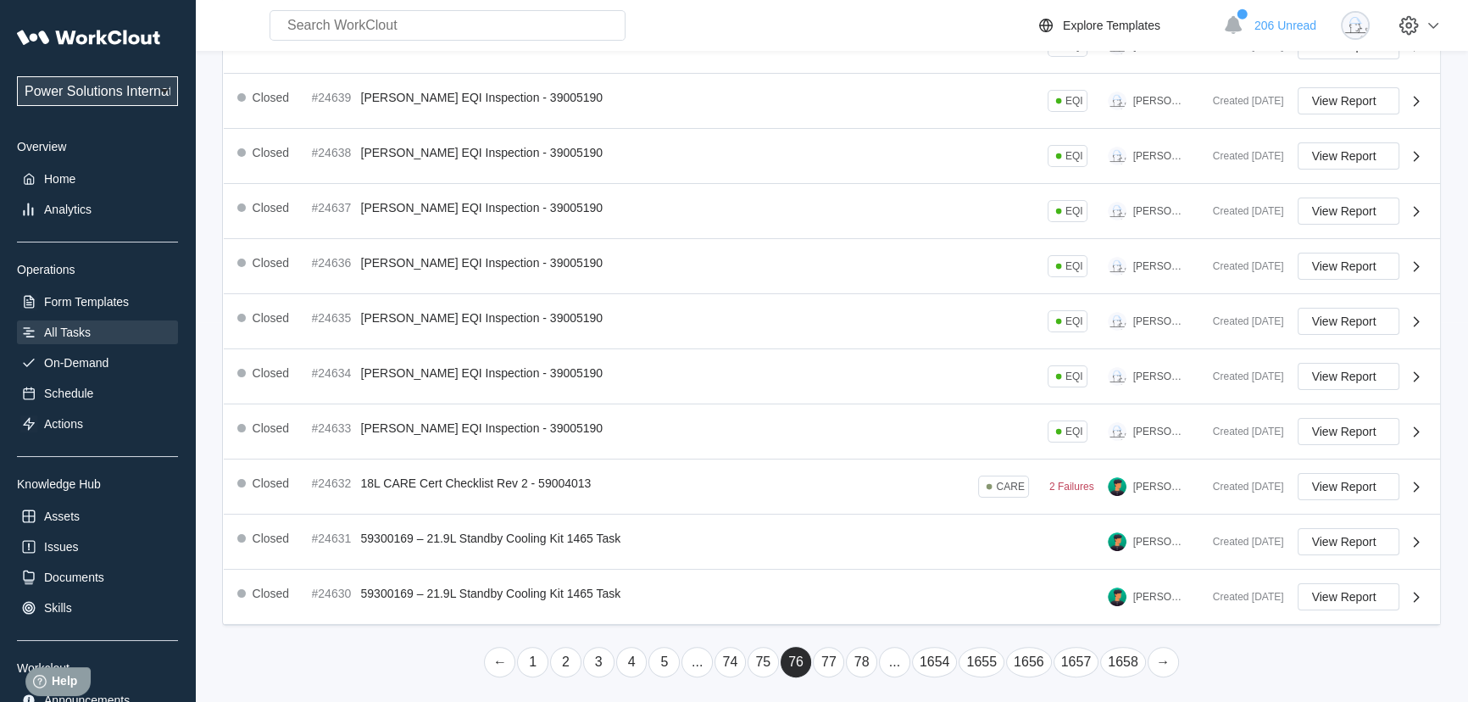
click at [899, 660] on link "..." at bounding box center [894, 662] width 31 height 31
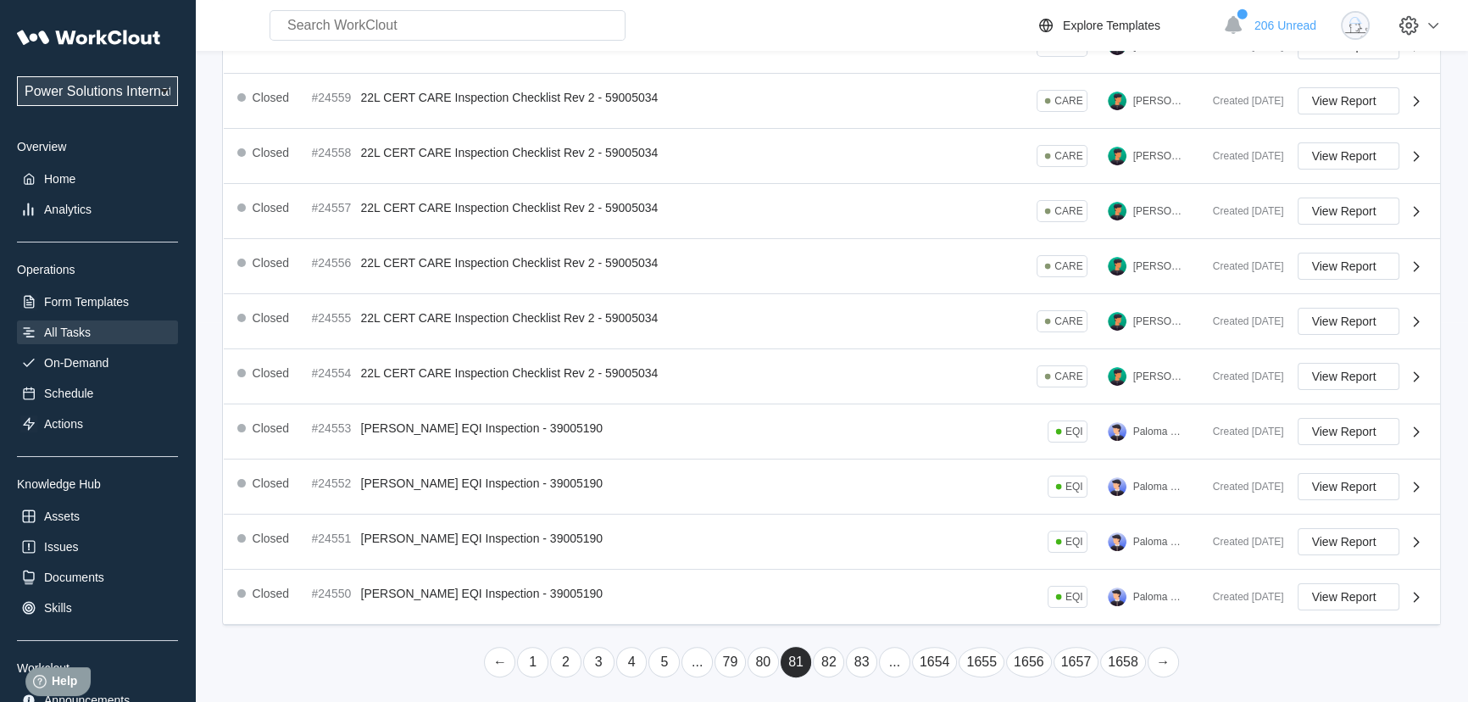
click at [899, 654] on link "..." at bounding box center [894, 662] width 31 height 31
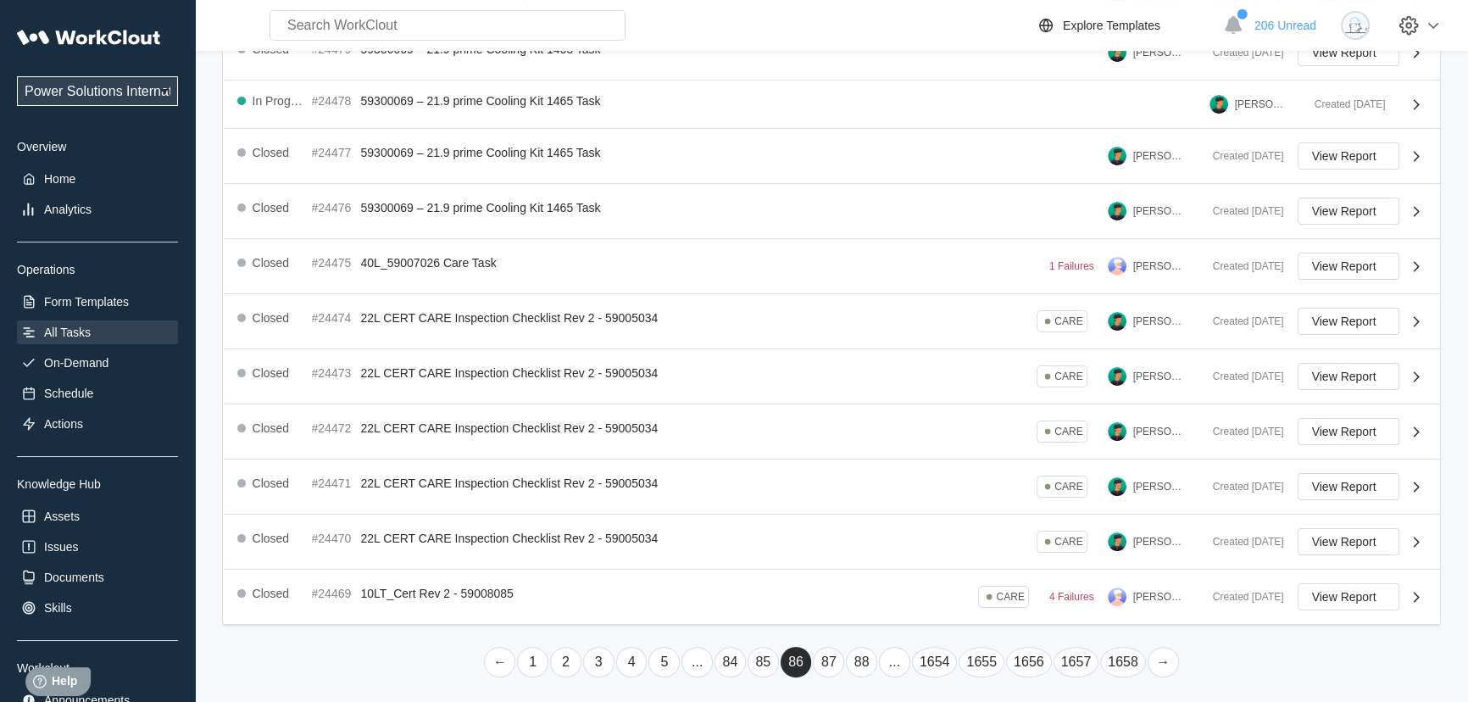
click at [898, 649] on link "..." at bounding box center [894, 662] width 31 height 31
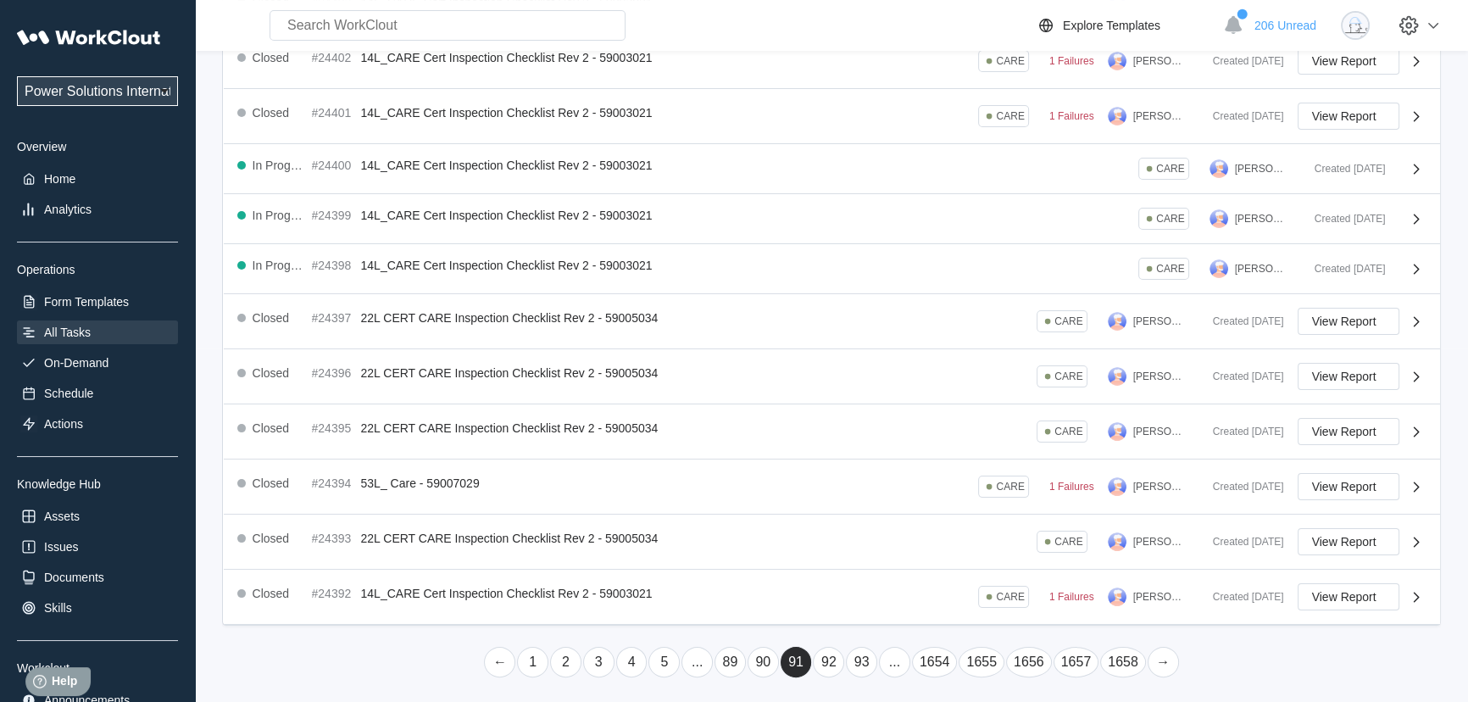
click at [898, 649] on link "..." at bounding box center [894, 662] width 31 height 31
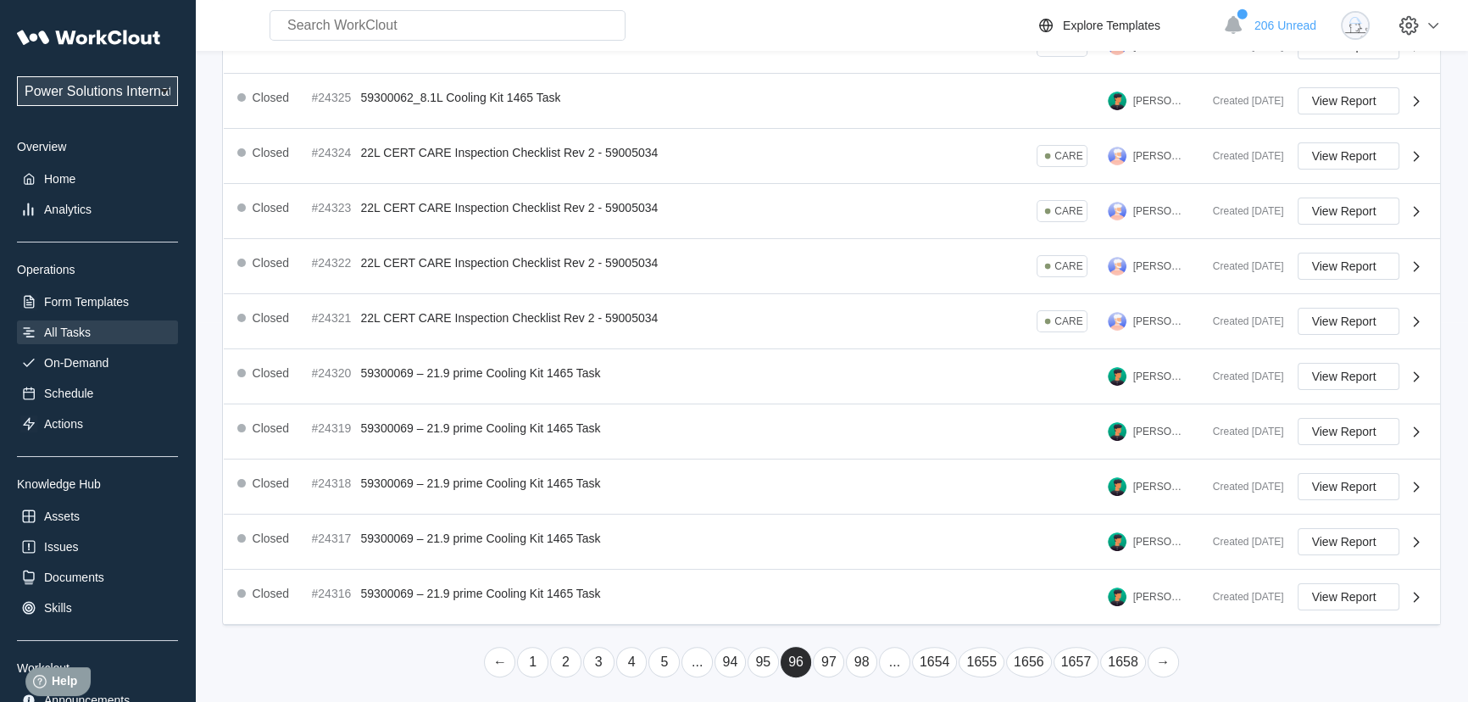
click at [897, 648] on link "..." at bounding box center [894, 662] width 31 height 31
click at [896, 647] on link "..." at bounding box center [908, 662] width 31 height 31
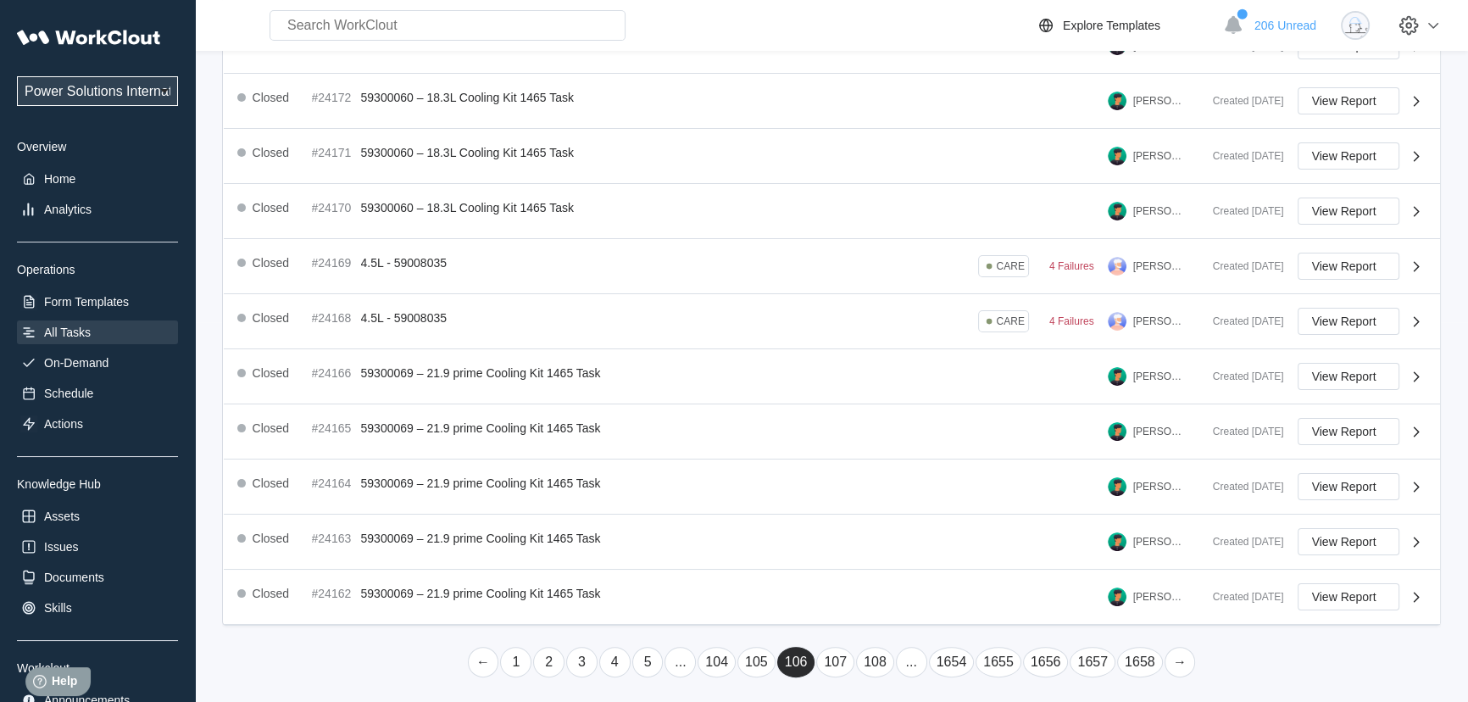
click at [893, 647] on li "108" at bounding box center [875, 662] width 40 height 32
click at [911, 659] on link "..." at bounding box center [911, 662] width 31 height 31
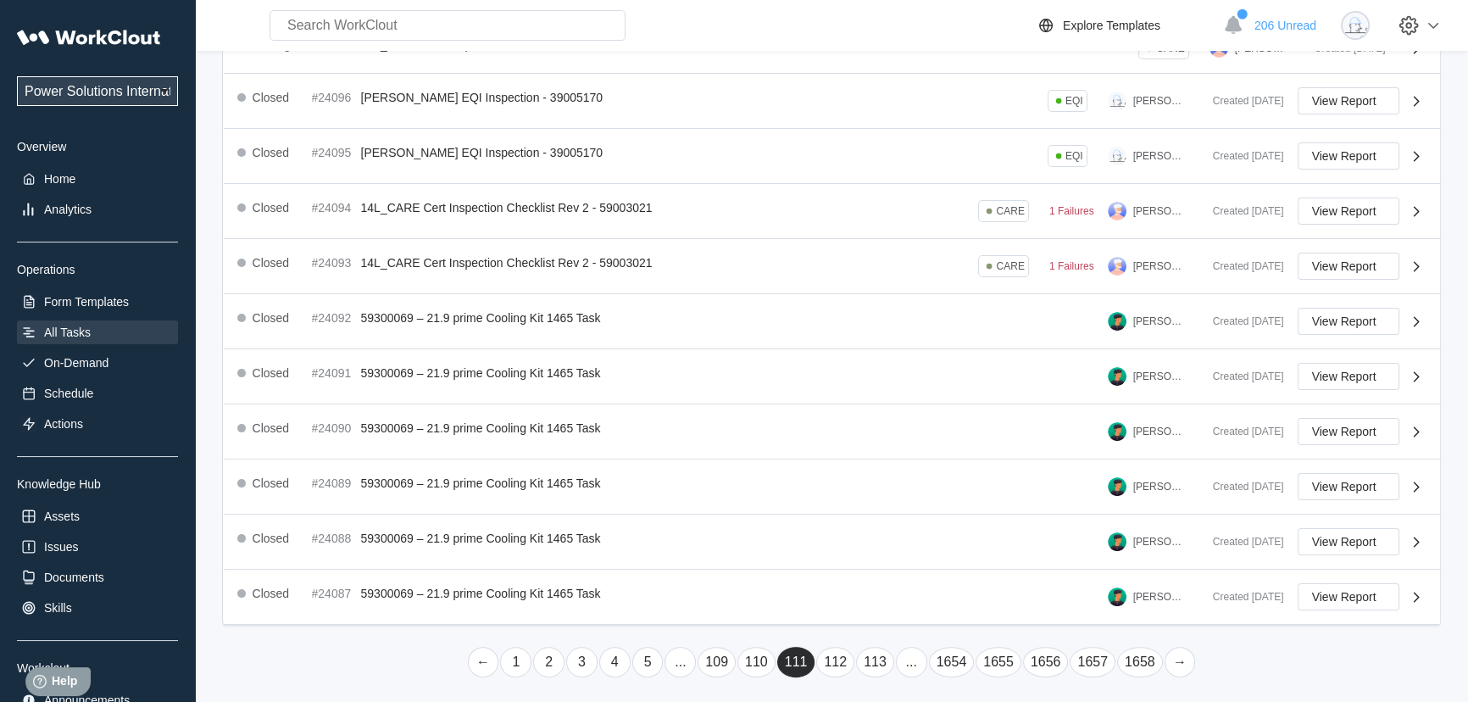
click at [911, 652] on link "..." at bounding box center [911, 662] width 31 height 31
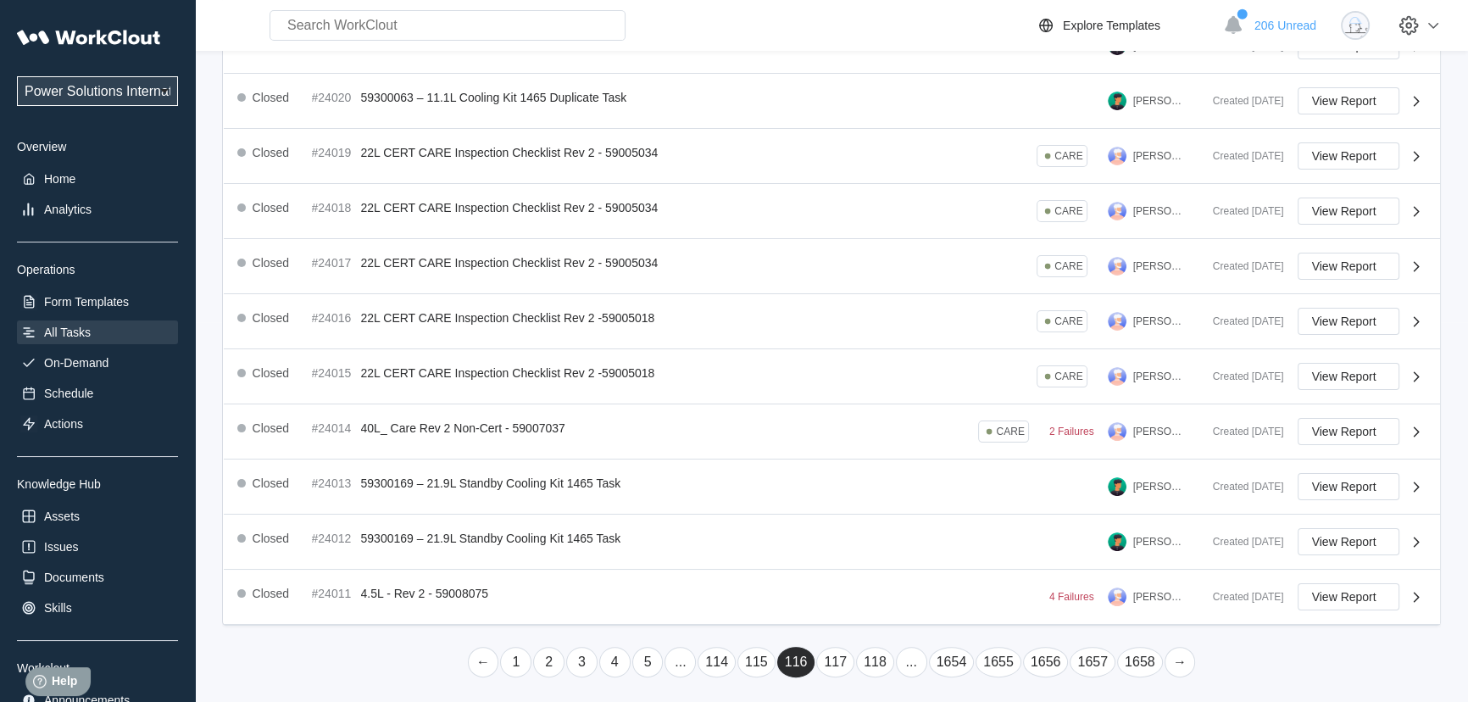
click at [911, 652] on link "..." at bounding box center [911, 662] width 31 height 31
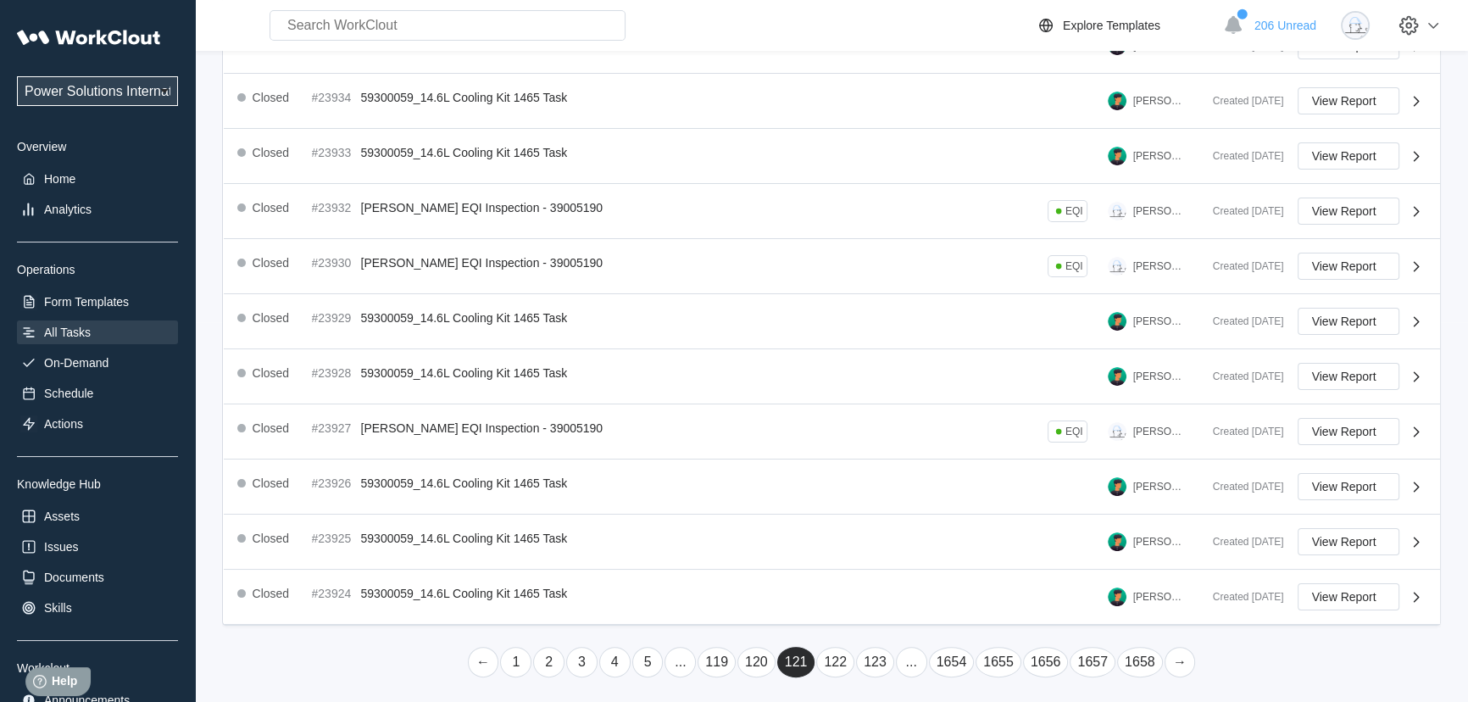
click at [911, 652] on link "..." at bounding box center [911, 662] width 31 height 31
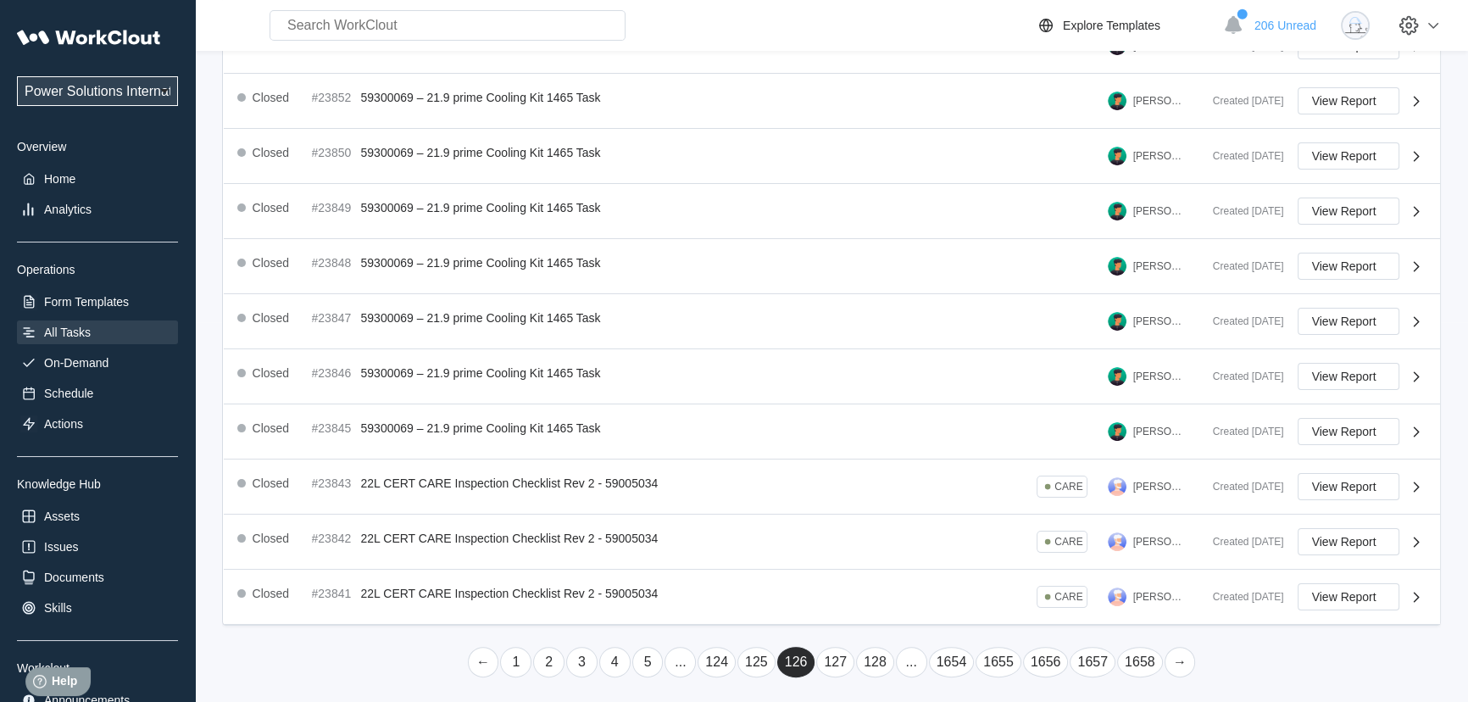
click at [908, 651] on link "..." at bounding box center [911, 662] width 31 height 31
click at [905, 653] on link "..." at bounding box center [911, 662] width 31 height 31
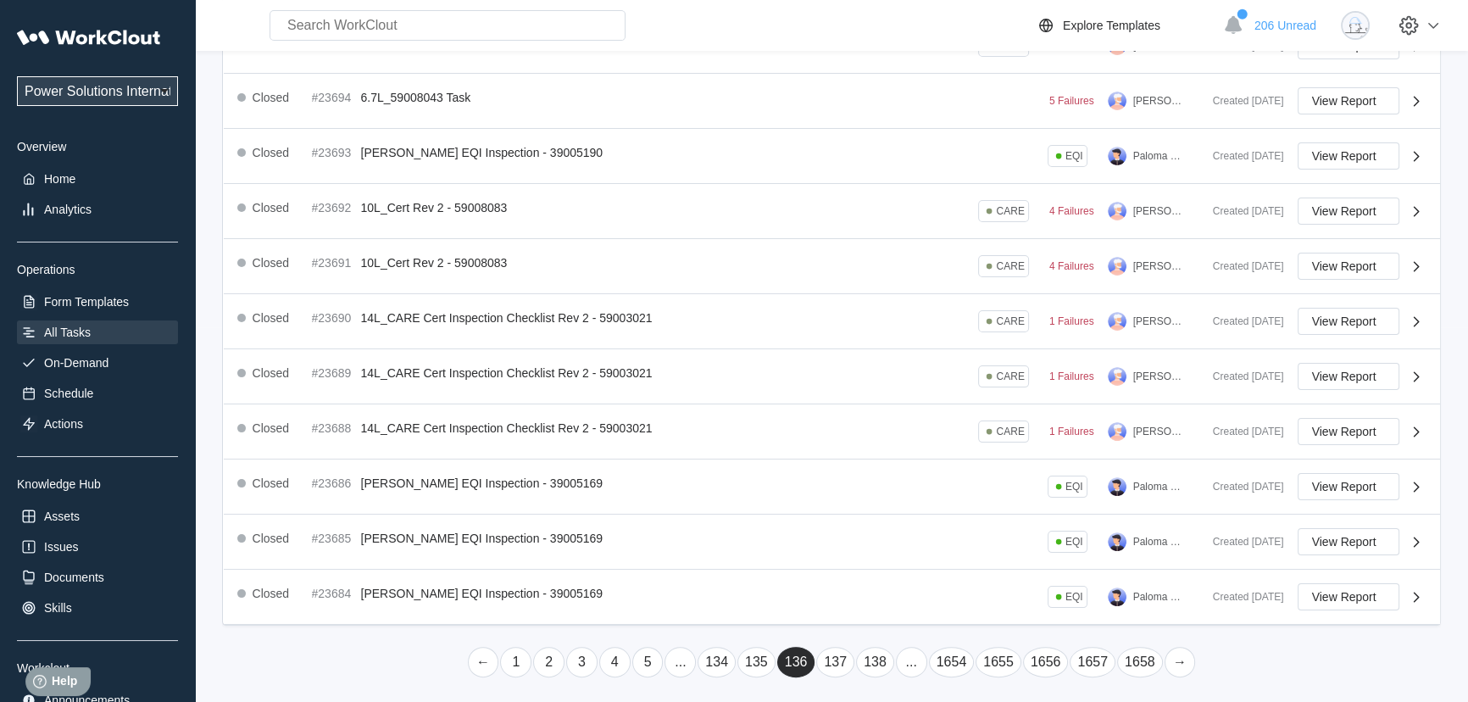
click at [905, 653] on link "..." at bounding box center [911, 662] width 31 height 31
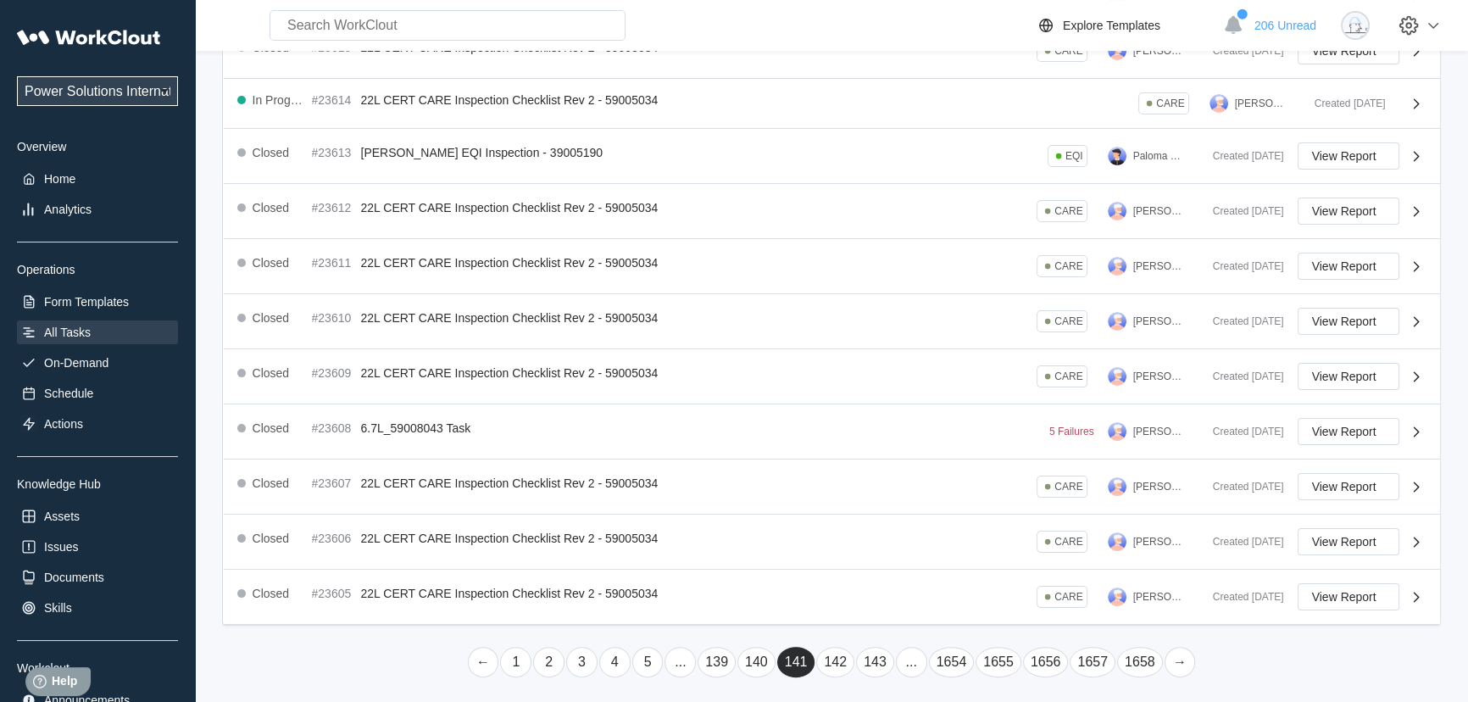
click at [905, 653] on link "..." at bounding box center [911, 662] width 31 height 31
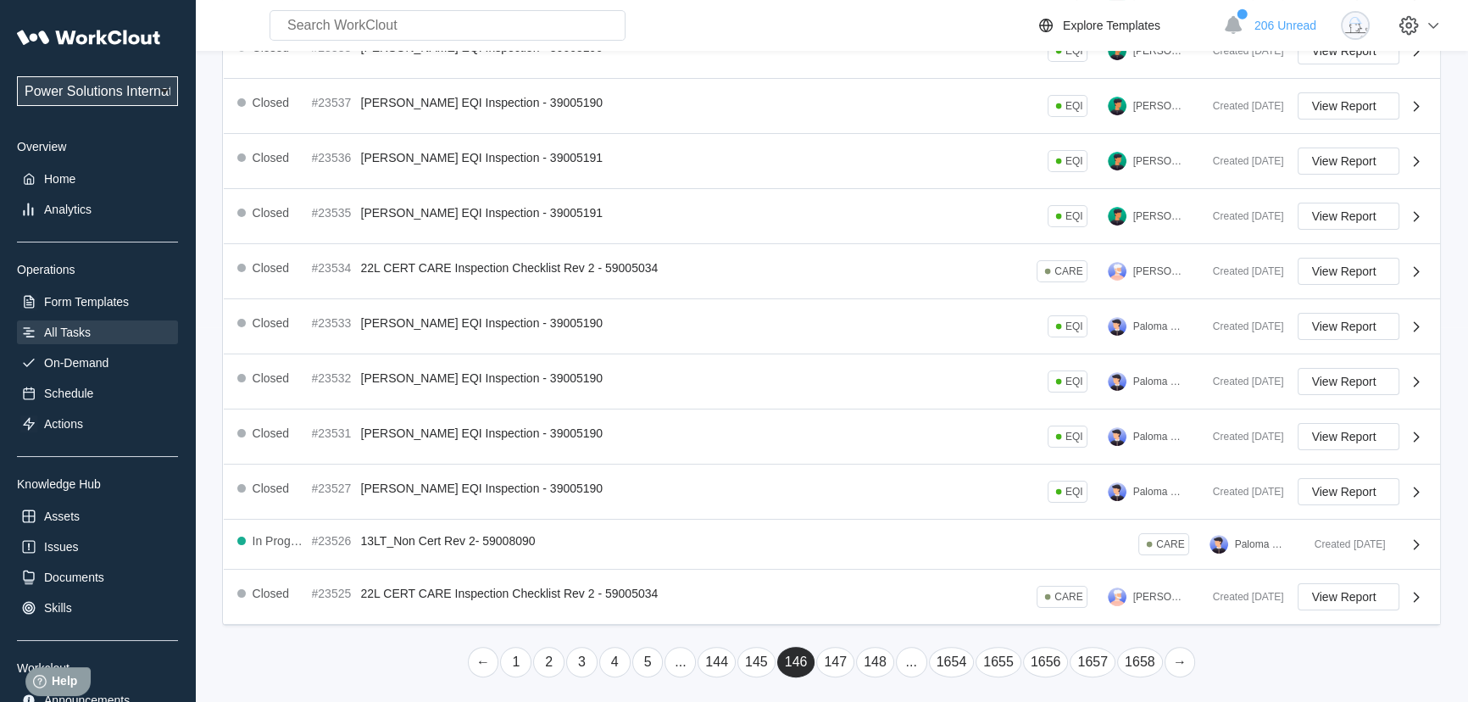
click at [905, 653] on link "..." at bounding box center [911, 662] width 31 height 31
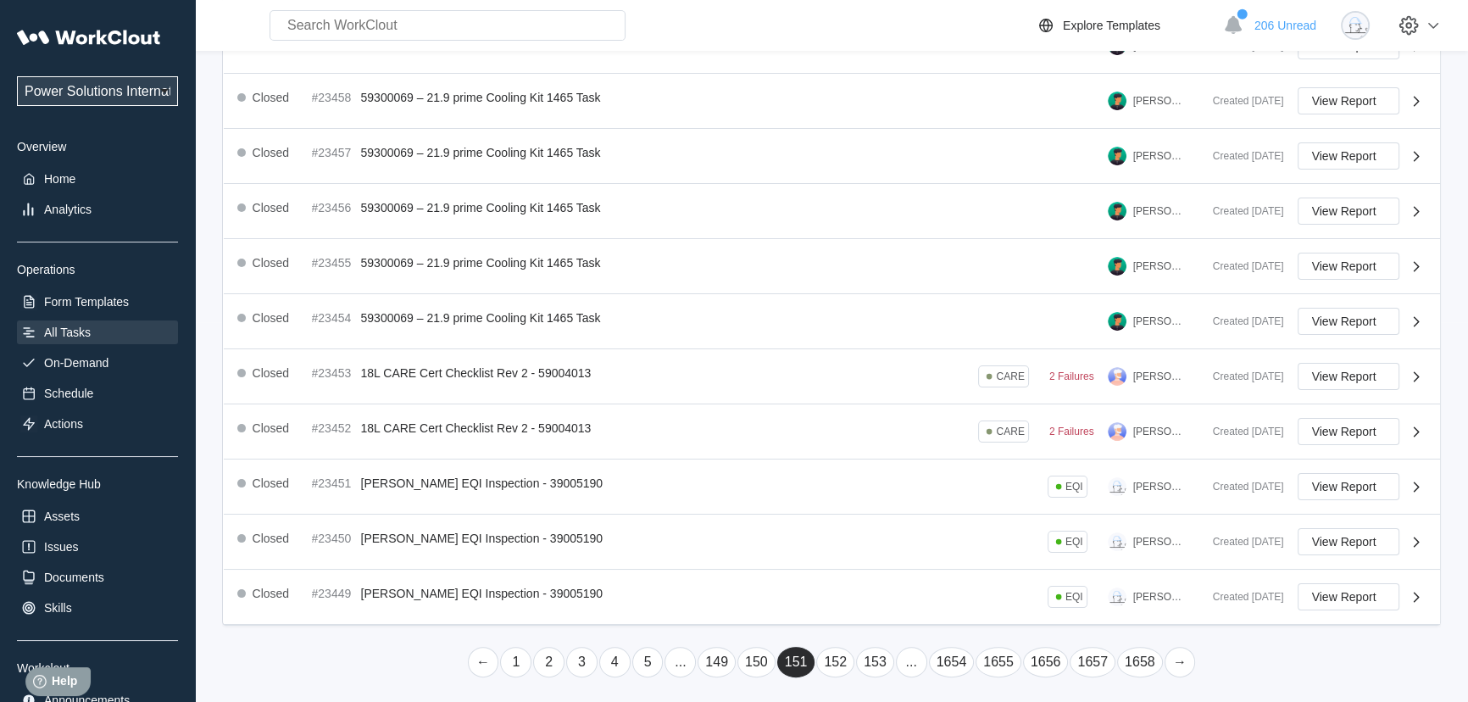
click at [904, 653] on link "..." at bounding box center [911, 662] width 31 height 31
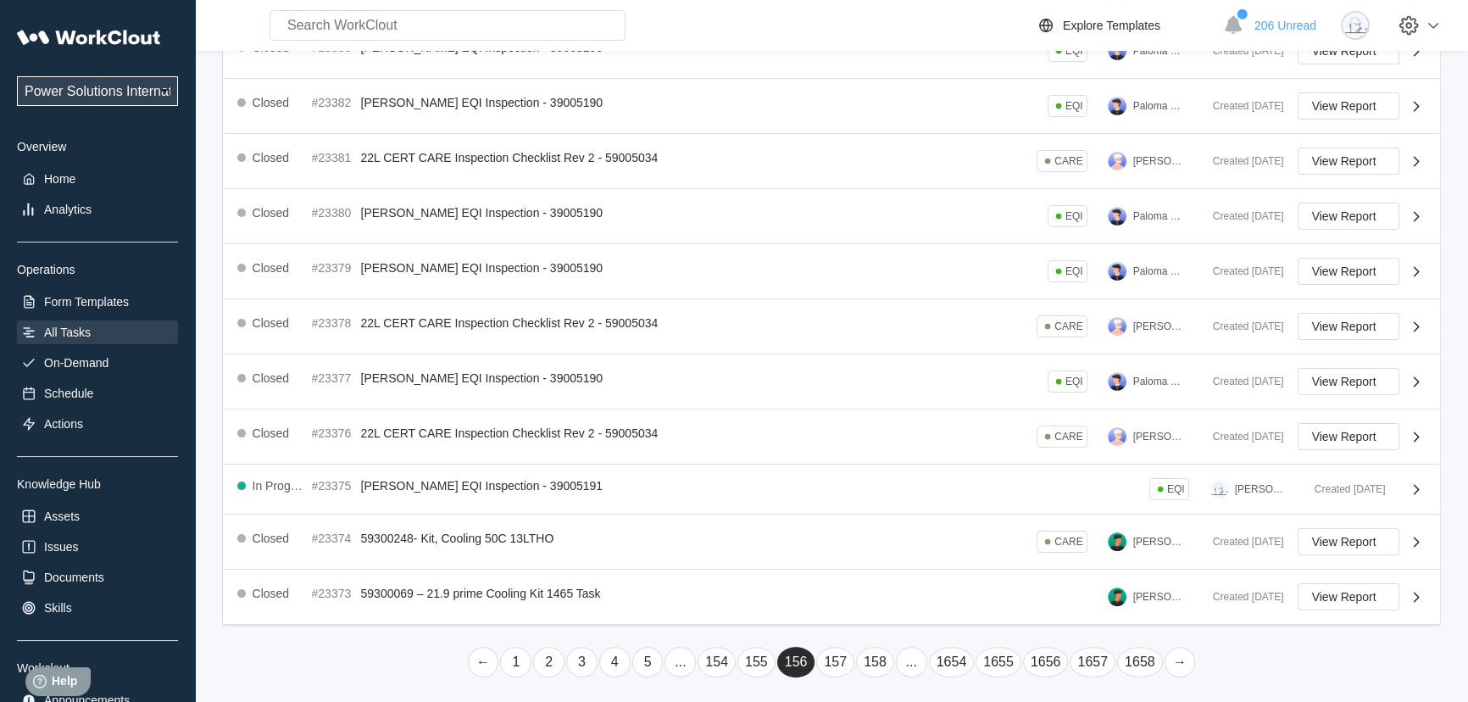
click at [904, 653] on link "..." at bounding box center [911, 662] width 31 height 31
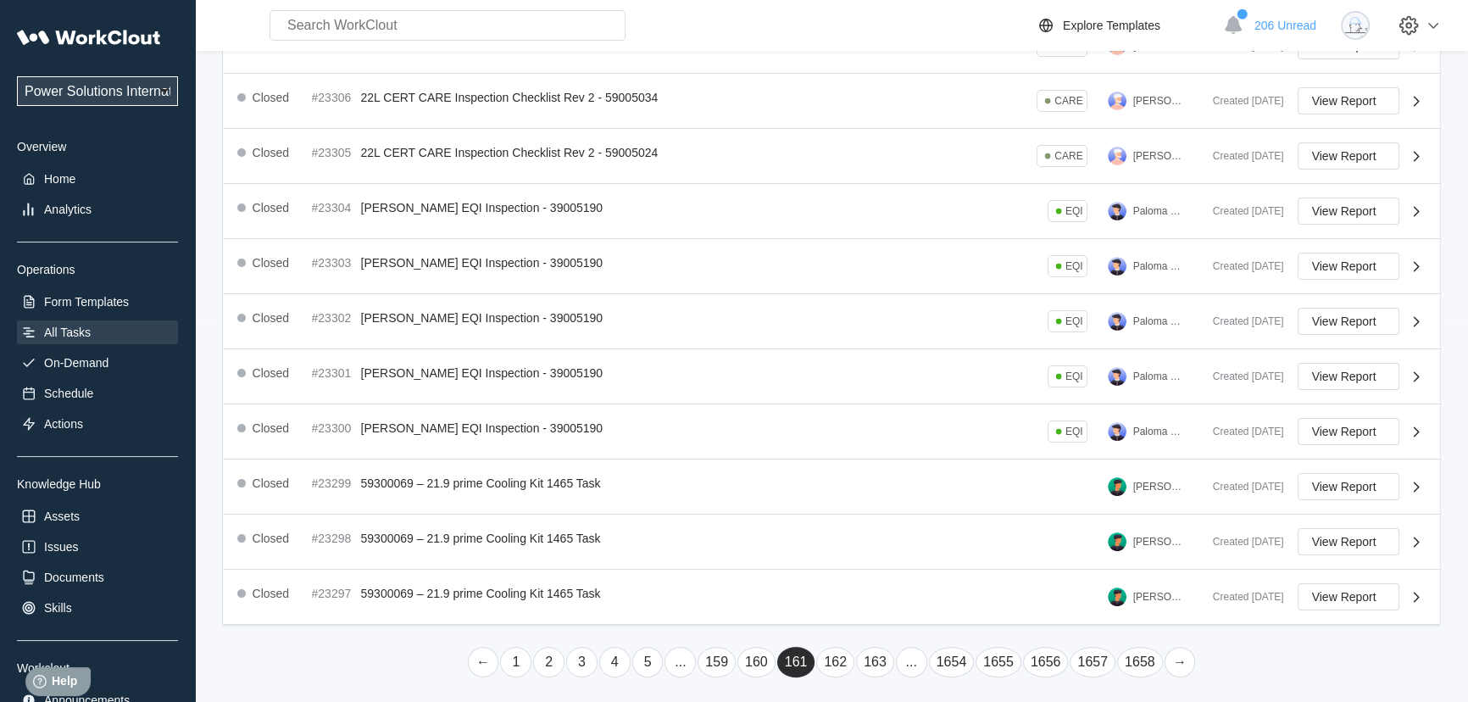
click at [904, 653] on link "..." at bounding box center [911, 662] width 31 height 31
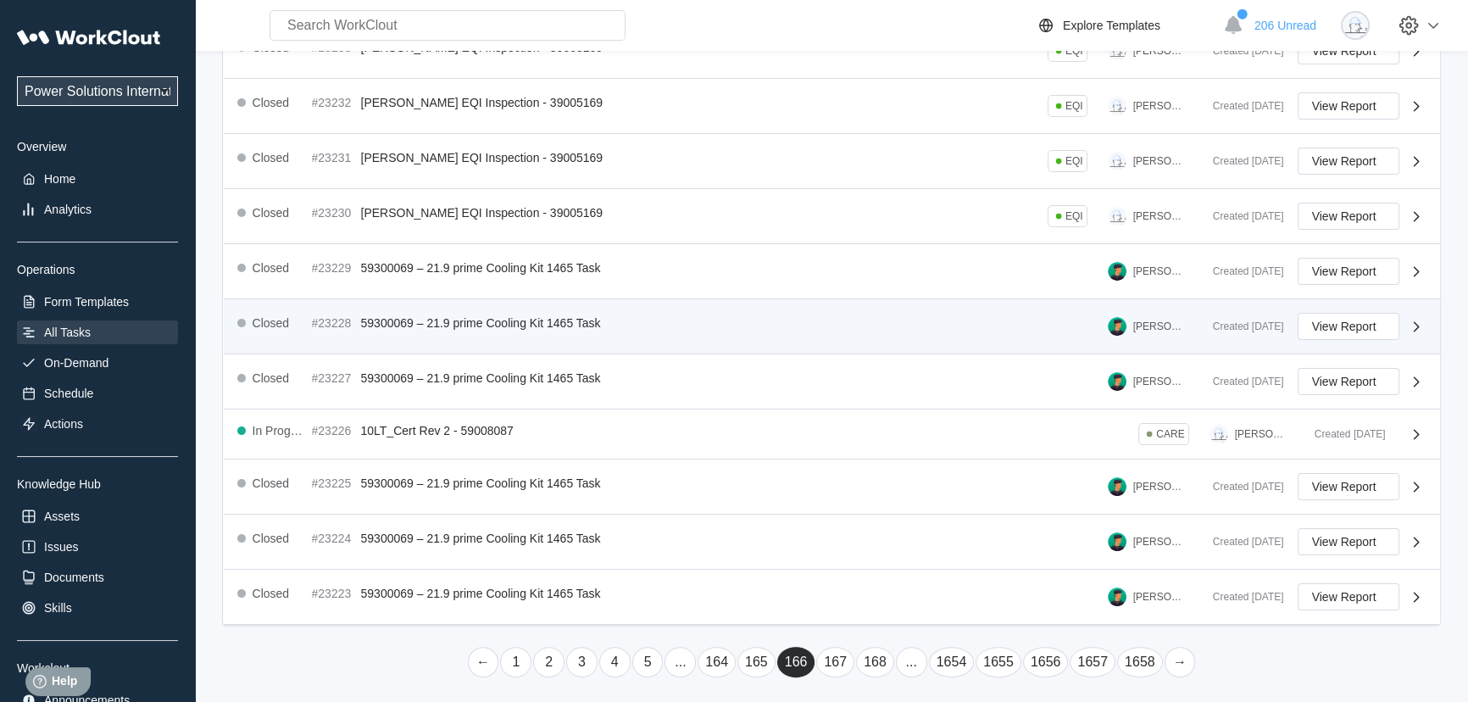
click at [901, 655] on link "..." at bounding box center [911, 662] width 31 height 31
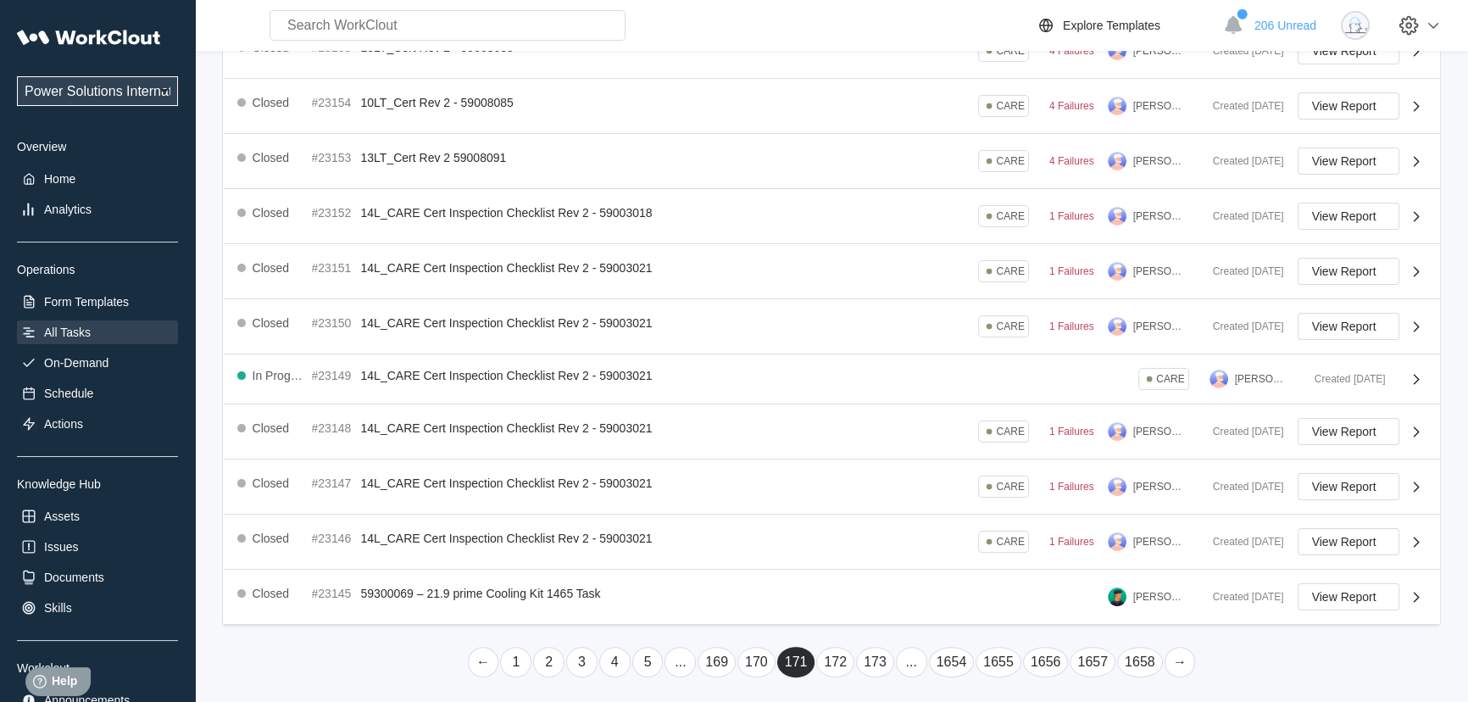
click at [901, 655] on link "..." at bounding box center [911, 662] width 31 height 31
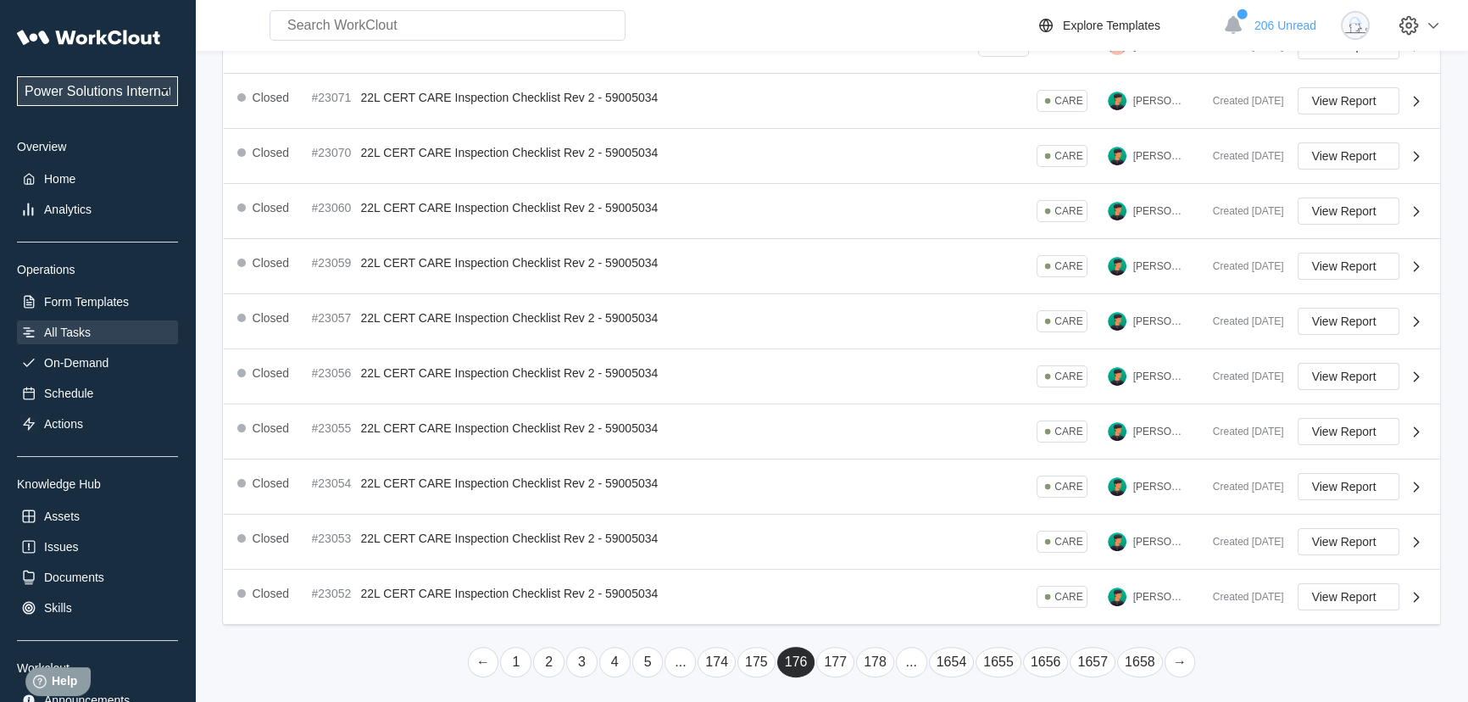
click at [901, 655] on link "..." at bounding box center [911, 662] width 31 height 31
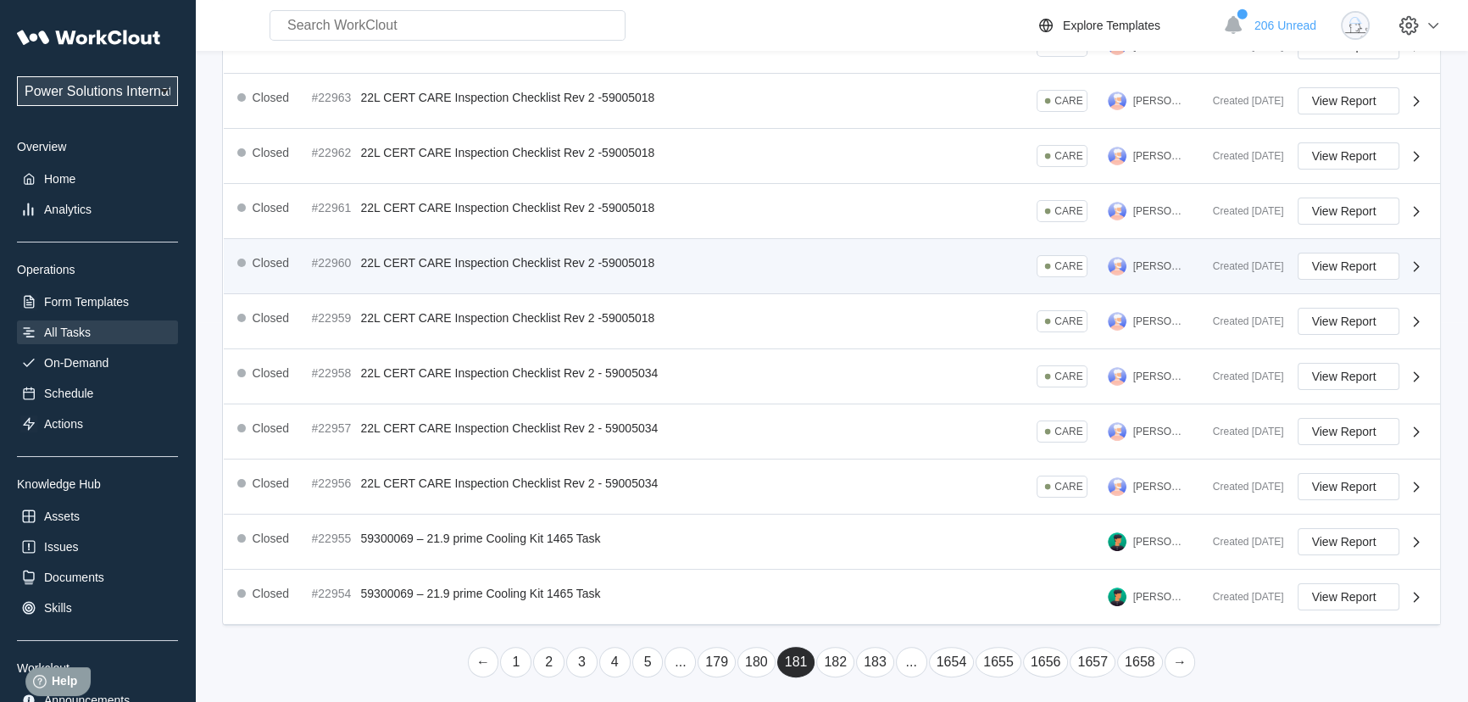
click at [900, 655] on link "..." at bounding box center [911, 662] width 31 height 31
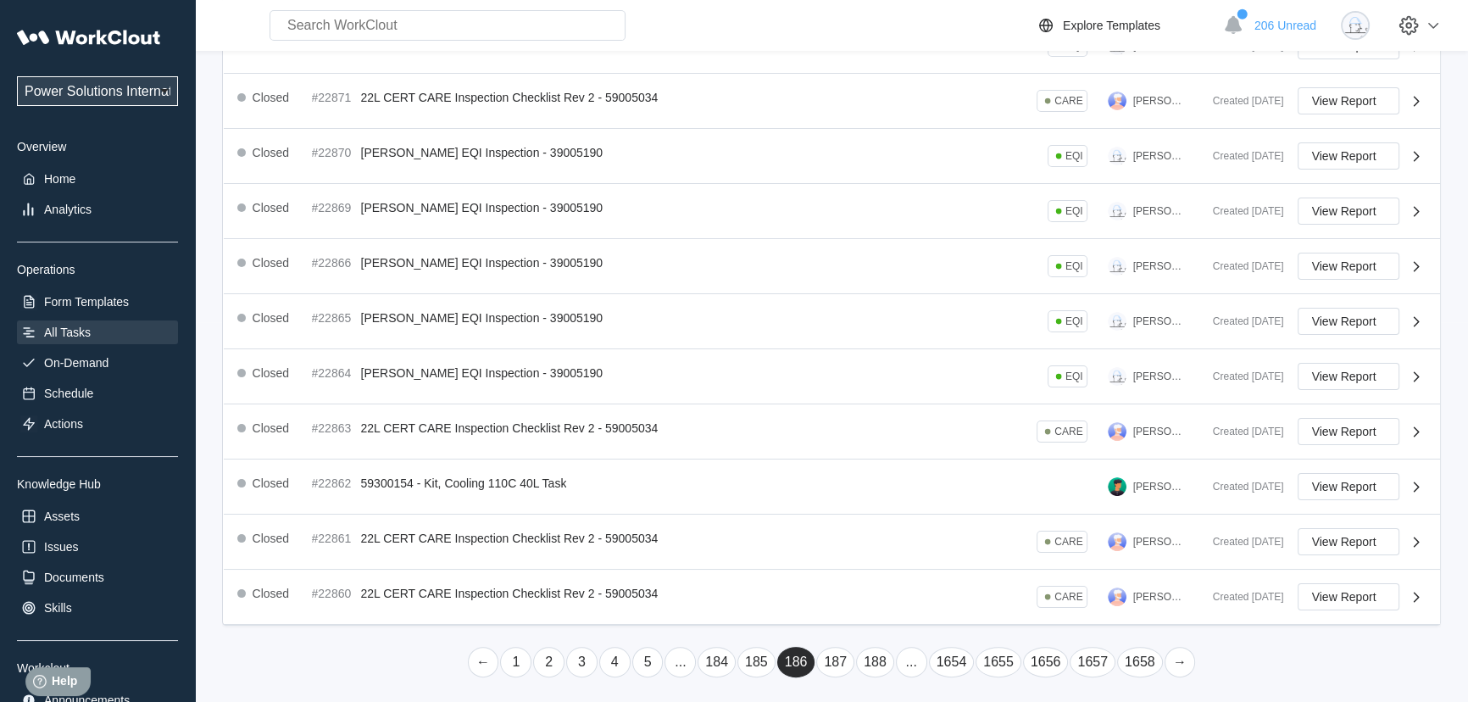
click at [900, 655] on link "..." at bounding box center [911, 662] width 31 height 31
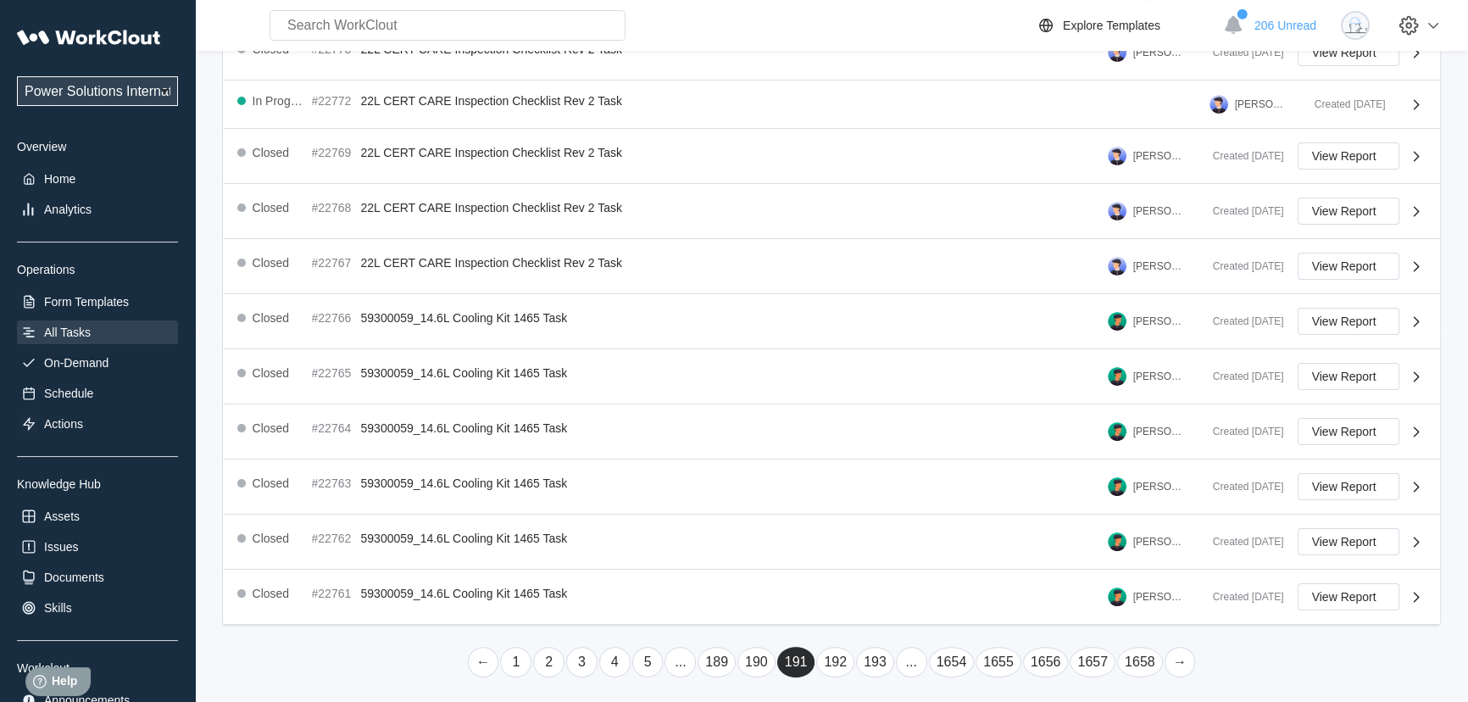
click at [900, 655] on link "..." at bounding box center [911, 662] width 31 height 31
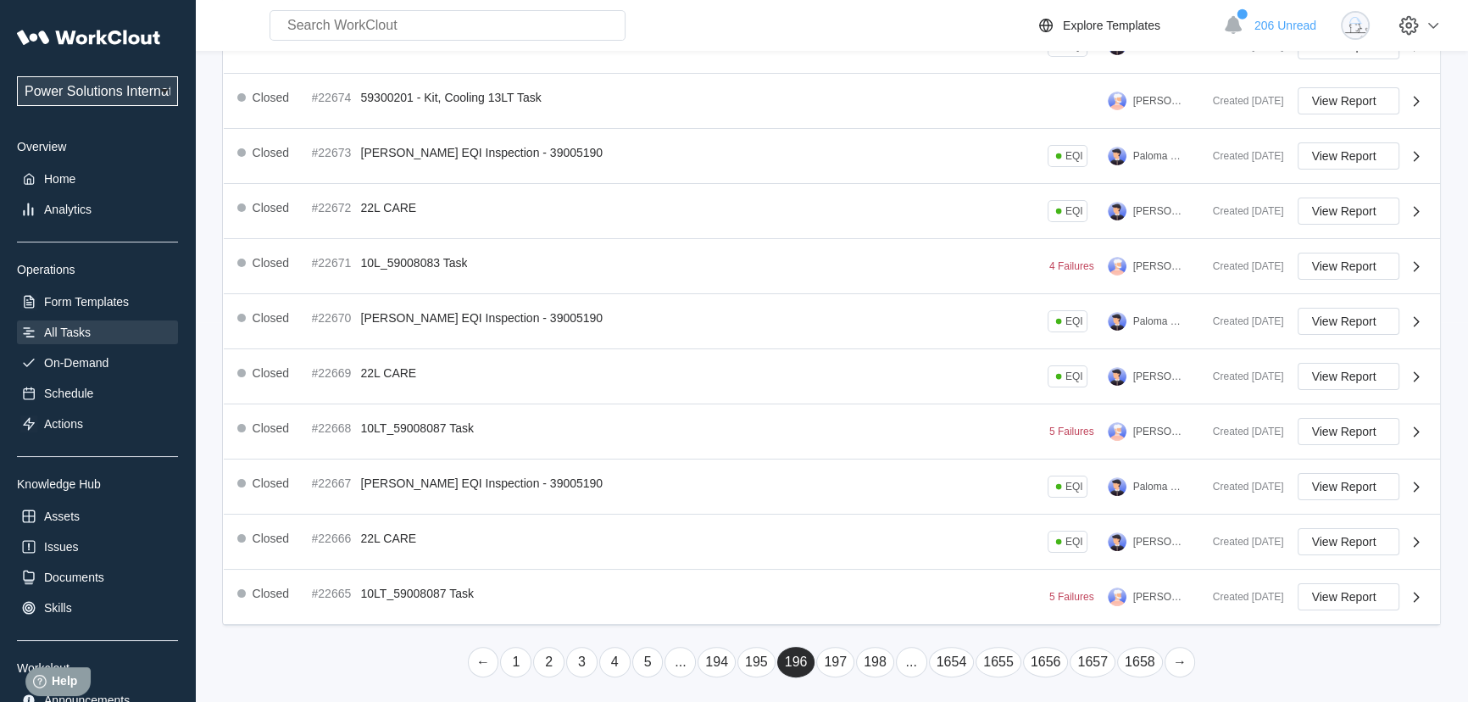
click at [900, 655] on link "..." at bounding box center [911, 662] width 31 height 31
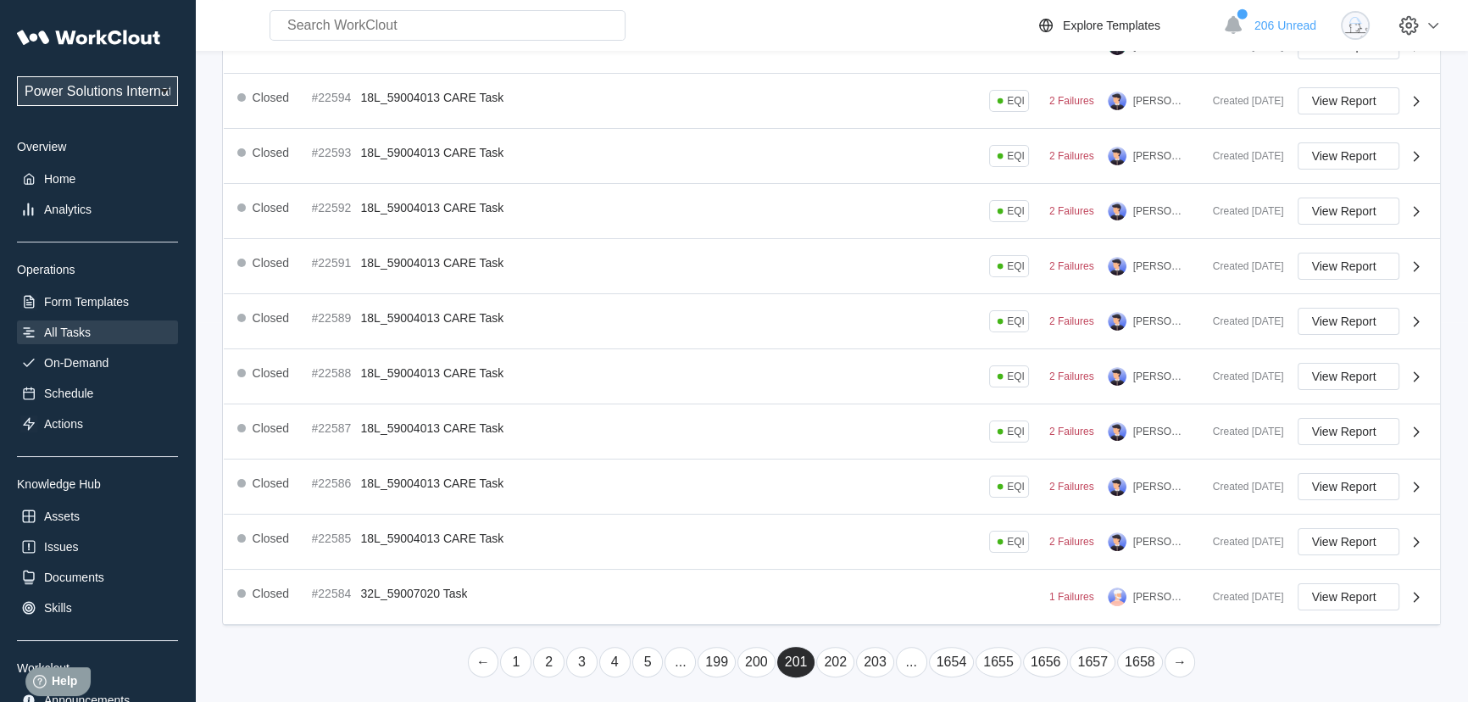
click at [900, 655] on link "..." at bounding box center [911, 662] width 31 height 31
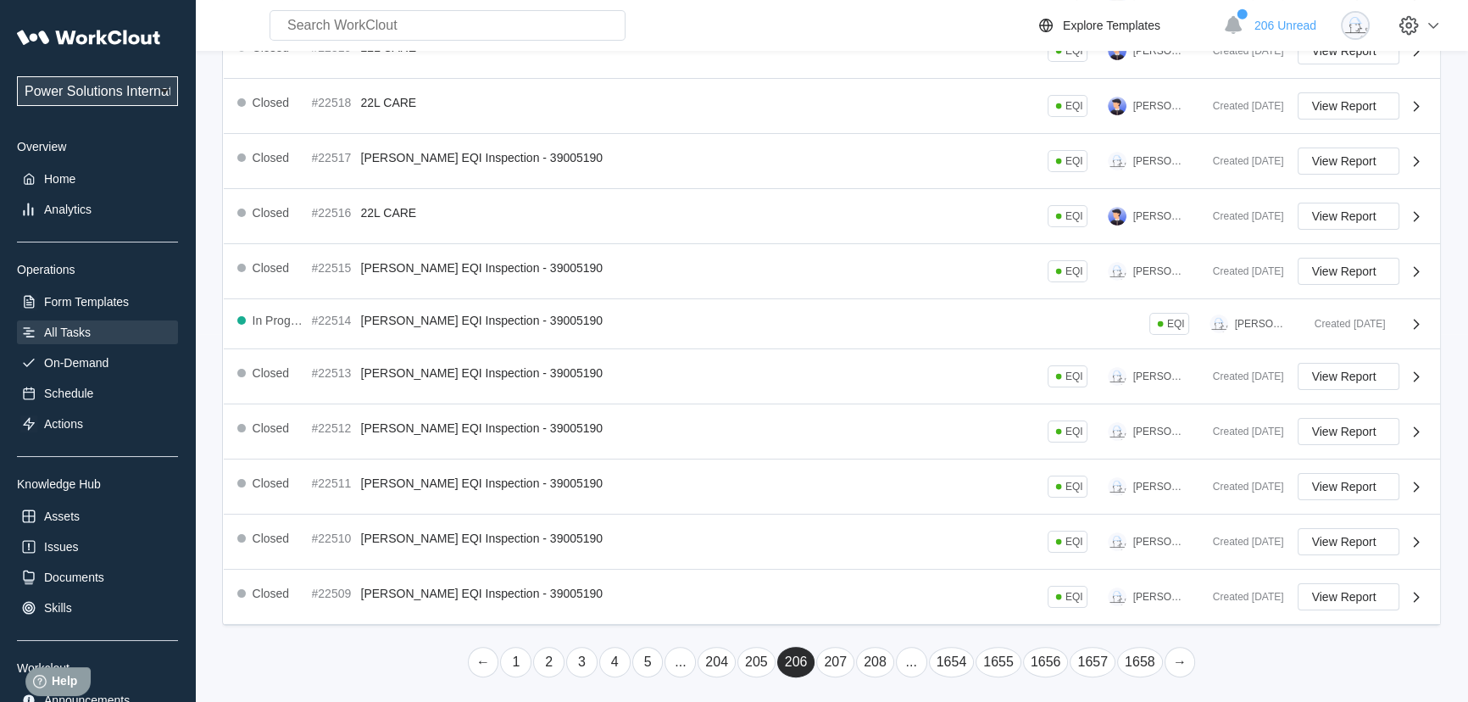
click at [900, 655] on link "..." at bounding box center [911, 662] width 31 height 31
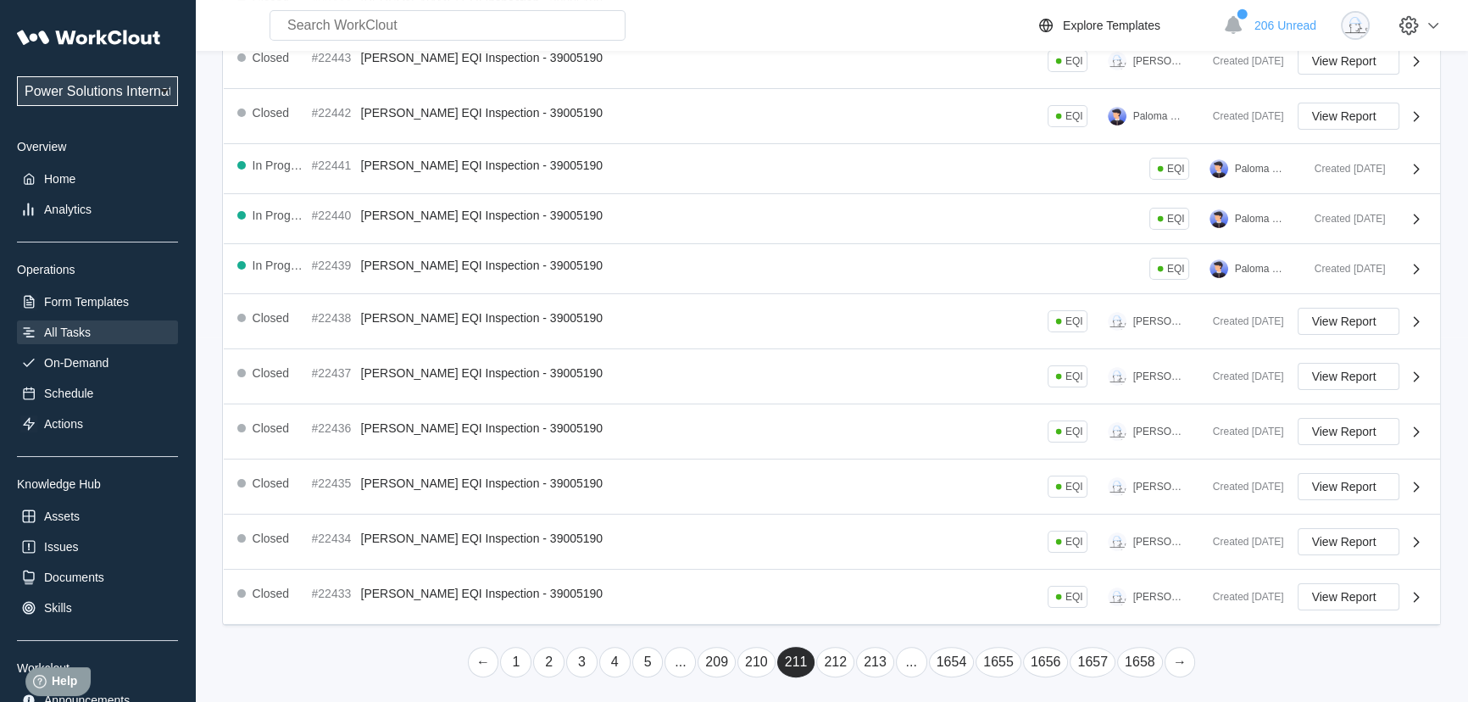
click at [900, 655] on link "..." at bounding box center [911, 662] width 31 height 31
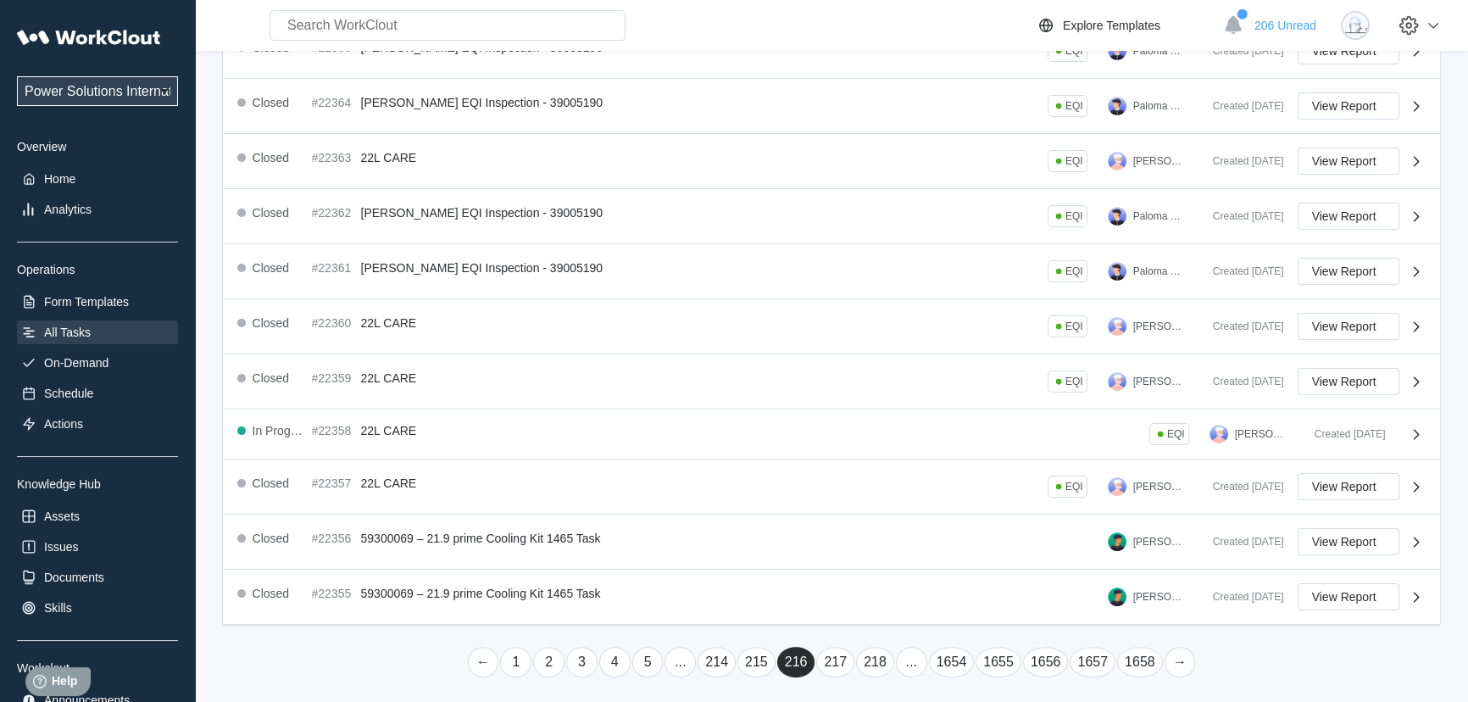
click at [901, 661] on link "..." at bounding box center [911, 662] width 31 height 31
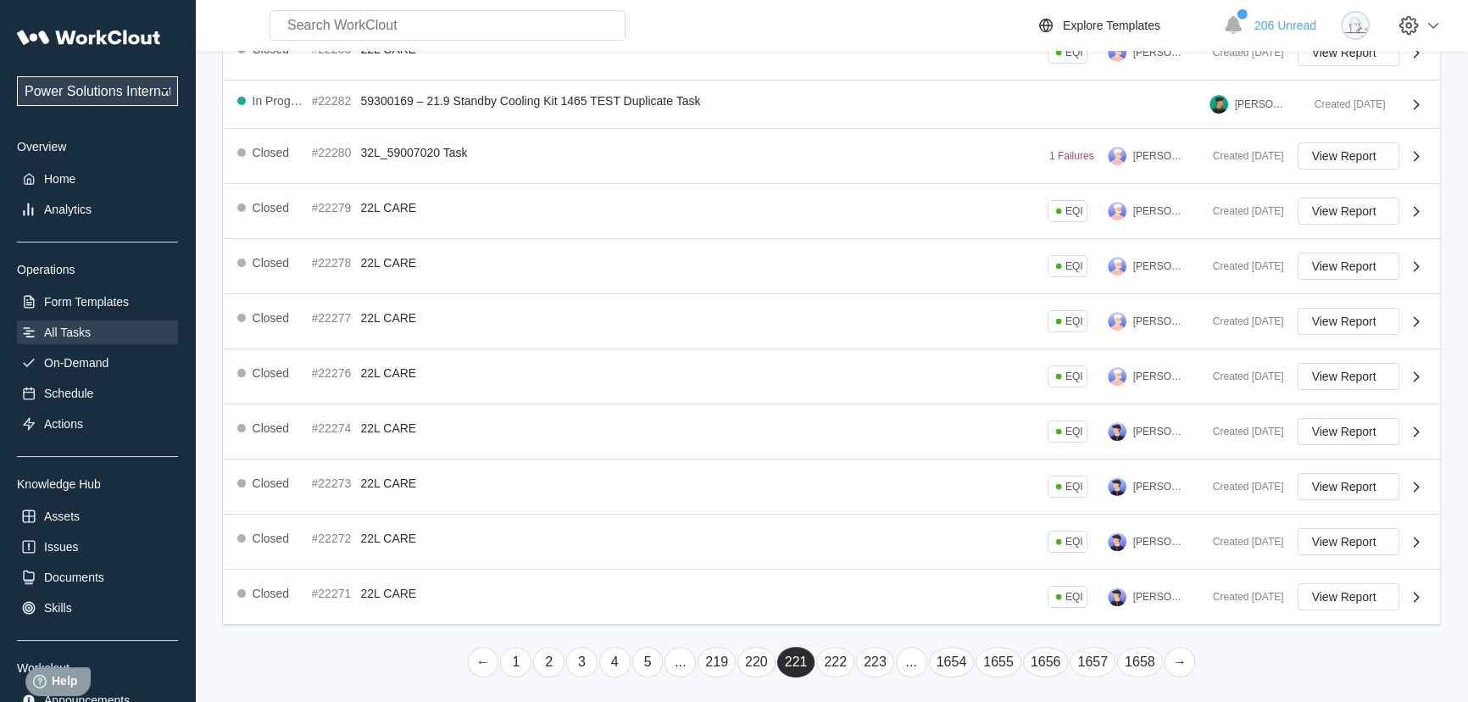
click at [901, 661] on link "..." at bounding box center [911, 662] width 31 height 31
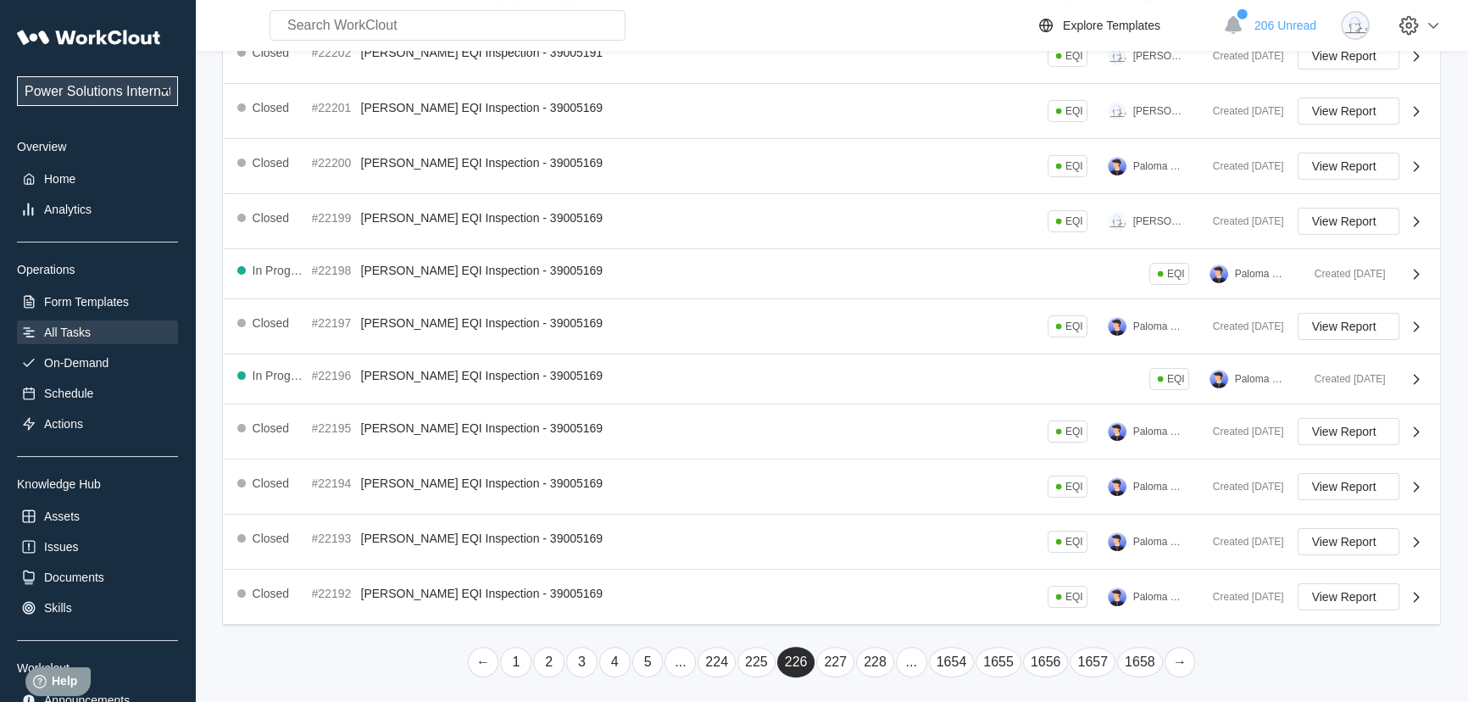
click at [901, 661] on link "..." at bounding box center [911, 662] width 31 height 31
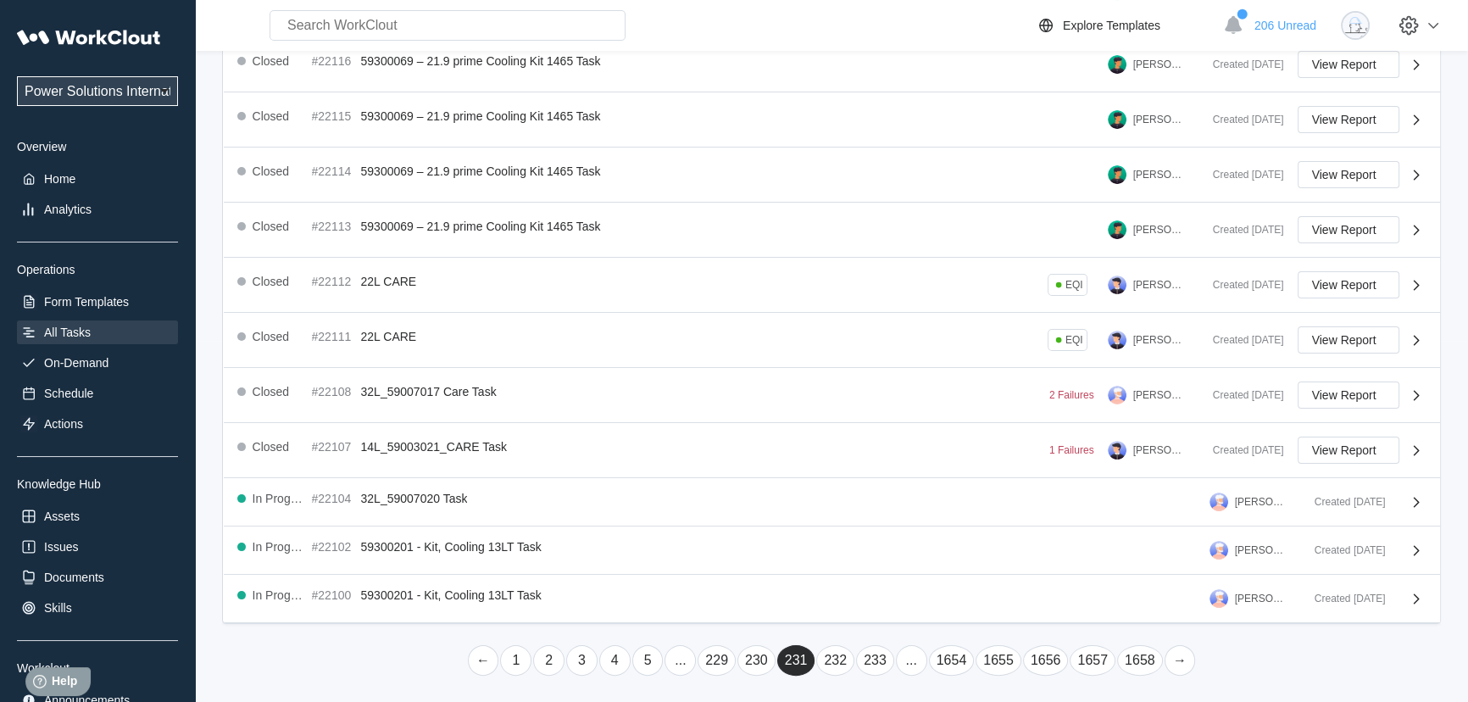
click at [901, 661] on link "..." at bounding box center [911, 660] width 31 height 31
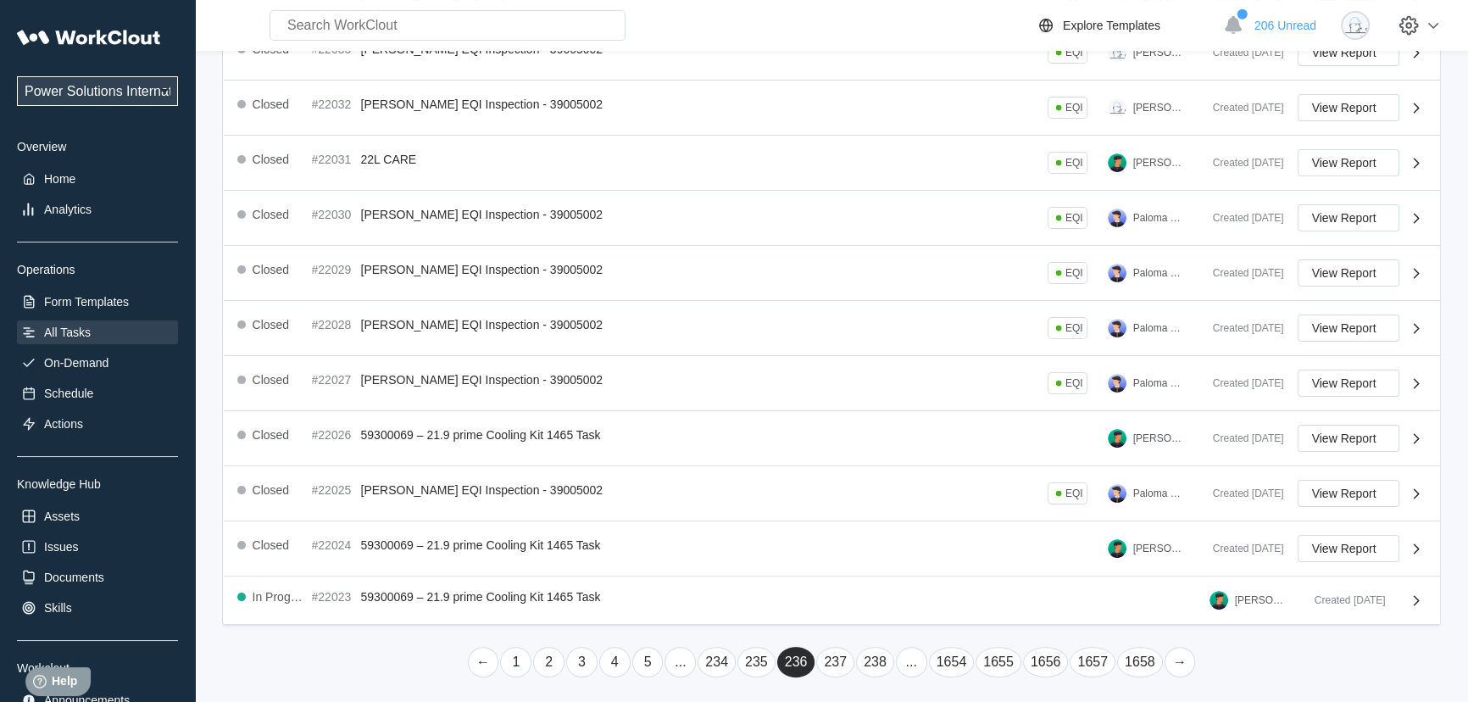
click at [901, 660] on link "..." at bounding box center [911, 662] width 31 height 31
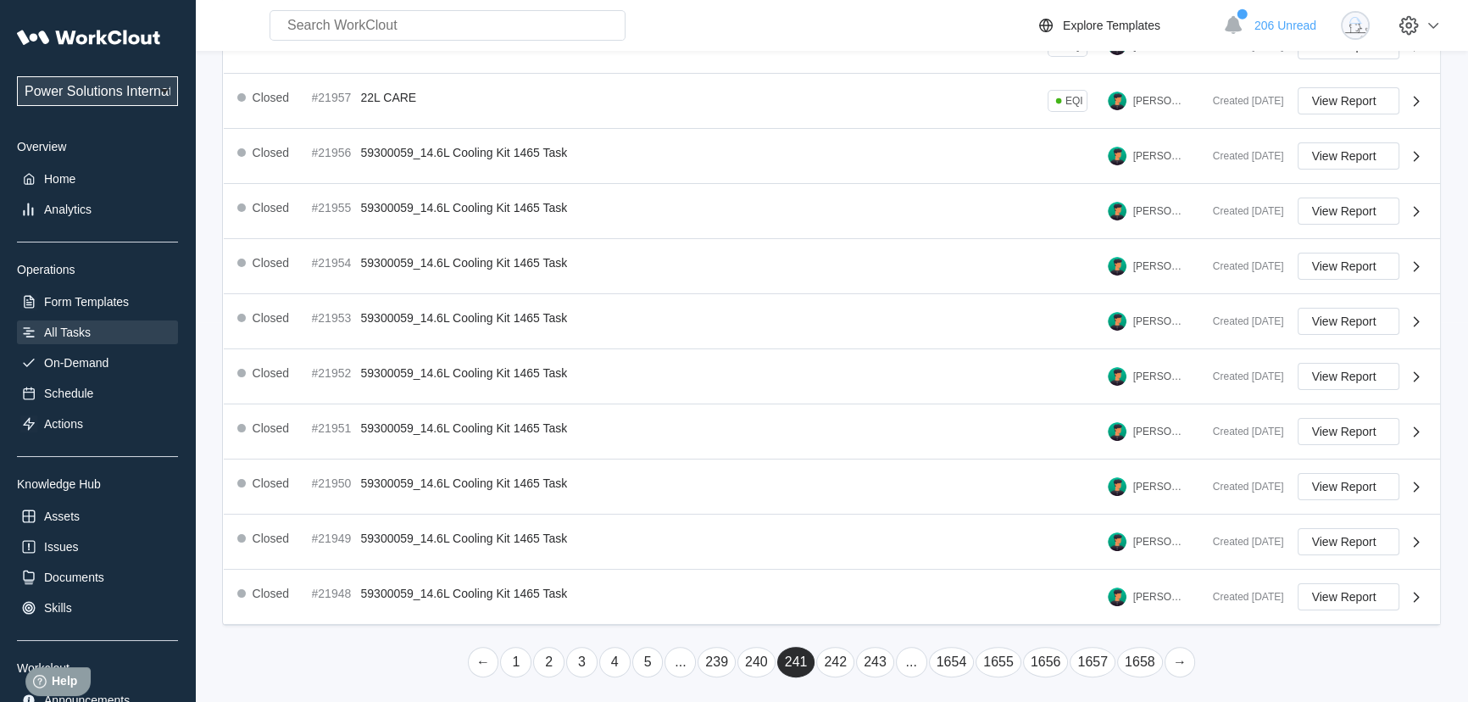
click at [901, 660] on link "..." at bounding box center [911, 662] width 31 height 31
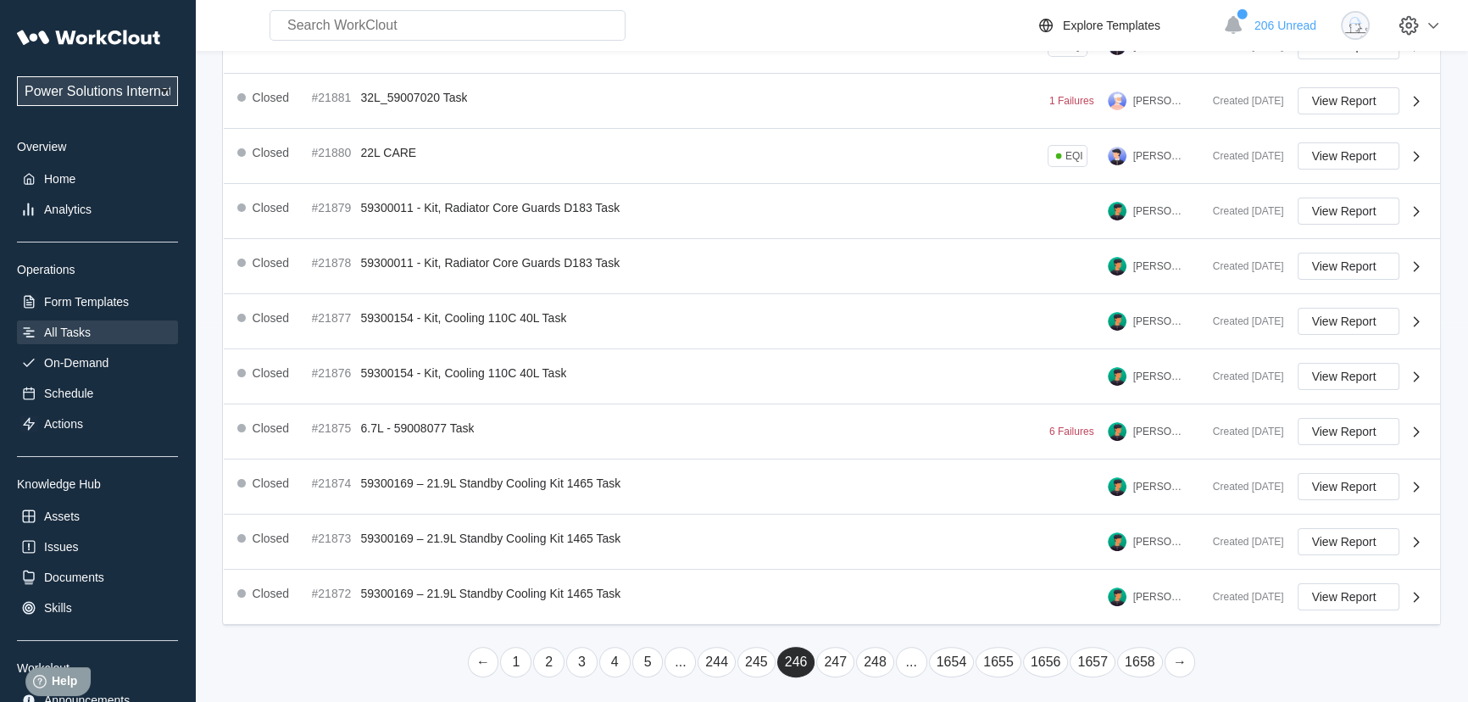
click at [901, 660] on link "..." at bounding box center [911, 662] width 31 height 31
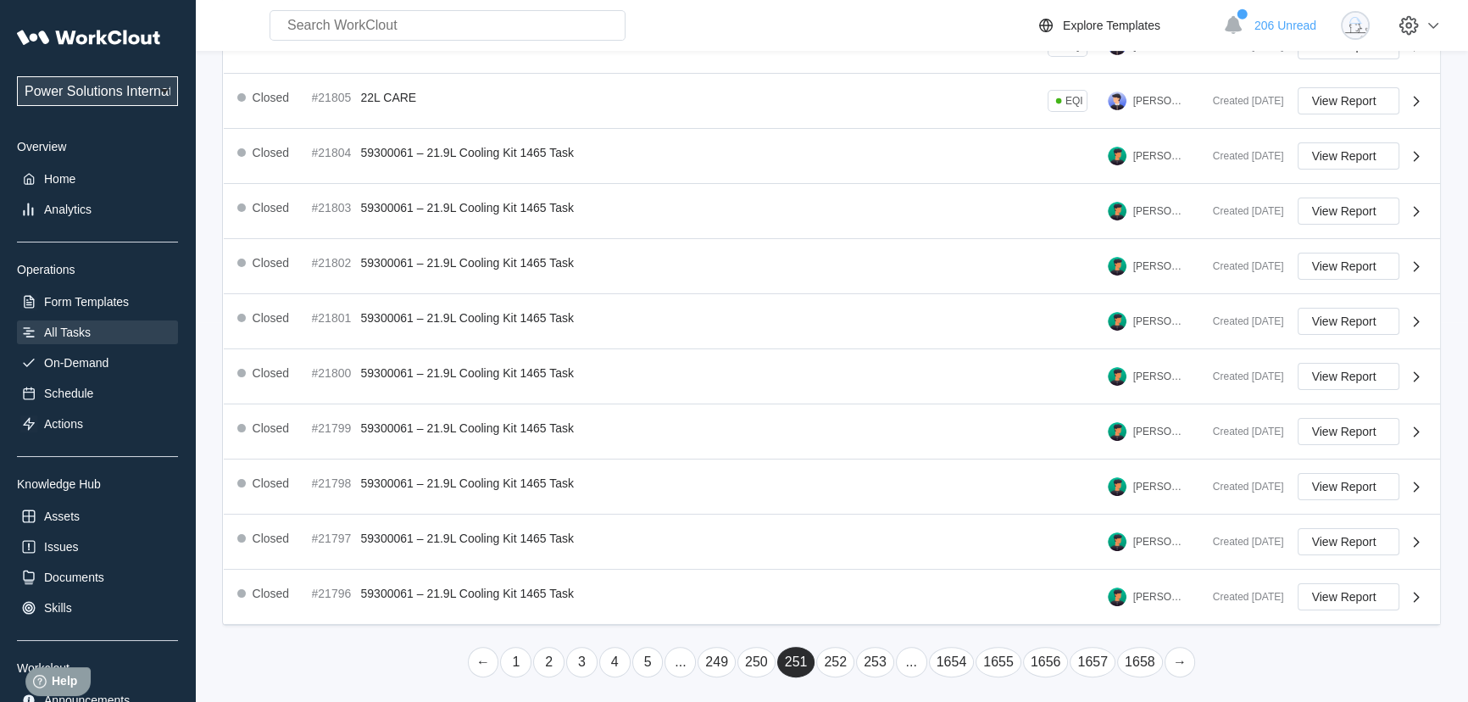
click at [901, 660] on link "..." at bounding box center [911, 662] width 31 height 31
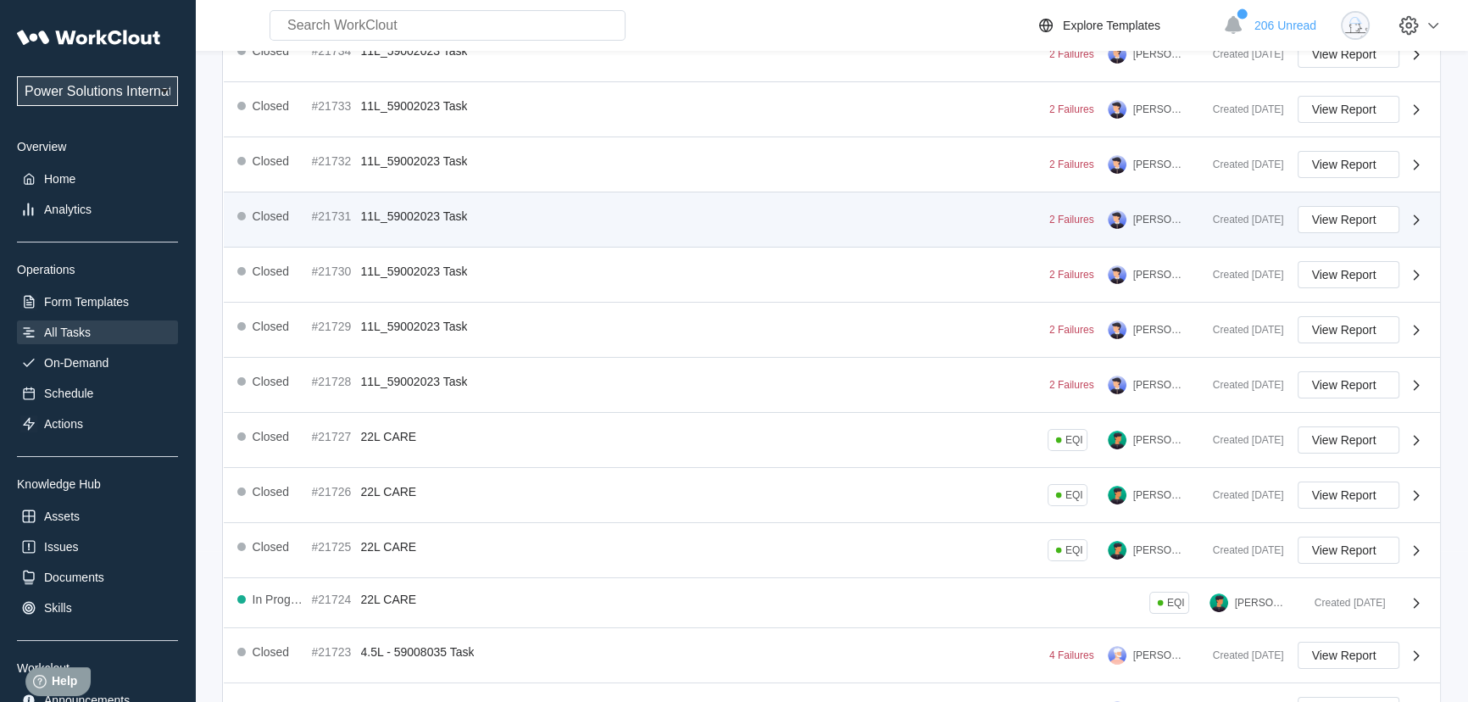
scroll to position [368, 0]
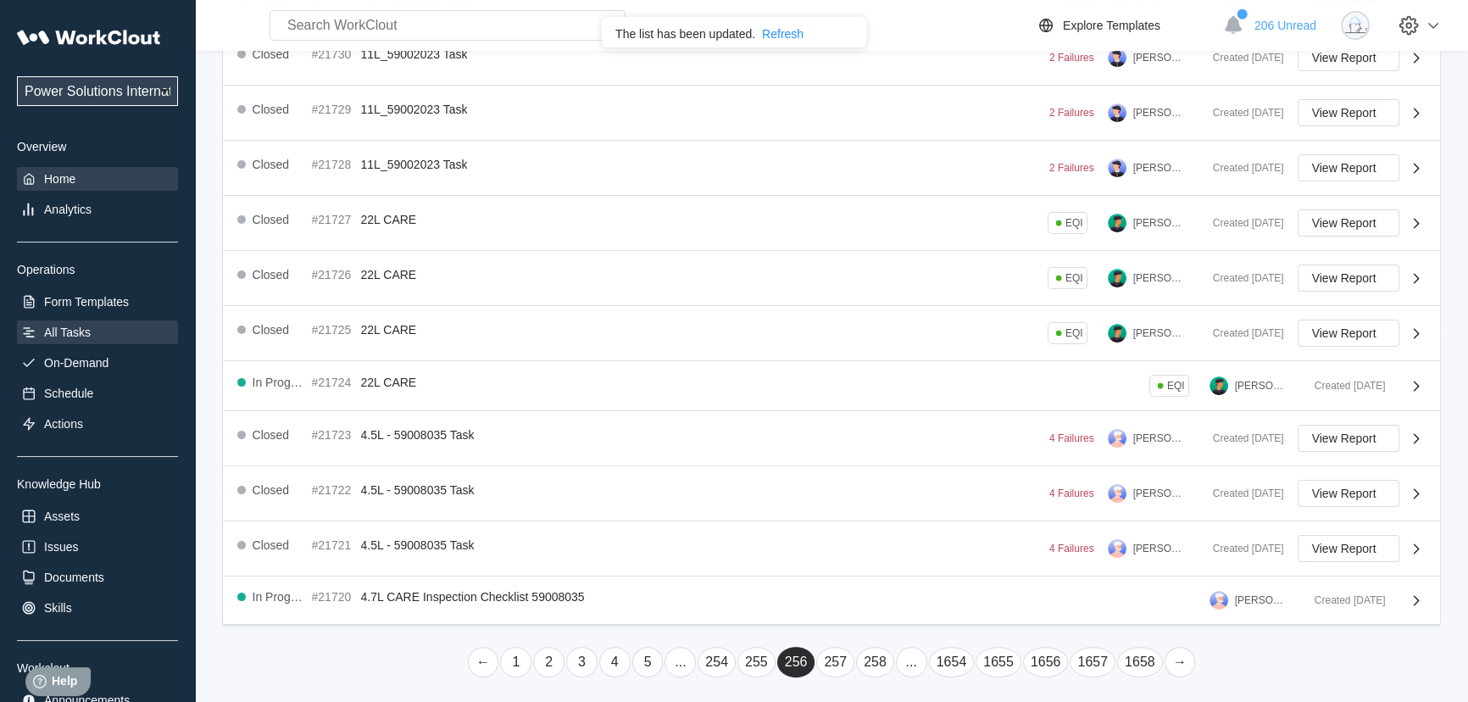
click at [82, 181] on div "Home" at bounding box center [97, 179] width 161 height 24
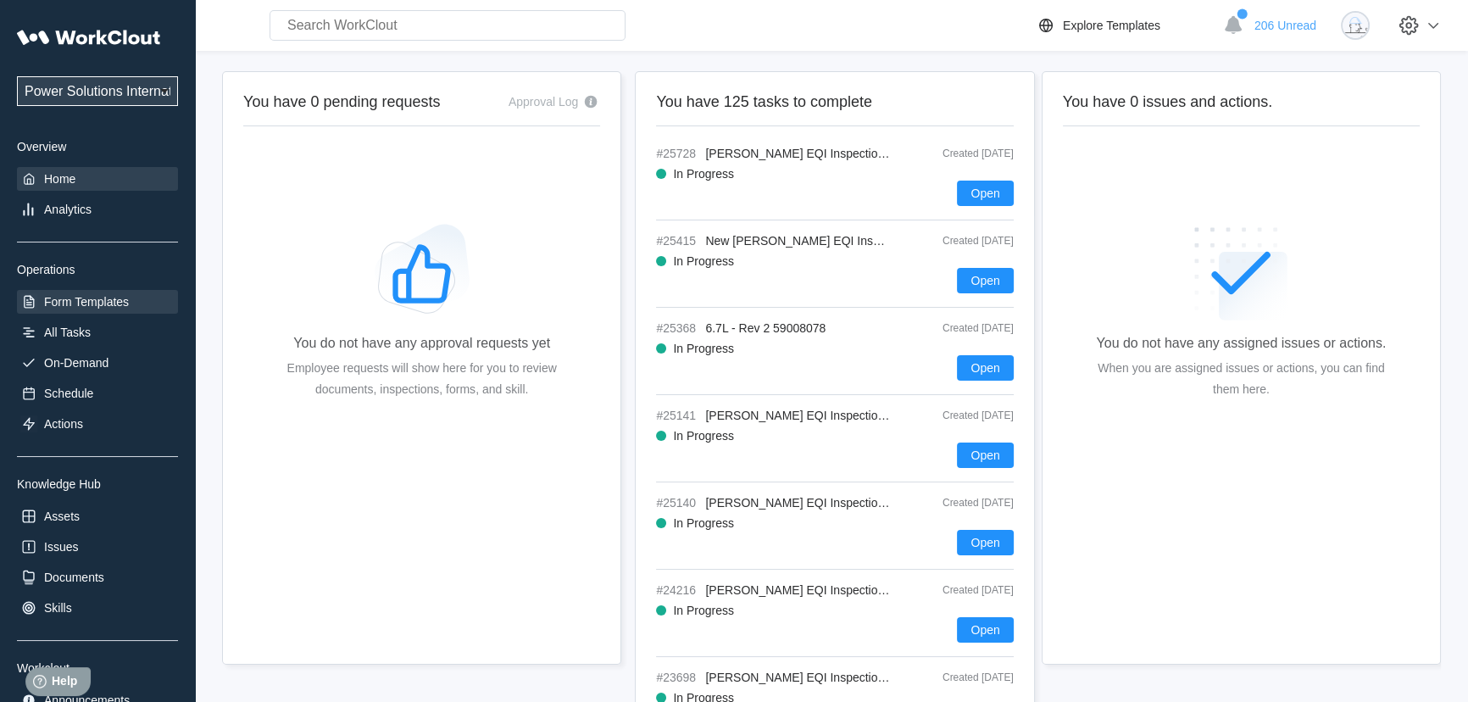
click at [82, 293] on div "Form Templates" at bounding box center [97, 302] width 161 height 24
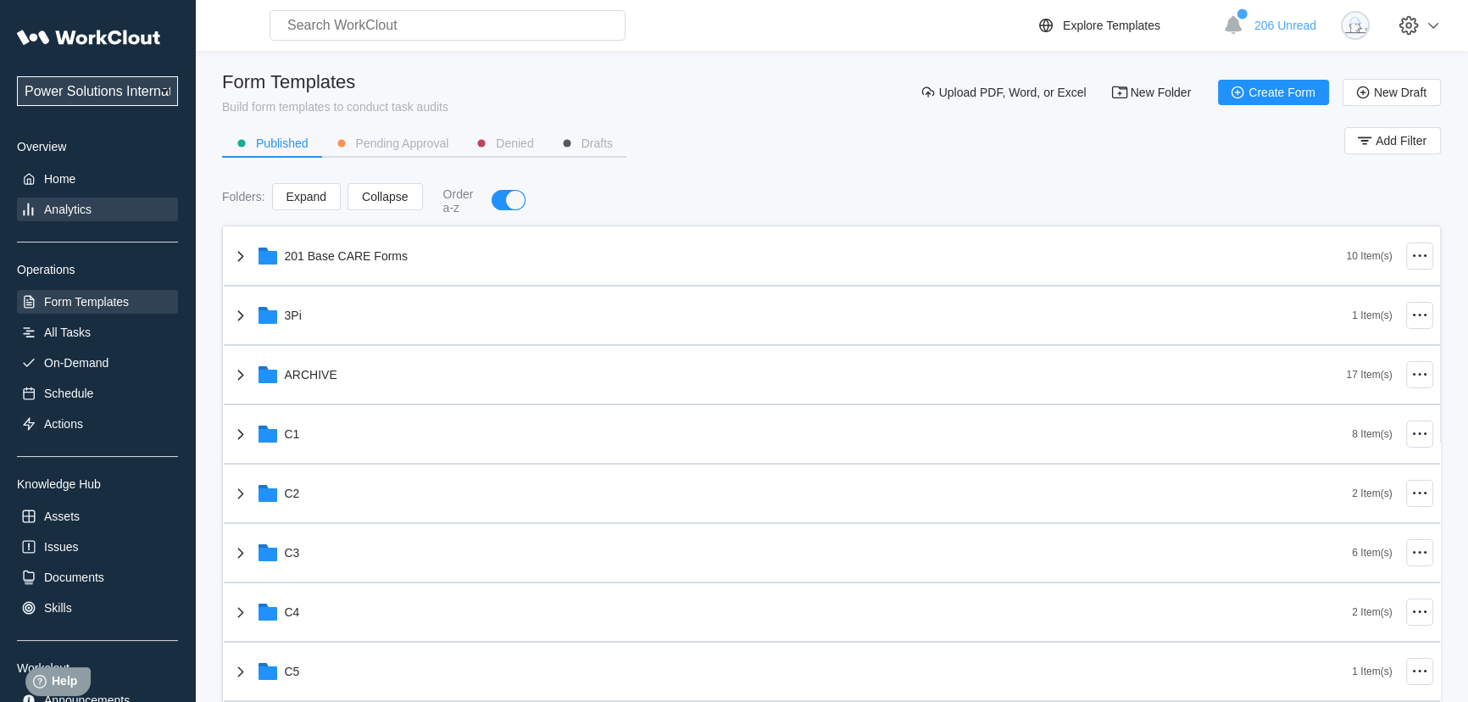
click at [61, 210] on div "Analytics" at bounding box center [67, 210] width 47 height 14
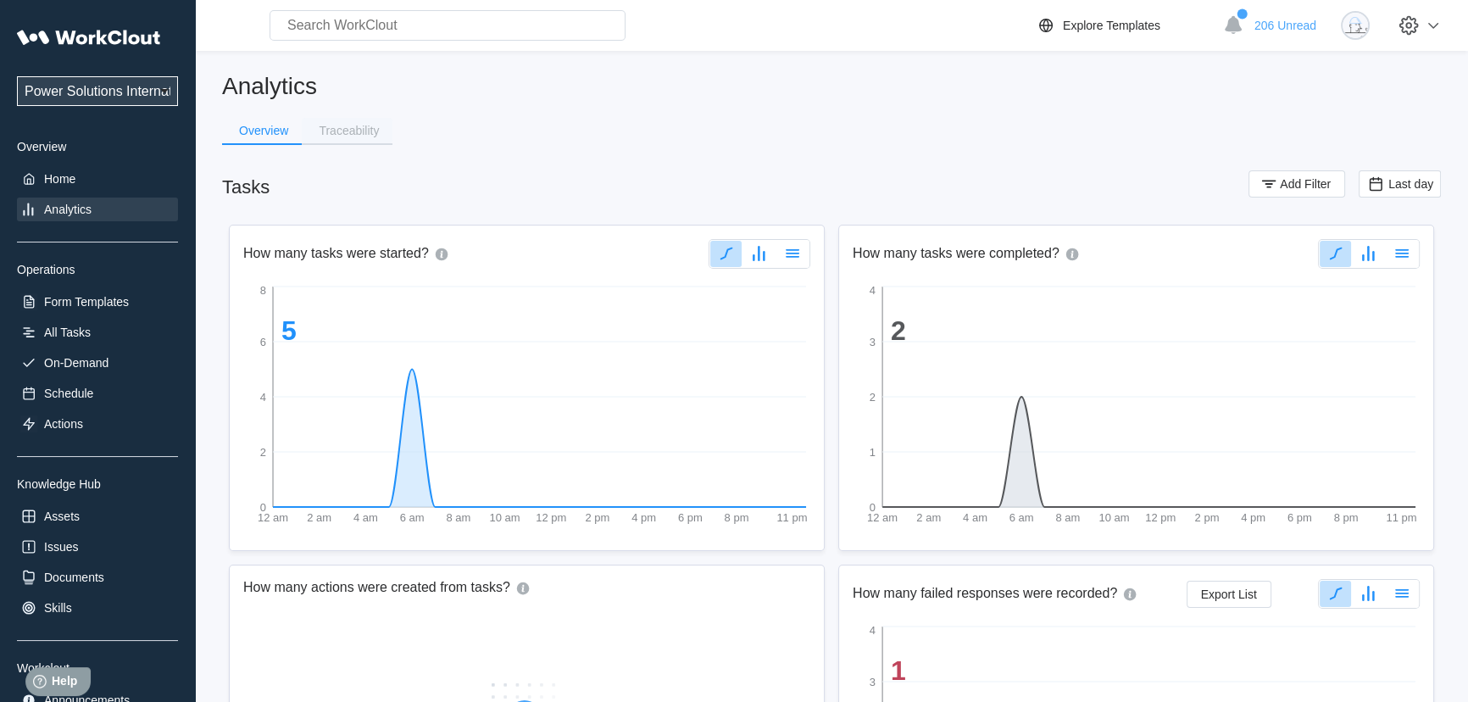
click at [341, 128] on div "Traceability" at bounding box center [349, 131] width 60 height 12
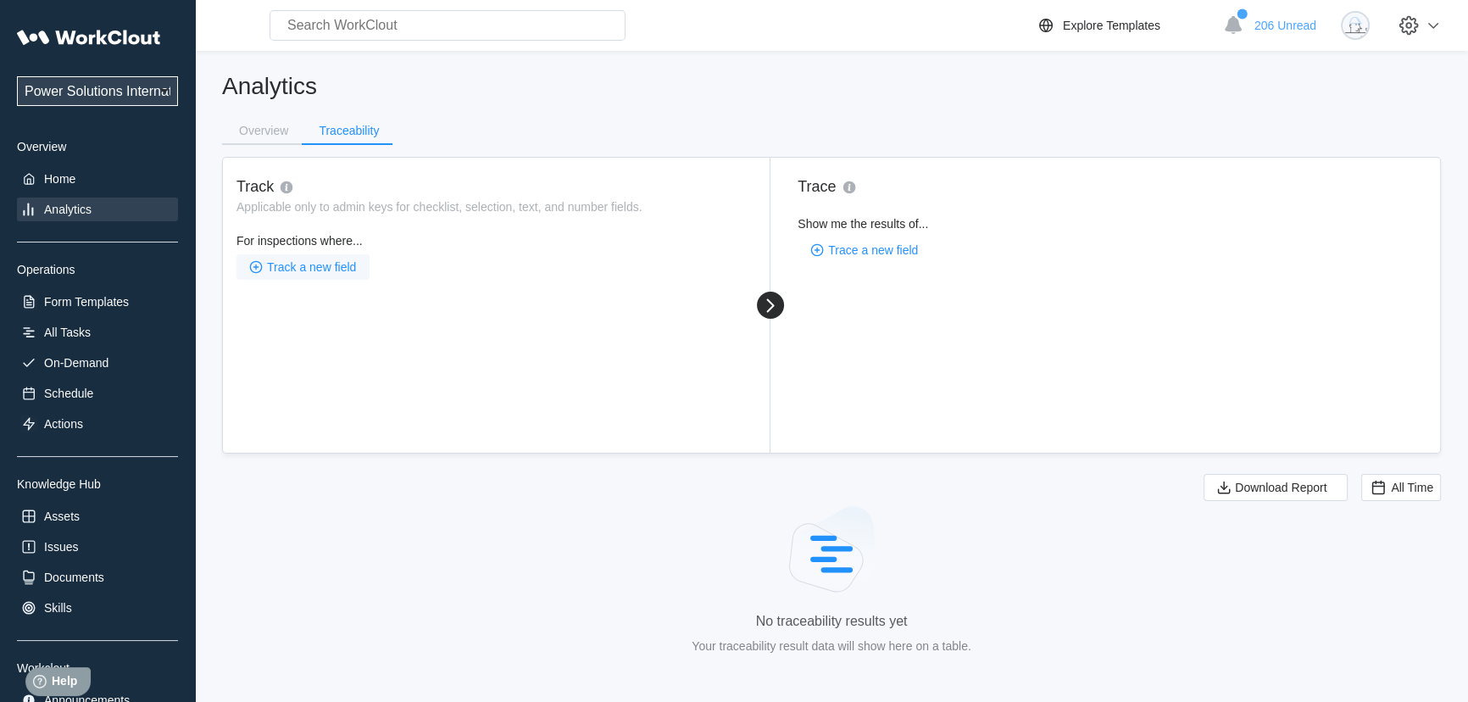
click at [345, 262] on span "Track a new field" at bounding box center [311, 267] width 89 height 12
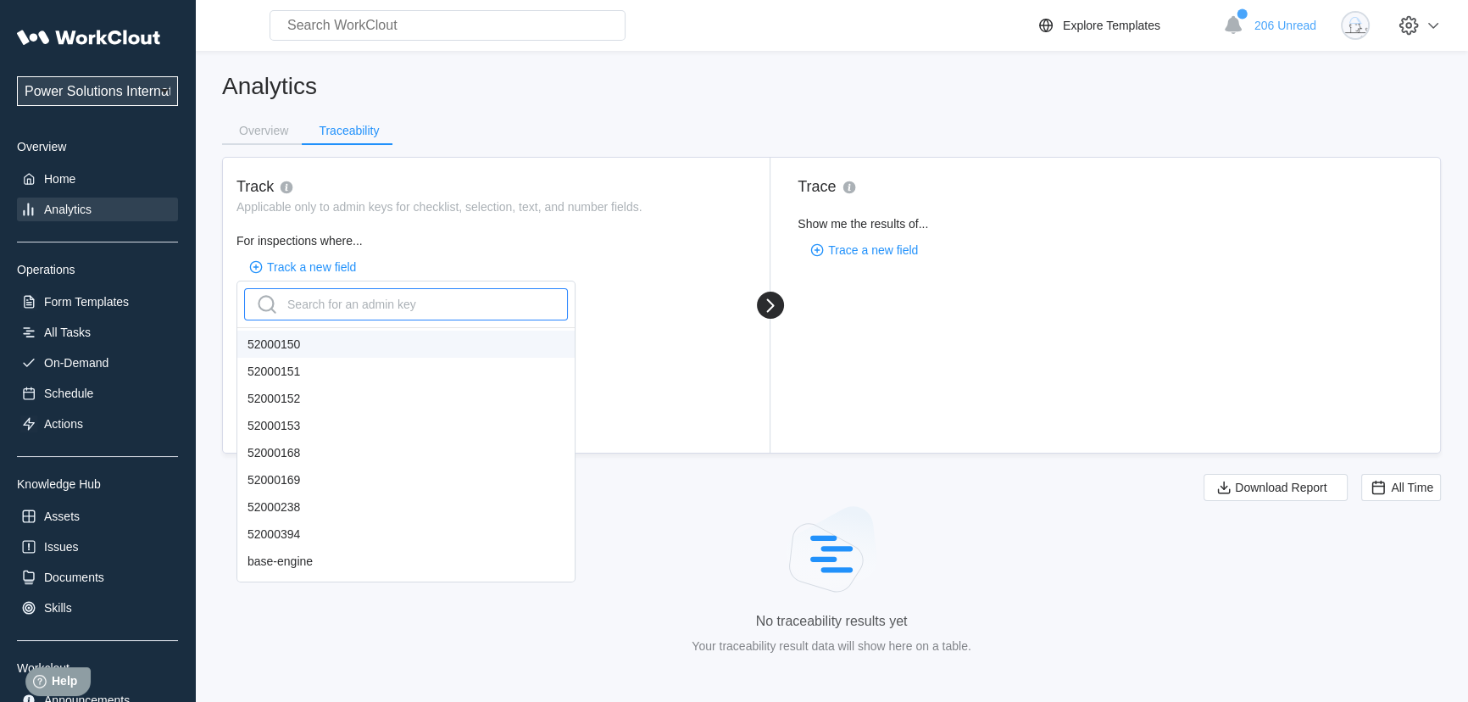
click at [320, 307] on div "Search for an admin key" at bounding box center [334, 304] width 163 height 27
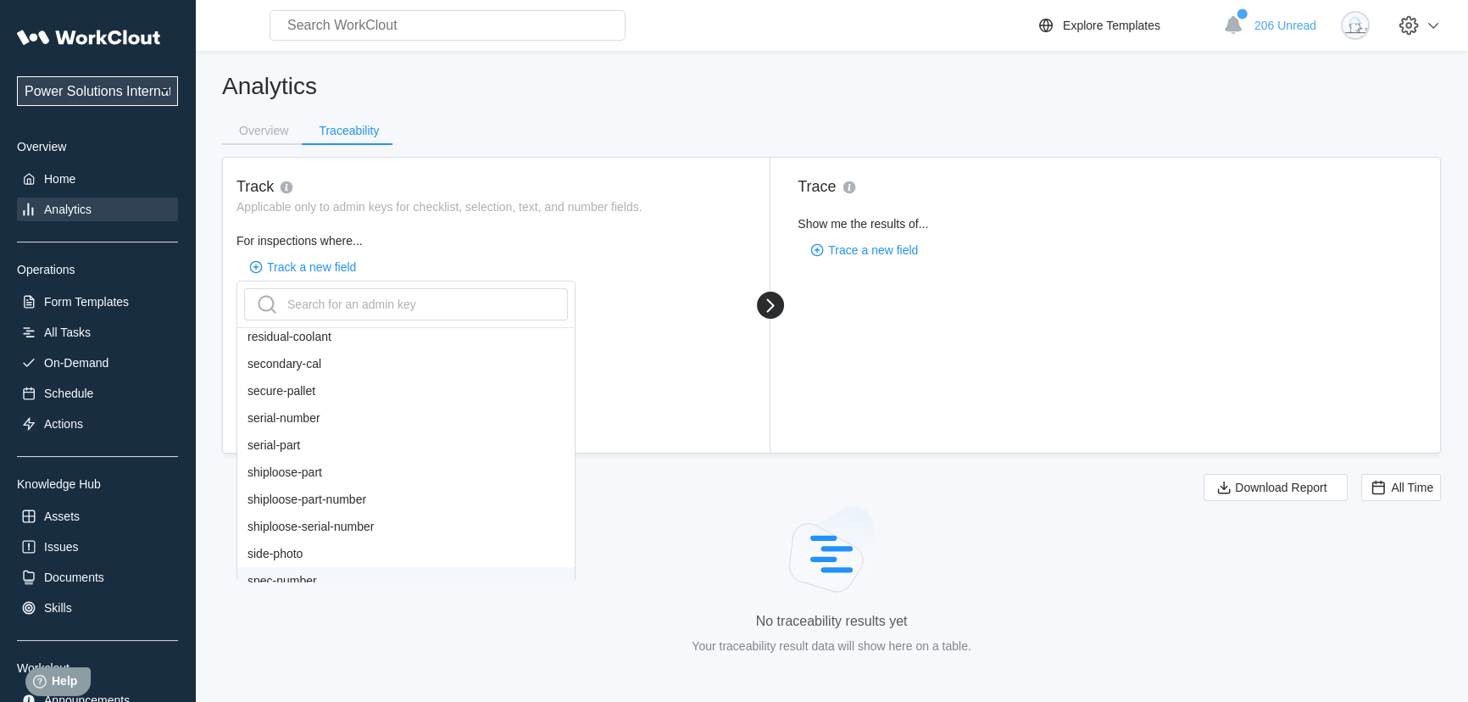
scroll to position [1398, 0]
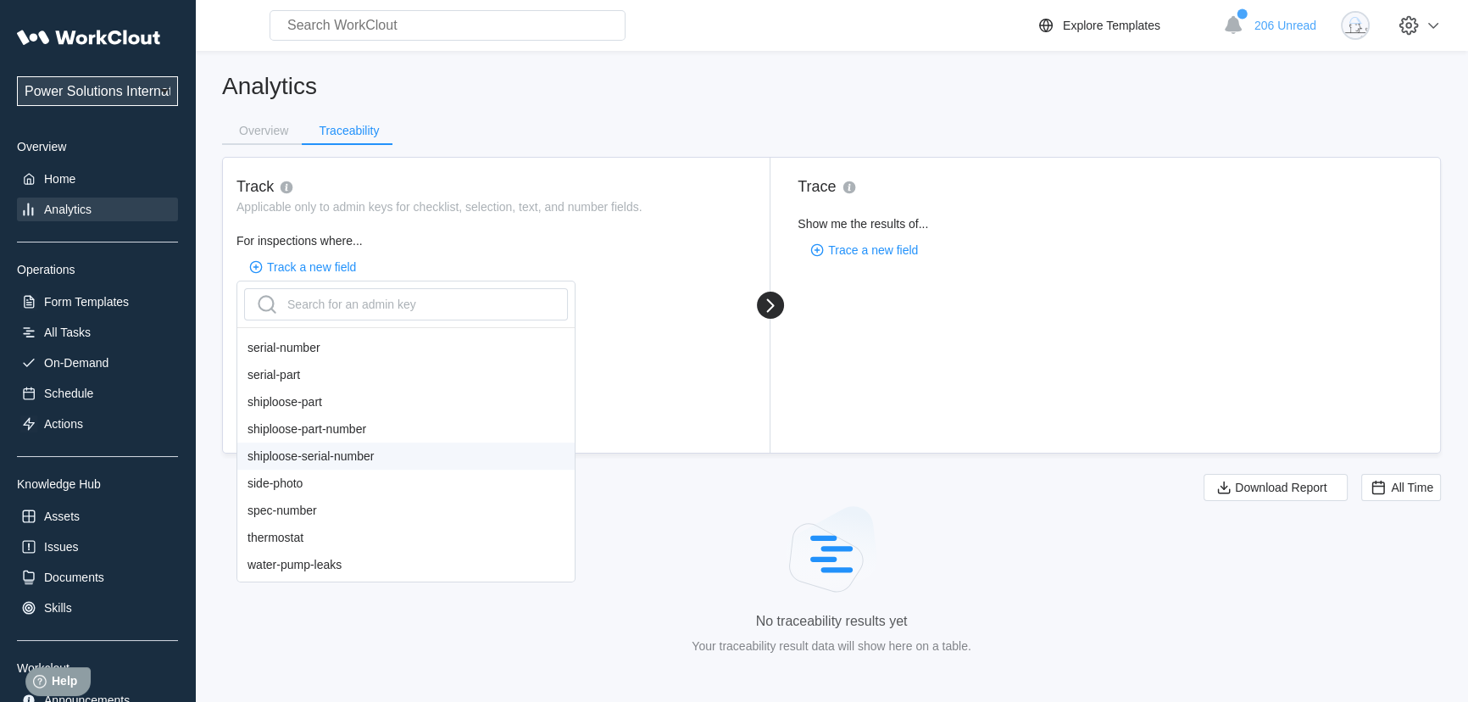
click at [359, 454] on div "shiploose-serial-number" at bounding box center [405, 455] width 337 height 27
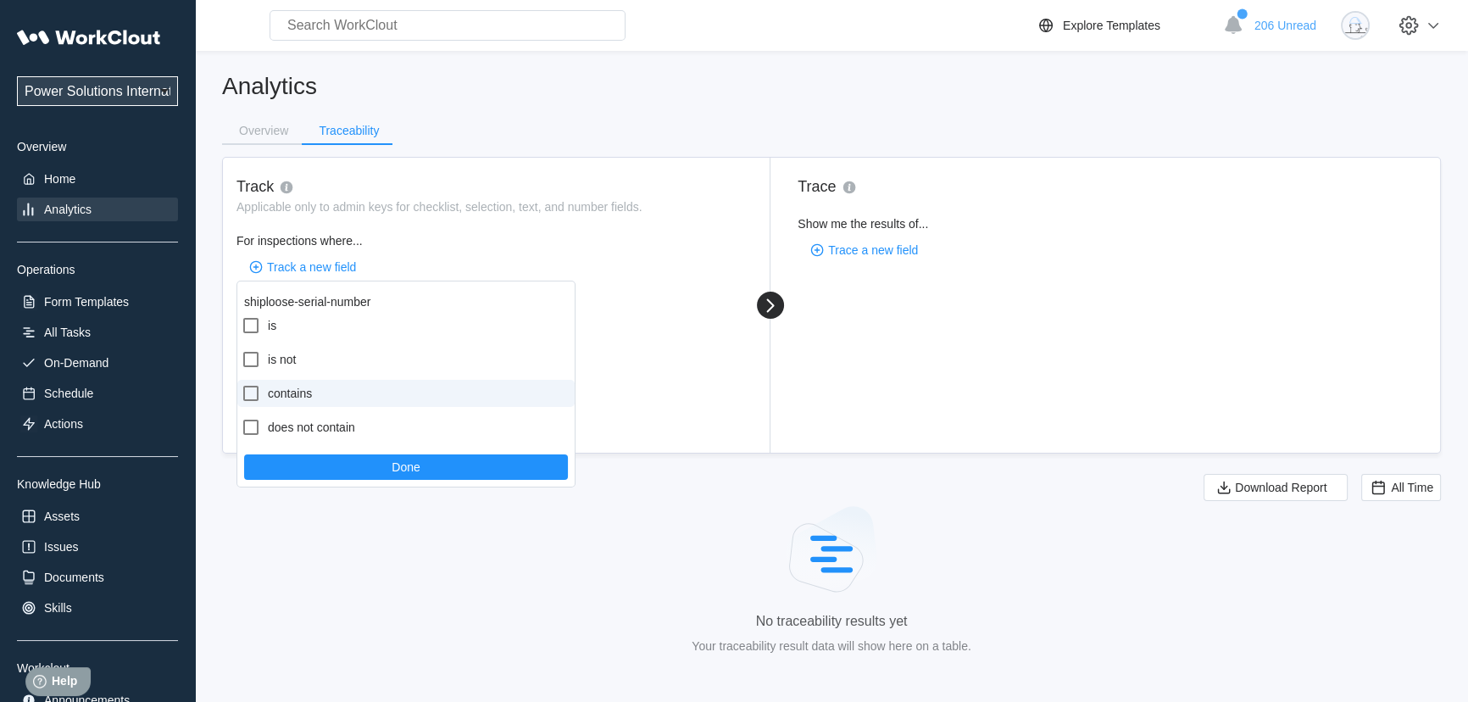
click at [254, 397] on icon at bounding box center [251, 393] width 20 height 20
click at [242, 384] on input "contains" at bounding box center [241, 383] width 1 height 1
checkbox input "true"
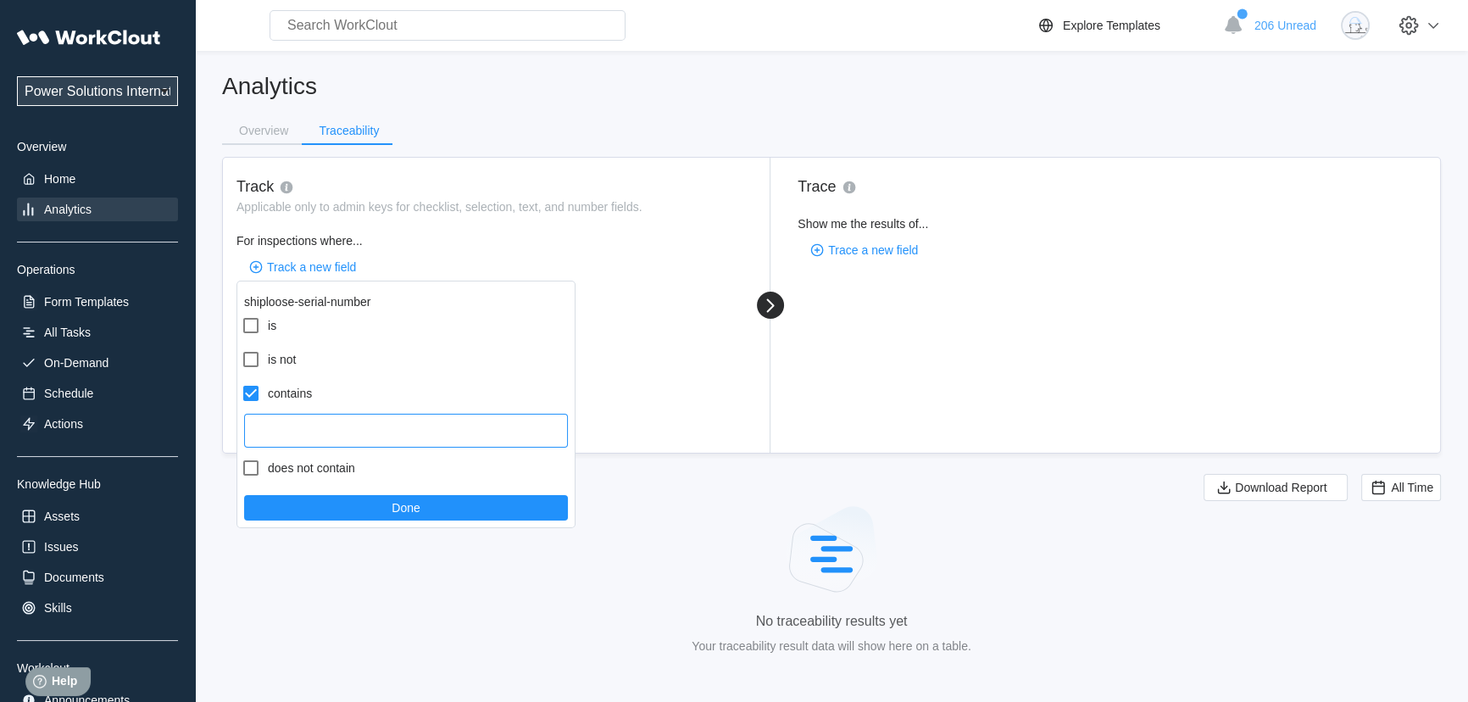
click at [311, 429] on input "text" at bounding box center [406, 431] width 324 height 34
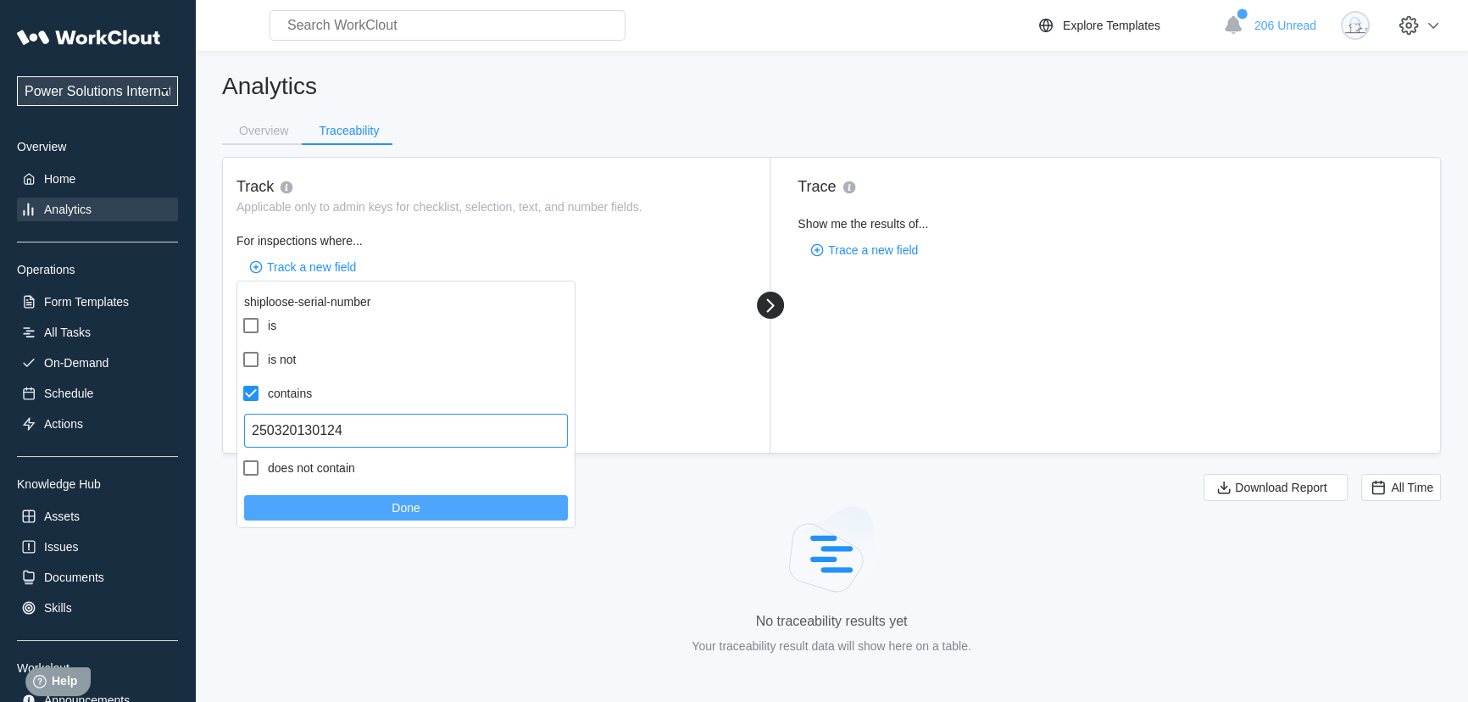
type input "250320130124"
click at [468, 509] on button "Done" at bounding box center [406, 507] width 324 height 25
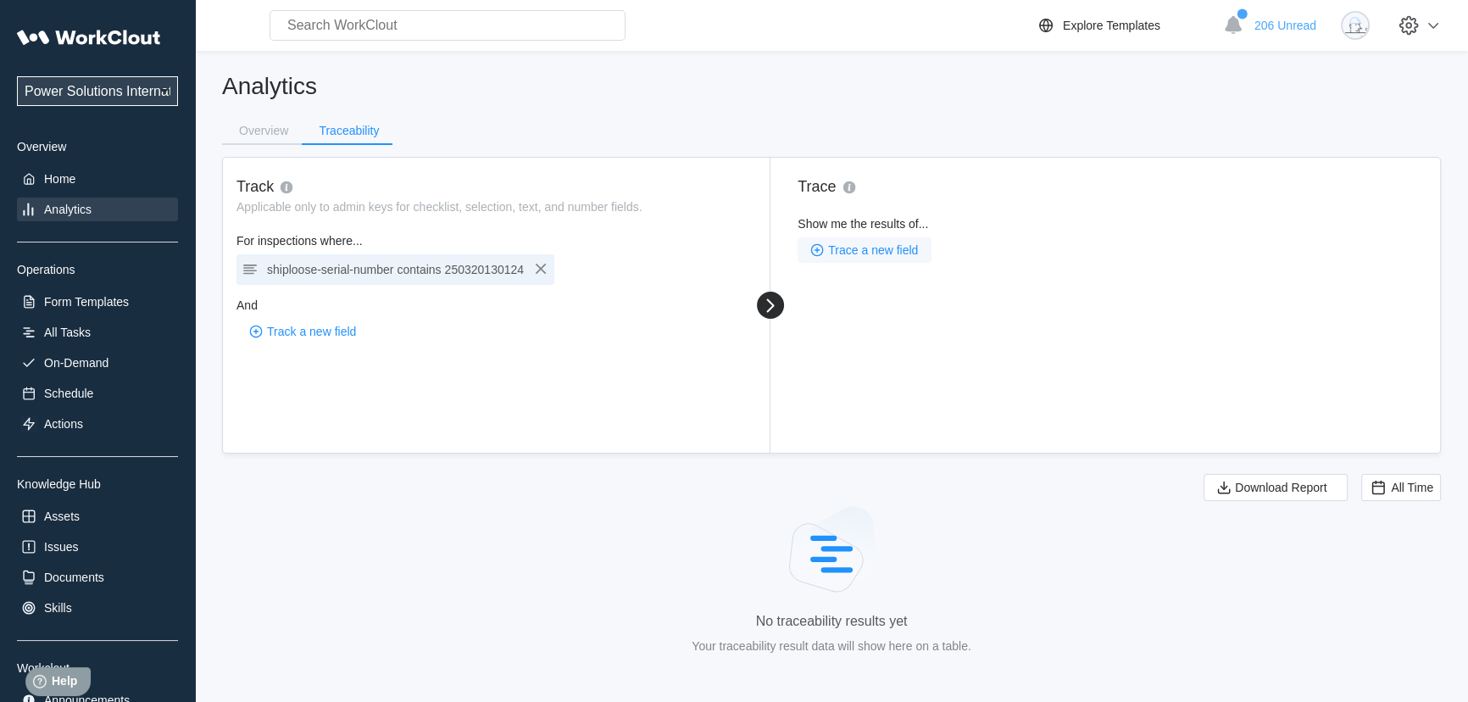
click at [882, 247] on span "Trace a new field" at bounding box center [873, 250] width 90 height 12
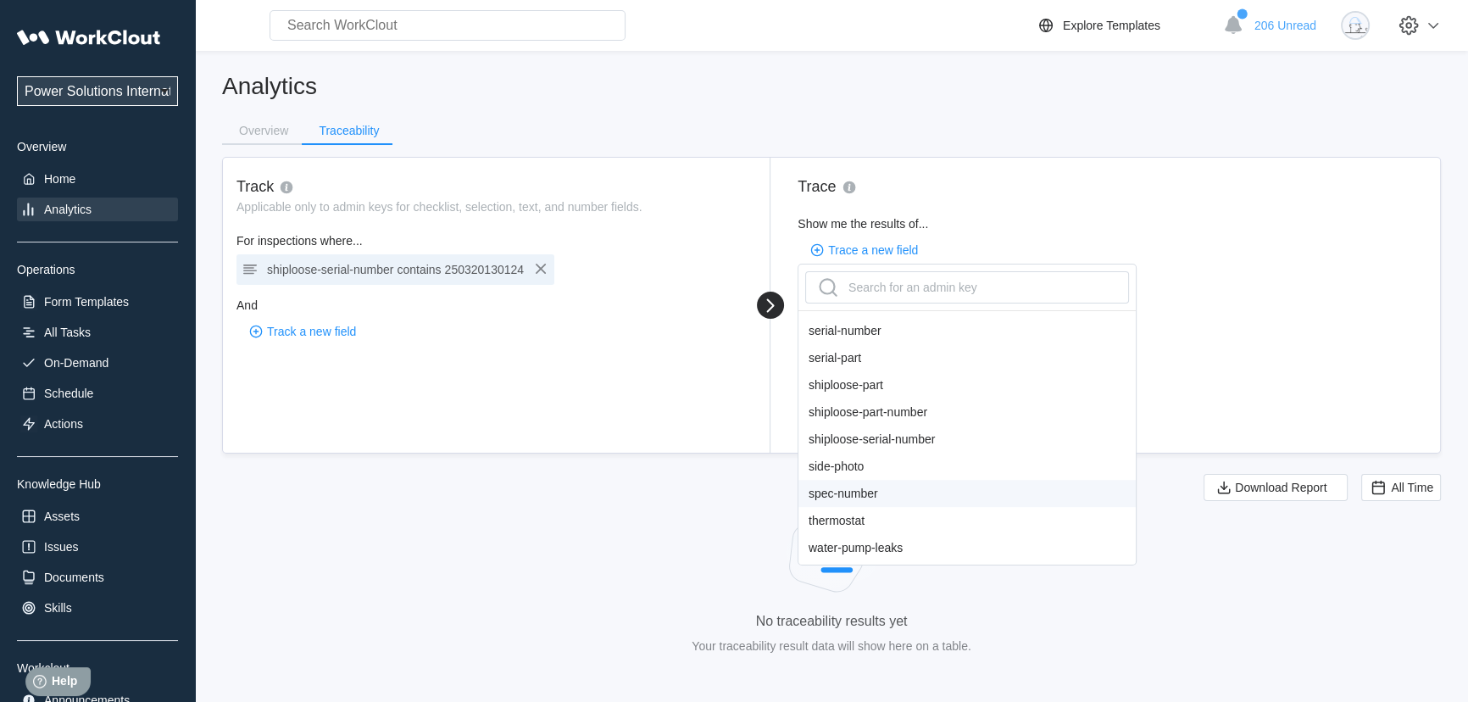
click at [854, 496] on div "spec-number" at bounding box center [966, 493] width 337 height 27
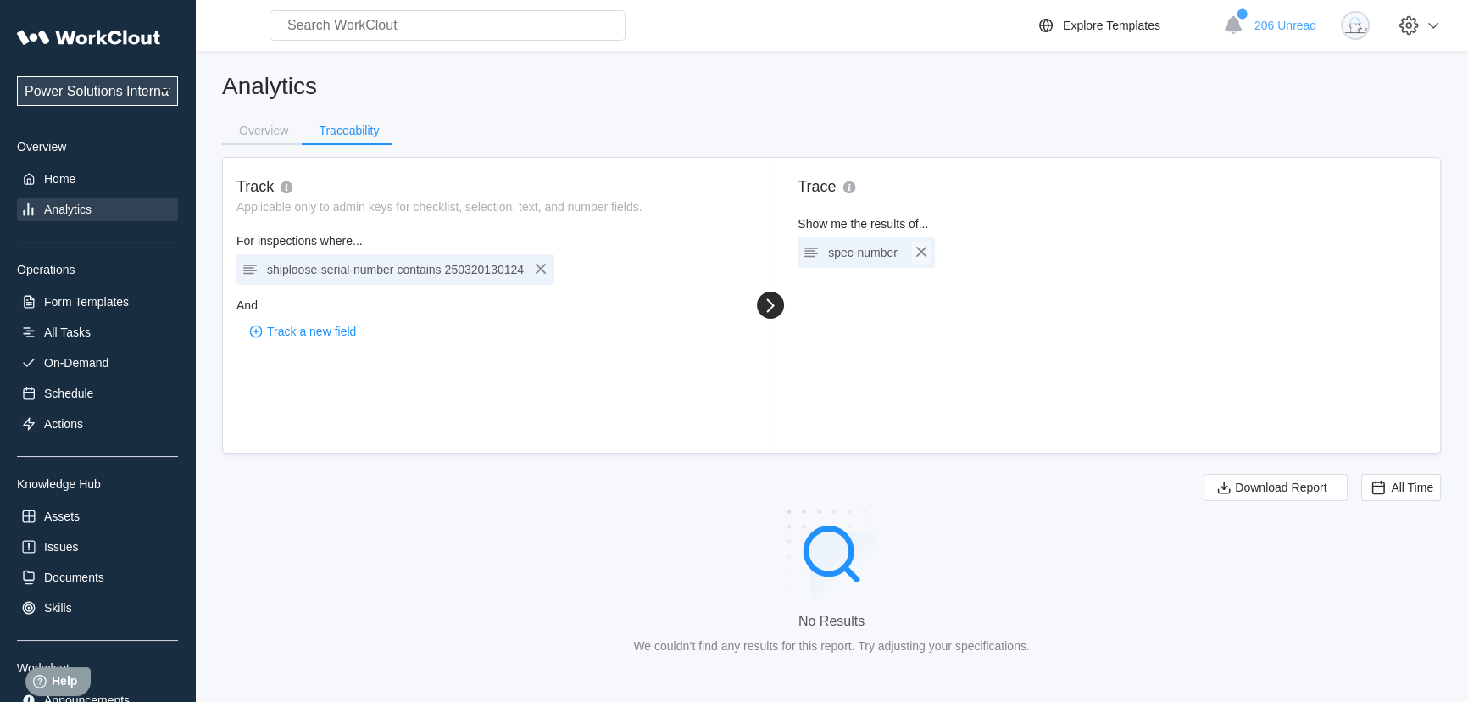
click at [915, 253] on icon "button" at bounding box center [921, 252] width 20 height 20
click at [907, 253] on span "Trace a new field" at bounding box center [873, 250] width 90 height 12
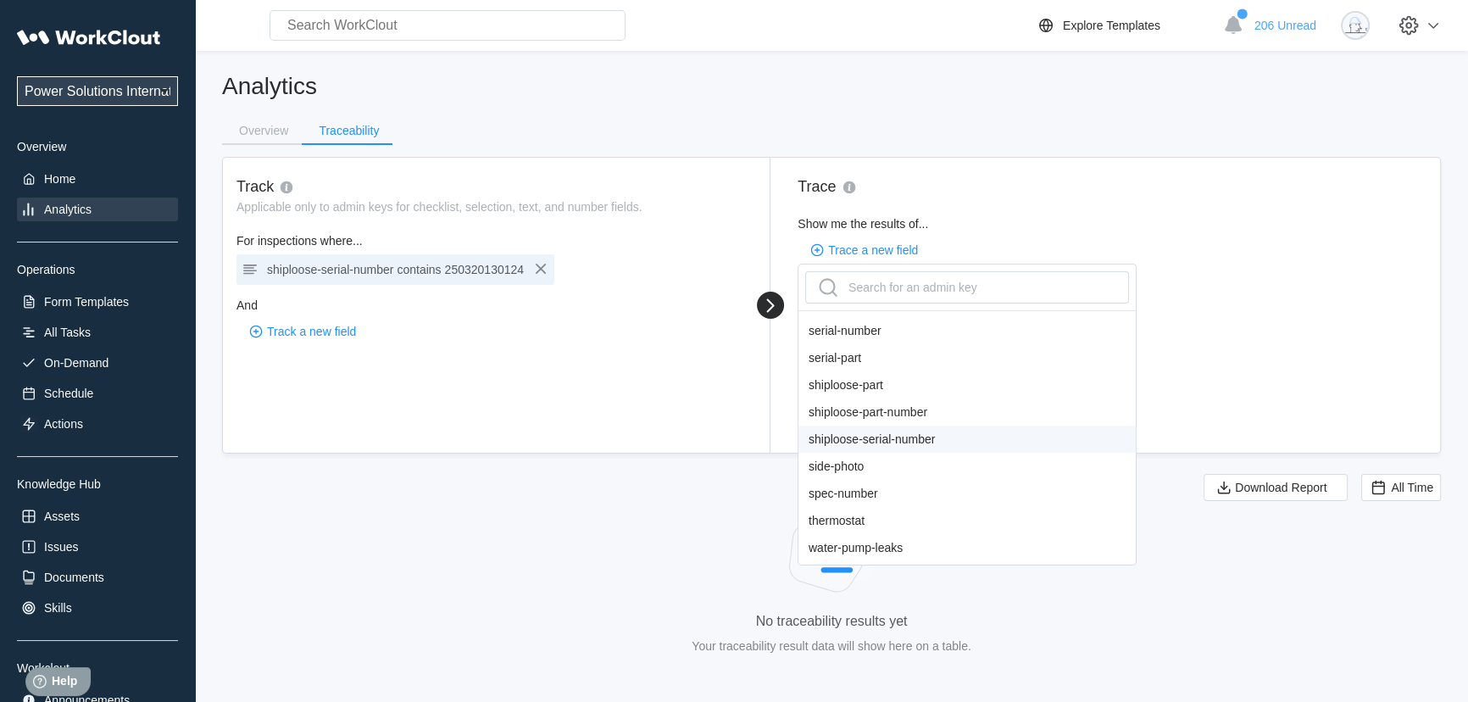
click at [890, 434] on div "shiploose-serial-number" at bounding box center [966, 439] width 337 height 27
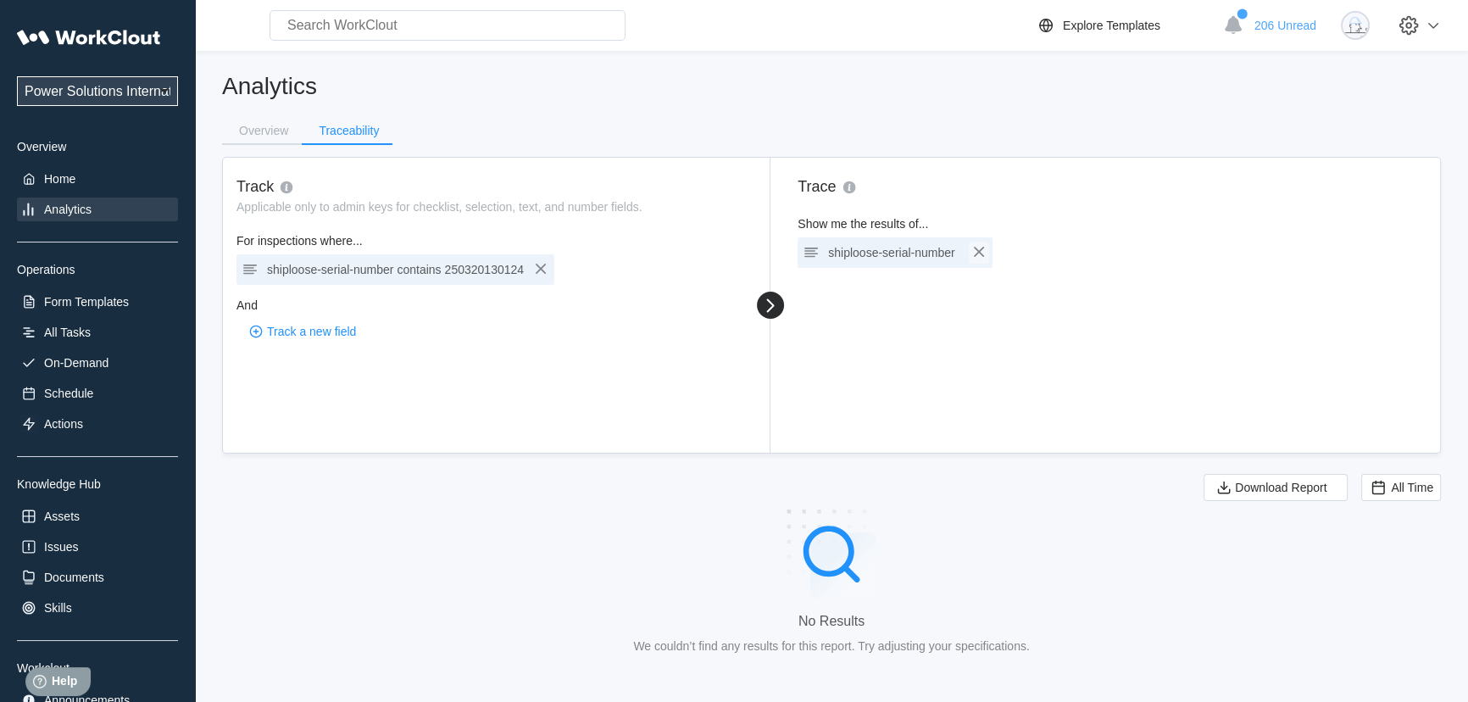
click at [975, 253] on icon "button" at bounding box center [979, 252] width 20 height 20
click at [820, 241] on icon "button" at bounding box center [817, 250] width 19 height 19
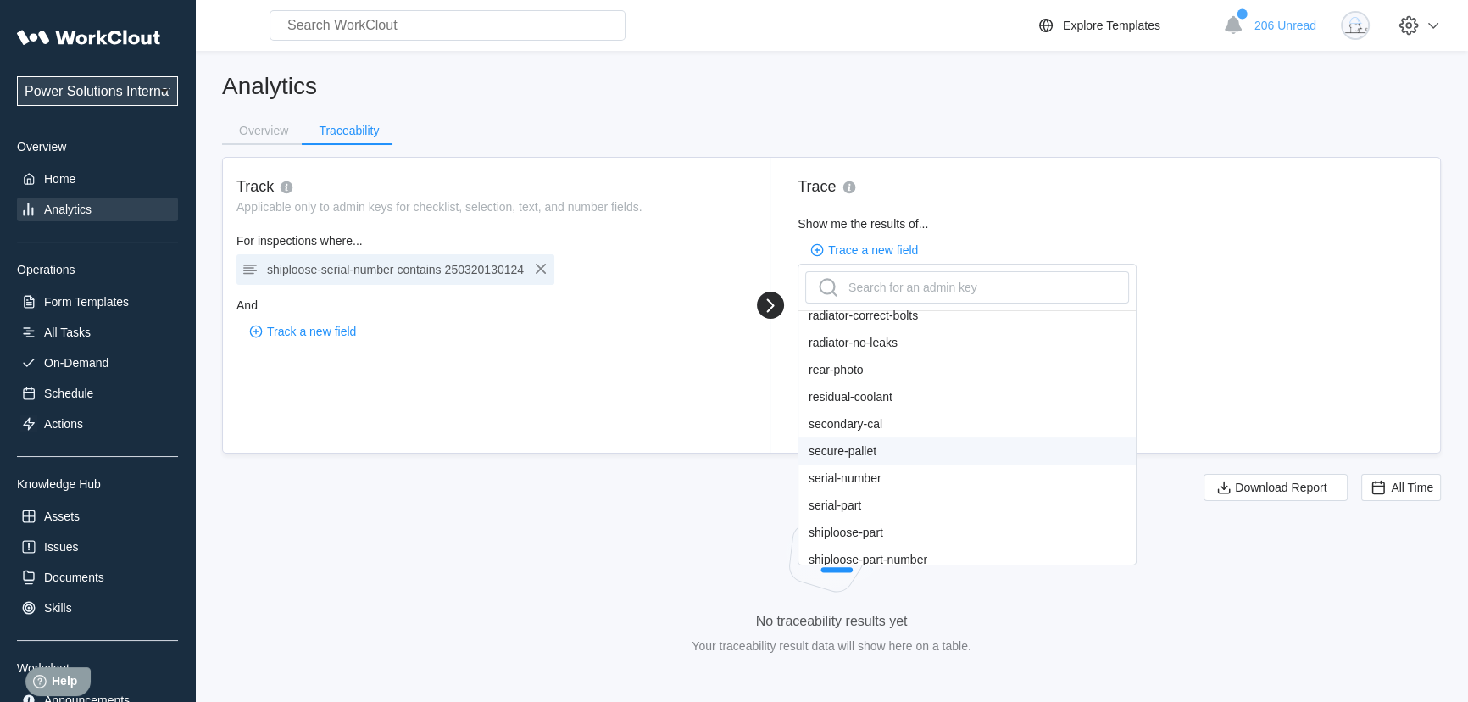
scroll to position [1310, 0]
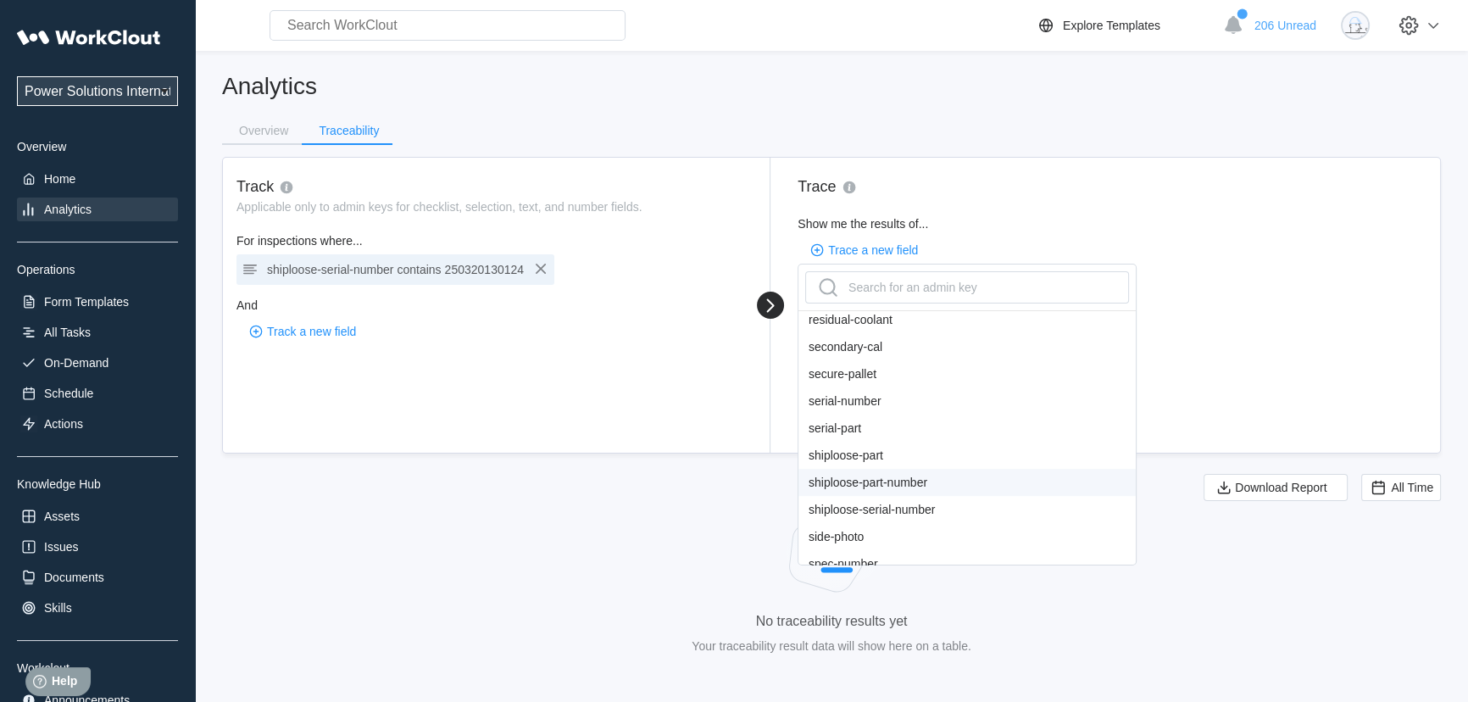
click at [871, 496] on div "shiploose-part-number" at bounding box center [966, 482] width 337 height 27
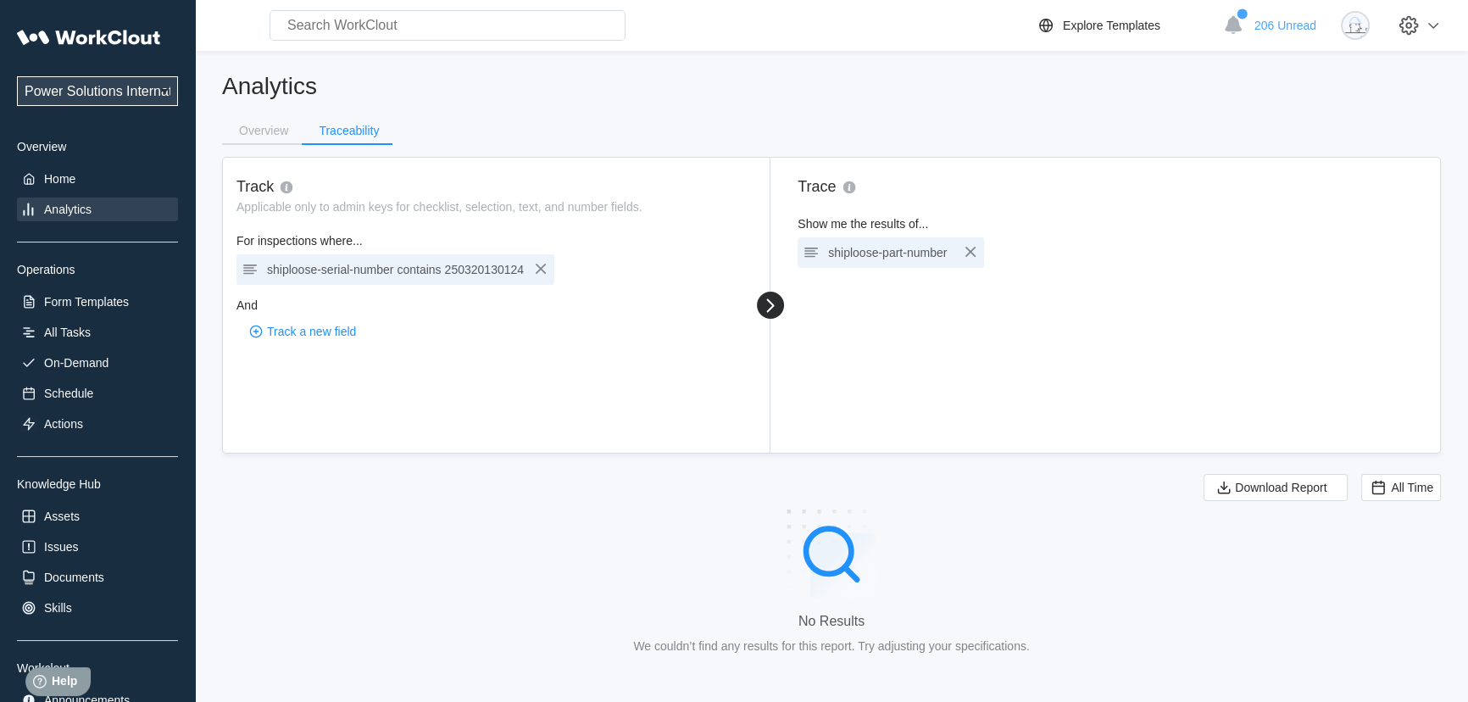
click at [946, 250] on div "shiploose-part-number" at bounding box center [890, 253] width 125 height 24
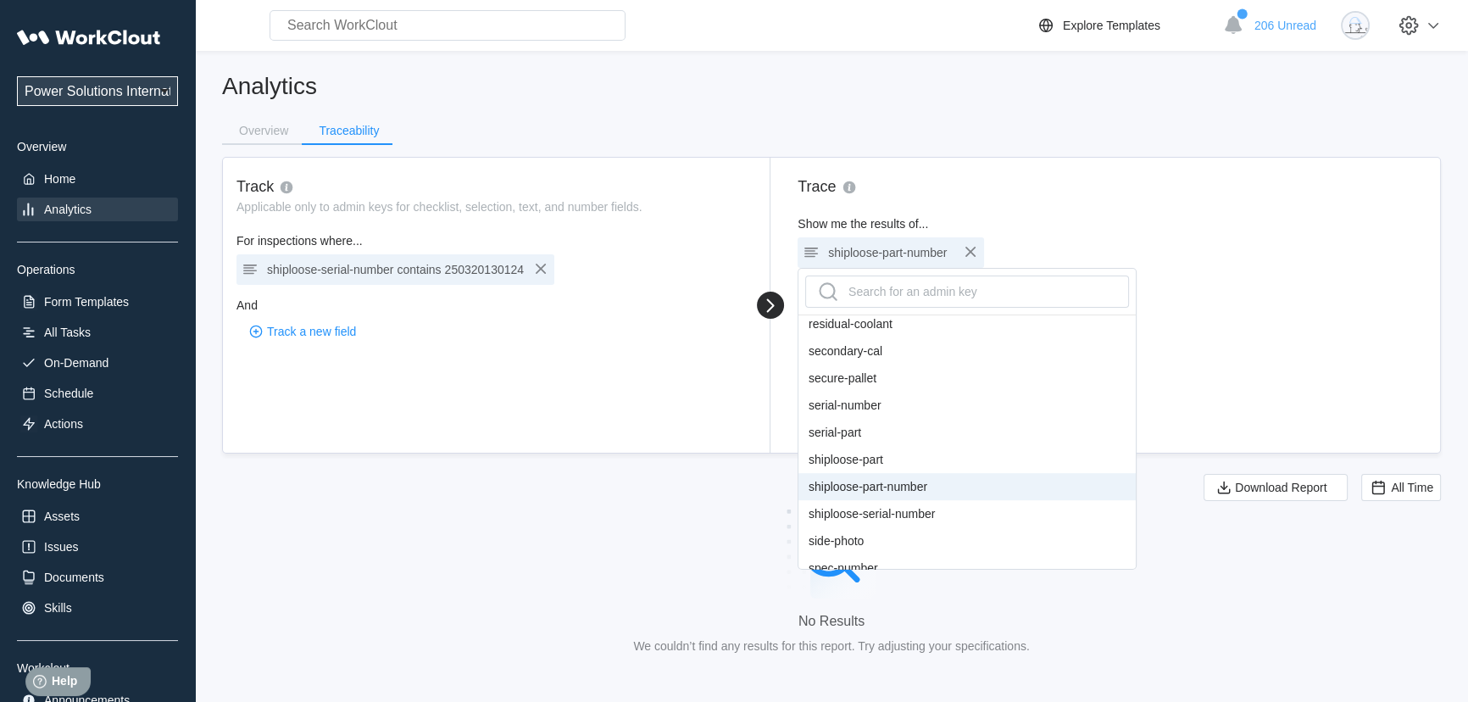
scroll to position [1398, 0]
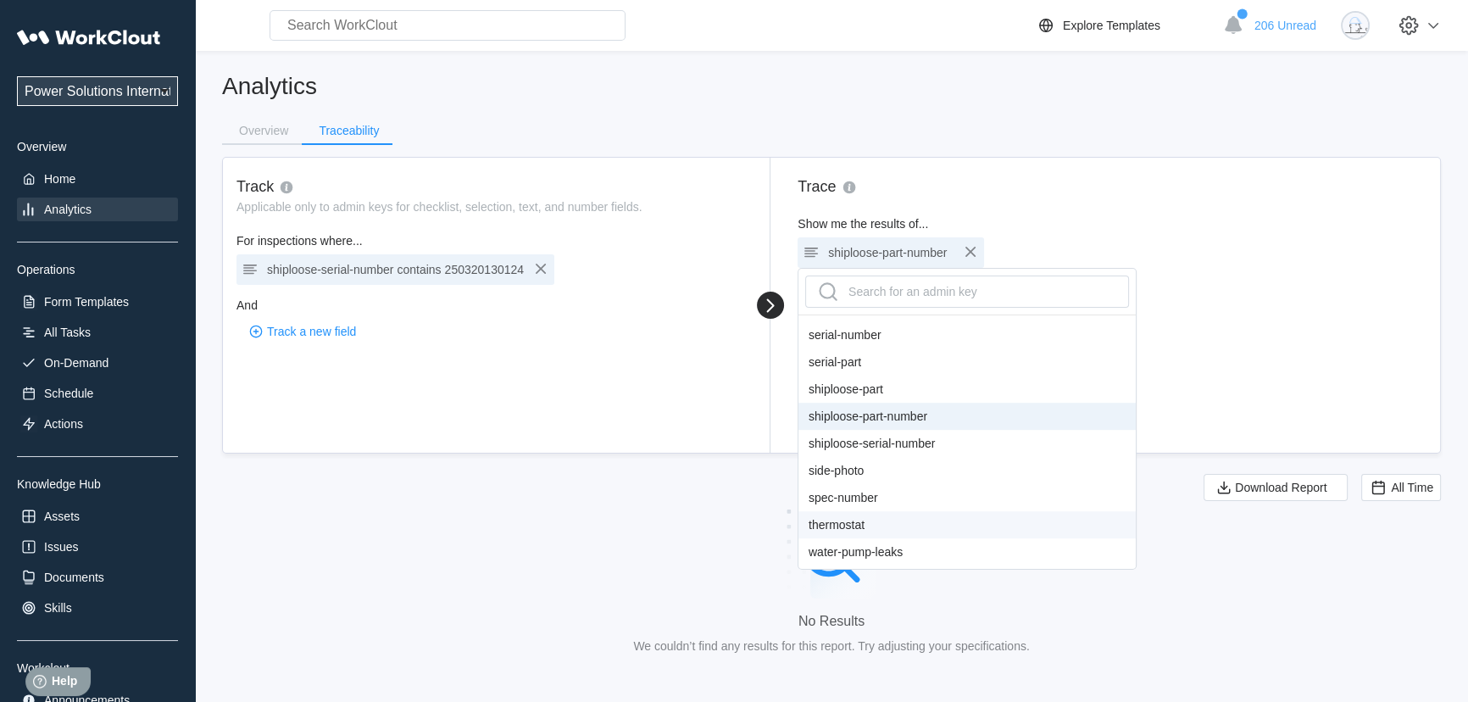
click at [847, 524] on div "thermostat" at bounding box center [966, 524] width 337 height 27
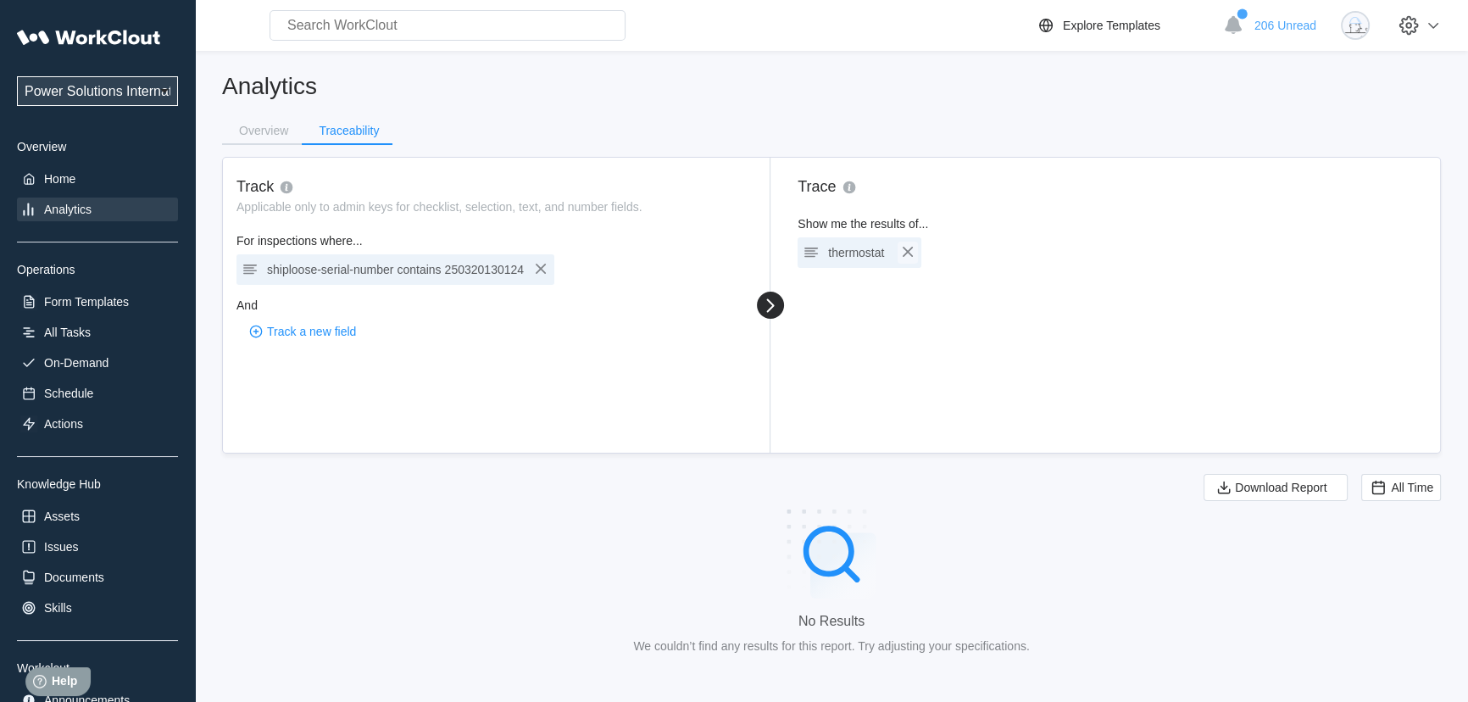
click at [907, 251] on icon "button" at bounding box center [908, 252] width 10 height 10
click at [481, 273] on span "250320130124" at bounding box center [484, 270] width 79 height 14
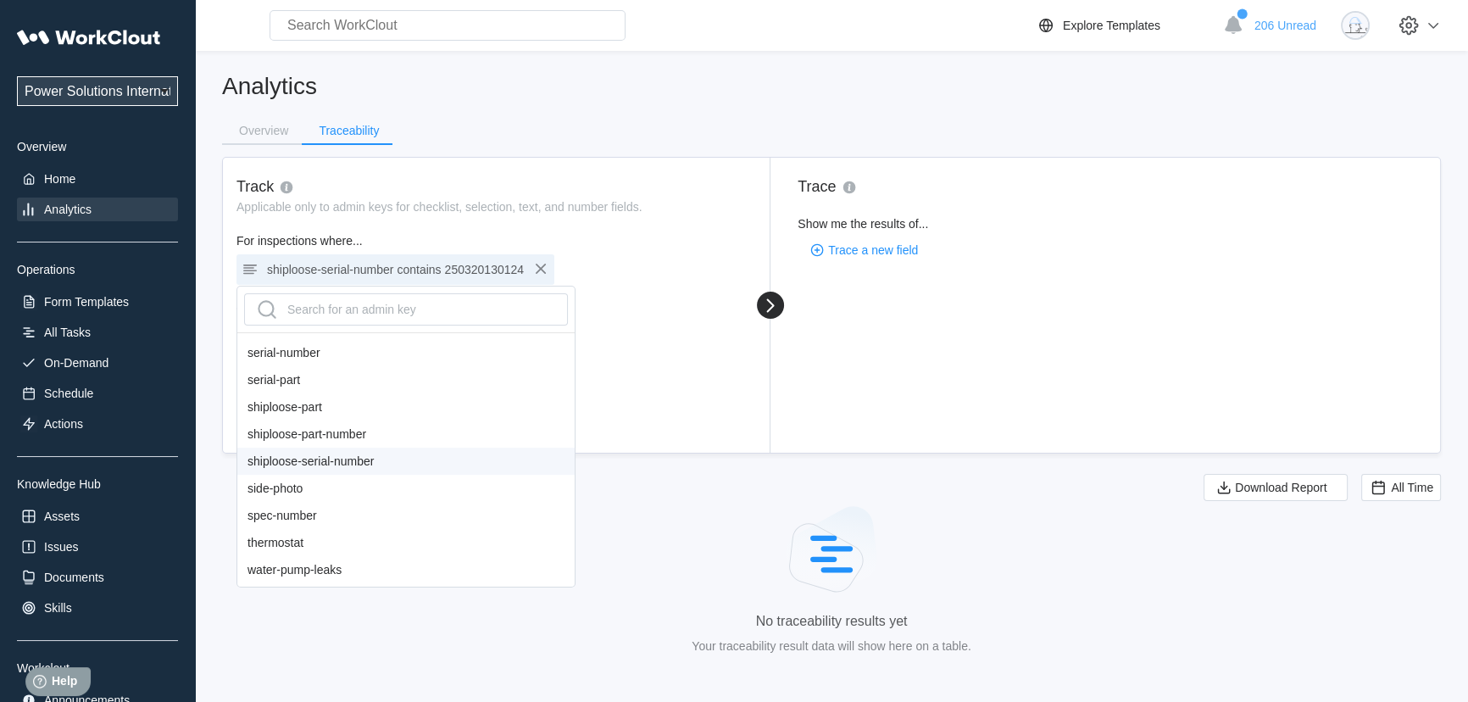
click at [358, 462] on div "shiploose-serial-number" at bounding box center [405, 461] width 337 height 27
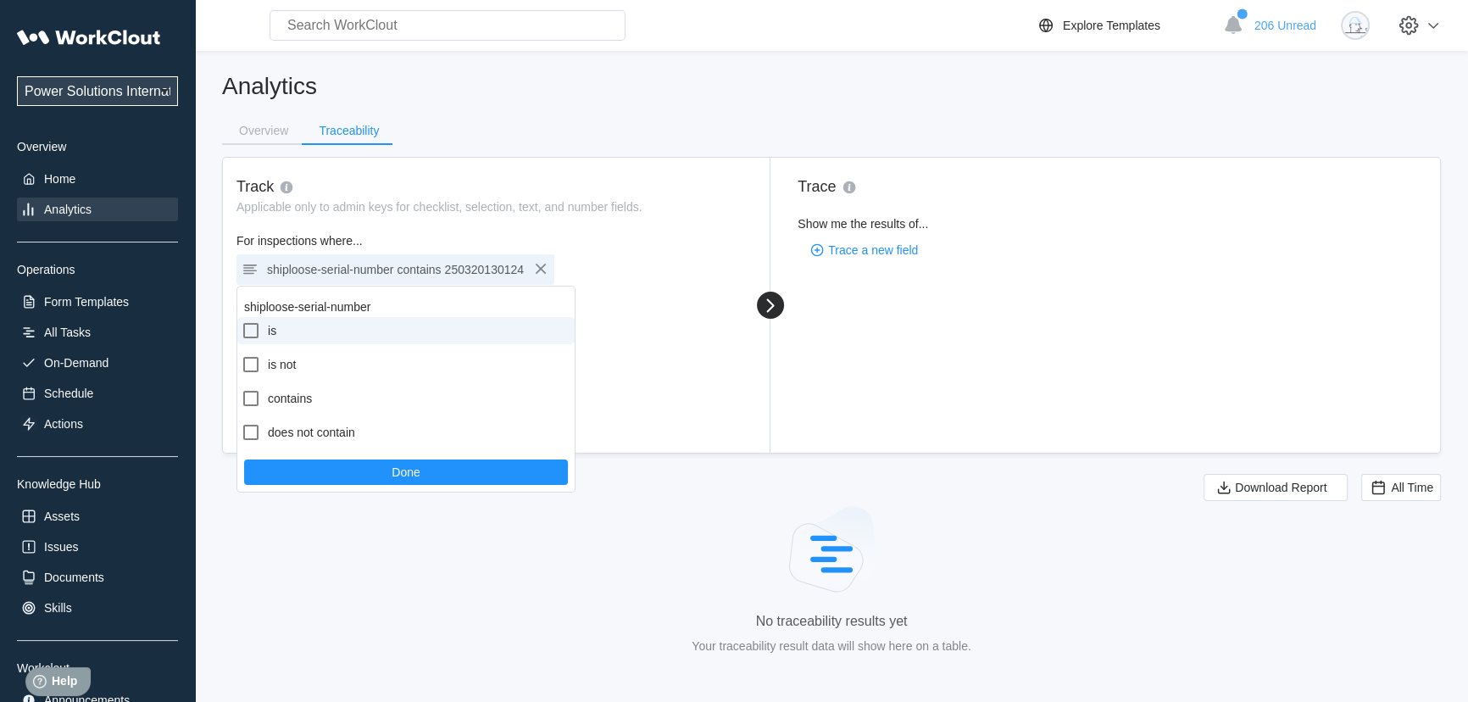
click at [253, 327] on icon at bounding box center [251, 330] width 20 height 20
click at [242, 321] on input "is" at bounding box center [241, 320] width 1 height 1
checkbox input "true"
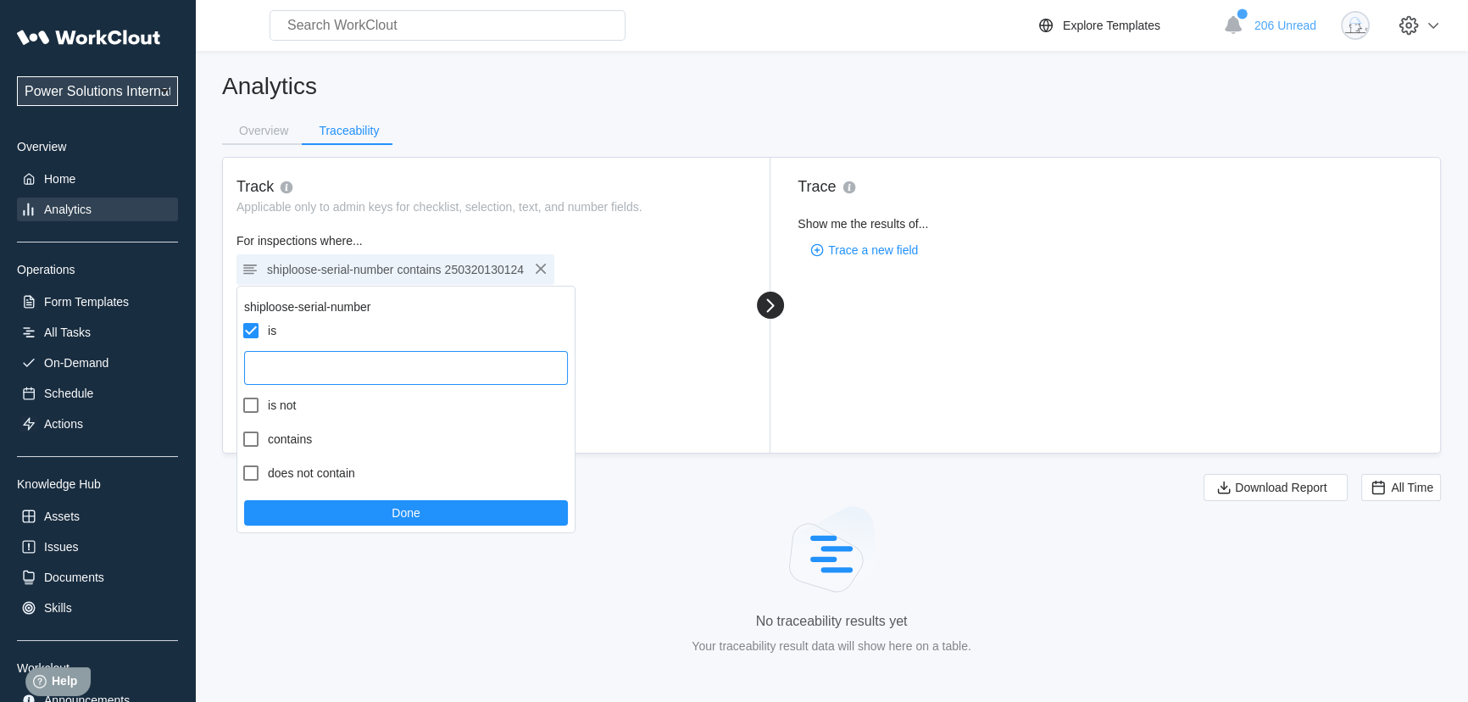
click at [295, 368] on input "text" at bounding box center [406, 368] width 324 height 34
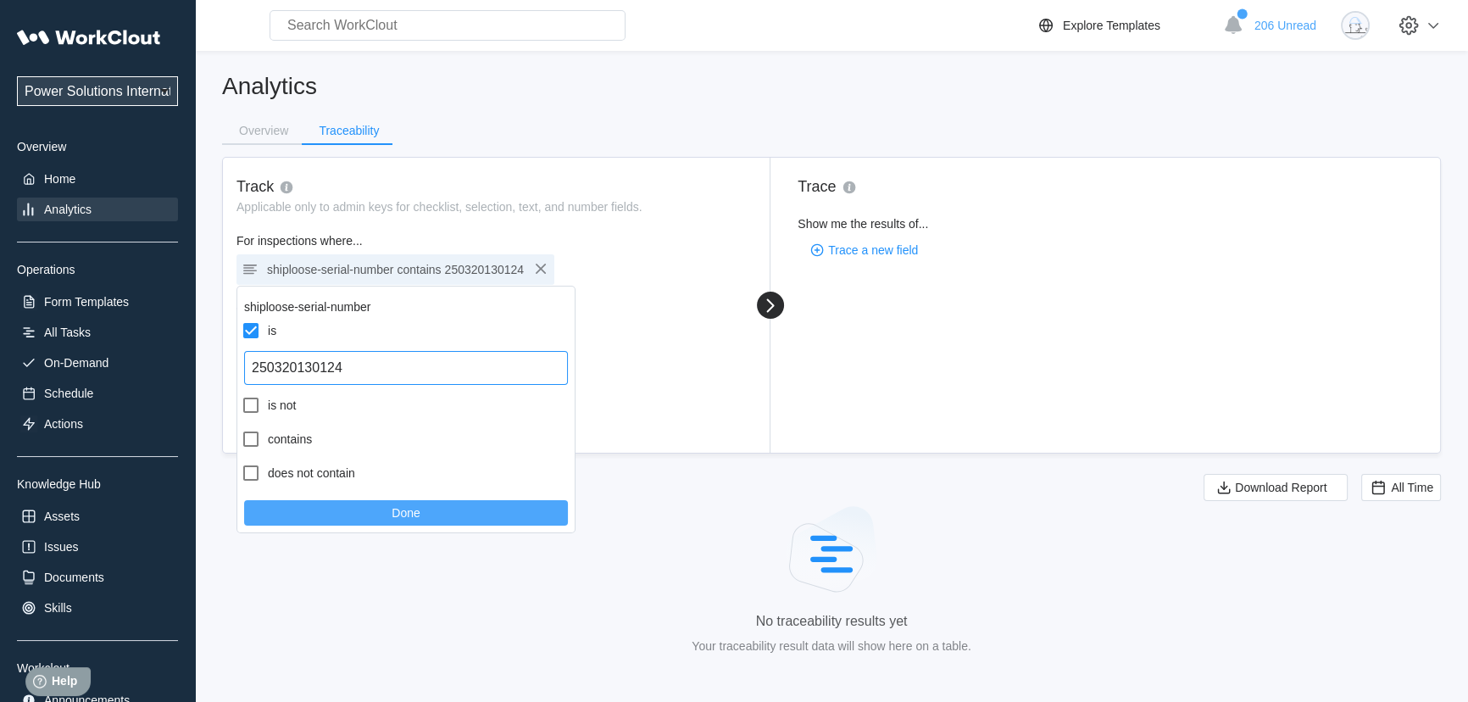
type input "250320130124"
click at [449, 512] on button "Done" at bounding box center [406, 512] width 324 height 25
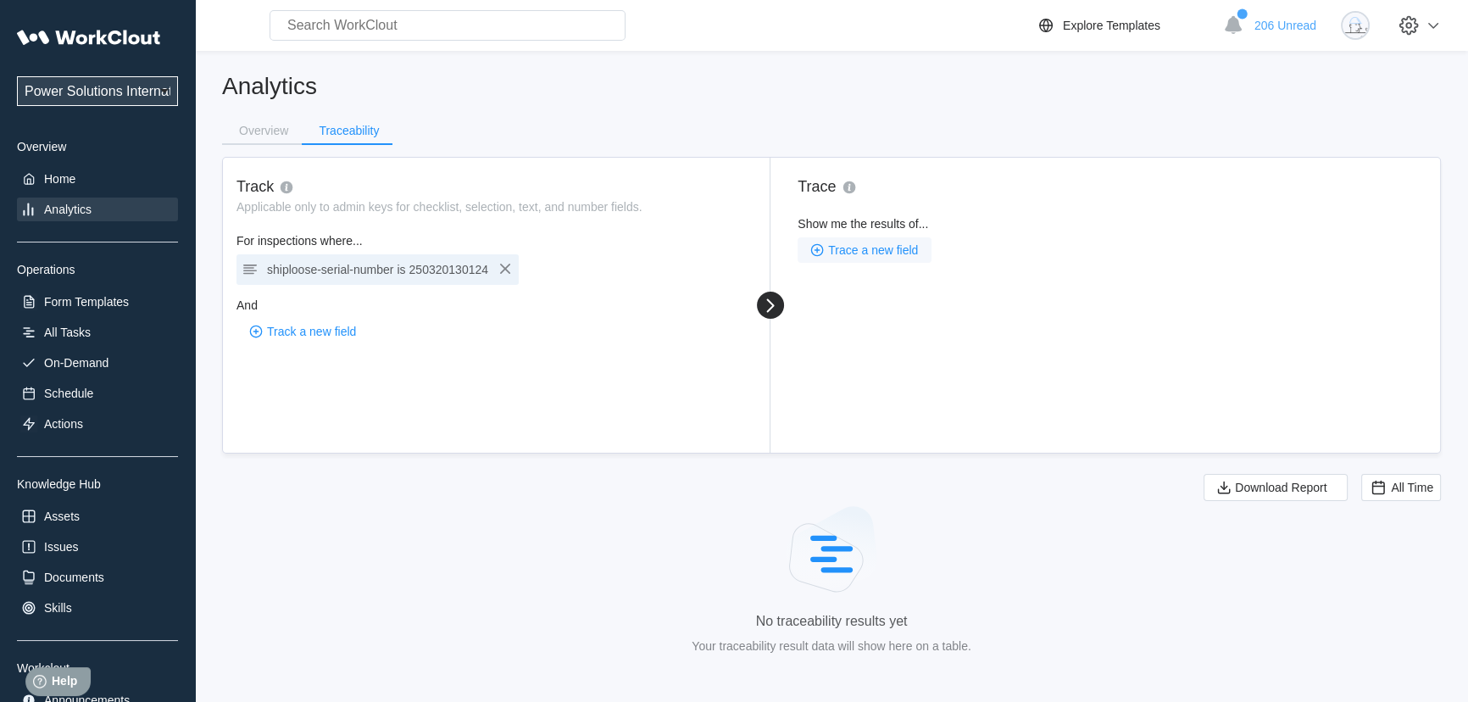
click at [850, 245] on span "Trace a new field" at bounding box center [873, 250] width 90 height 12
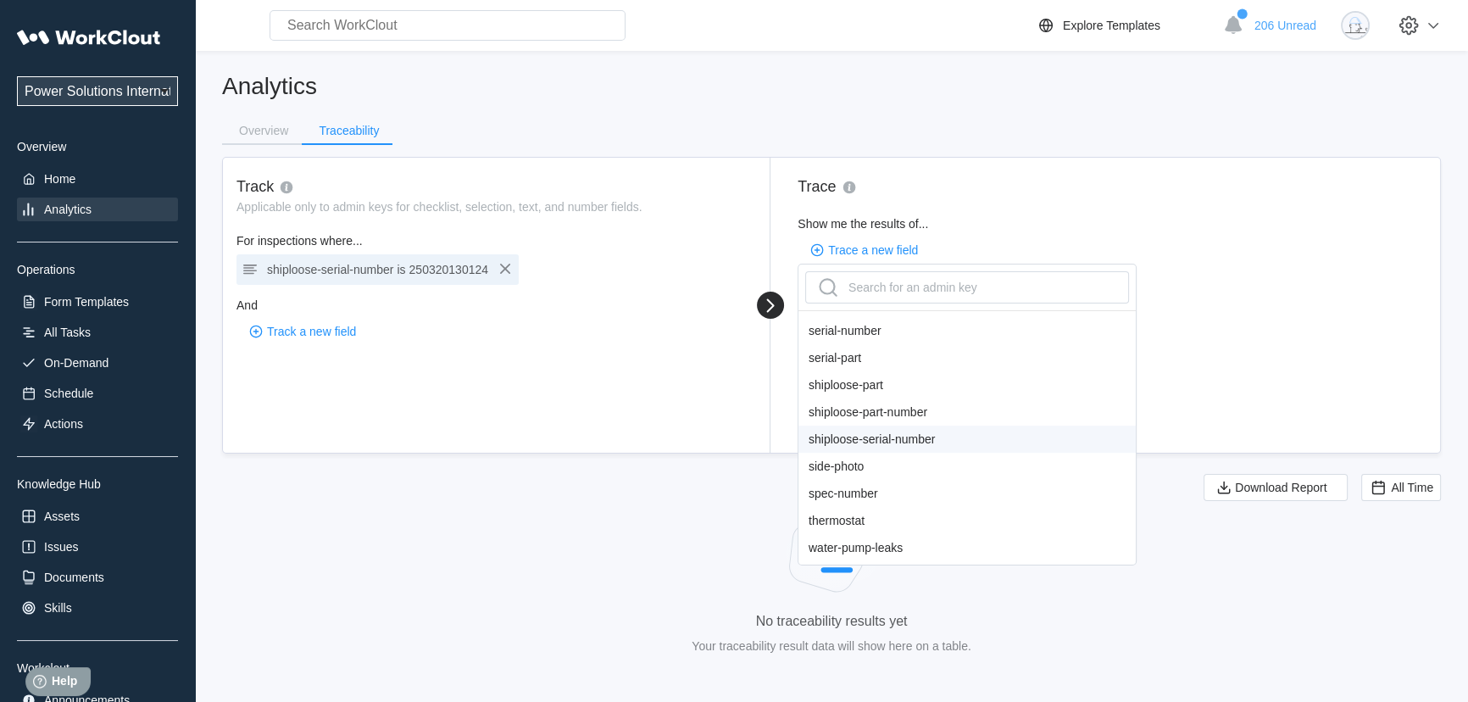
click at [887, 438] on div "shiploose-serial-number" at bounding box center [966, 439] width 337 height 27
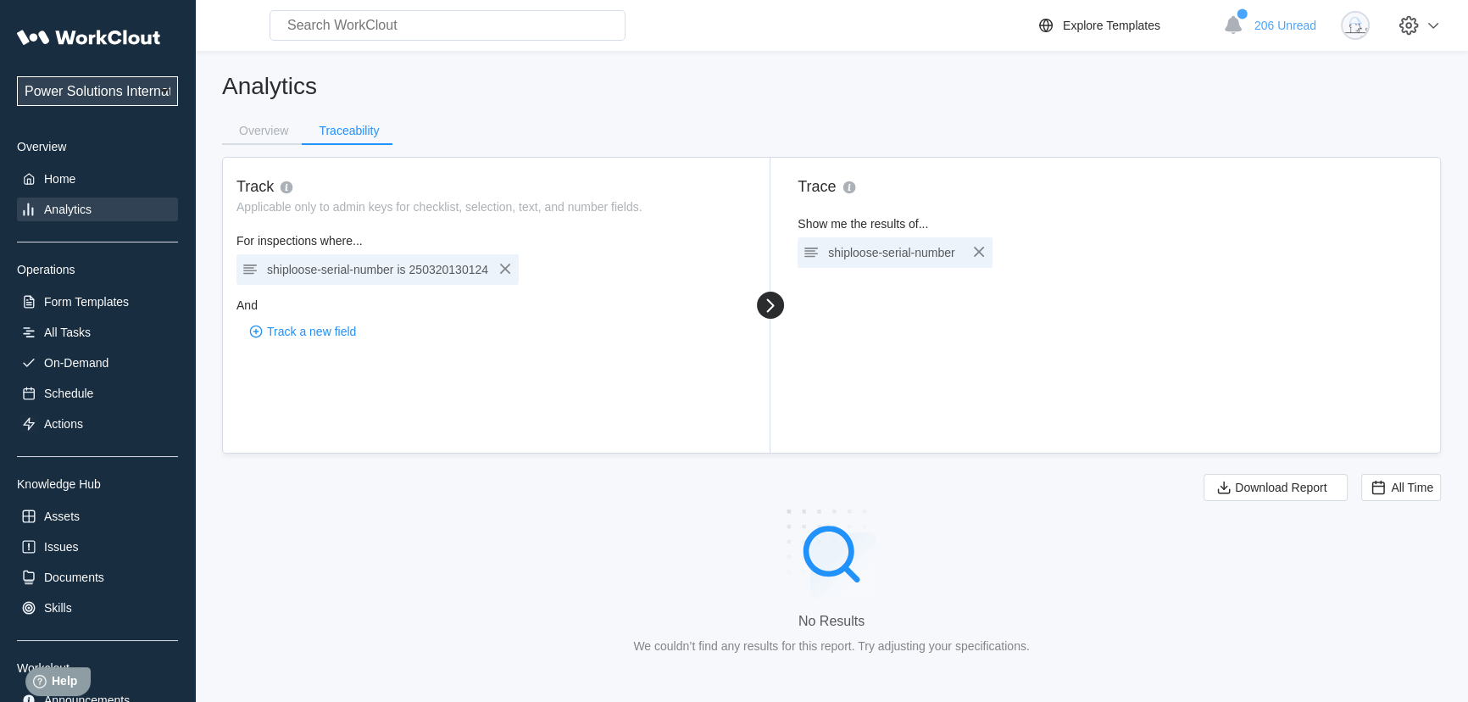
click at [364, 30] on input "text" at bounding box center [448, 25] width 356 height 31
click at [500, 268] on icon "button" at bounding box center [505, 269] width 20 height 20
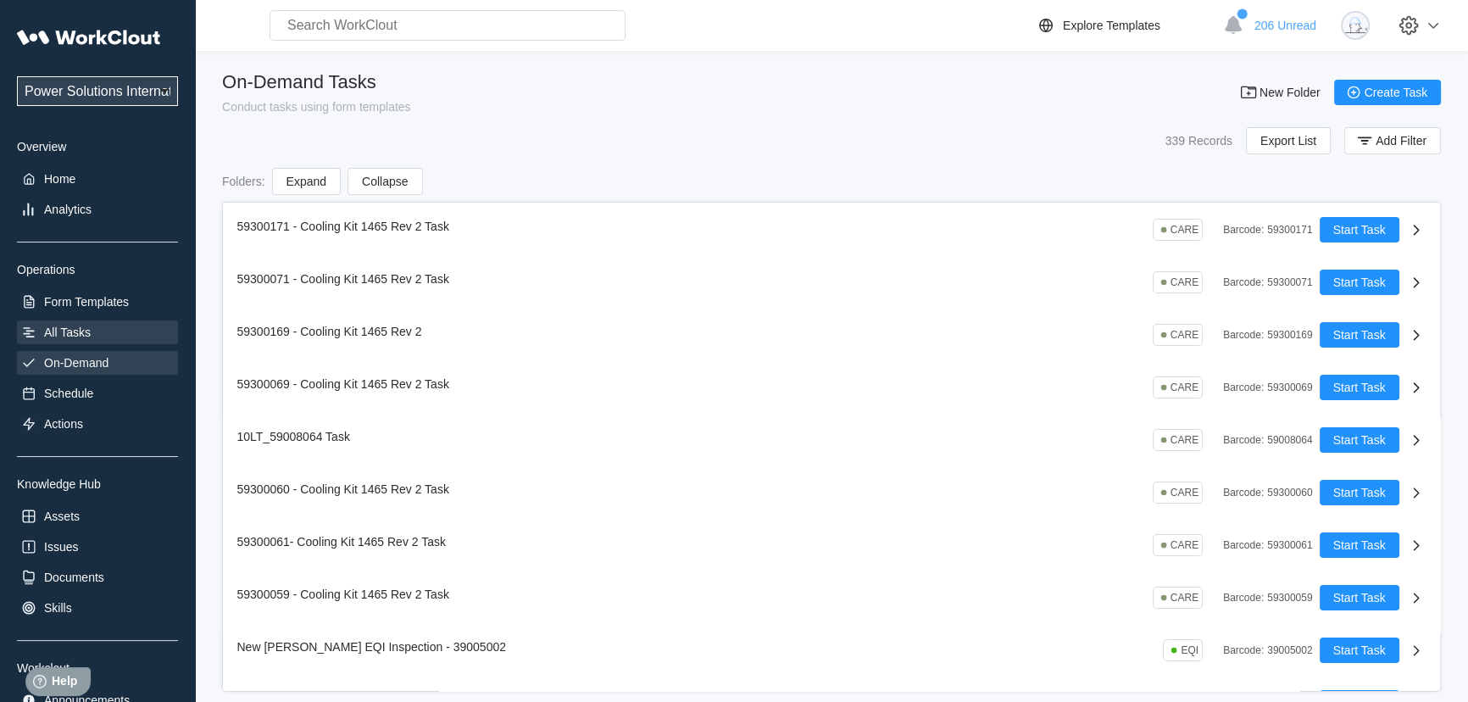
click at [78, 331] on div "All Tasks" at bounding box center [67, 332] width 47 height 14
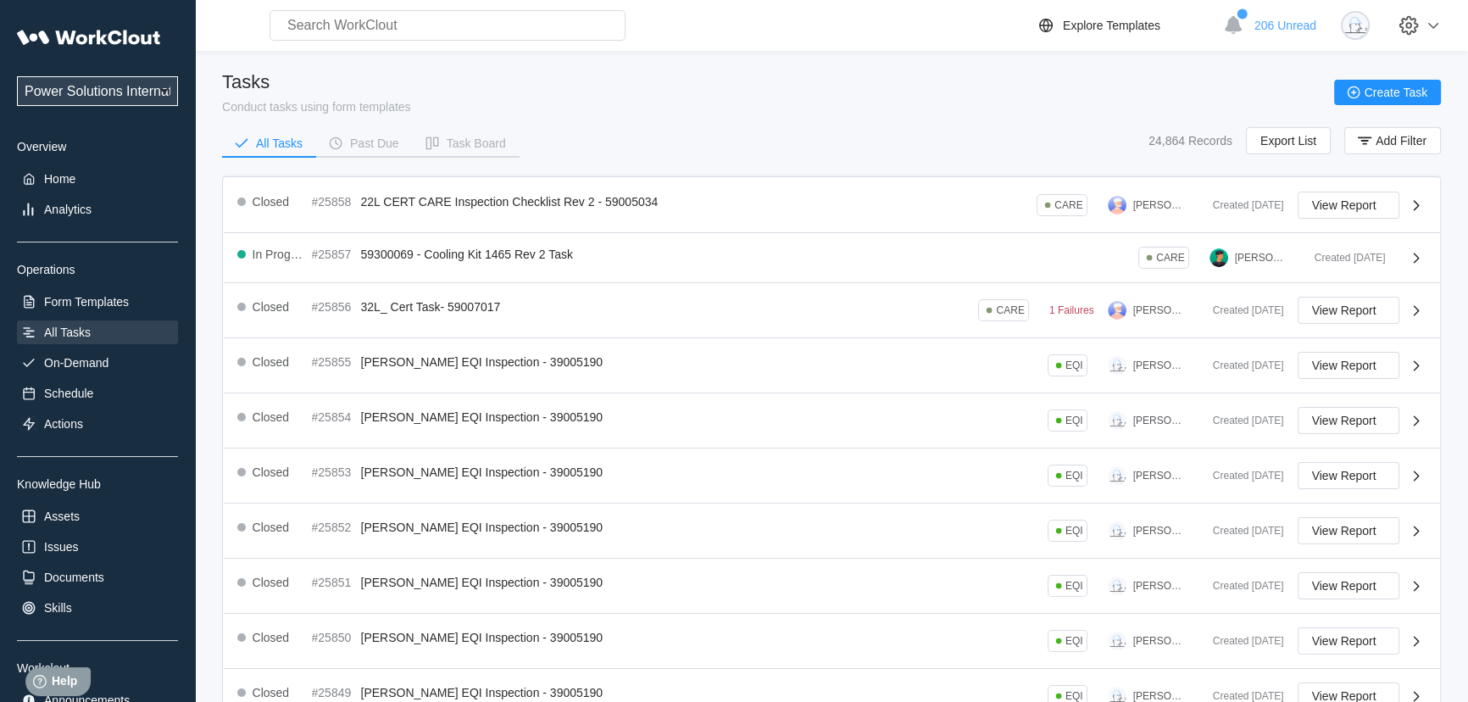
click at [90, 329] on div "All Tasks" at bounding box center [67, 332] width 47 height 14
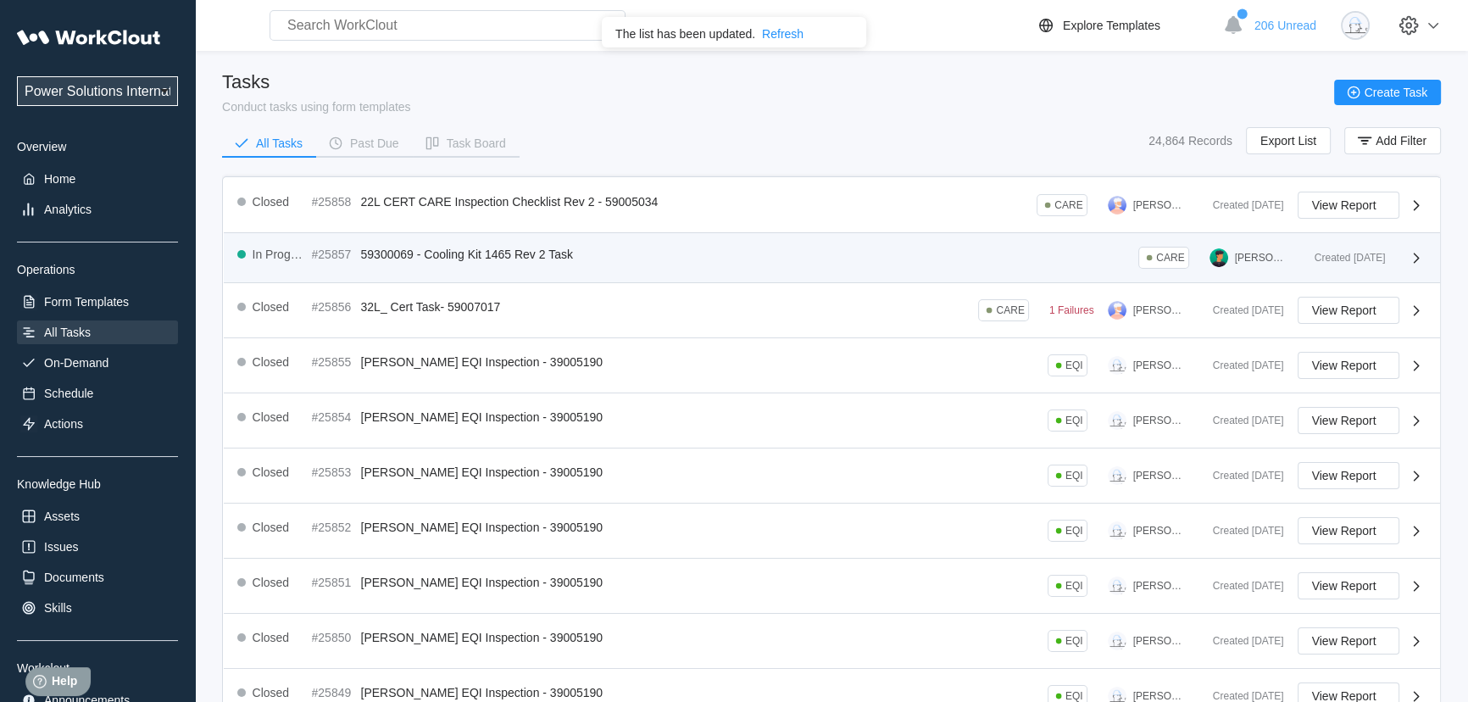
click at [472, 259] on span "59300069 - Cooling Kit 1465 Rev 2 Task" at bounding box center [467, 255] width 212 height 14
